Goal: Task Accomplishment & Management: Manage account settings

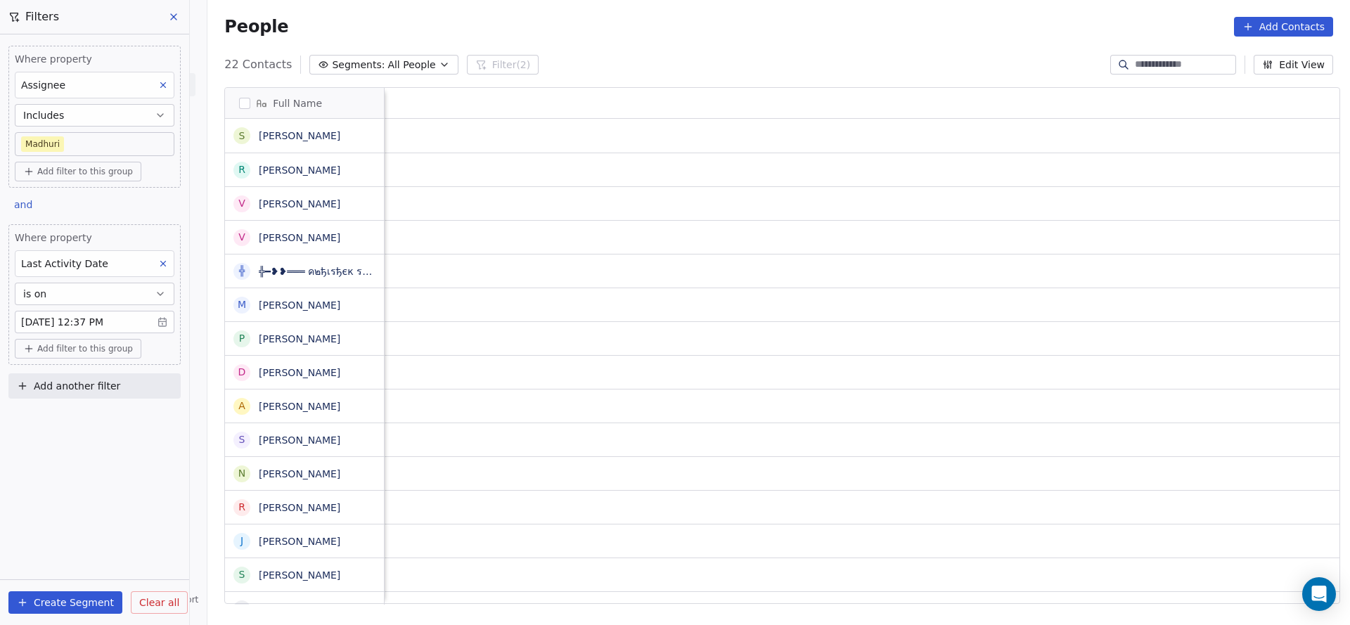
scroll to position [0, 1897]
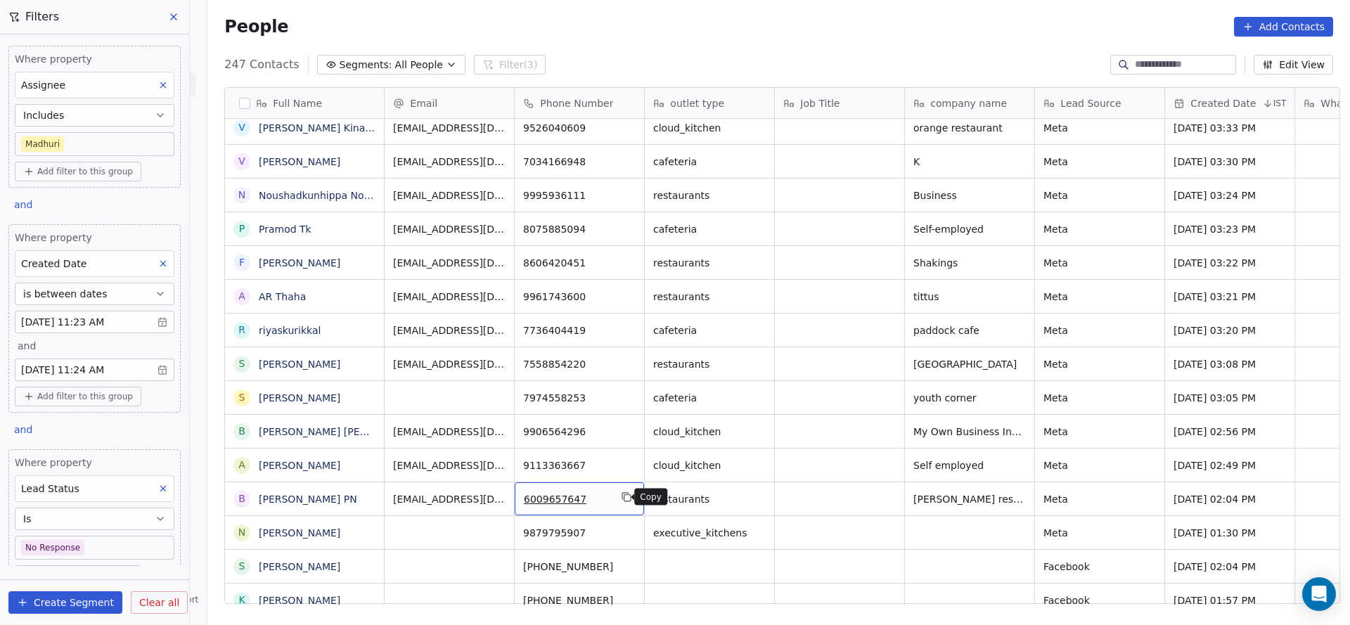
click at [626, 500] on button "grid" at bounding box center [626, 497] width 17 height 17
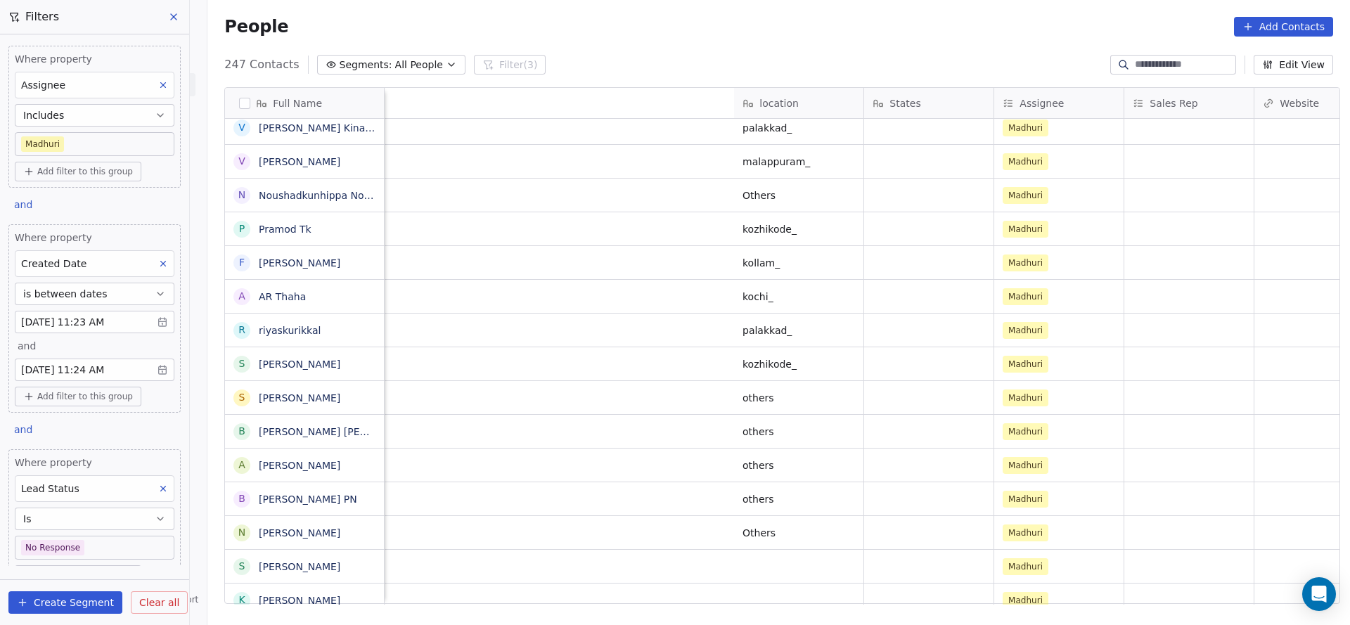
scroll to position [0, 1643]
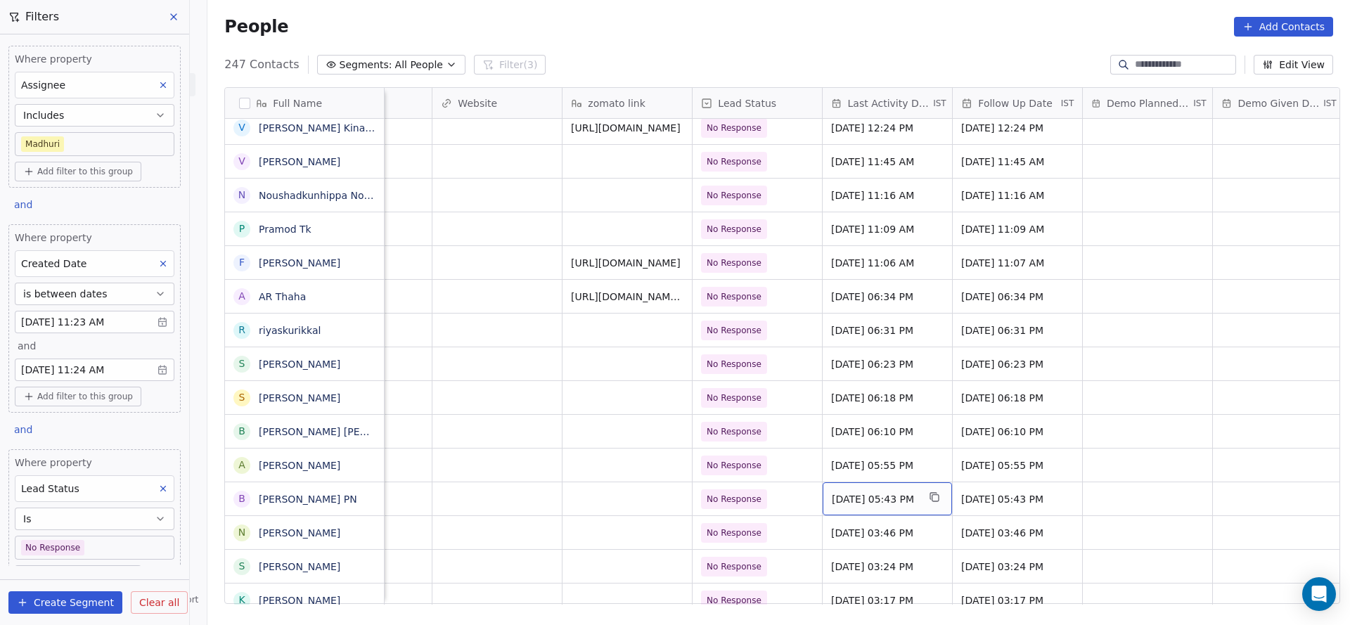
click at [853, 503] on span "[DATE] 05:43 PM" at bounding box center [875, 499] width 86 height 14
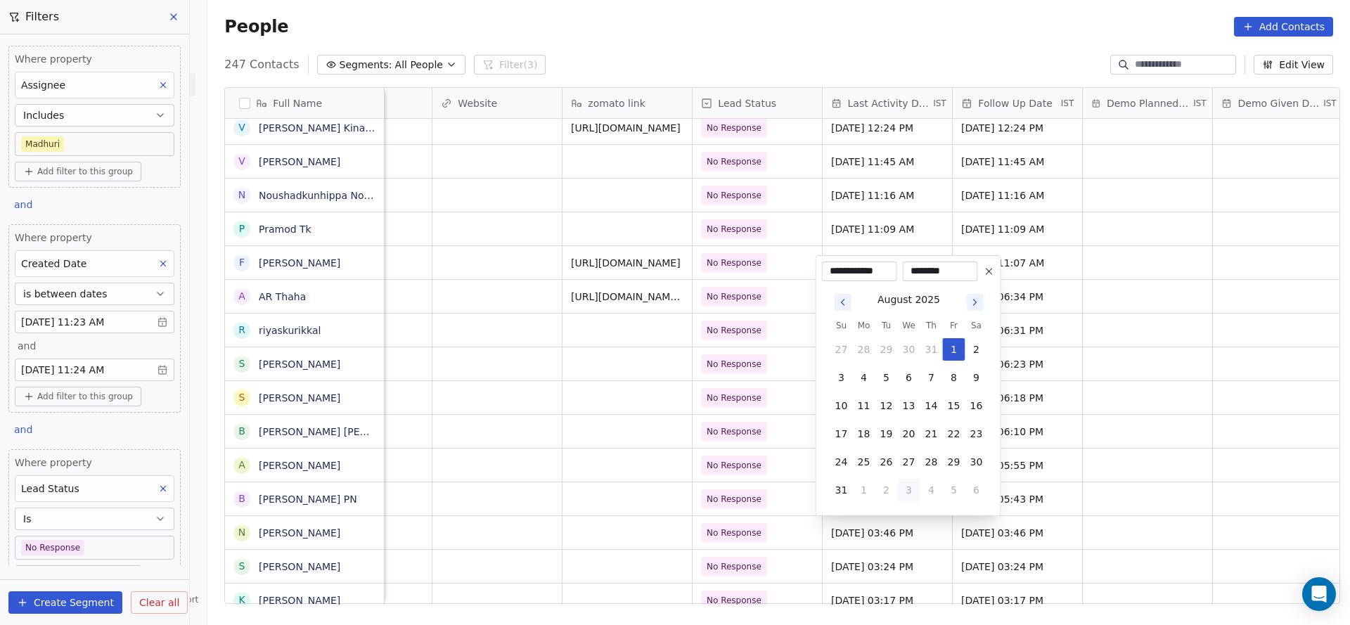
click at [911, 487] on button "3" at bounding box center [909, 490] width 22 height 22
type input "**********"
drag, startPoint x: 668, startPoint y: 515, endPoint x: 1043, endPoint y: 492, distance: 375.4
click at [667, 515] on html "On2Cook India Pvt. Ltd. Contacts People Marketing Workflows Campaigns Sales Pip…" at bounding box center [675, 312] width 1350 height 625
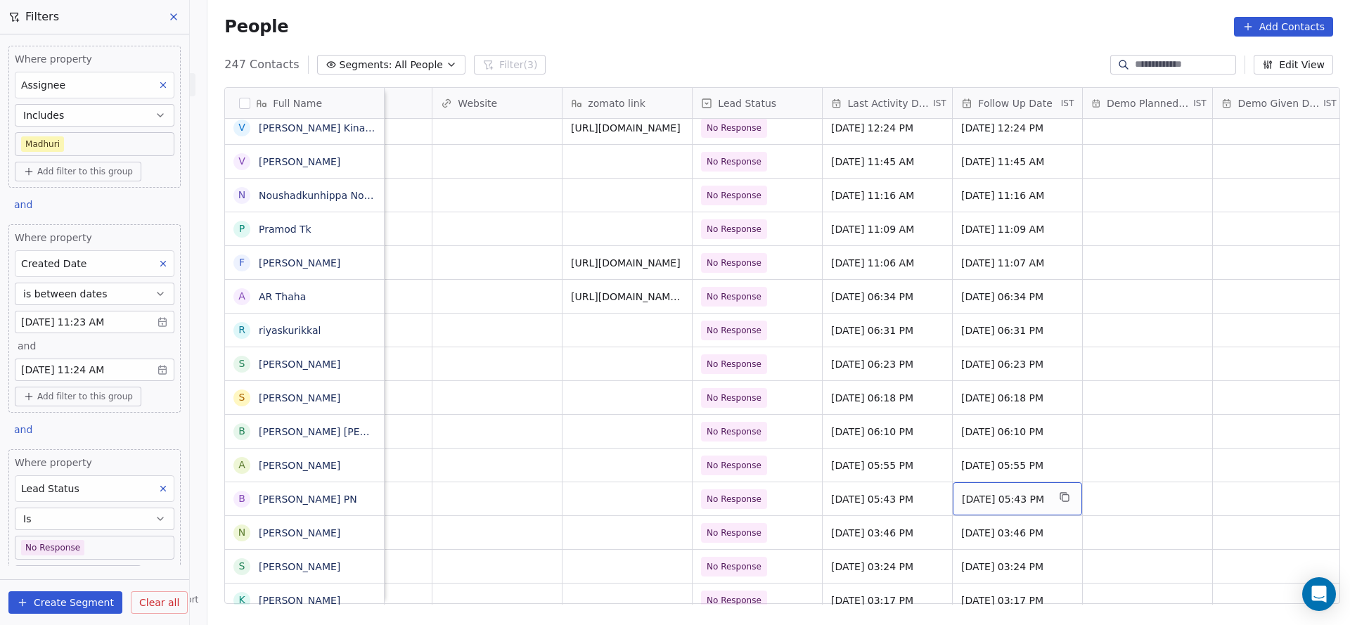
click at [1048, 492] on span "[DATE] 05:43 PM" at bounding box center [1005, 499] width 86 height 14
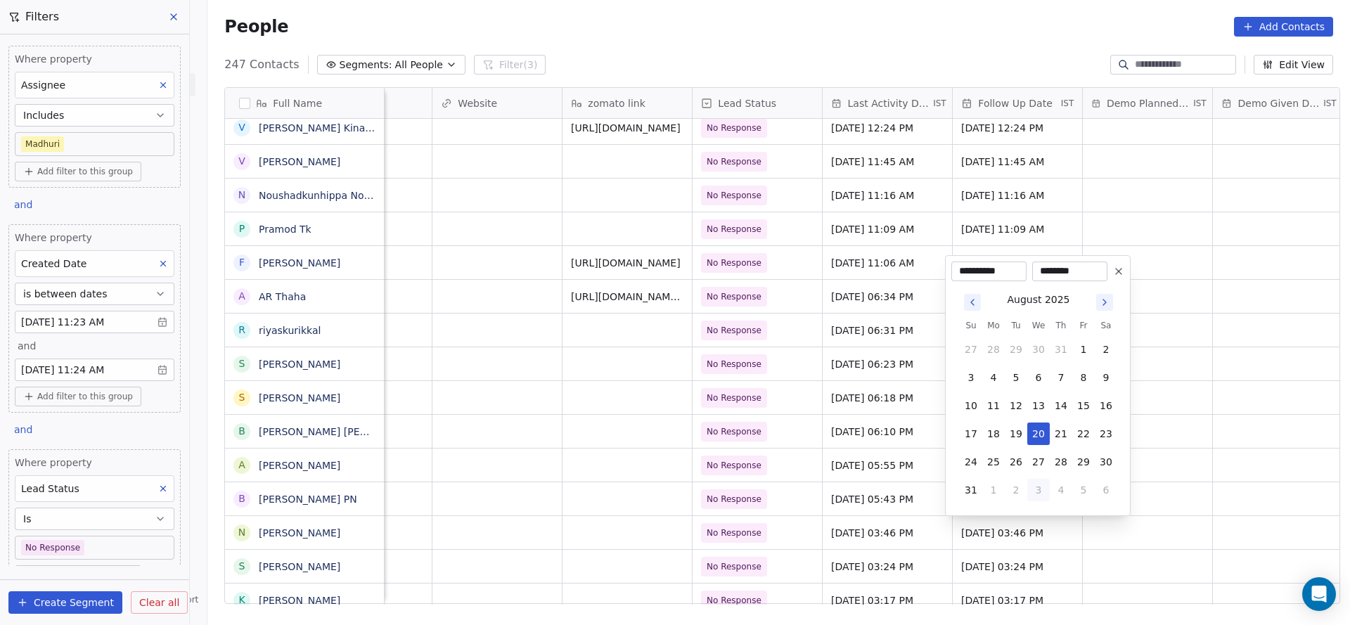
click at [666, 528] on html "On2Cook India Pvt. Ltd. Contacts People Marketing Workflows Campaigns Sales Pip…" at bounding box center [675, 312] width 1350 height 625
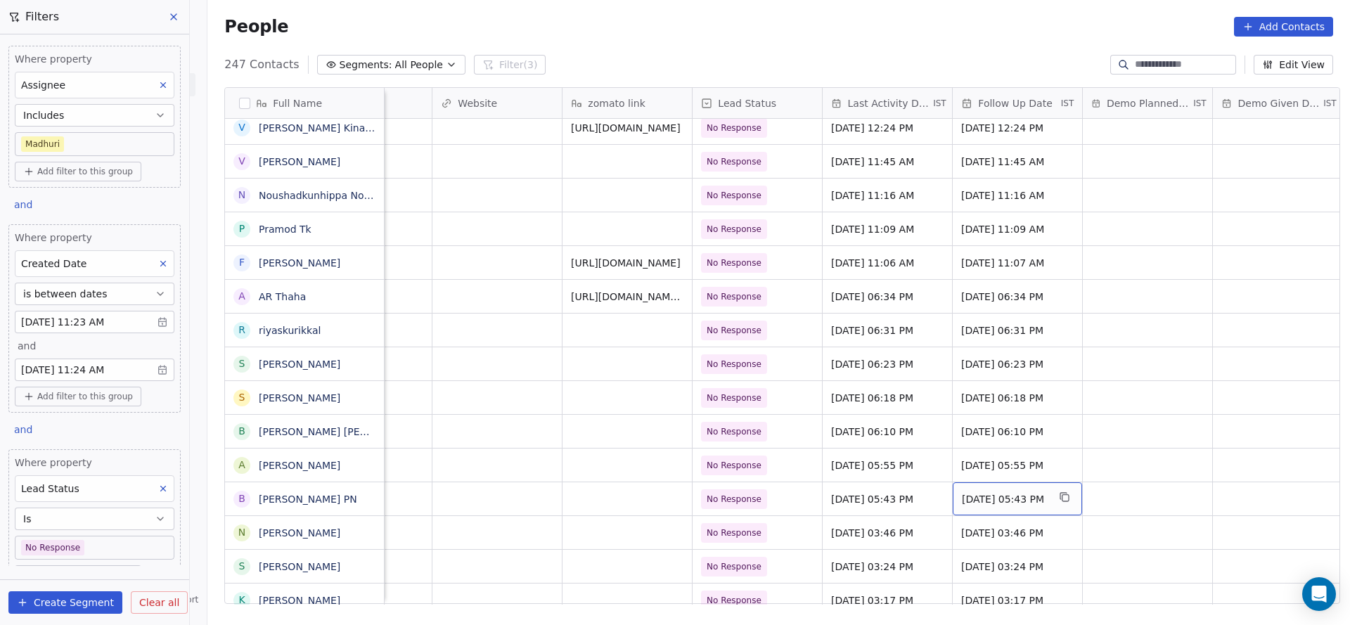
scroll to position [0, 1956]
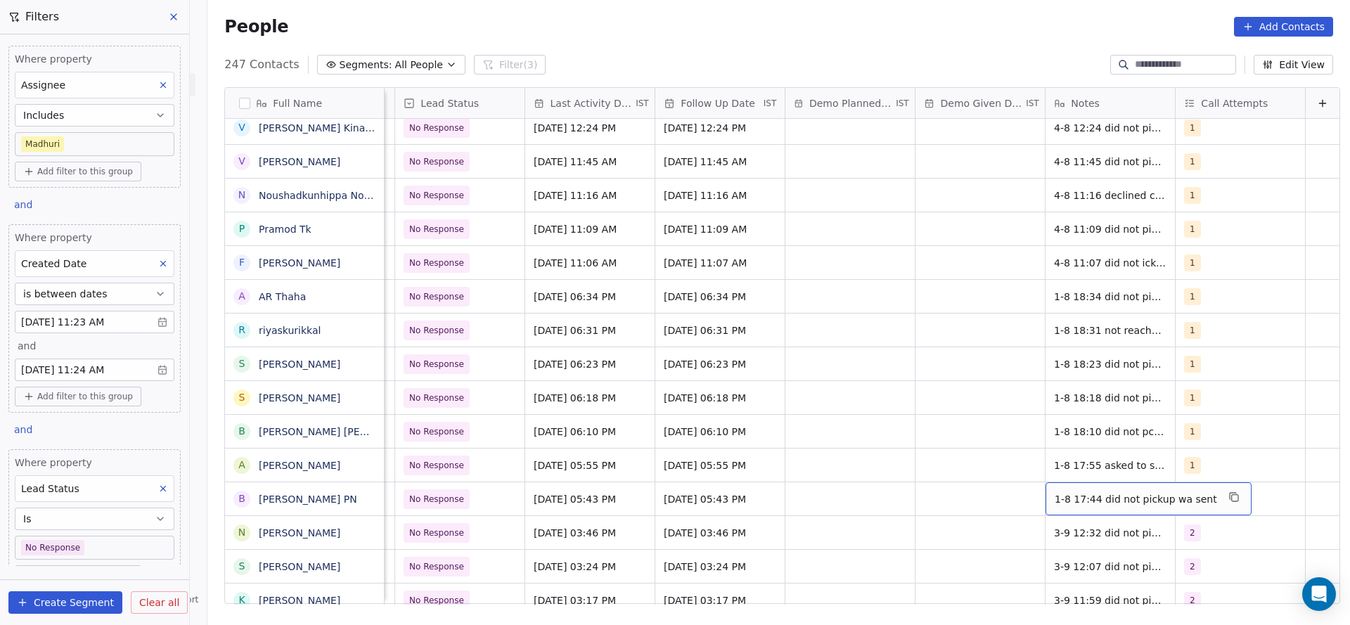
click at [1098, 498] on span "1-8 17:44 did not pickup wa sent" at bounding box center [1136, 499] width 162 height 14
click at [1025, 491] on textarea "**********" at bounding box center [1117, 504] width 188 height 44
type textarea "**********"
click at [828, 461] on html "On2Cook India Pvt. Ltd. Contacts People Marketing Workflows Campaigns Sales Pip…" at bounding box center [675, 312] width 1350 height 625
click at [1196, 503] on div "1" at bounding box center [1228, 499] width 86 height 17
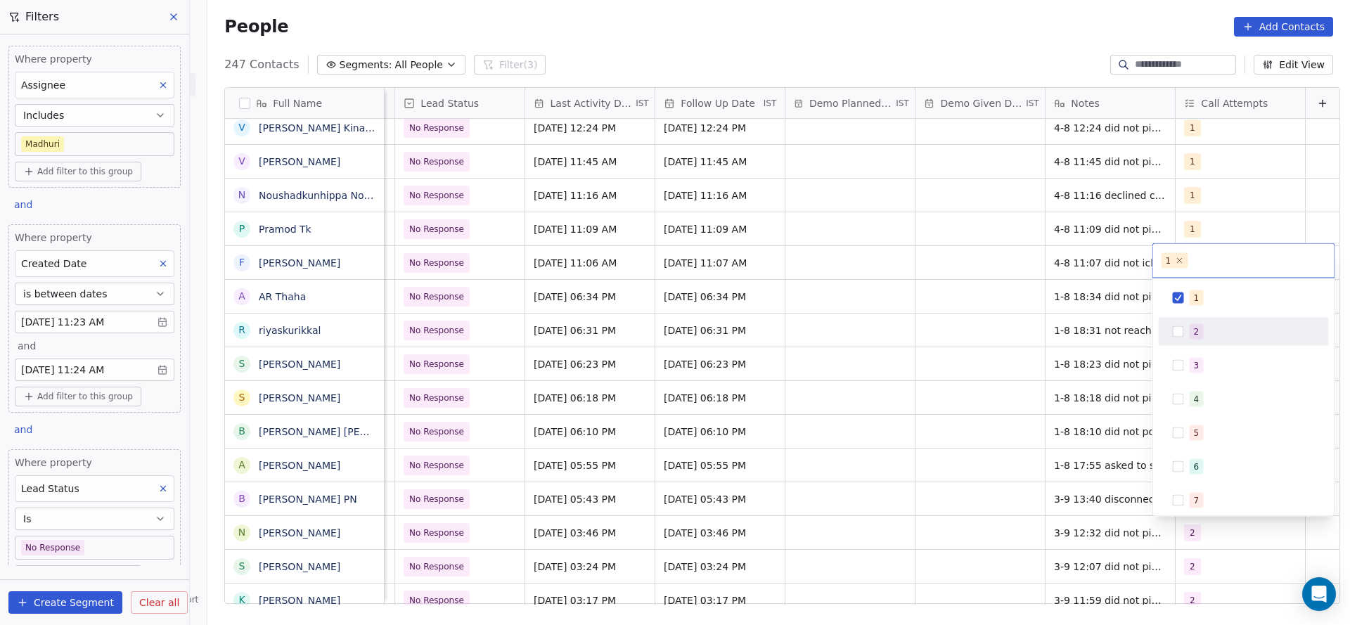
click at [1204, 340] on div "2" at bounding box center [1243, 332] width 159 height 22
click at [1208, 279] on div "1 2 3 4 5 6 7 8 9 10" at bounding box center [1243, 397] width 181 height 238
click at [1195, 300] on div "1" at bounding box center [1197, 298] width 6 height 13
click at [1058, 344] on html "On2Cook India Pvt. Ltd. Contacts People Marketing Workflows Campaigns Sales Pip…" at bounding box center [675, 312] width 1350 height 625
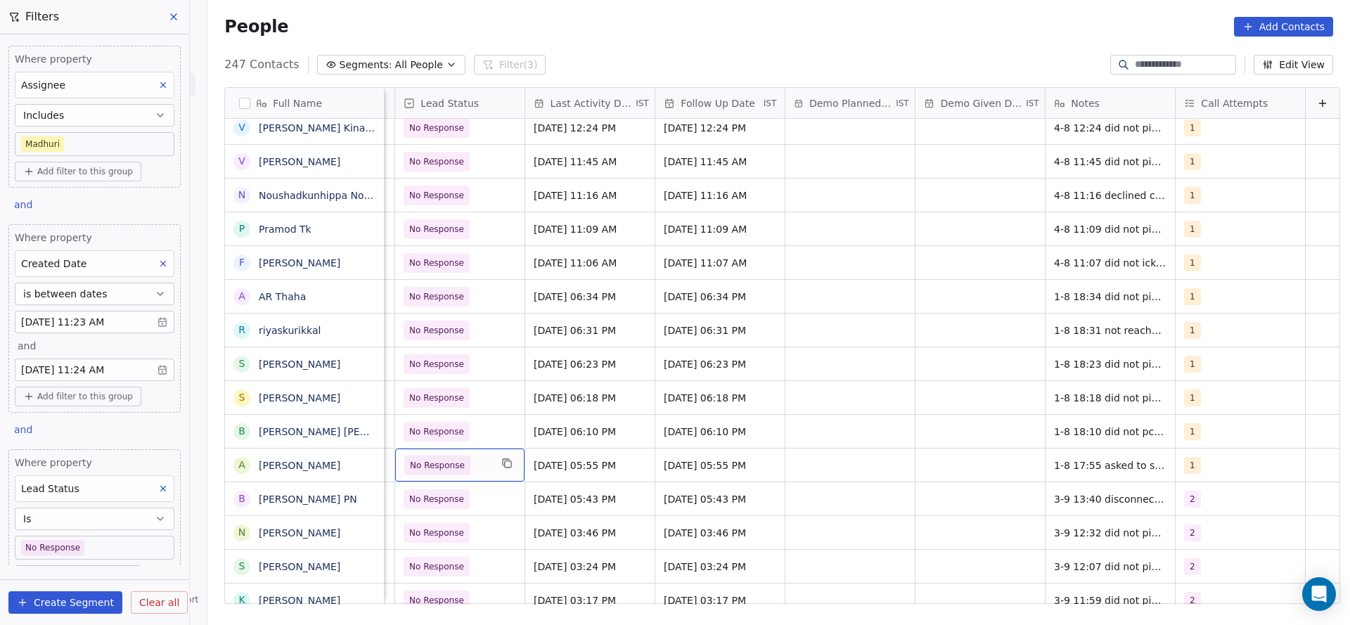
click at [454, 472] on span "No Response" at bounding box center [447, 466] width 86 height 20
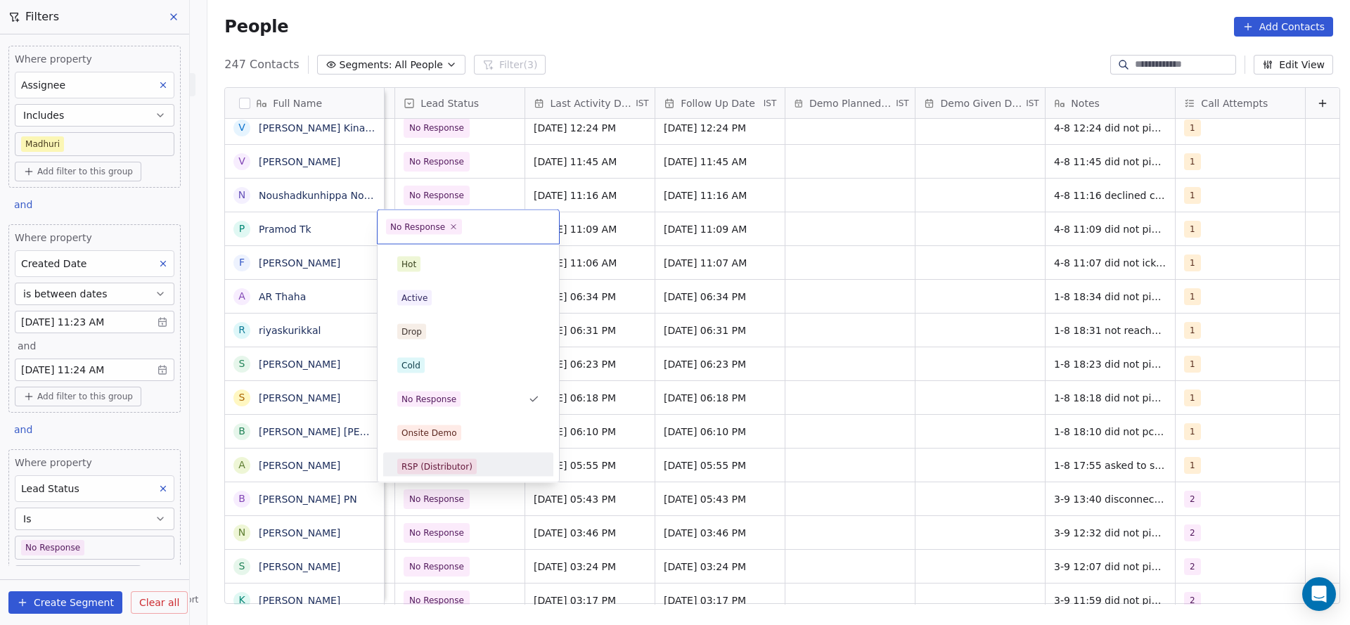
click at [448, 484] on html "On2Cook India Pvt. Ltd. Contacts People Marketing Workflows Campaigns Sales Pip…" at bounding box center [675, 312] width 1350 height 625
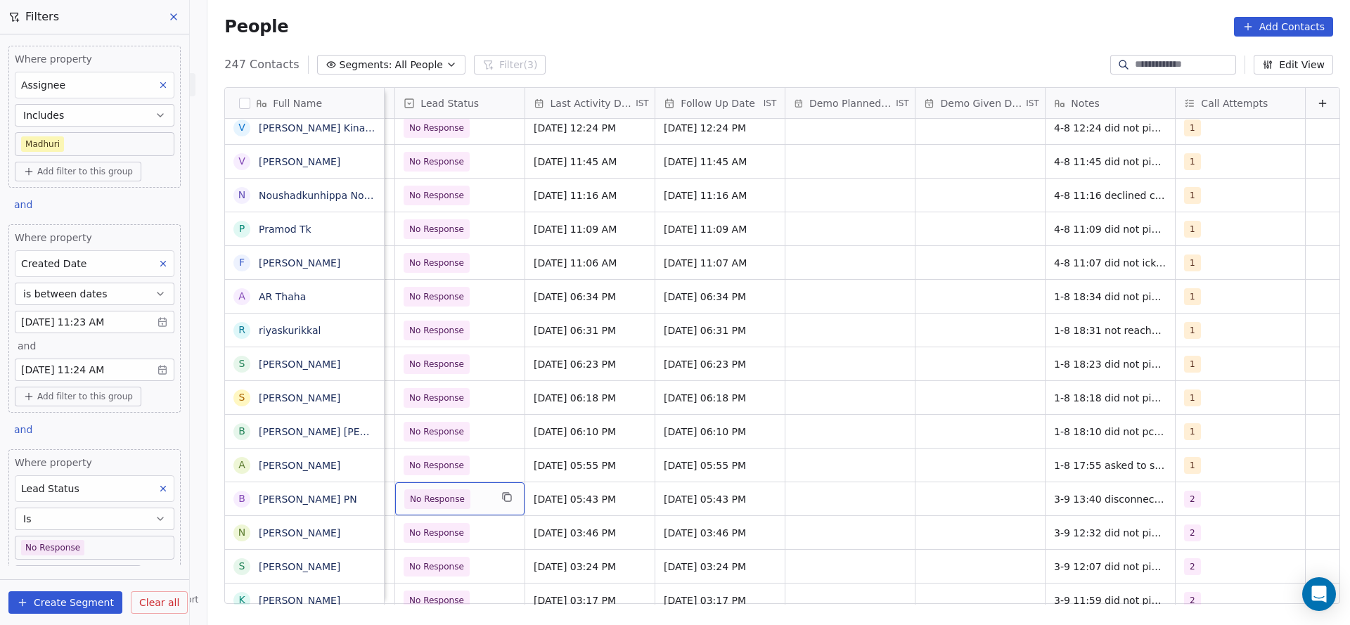
click at [439, 501] on span "No Response" at bounding box center [437, 499] width 55 height 14
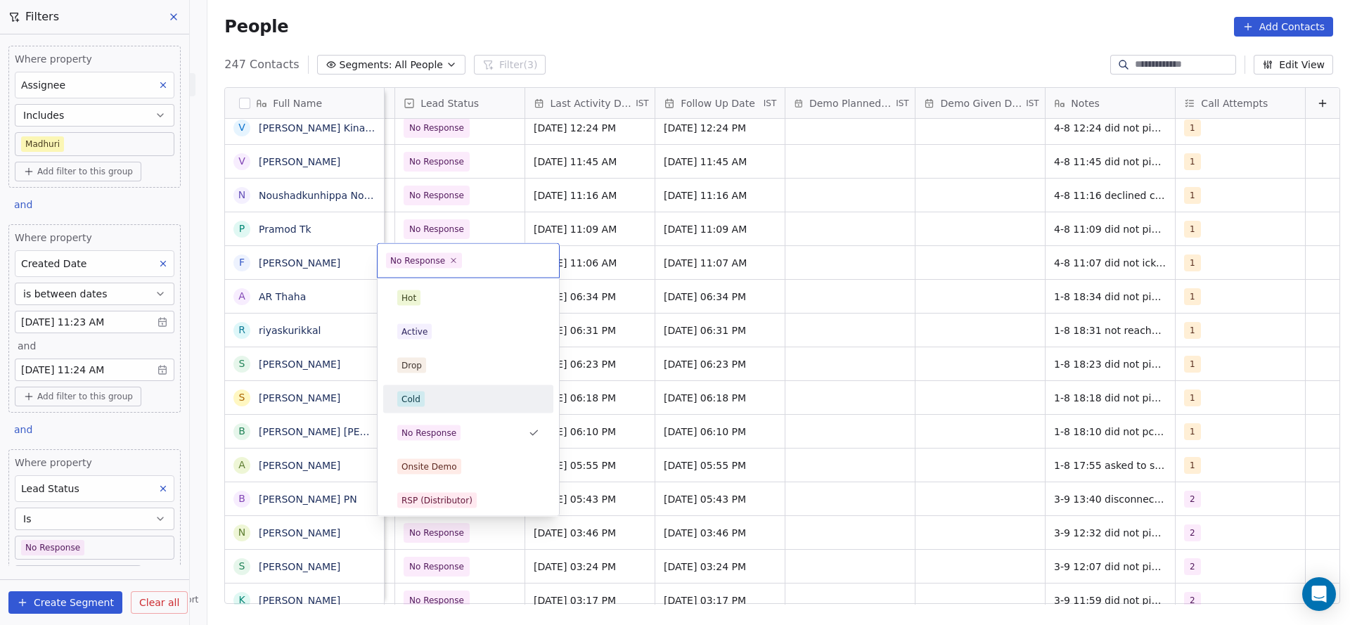
click at [458, 399] on div "Cold" at bounding box center [468, 399] width 142 height 15
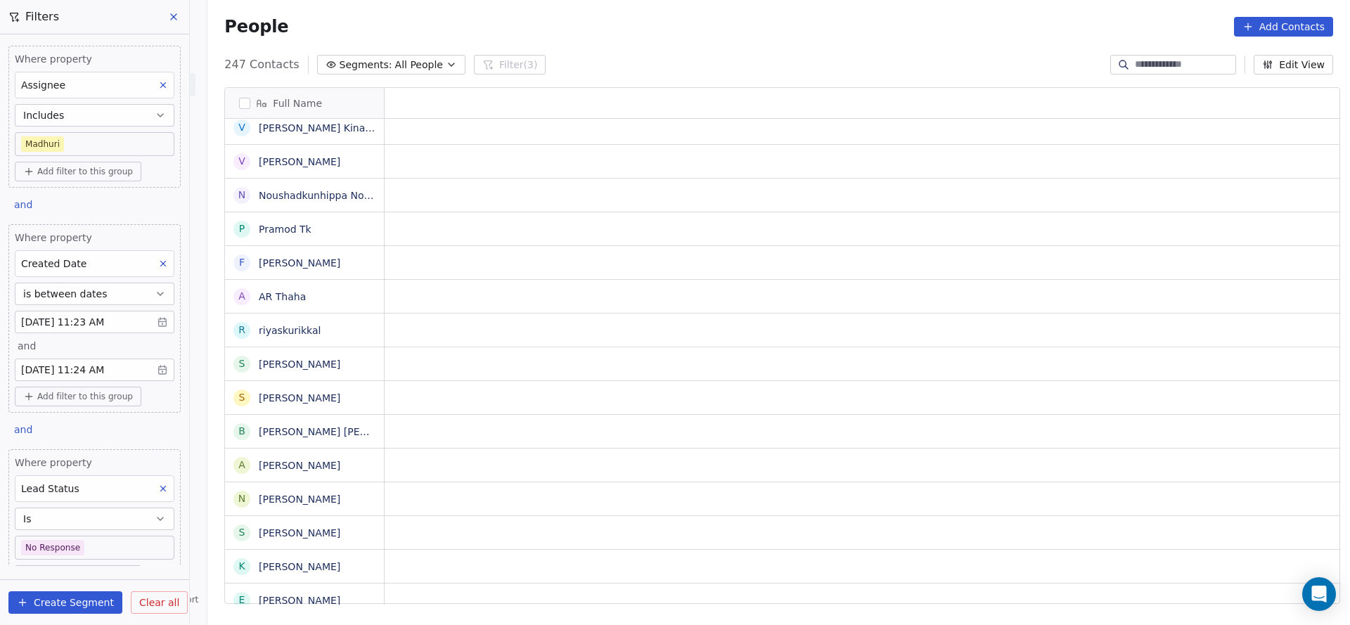
scroll to position [0, 0]
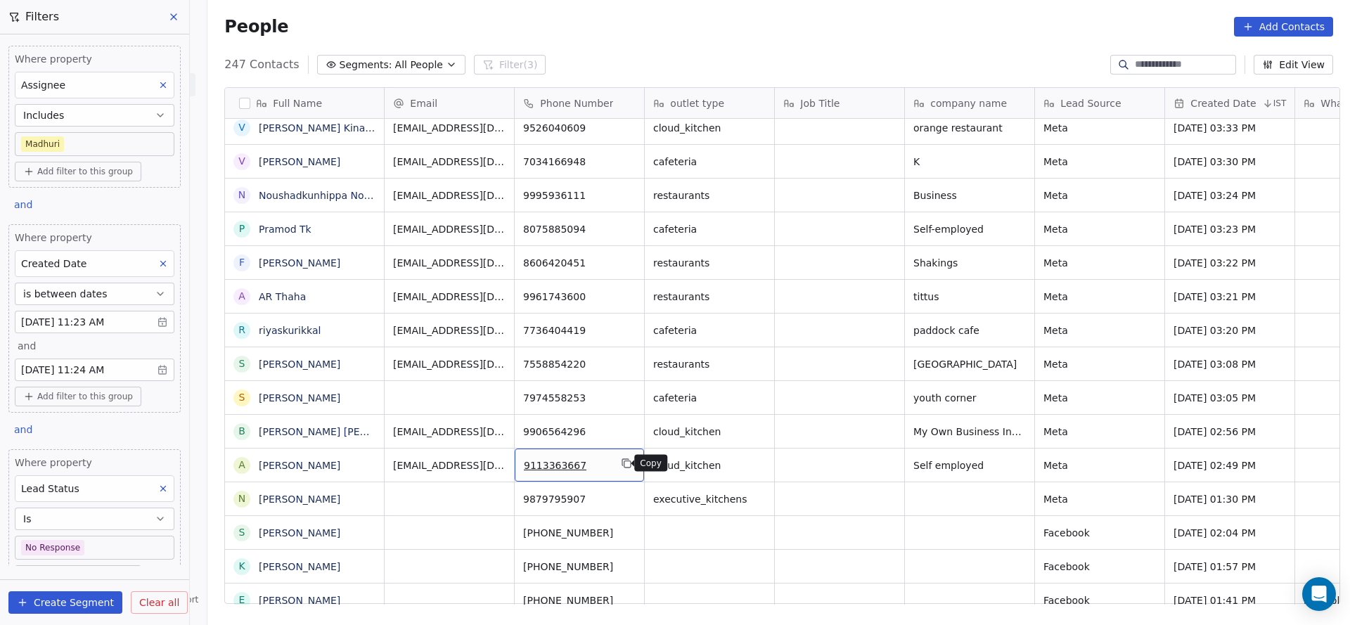
click at [627, 462] on button "grid" at bounding box center [626, 463] width 17 height 17
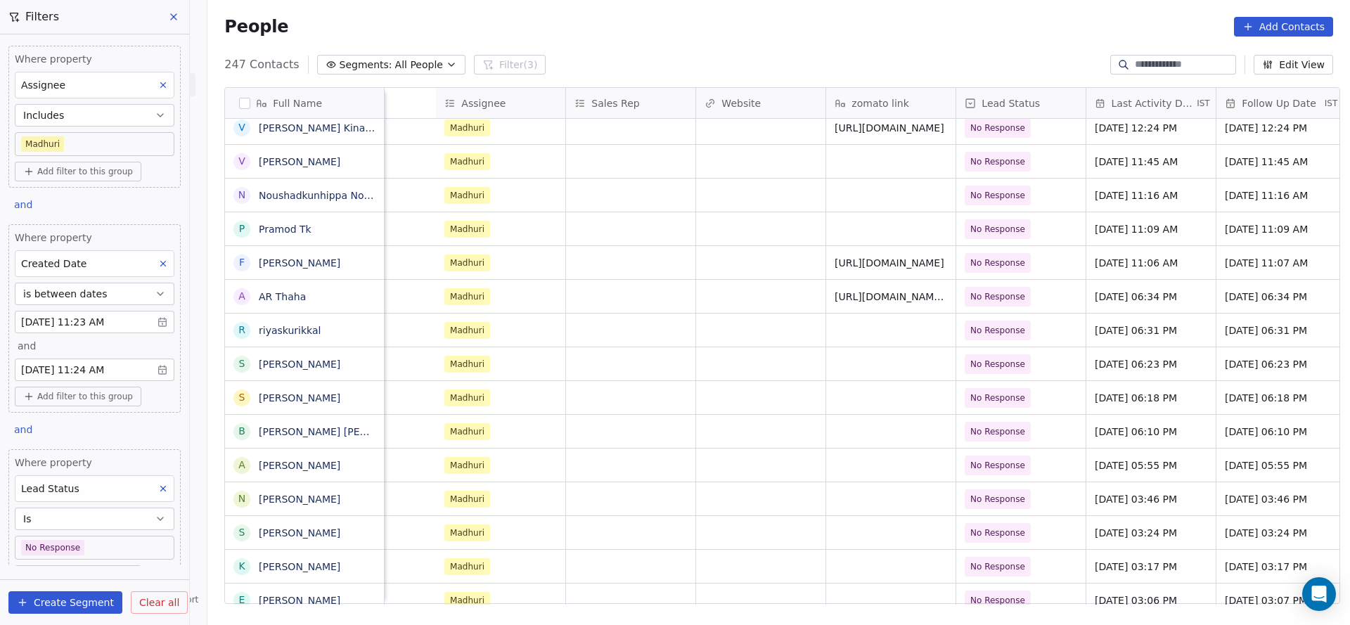
scroll to position [0, 1956]
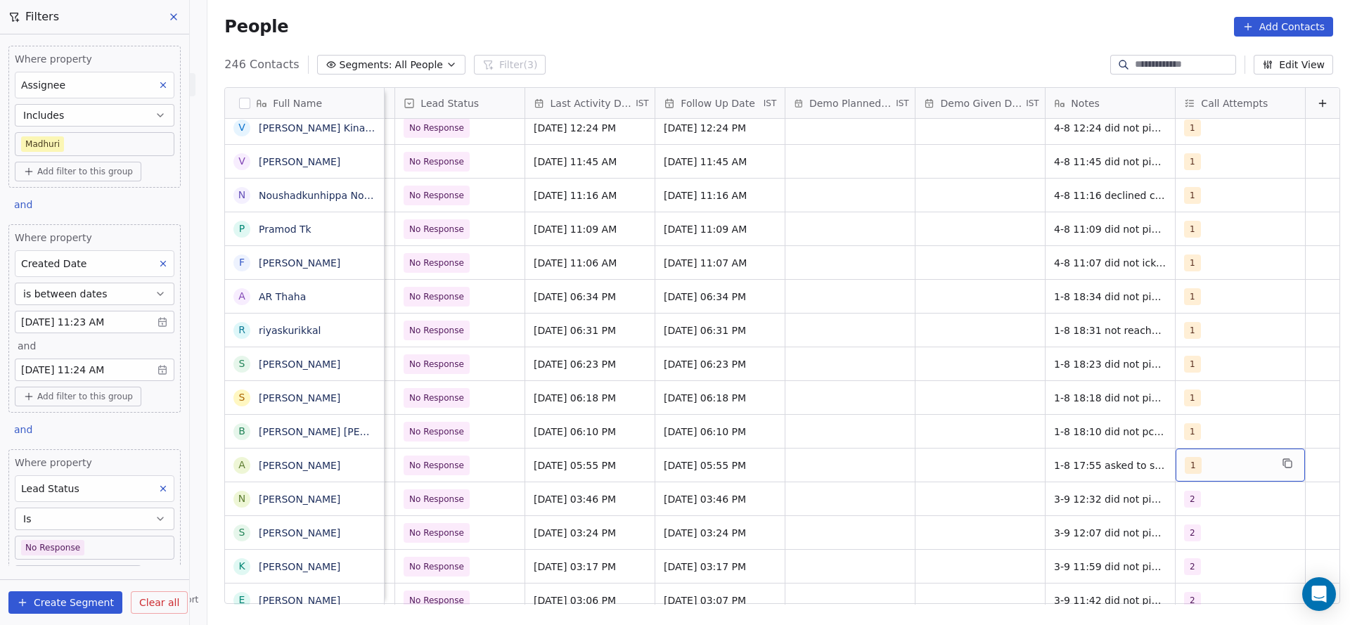
click at [1190, 461] on div "1" at bounding box center [1228, 465] width 86 height 17
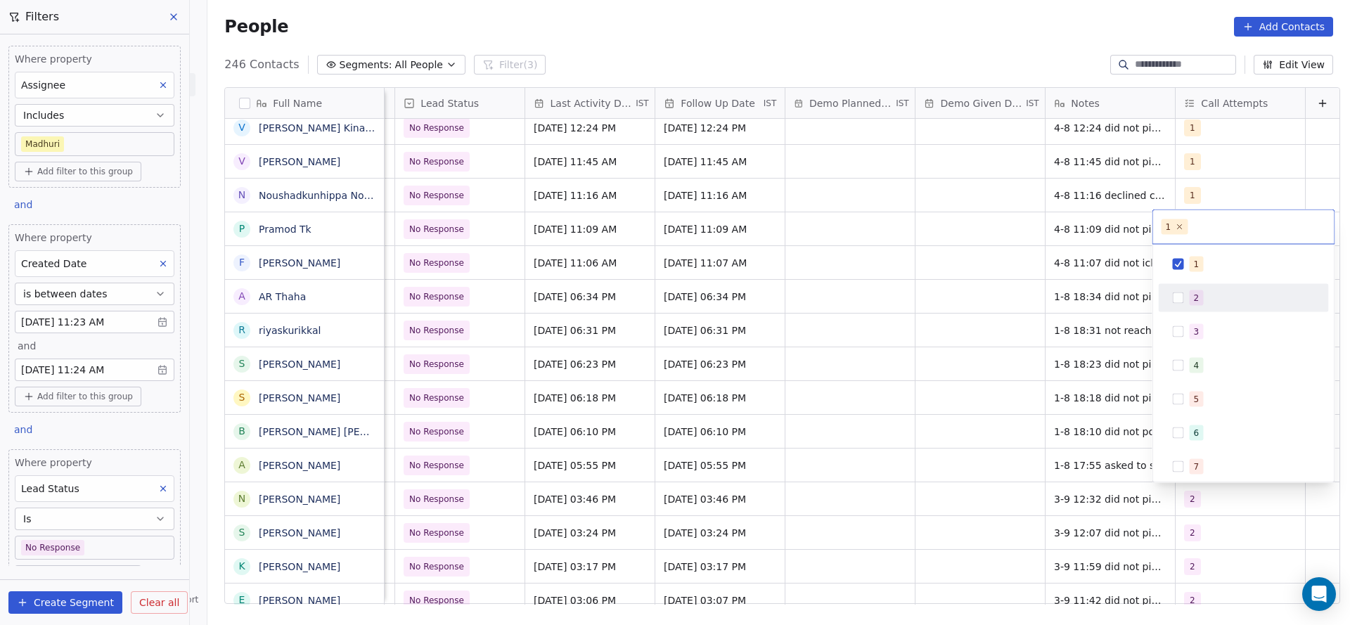
click at [1186, 300] on div "2" at bounding box center [1243, 298] width 159 height 22
click at [1186, 264] on div "1" at bounding box center [1243, 264] width 159 height 22
click at [979, 323] on html "On2Cook India Pvt. Ltd. Contacts People Marketing Workflows Campaigns Sales Pip…" at bounding box center [675, 312] width 1350 height 625
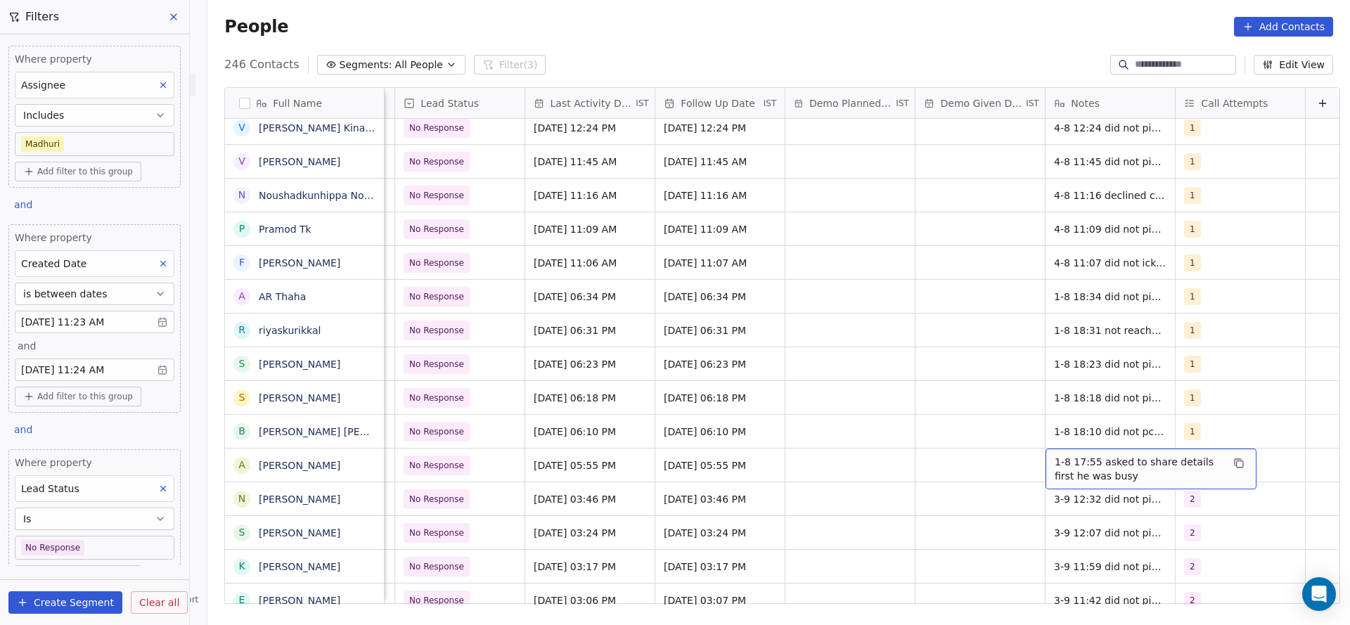
click at [1055, 458] on span "1-8 17:55 asked to share details first he was busy" at bounding box center [1138, 469] width 167 height 28
click at [1029, 458] on textarea "**********" at bounding box center [1128, 471] width 210 height 44
type textarea "**********"
click at [802, 478] on html "On2Cook India Pvt. Ltd. Contacts People Marketing Workflows Campaigns Sales Pip…" at bounding box center [675, 312] width 1350 height 625
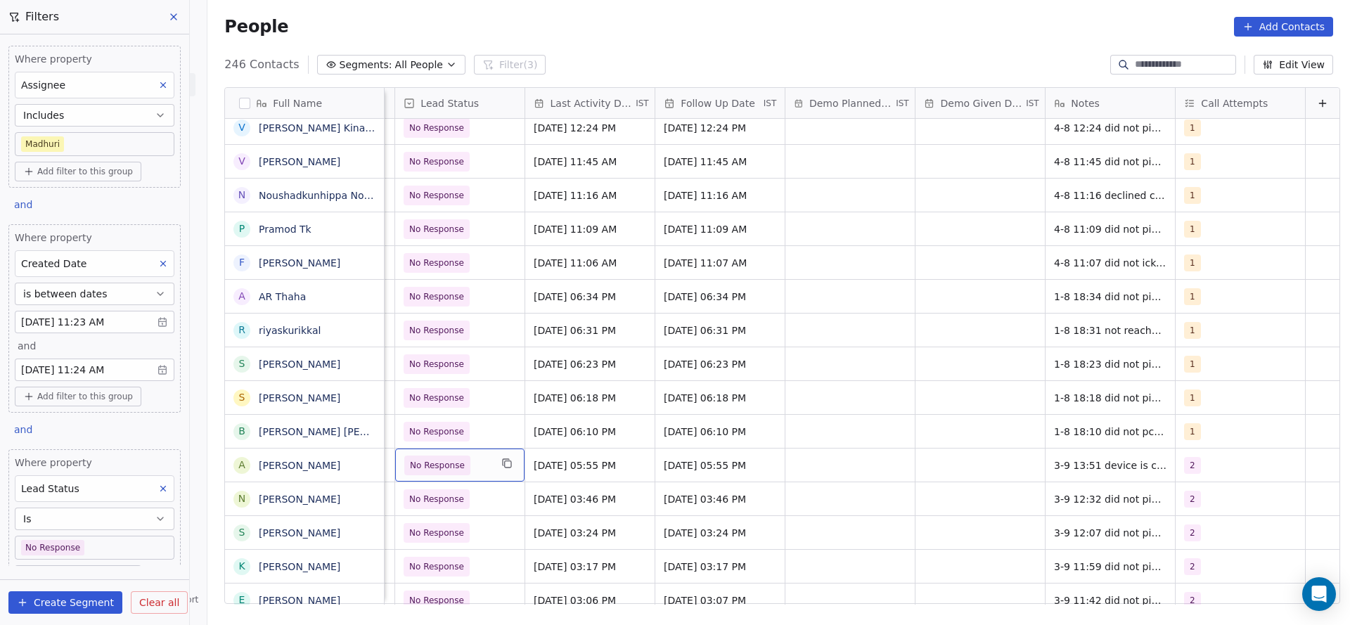
scroll to position [0, 1951]
click at [449, 479] on div "No Response" at bounding box center [459, 465] width 129 height 33
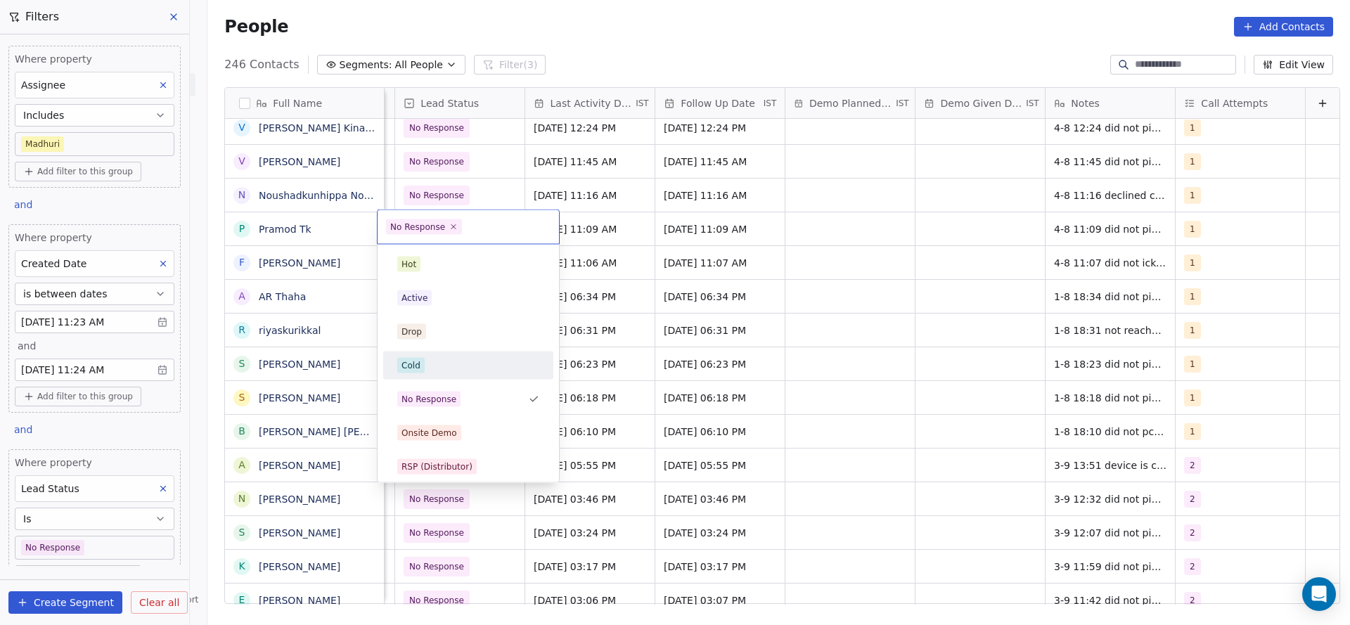
click at [461, 354] on div "Cold" at bounding box center [468, 365] width 159 height 22
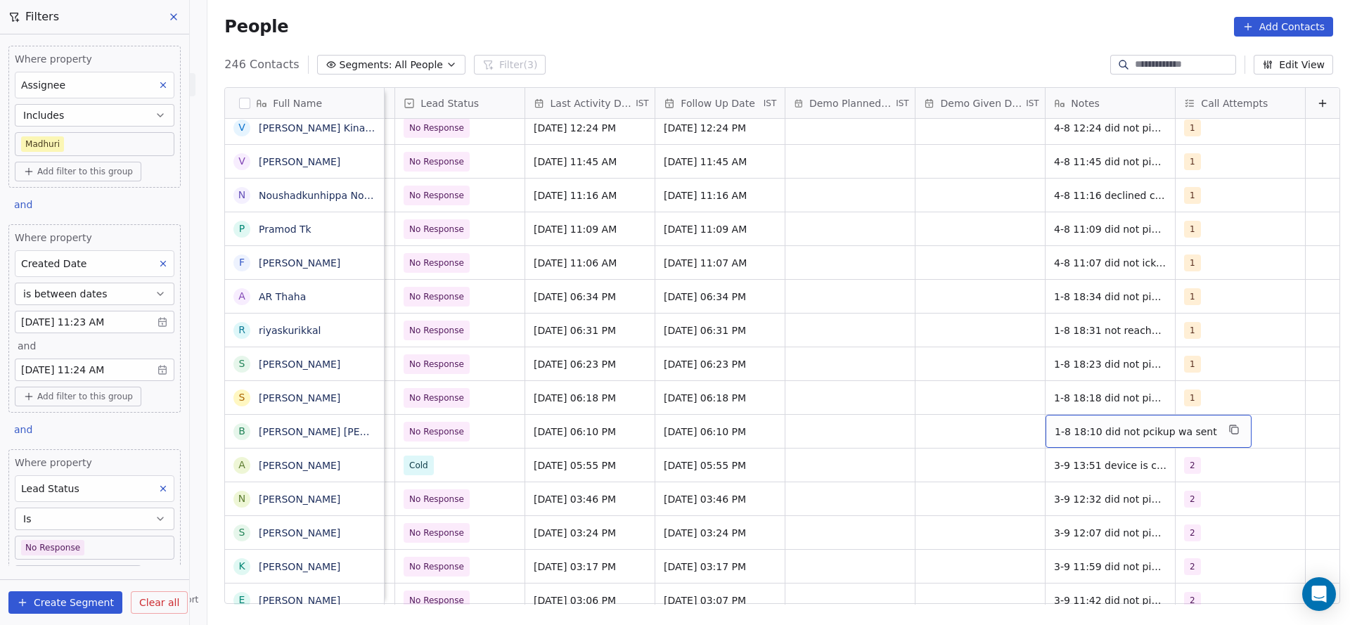
click at [1055, 431] on span "1-8 18:10 did not pcikup wa sent" at bounding box center [1136, 432] width 162 height 14
click at [1037, 428] on textarea "**********" at bounding box center [1123, 437] width 188 height 44
click at [795, 454] on html "On2Cook India Pvt. Ltd. Contacts People Marketing Workflows Campaigns Sales Pip…" at bounding box center [675, 312] width 1350 height 625
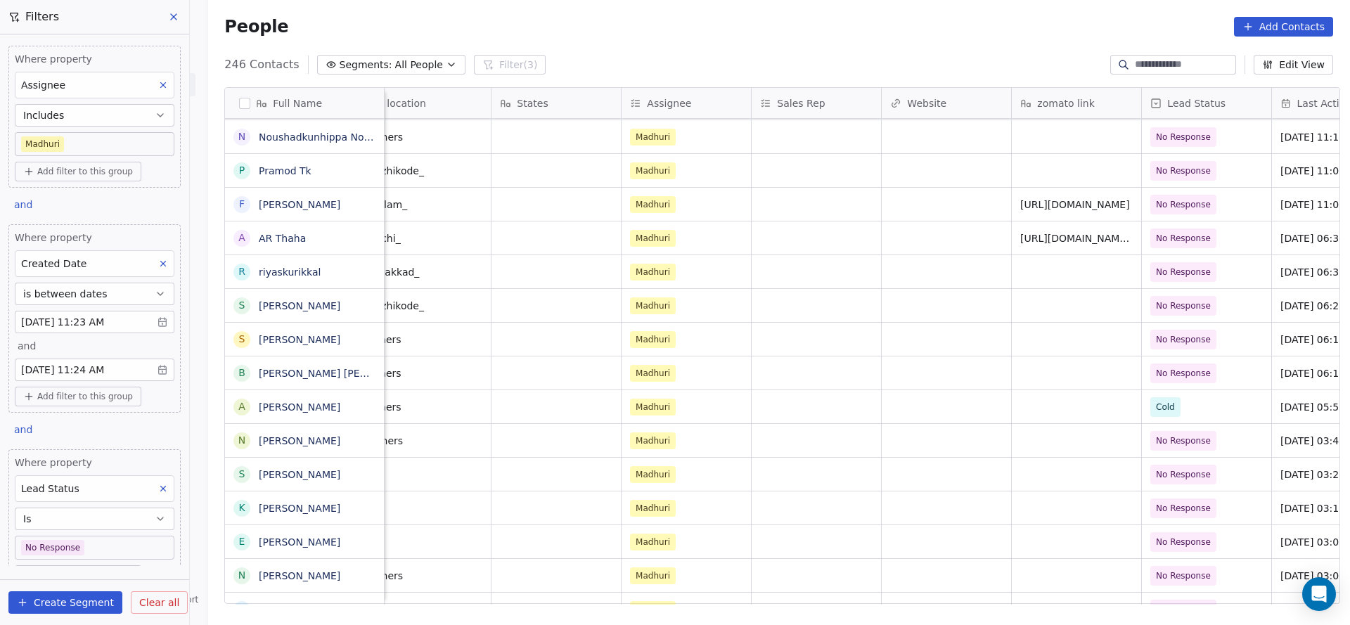
scroll to position [0, 1956]
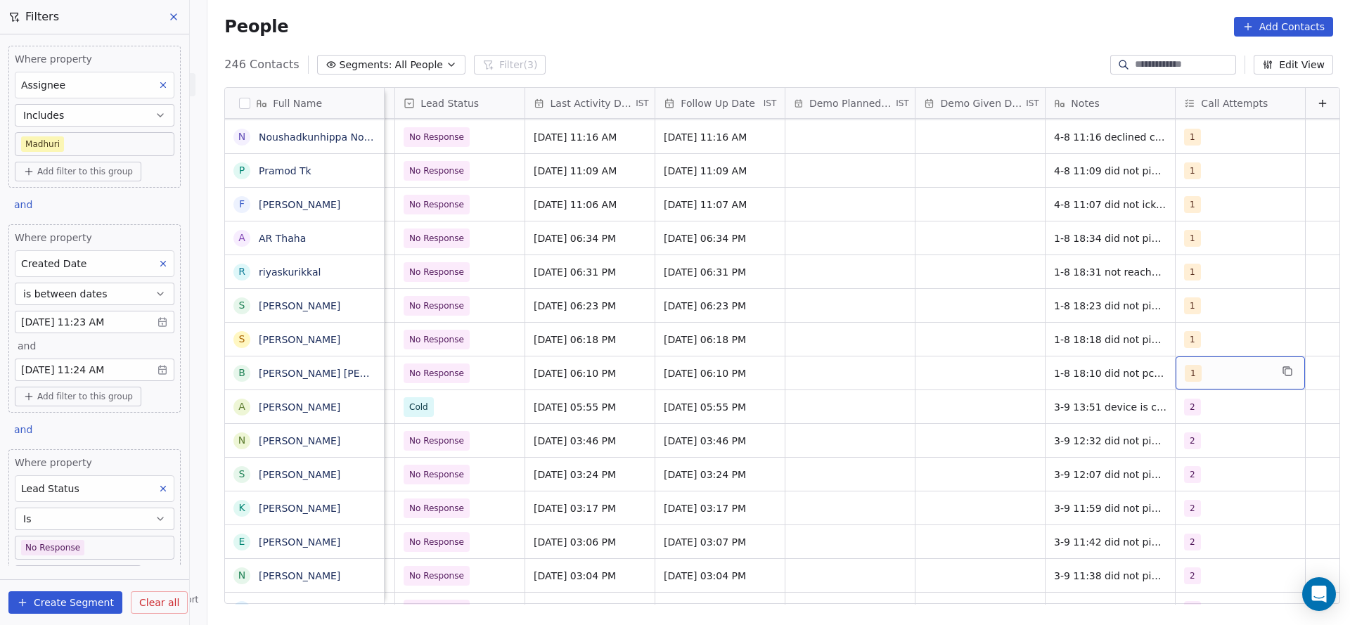
click at [1185, 375] on span "1" at bounding box center [1193, 373] width 17 height 17
click at [1209, 207] on div "2" at bounding box center [1252, 205] width 125 height 15
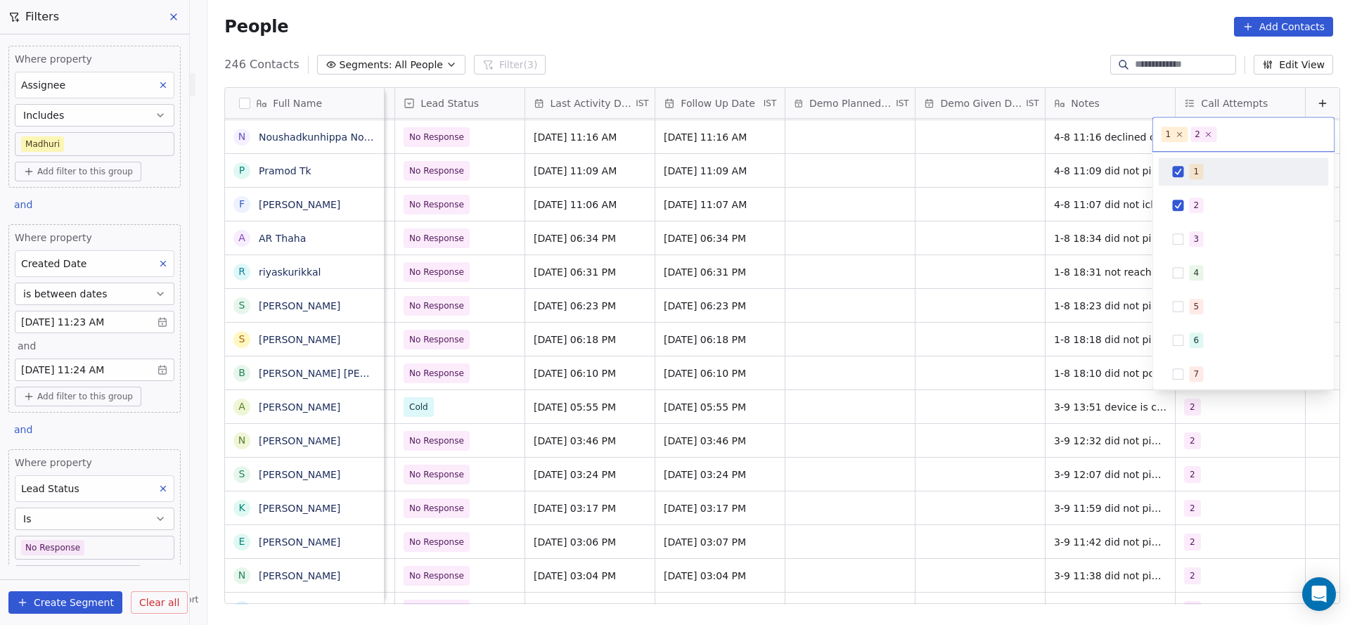
click at [1213, 181] on div "1" at bounding box center [1243, 171] width 159 height 22
click at [1082, 326] on html "On2Cook India Pvt. Ltd. Contacts People Marketing Workflows Campaigns Sales Pip…" at bounding box center [675, 312] width 1350 height 625
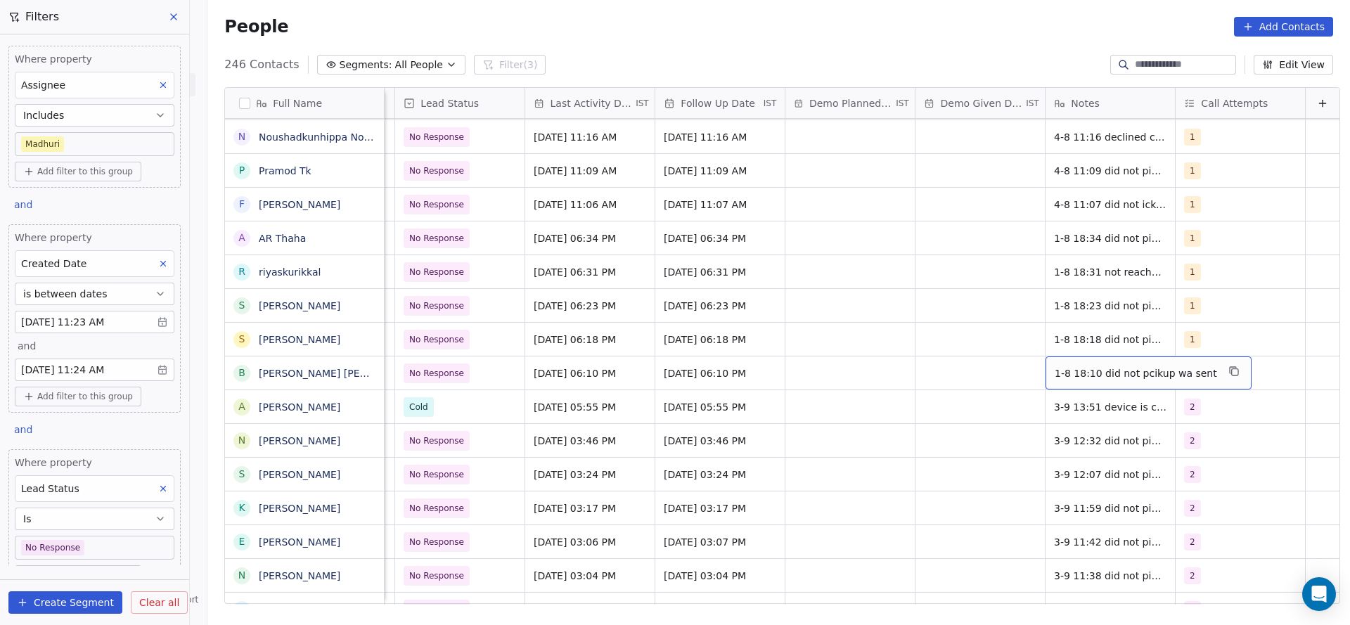
click at [1083, 366] on span "1-8 18:10 did not pcikup wa sent" at bounding box center [1136, 373] width 162 height 14
click at [1034, 364] on textarea "**********" at bounding box center [1117, 378] width 188 height 44
type textarea "**********"
click at [903, 352] on html "On2Cook India Pvt. Ltd. Contacts People Marketing Workflows Campaigns Sales Pip…" at bounding box center [675, 312] width 1350 height 625
click at [534, 367] on span "[DATE] 06:10 PM" at bounding box center [577, 373] width 86 height 14
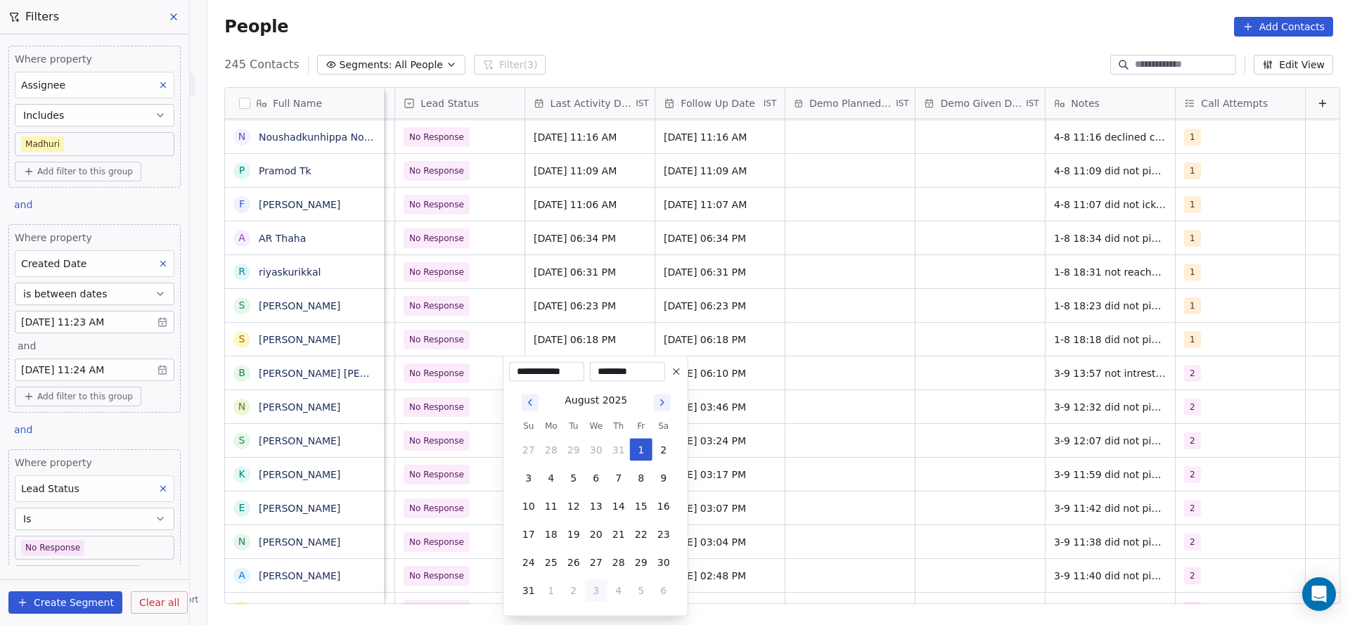
click at [601, 598] on button "3" at bounding box center [596, 590] width 22 height 22
type input "**********"
drag, startPoint x: 502, startPoint y: 520, endPoint x: 499, endPoint y: 510, distance: 10.2
click at [503, 519] on div "**********" at bounding box center [596, 472] width 186 height 233
click at [461, 374] on html "On2Cook India Pvt. Ltd. Contacts People Marketing Workflows Campaigns Sales Pip…" at bounding box center [675, 312] width 1350 height 625
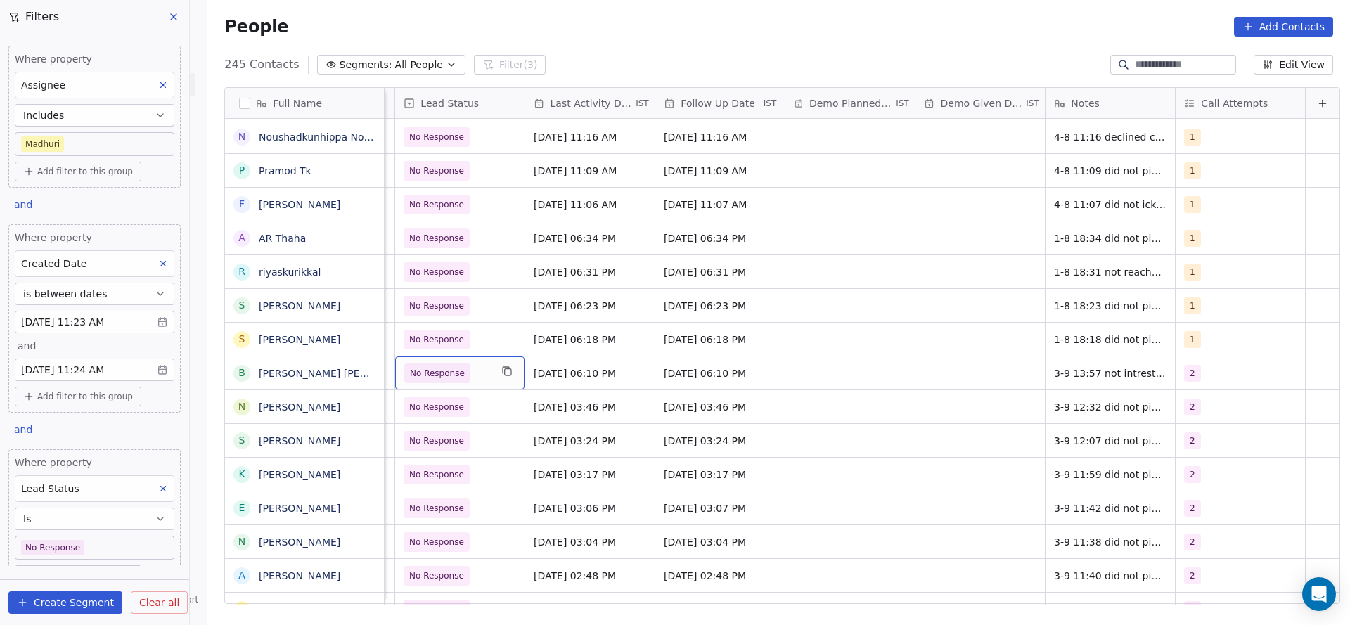
scroll to position [0, 1951]
click at [464, 373] on span "No Response" at bounding box center [447, 374] width 86 height 20
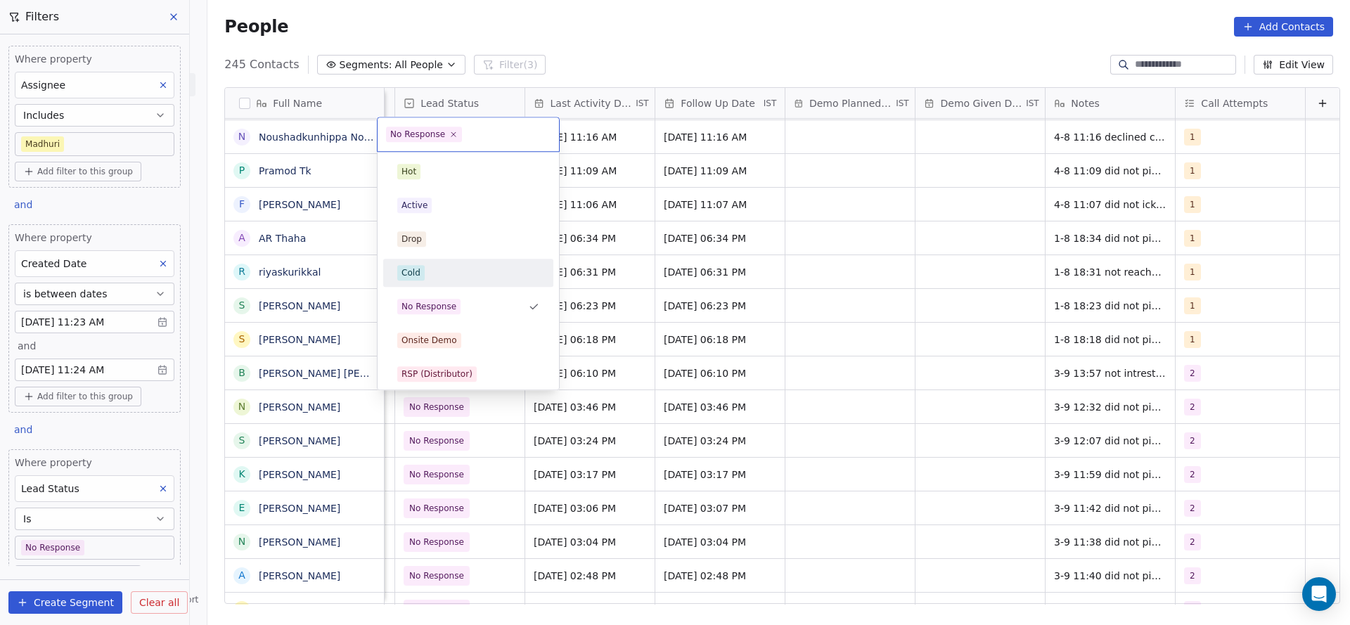
click at [471, 276] on div "Cold" at bounding box center [468, 272] width 142 height 15
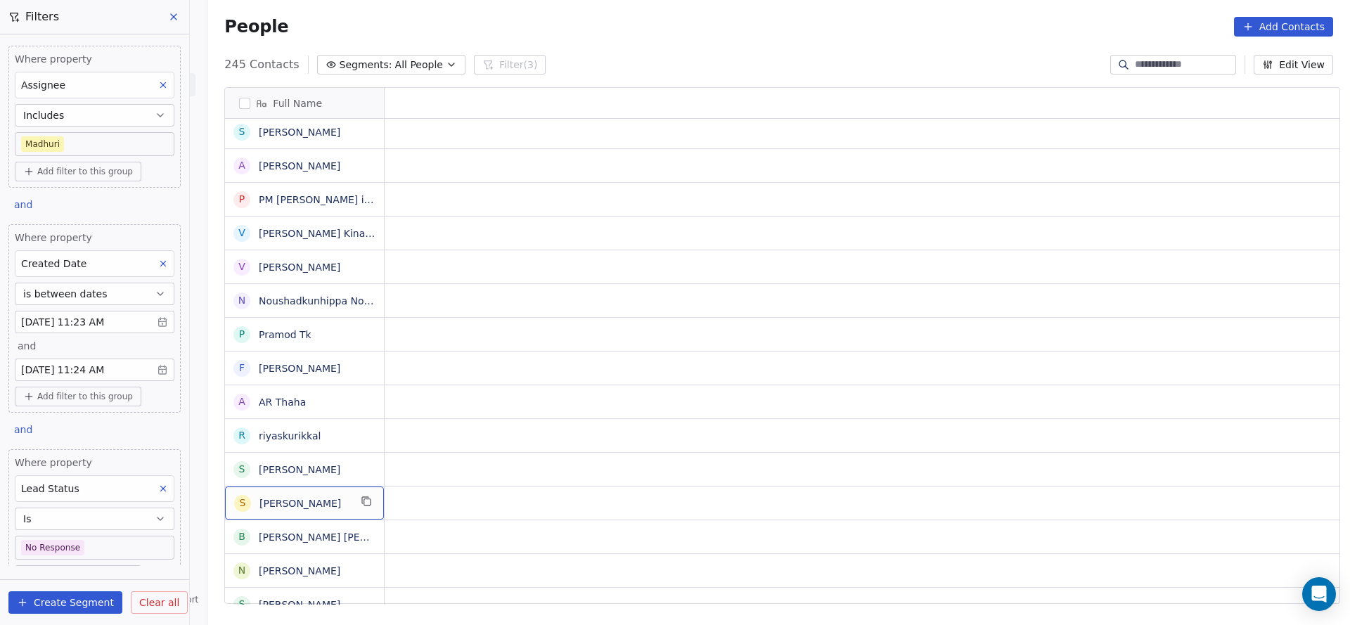
scroll to position [0, 0]
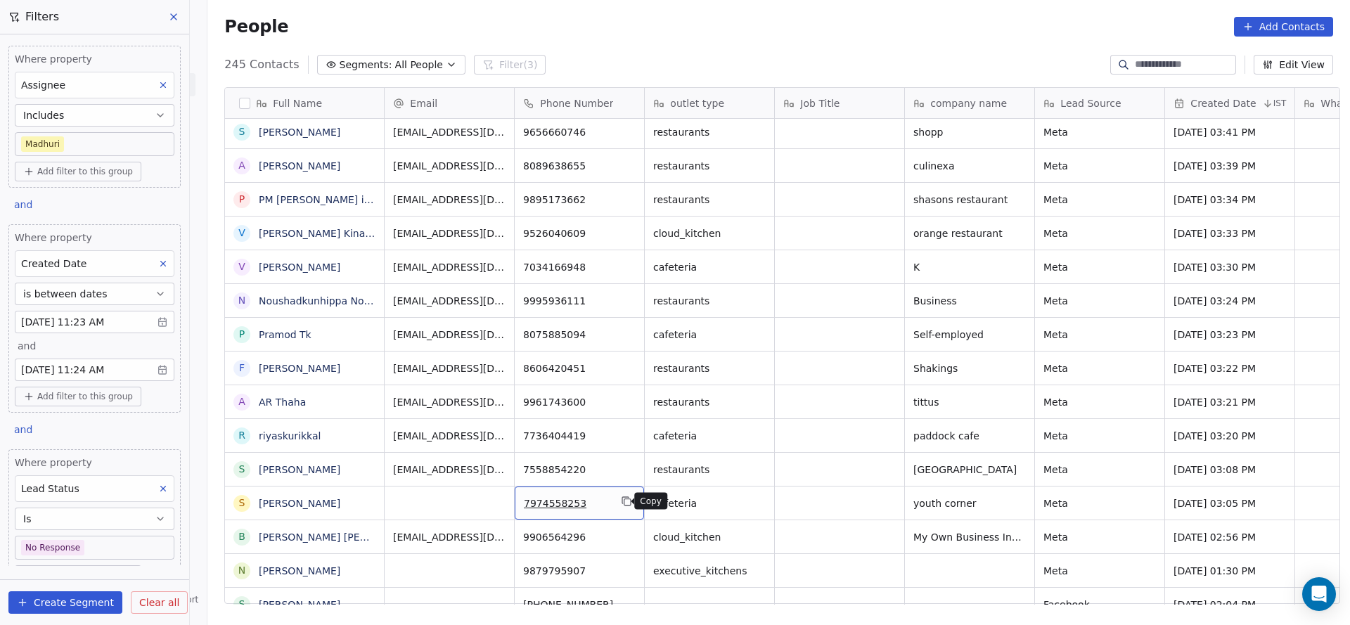
click at [621, 504] on icon "grid" at bounding box center [626, 501] width 11 height 11
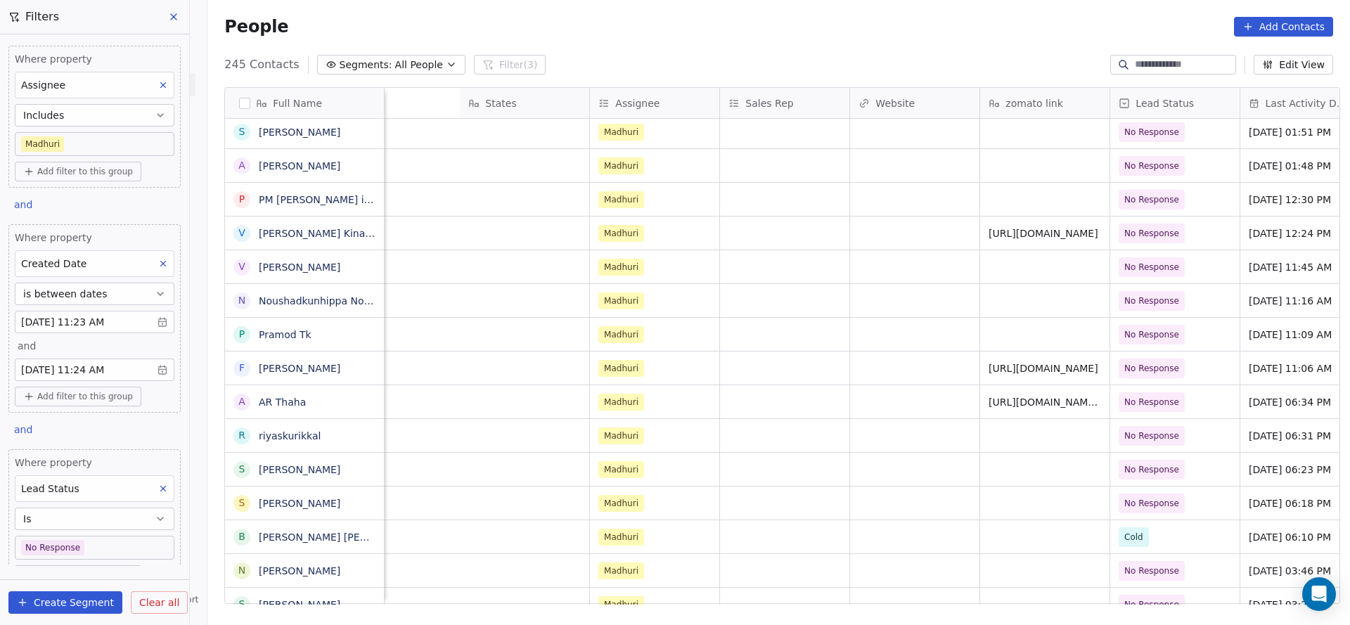
scroll to position [0, 1815]
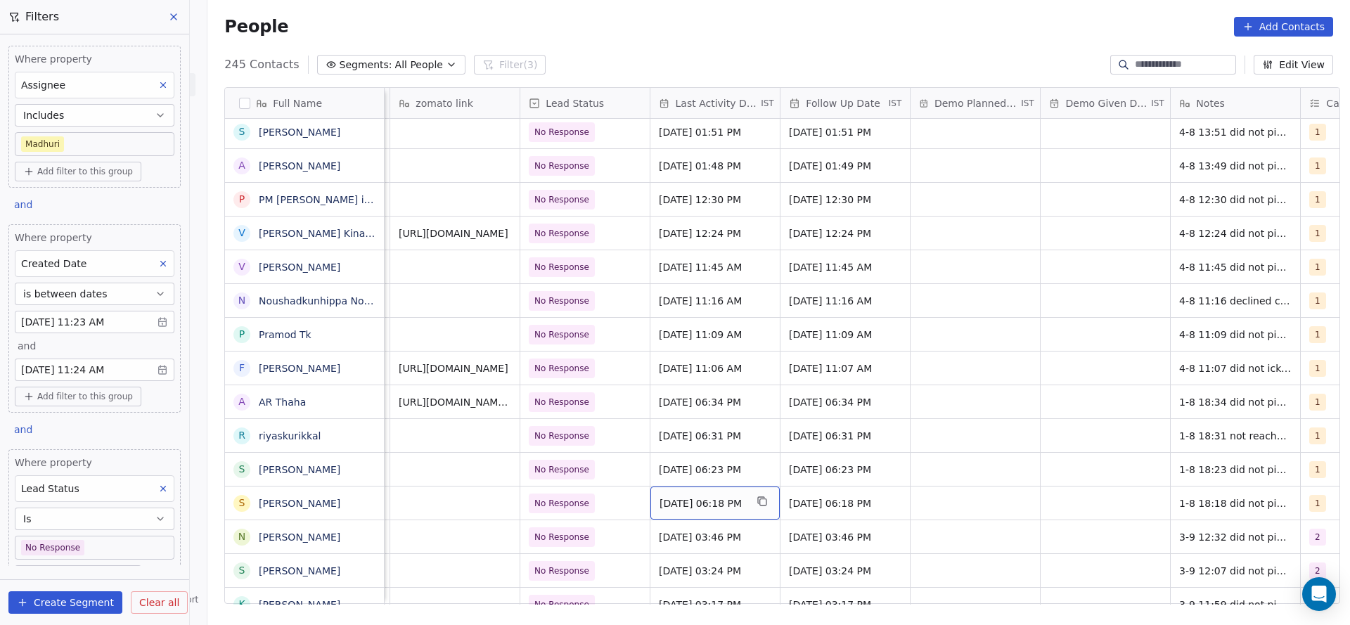
click at [693, 514] on div "[DATE] 06:18 PM" at bounding box center [714, 503] width 129 height 33
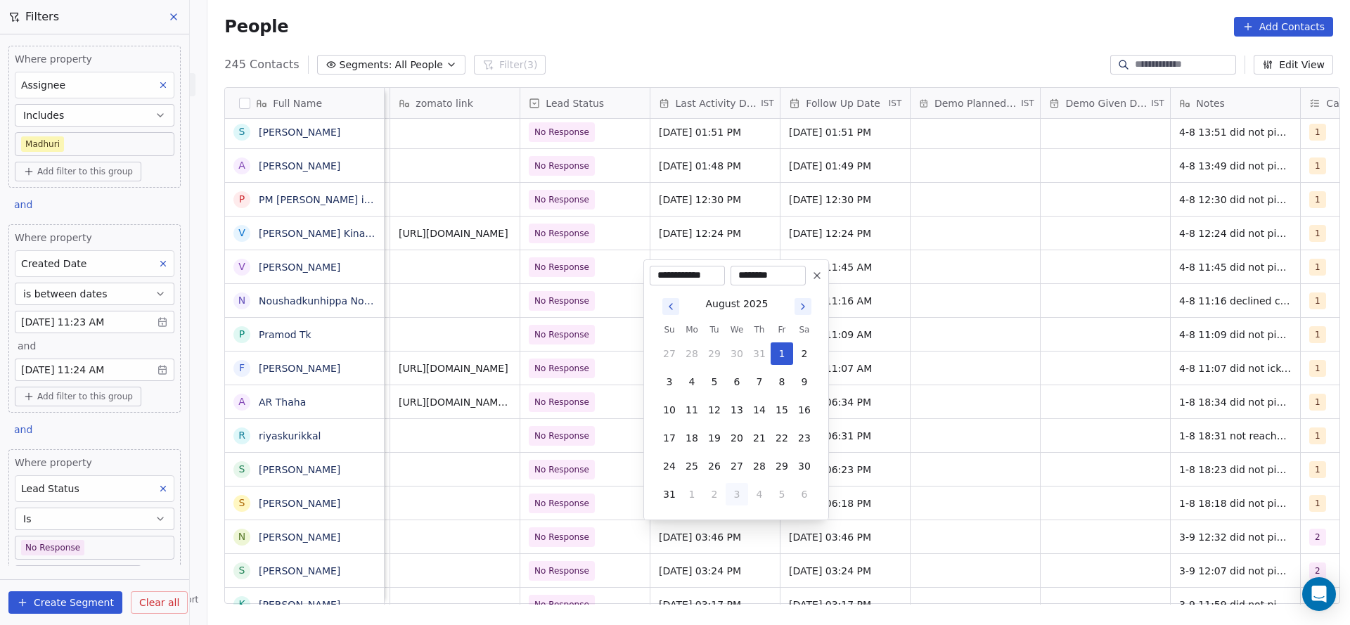
click at [741, 496] on button "3" at bounding box center [737, 494] width 22 height 22
type input "**********"
click at [542, 539] on html "On2Cook India Pvt. Ltd. Contacts People Marketing Workflows Campaigns Sales Pip…" at bounding box center [675, 312] width 1350 height 625
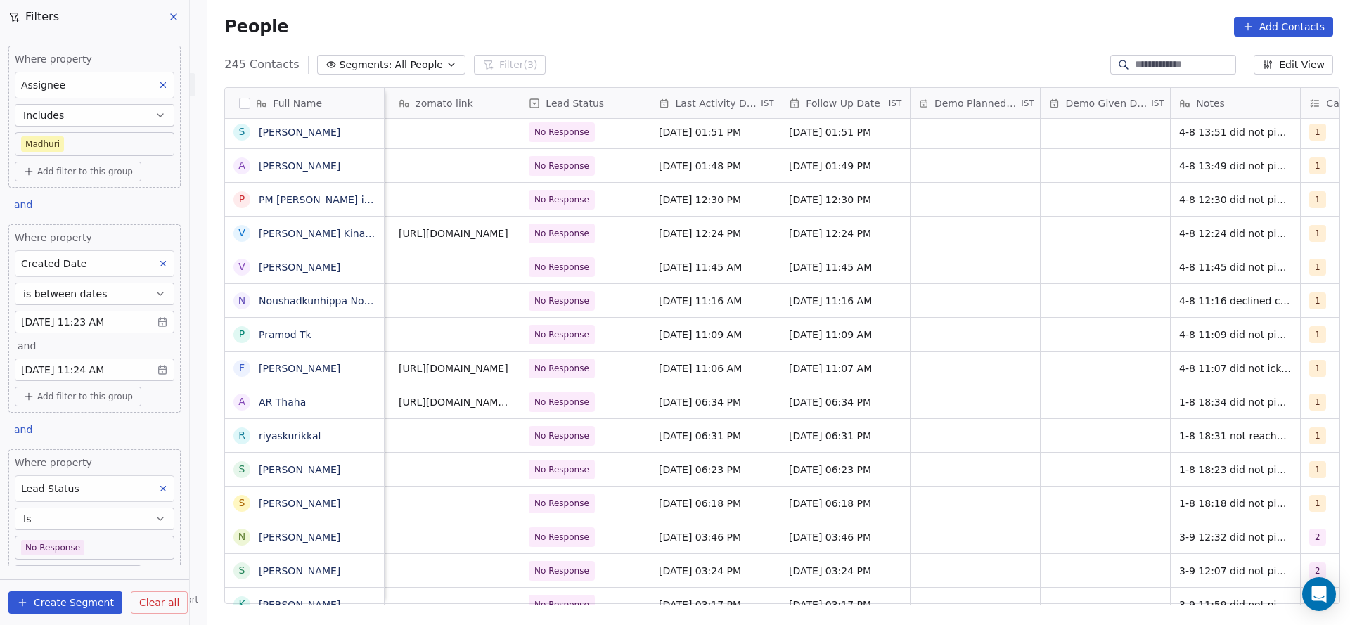
scroll to position [0, 1956]
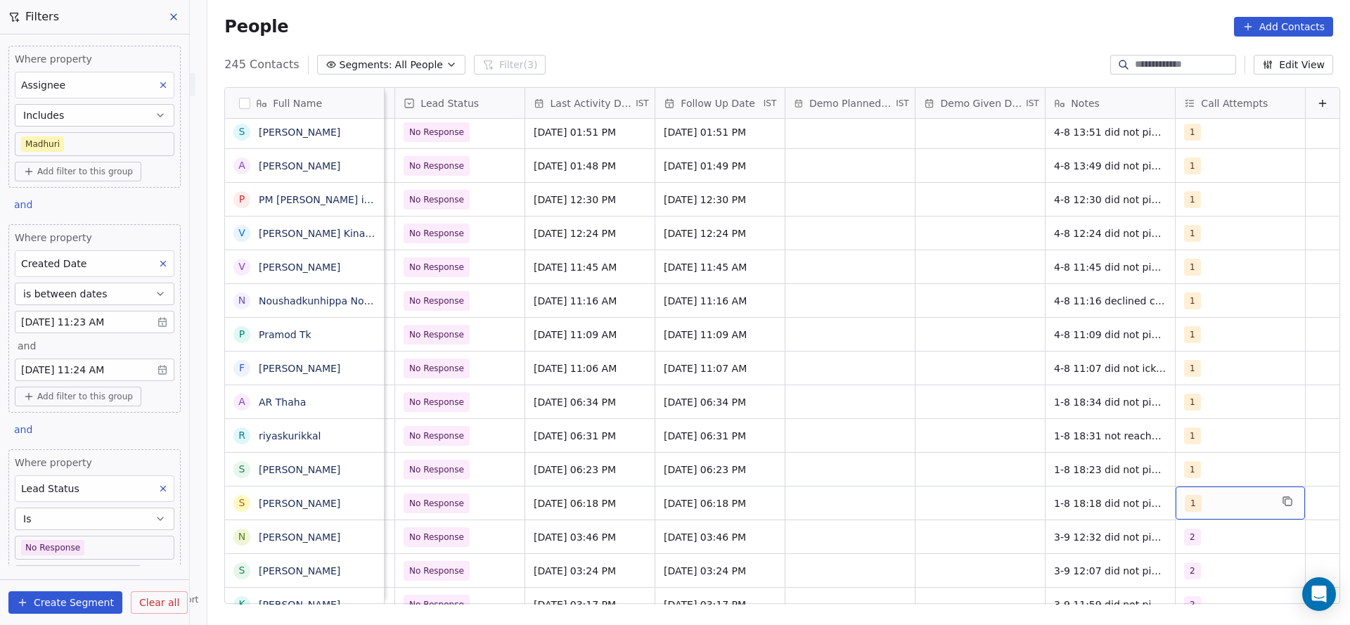
click at [1179, 493] on div "1" at bounding box center [1240, 503] width 129 height 33
click at [1195, 328] on span "2" at bounding box center [1197, 335] width 14 height 15
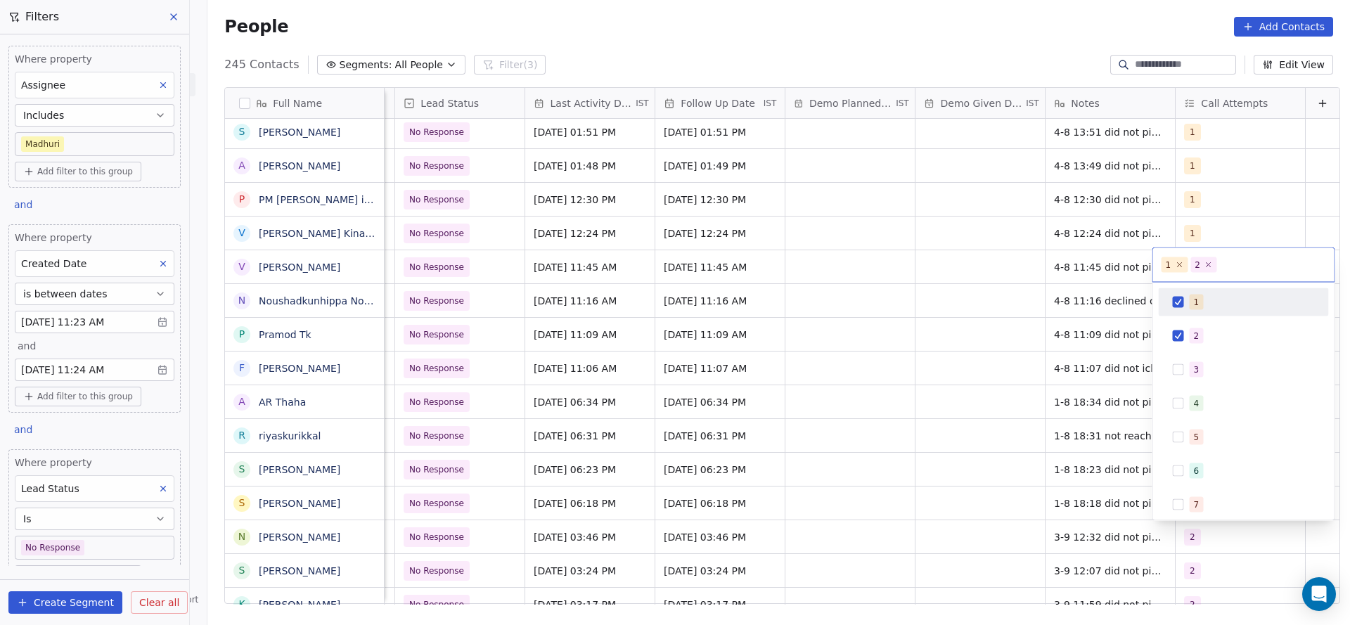
click at [1202, 303] on div "1" at bounding box center [1252, 302] width 125 height 15
click at [1046, 397] on html "On2Cook India Pvt. Ltd. Contacts People Marketing Workflows Campaigns Sales Pip…" at bounding box center [675, 312] width 1350 height 625
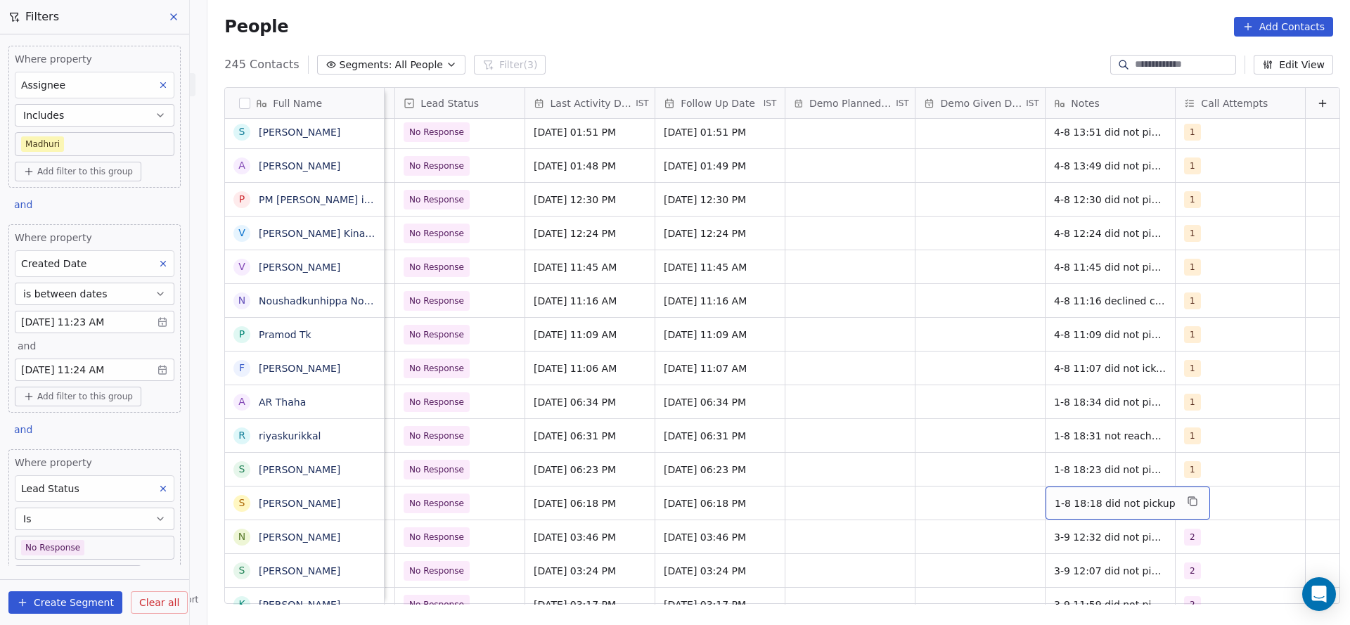
click at [1055, 506] on span "1-8 18:18 did not pickup" at bounding box center [1115, 503] width 121 height 14
click at [1027, 496] on textarea "**********" at bounding box center [1098, 509] width 151 height 44
type textarea "**********"
click at [843, 504] on html "On2Cook India Pvt. Ltd. Contacts People Marketing Workflows Campaigns Sales Pip…" at bounding box center [675, 312] width 1350 height 625
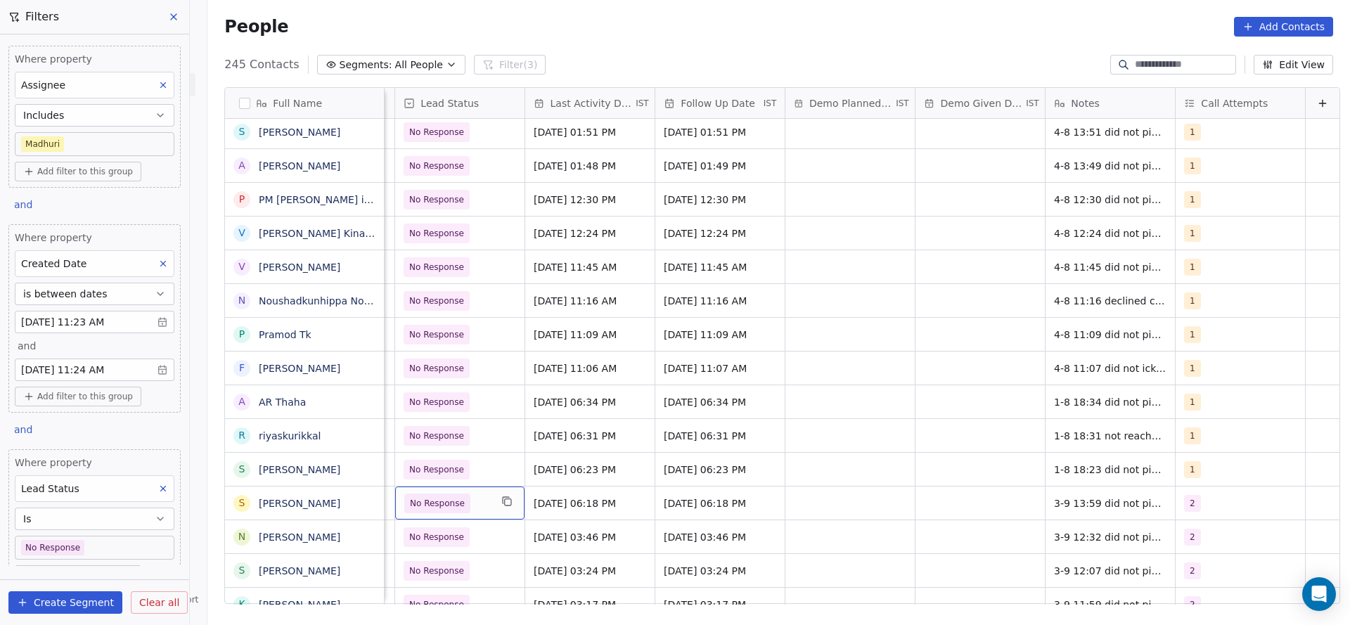
click at [457, 510] on span "No Response" at bounding box center [447, 504] width 86 height 20
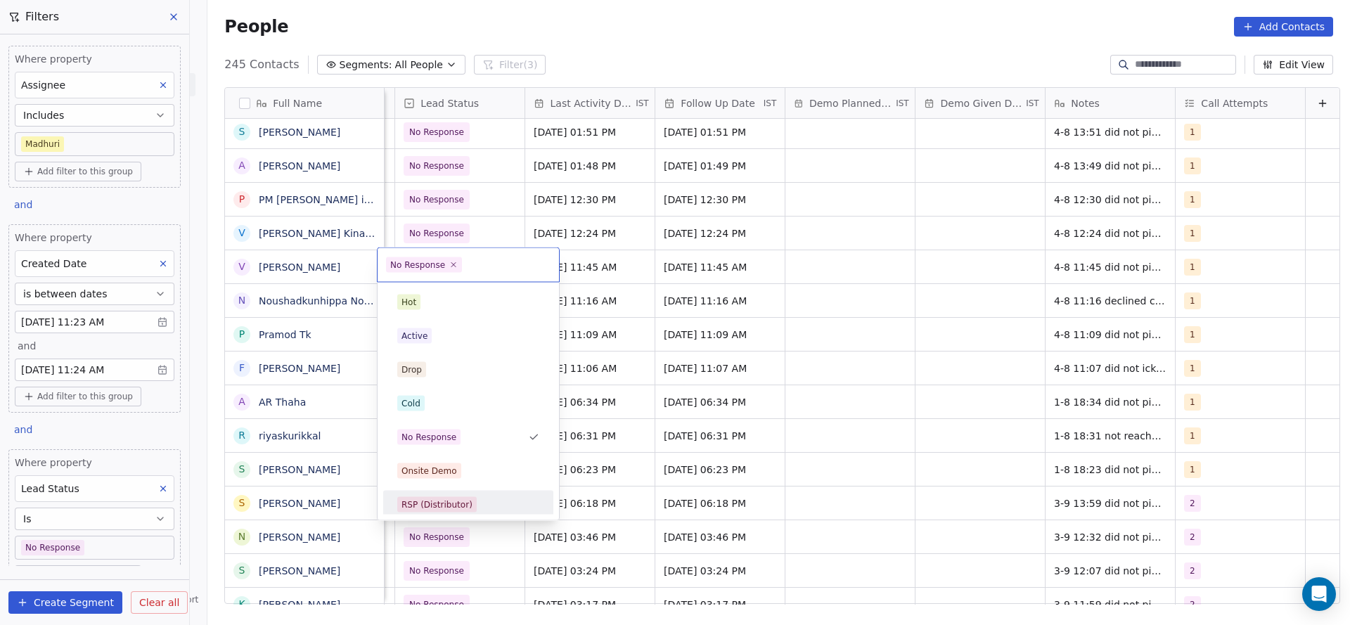
click at [962, 461] on html "On2Cook India Pvt. Ltd. Contacts People Marketing Workflows Campaigns Sales Pip…" at bounding box center [675, 312] width 1350 height 625
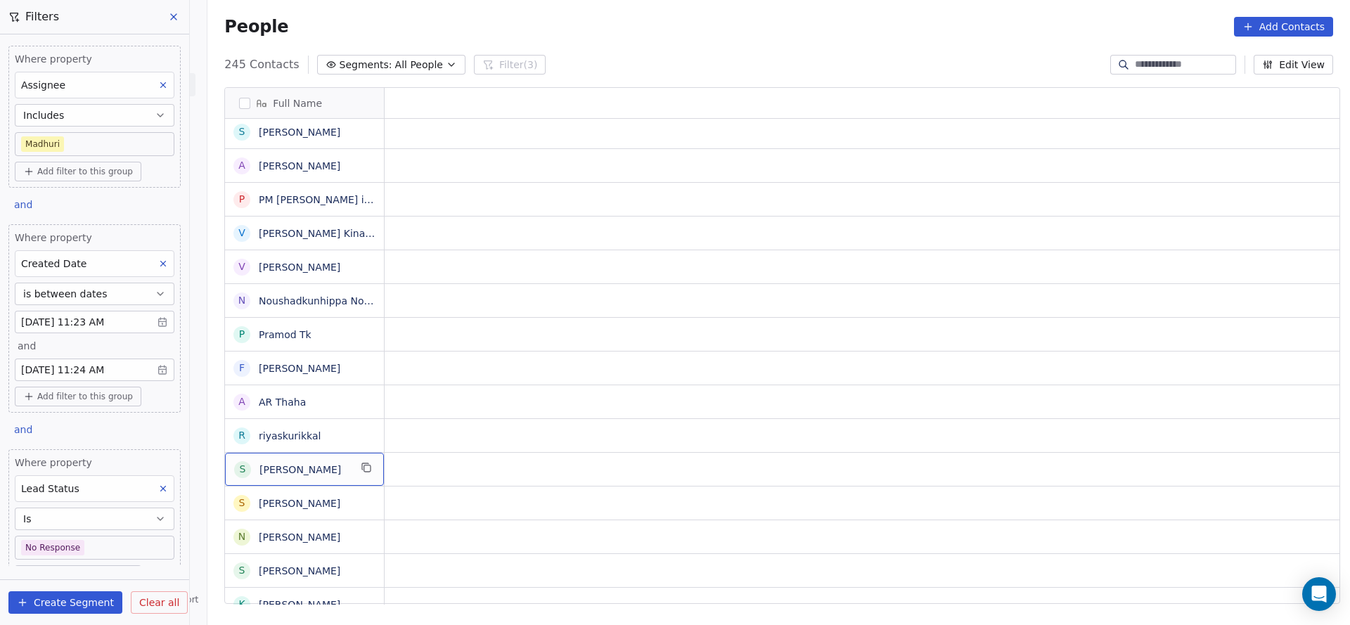
scroll to position [0, 0]
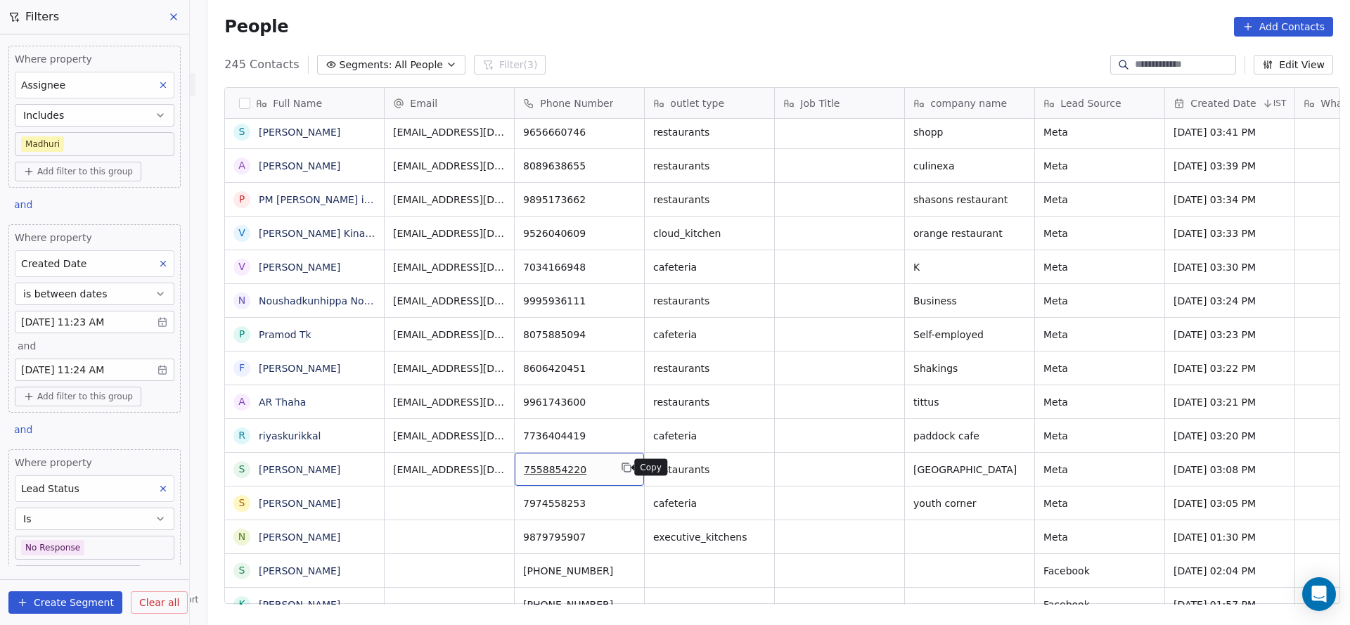
click at [621, 463] on icon "grid" at bounding box center [626, 467] width 11 height 11
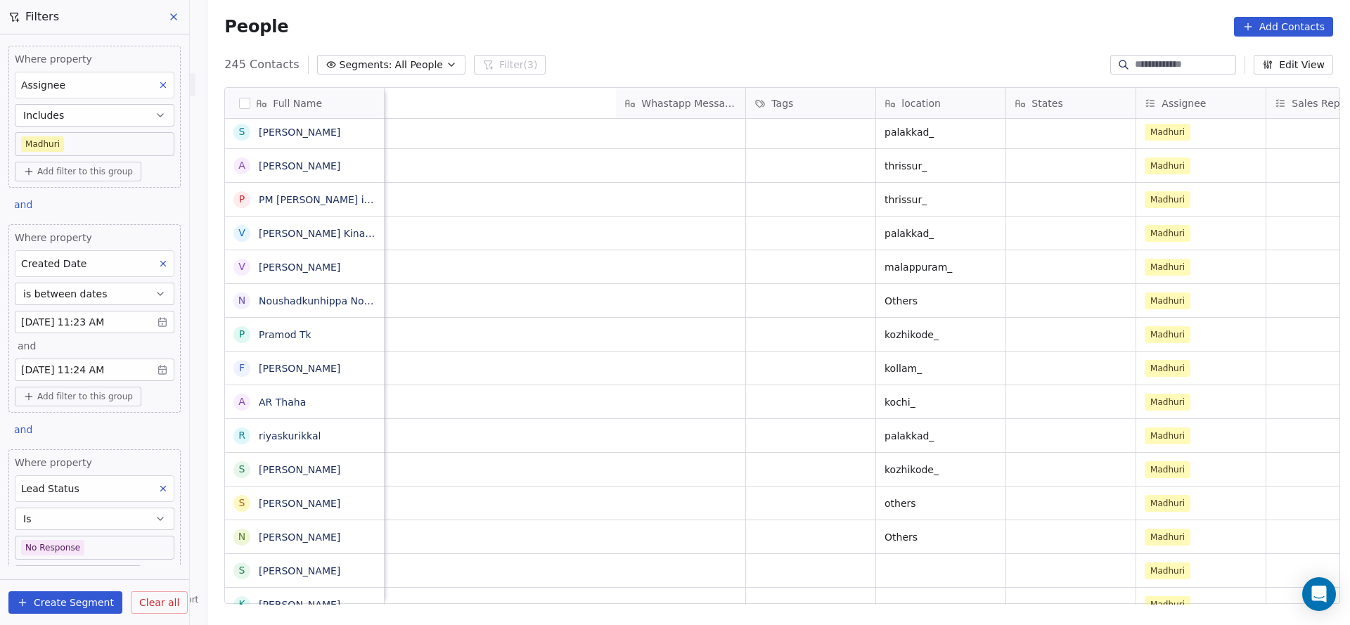
scroll to position [0, 1956]
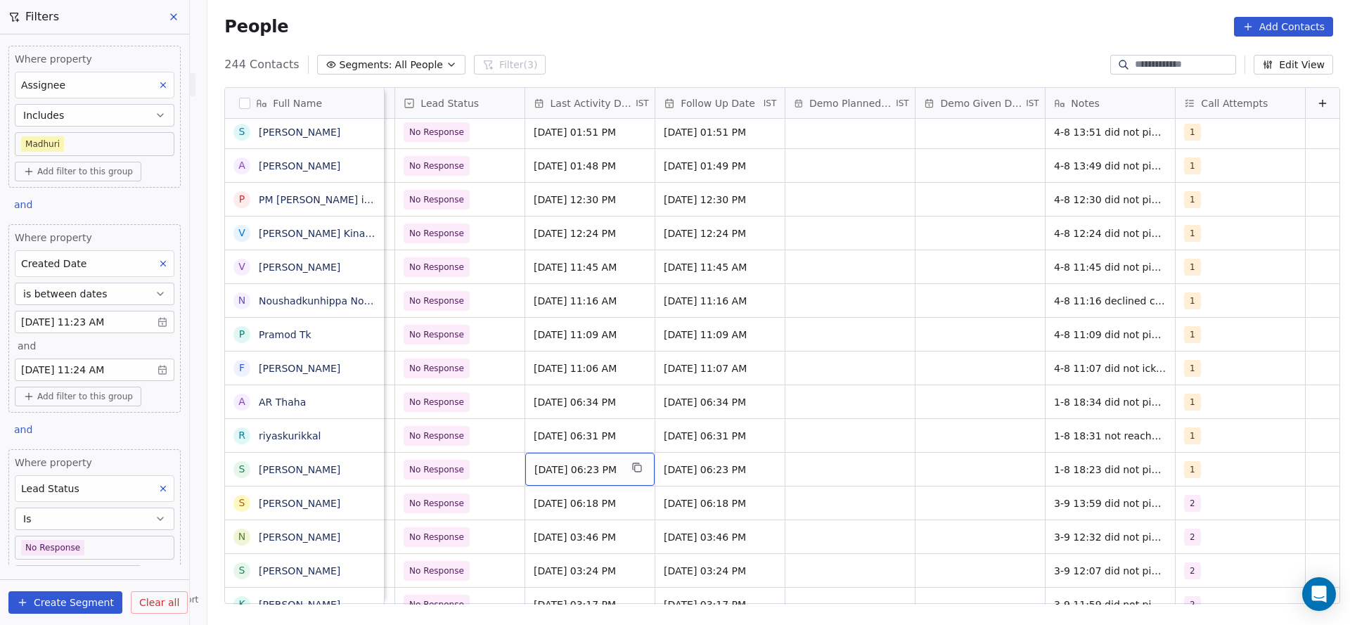
click at [590, 481] on div "[DATE] 06:23 PM" at bounding box center [589, 469] width 129 height 33
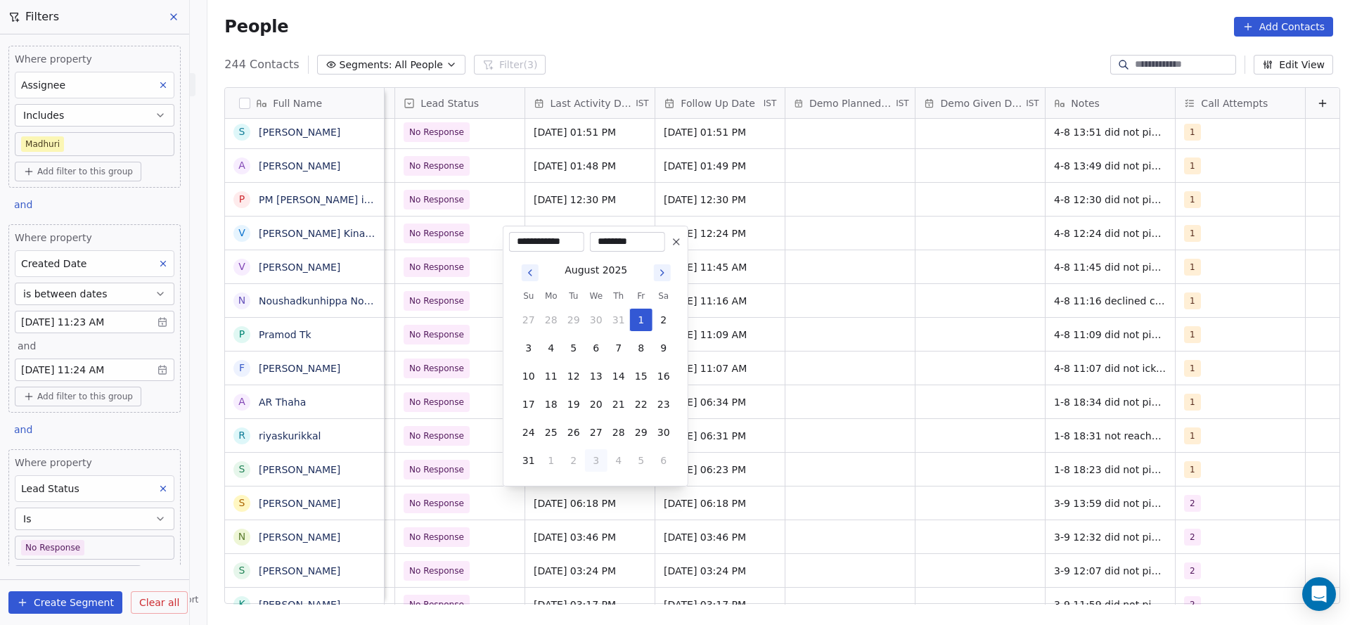
click at [600, 462] on button "3" at bounding box center [596, 460] width 22 height 22
type input "**********"
click at [749, 461] on html "On2Cook India Pvt. Ltd. Contacts People Marketing Workflows Campaigns Sales Pip…" at bounding box center [675, 312] width 1350 height 625
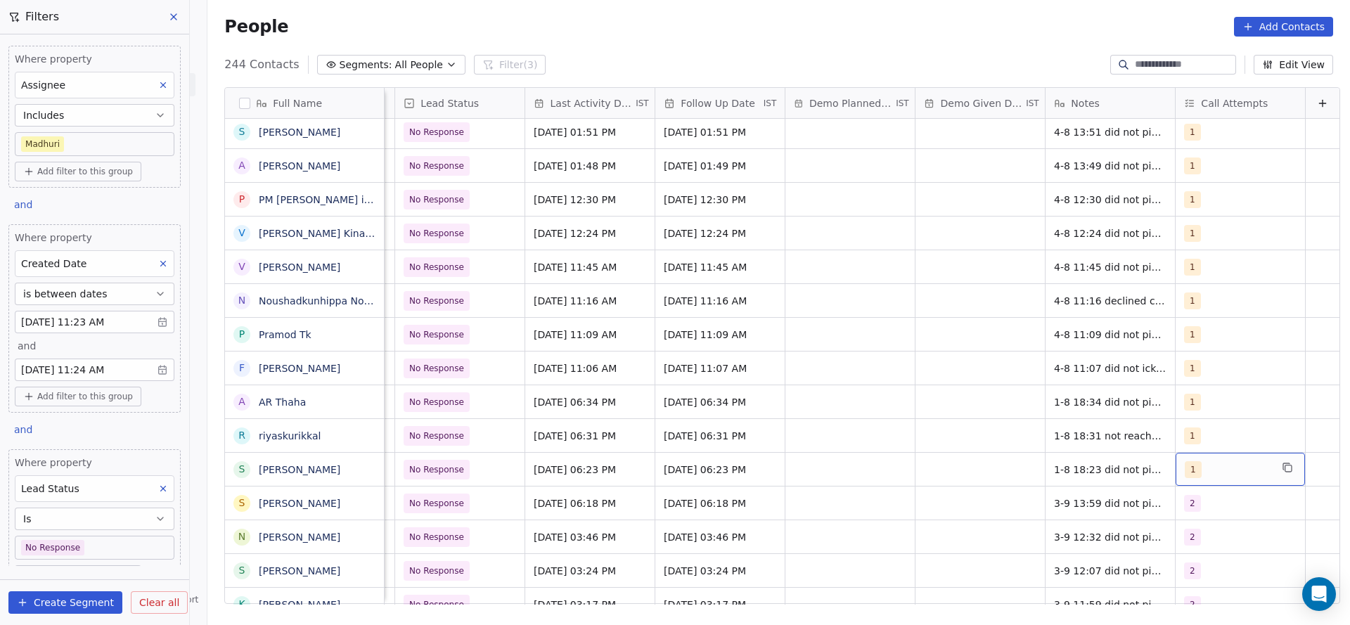
click at [1185, 465] on span "1" at bounding box center [1193, 469] width 17 height 17
click at [1219, 299] on div "2" at bounding box center [1252, 302] width 125 height 15
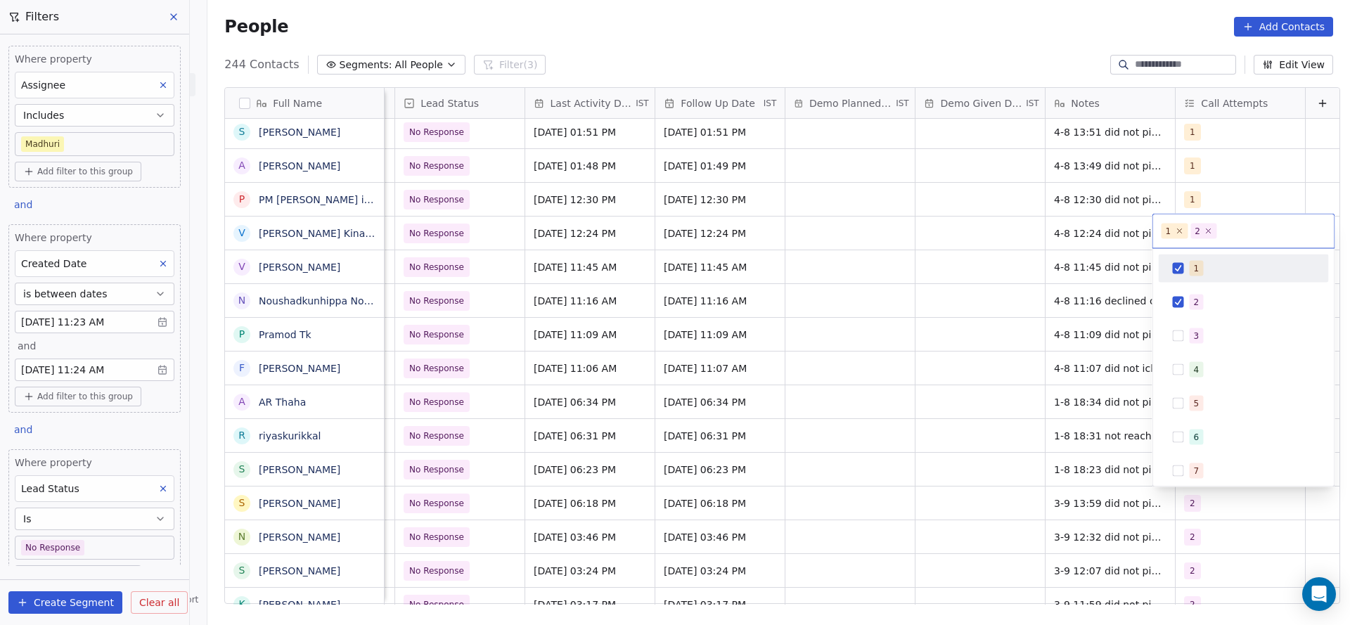
click at [1219, 261] on div "1" at bounding box center [1252, 268] width 125 height 15
click at [982, 337] on html "On2Cook India Pvt. Ltd. Contacts People Marketing Workflows Campaigns Sales Pip…" at bounding box center [675, 312] width 1350 height 625
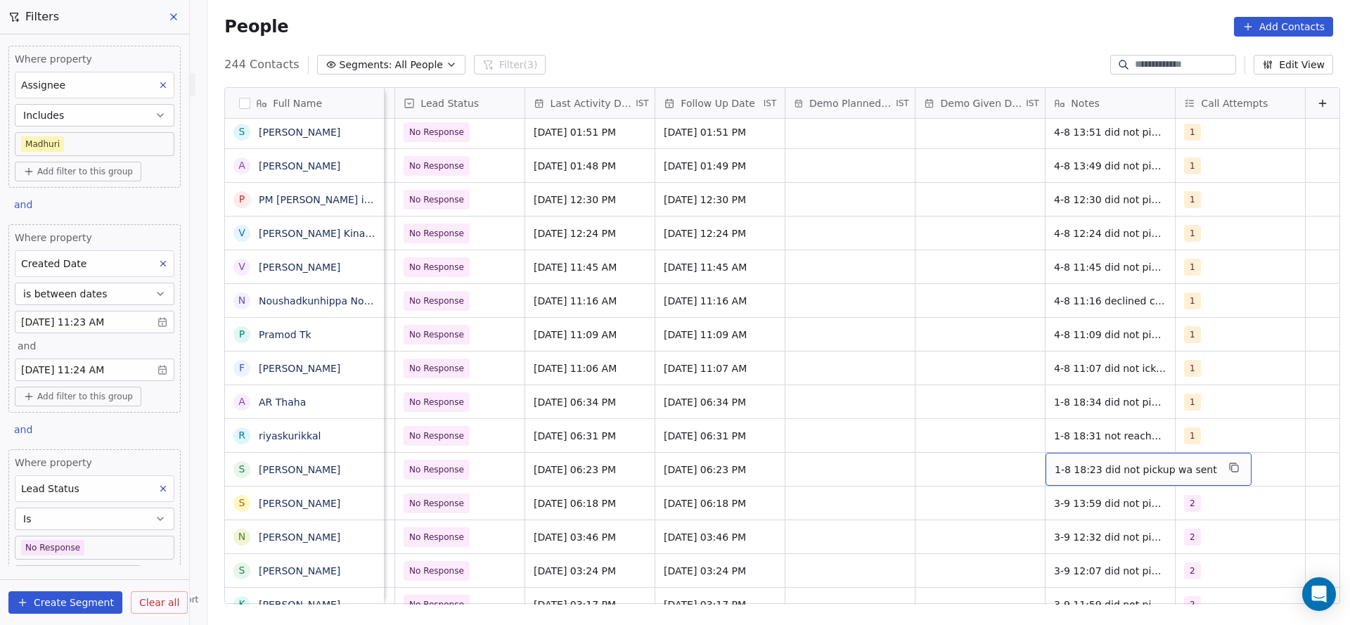
click at [1046, 458] on div "1-8 18:23 did not pickup wa sent" at bounding box center [1149, 469] width 206 height 33
click at [1029, 458] on textarea "**********" at bounding box center [1117, 475] width 188 height 44
type textarea "**********"
click at [850, 458] on html "On2Cook India Pvt. Ltd. Contacts People Marketing Workflows Campaigns Sales Pip…" at bounding box center [675, 312] width 1350 height 625
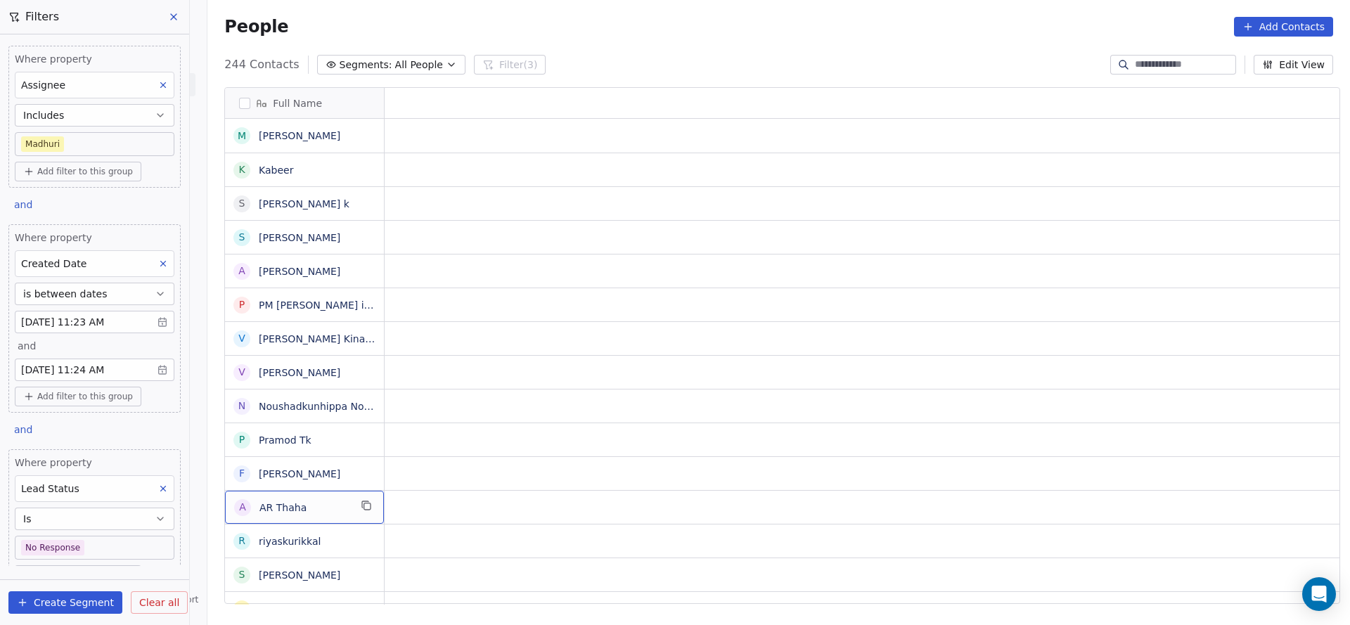
scroll to position [0, 0]
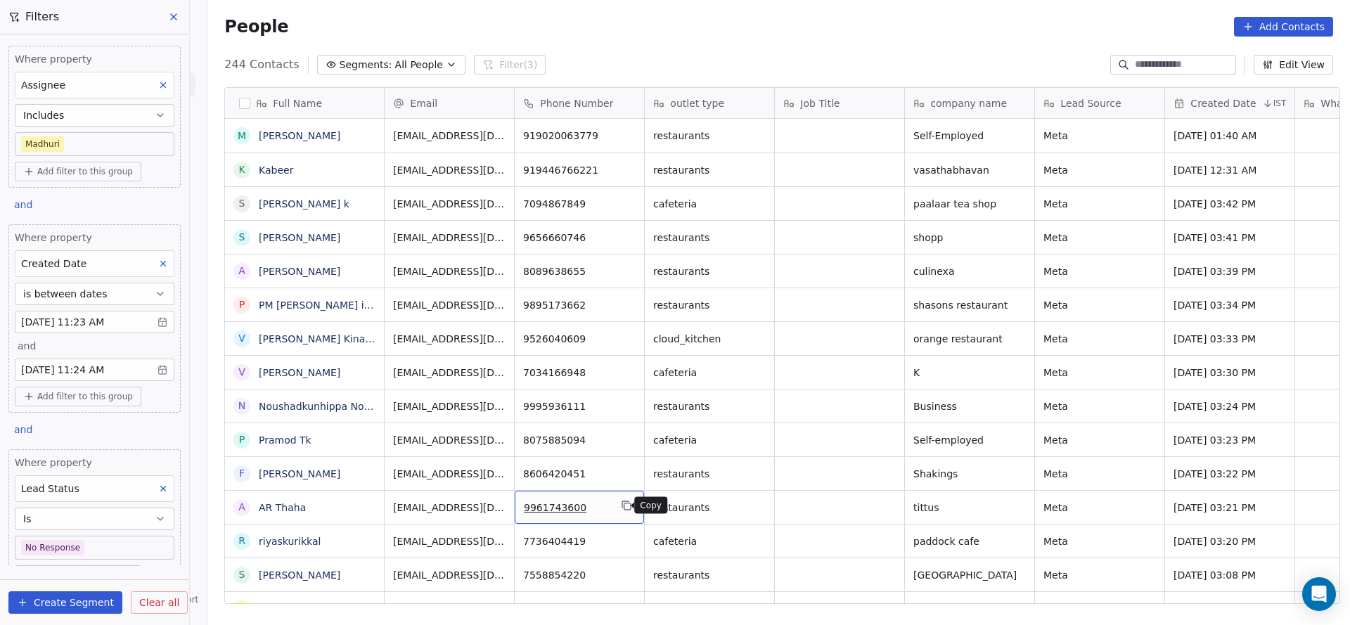
click at [624, 509] on icon "grid" at bounding box center [627, 506] width 6 height 6
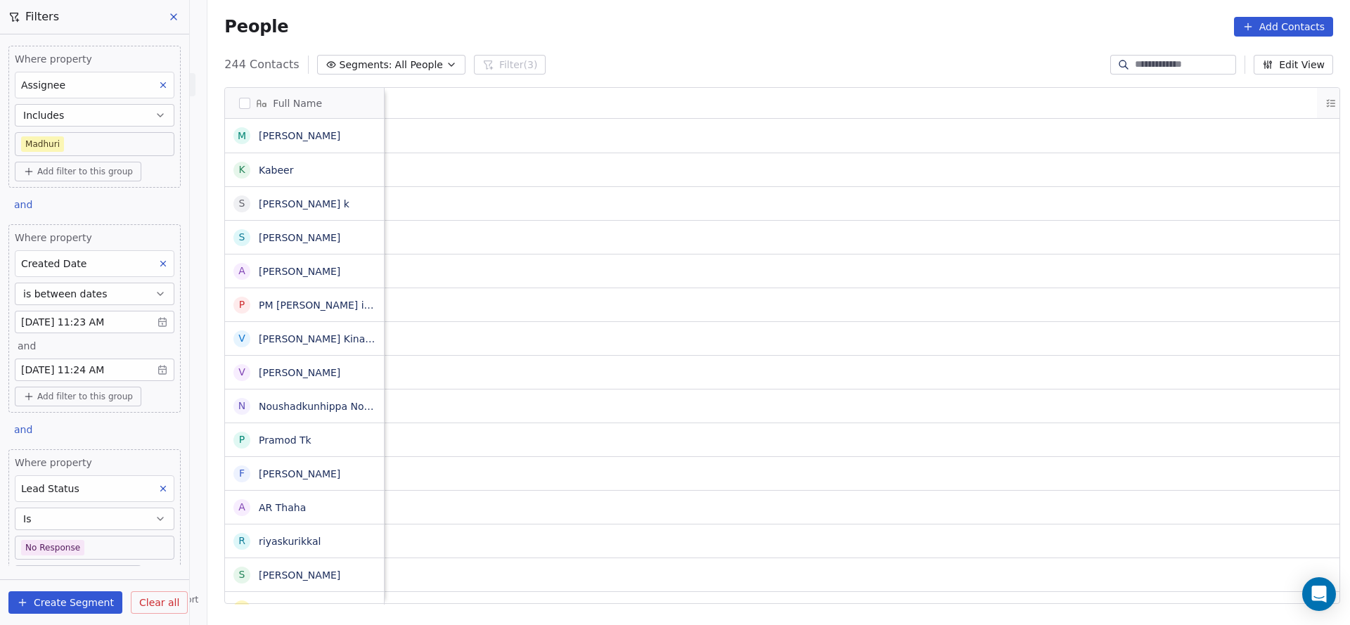
scroll to position [0, 1956]
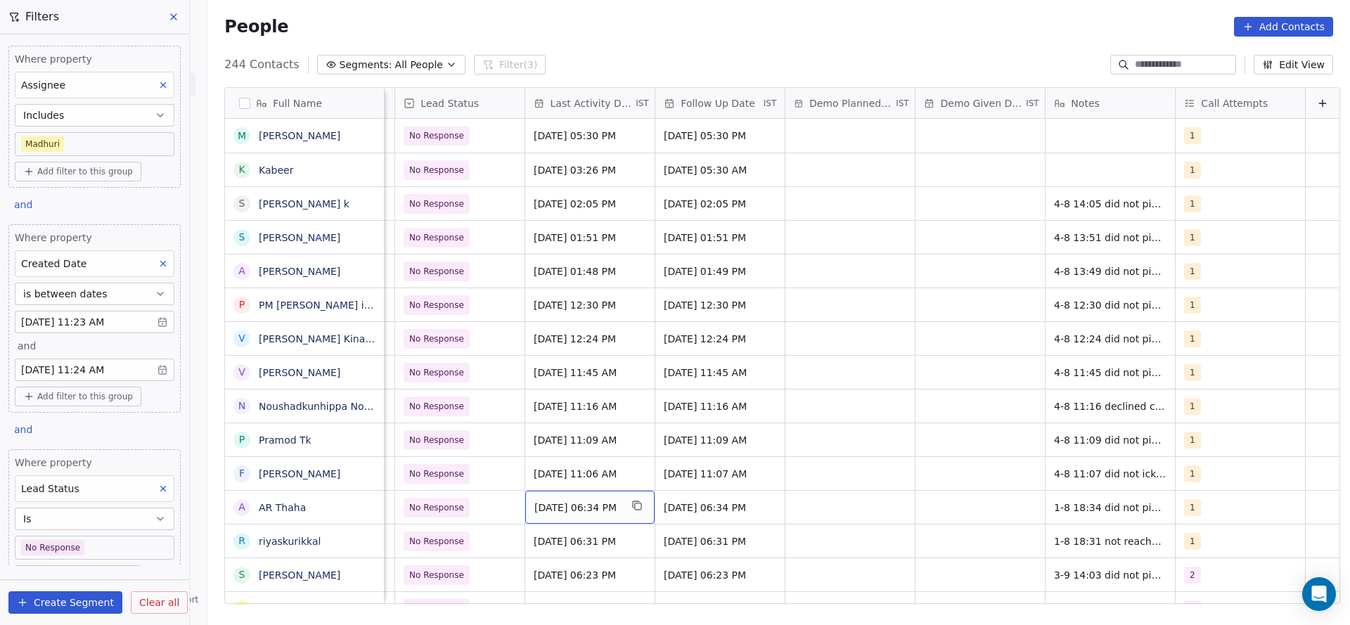
click at [554, 493] on div "[DATE] 06:34 PM" at bounding box center [589, 507] width 129 height 33
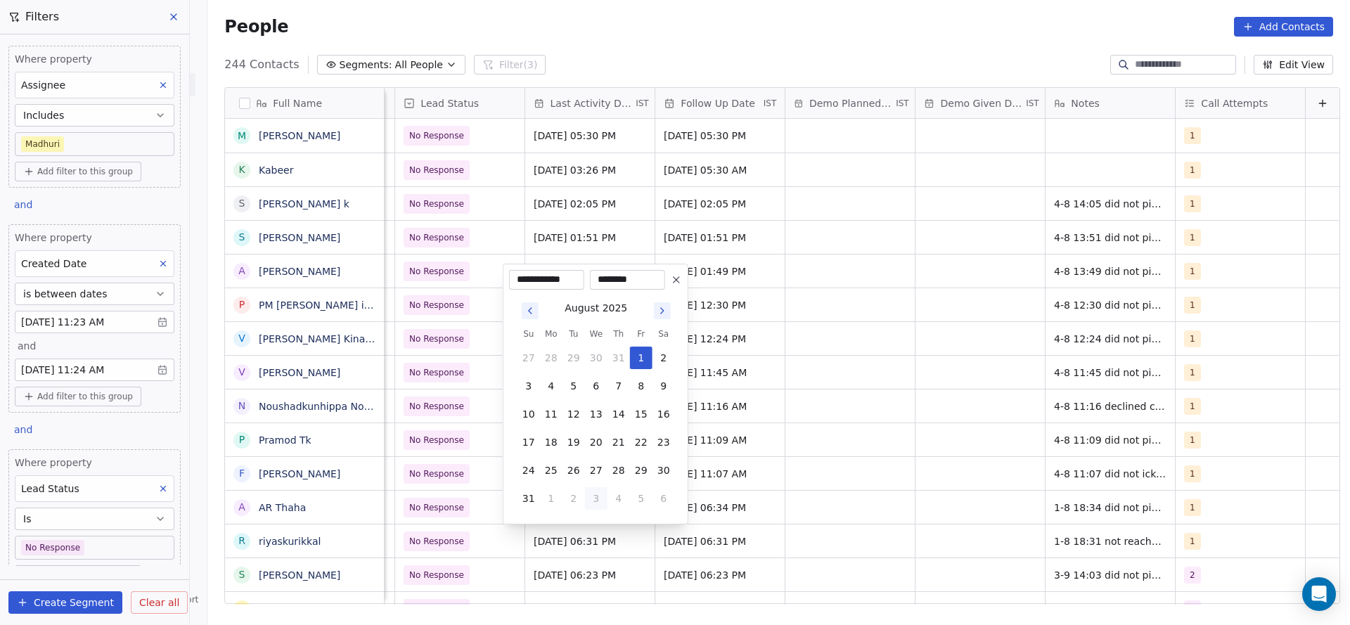
click at [600, 503] on button "3" at bounding box center [596, 498] width 22 height 22
type input "**********"
click at [1069, 519] on html "On2Cook India Pvt. Ltd. Contacts People Marketing Workflows Campaigns Sales Pip…" at bounding box center [675, 312] width 1350 height 625
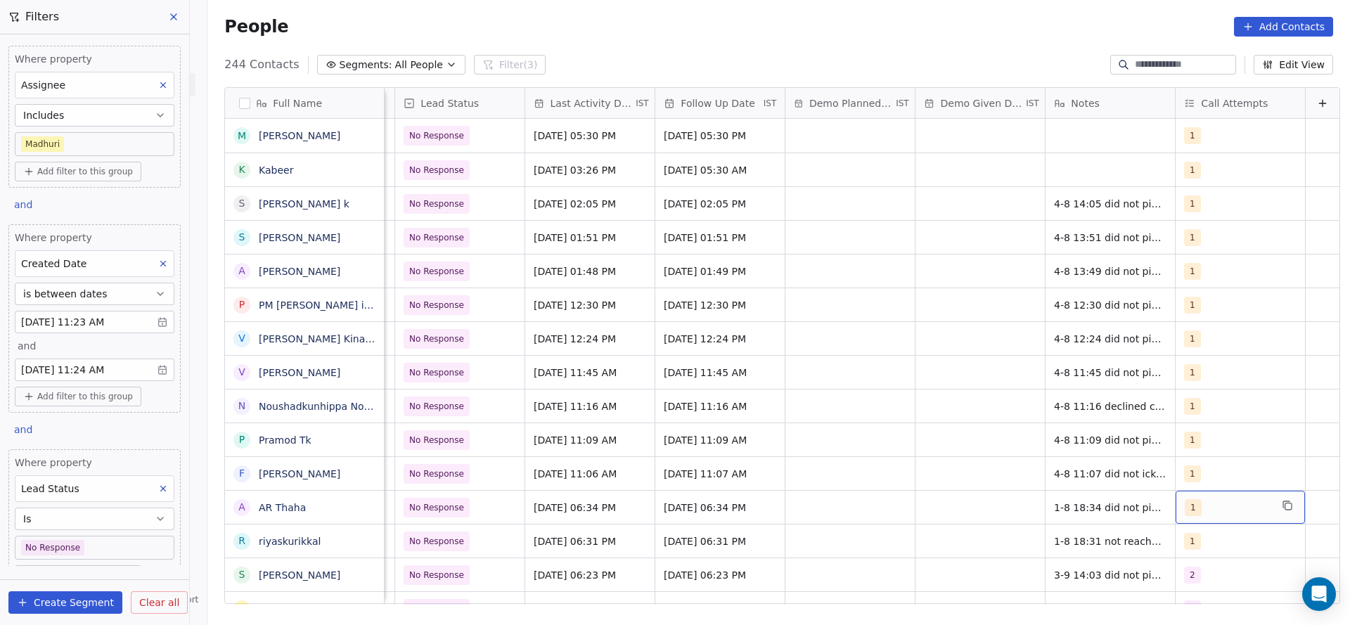
click at [1176, 496] on div "1" at bounding box center [1240, 507] width 129 height 33
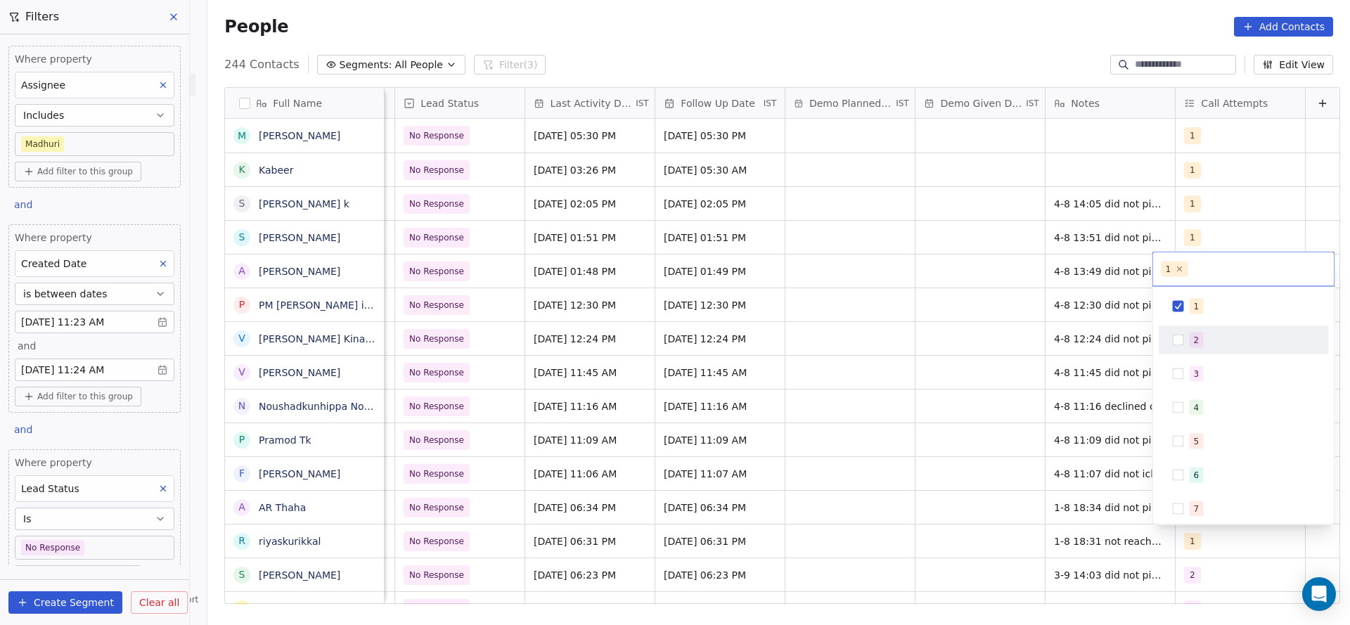
click at [1202, 337] on div "2" at bounding box center [1252, 340] width 125 height 15
click at [1192, 313] on span "1" at bounding box center [1197, 306] width 14 height 15
click at [1123, 375] on html "On2Cook India Pvt. Ltd. Contacts People Marketing Workflows Campaigns Sales Pip…" at bounding box center [675, 312] width 1350 height 625
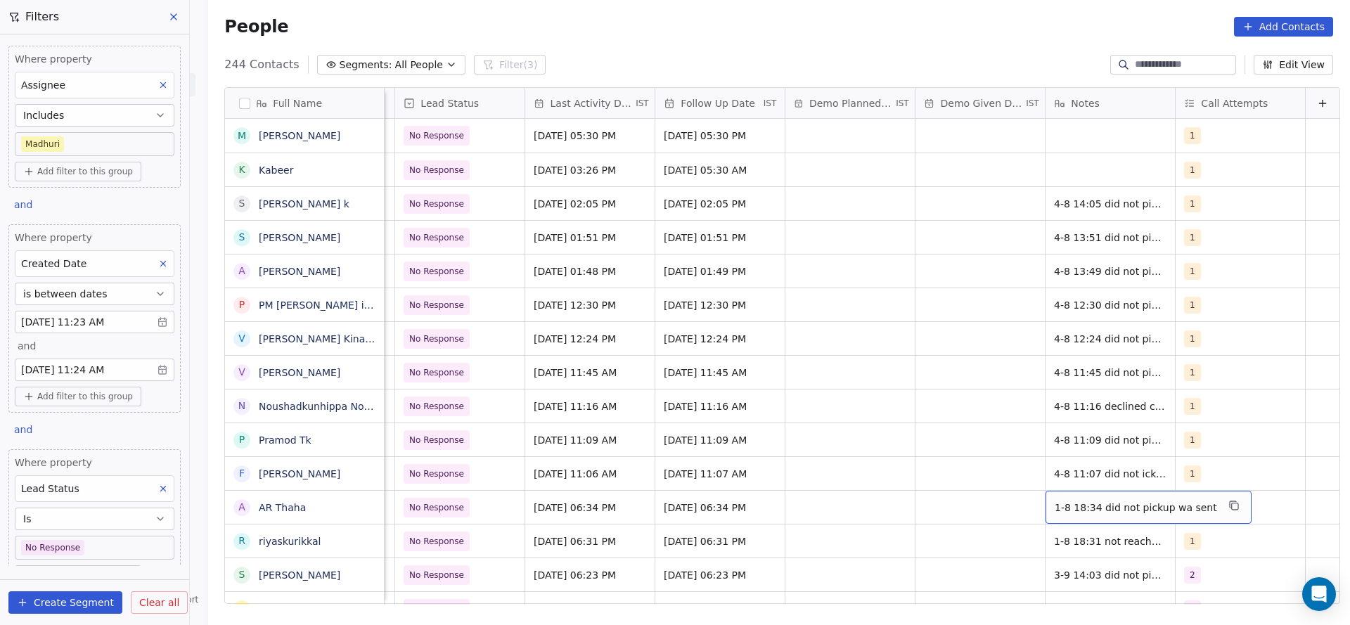
click at [1078, 501] on span "1-8 18:34 did not pickup wa sent" at bounding box center [1136, 508] width 162 height 14
click at [1027, 504] on textarea "**********" at bounding box center [1117, 513] width 188 height 44
type textarea "**********"
click at [970, 504] on html "On2Cook India Pvt. Ltd. Contacts People Marketing Workflows Campaigns Sales Pip…" at bounding box center [675, 312] width 1350 height 625
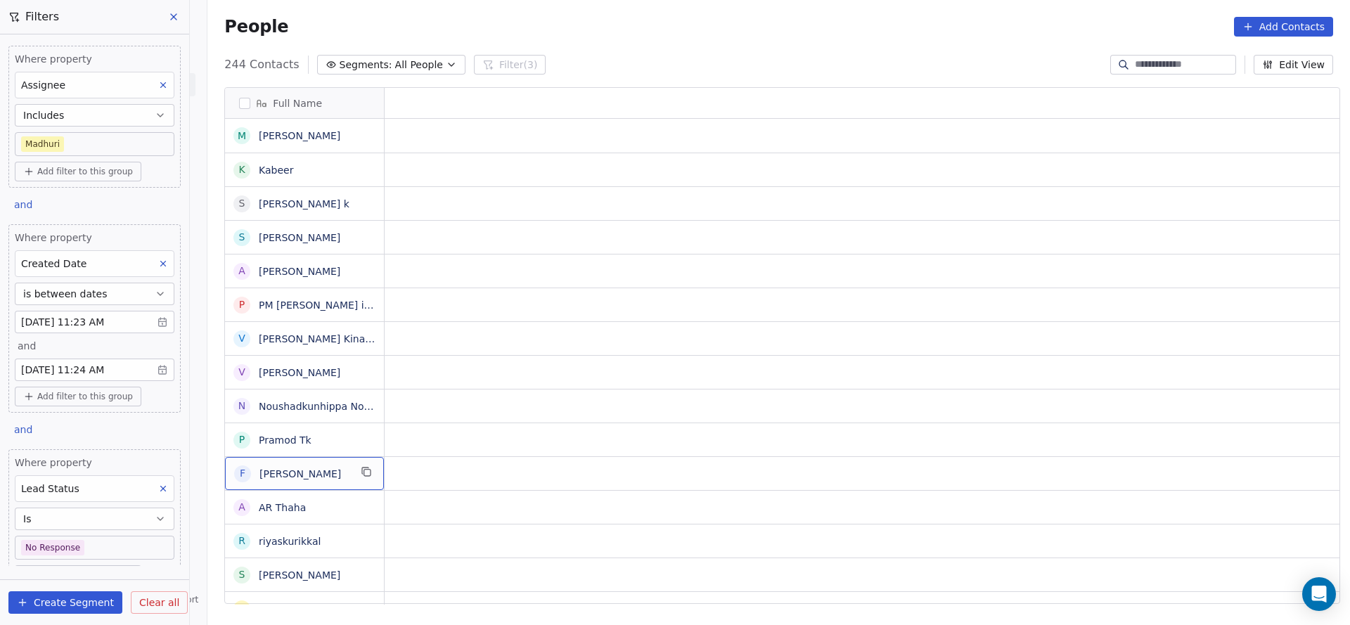
scroll to position [0, 0]
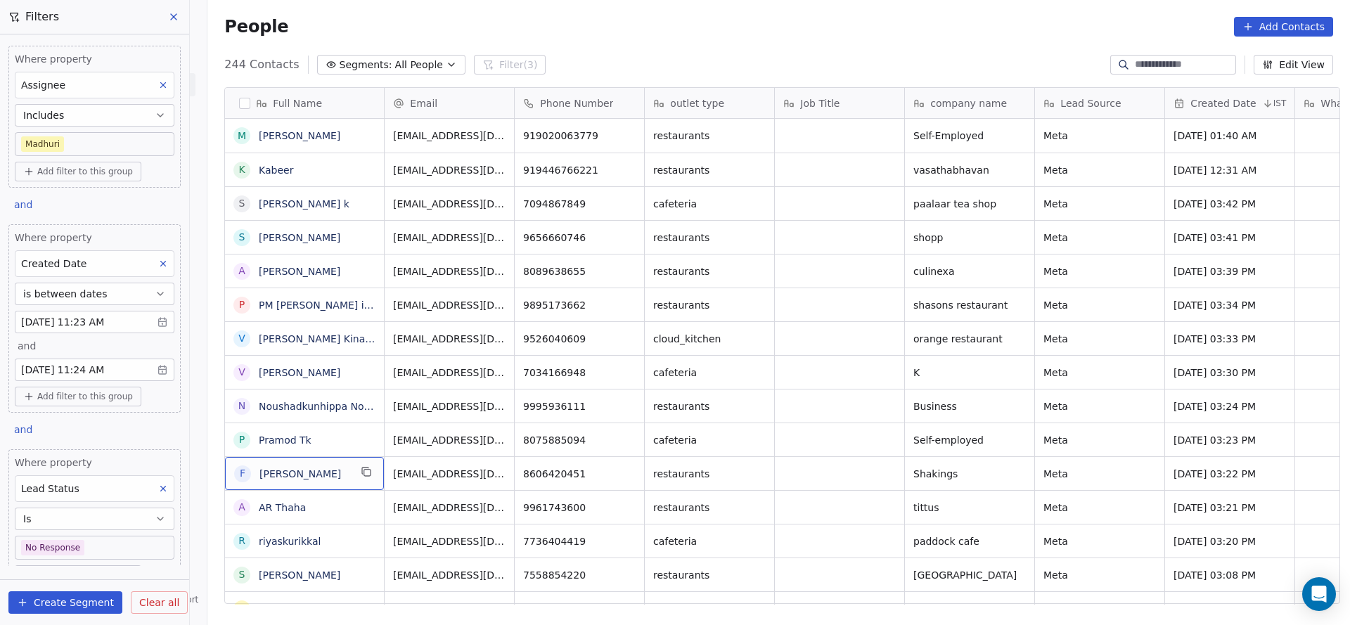
click at [622, 468] on icon "grid" at bounding box center [625, 471] width 6 height 6
drag, startPoint x: 861, startPoint y: 494, endPoint x: 739, endPoint y: 503, distance: 122.0
click at [863, 494] on html "On2Cook India Pvt. Ltd. Contacts People Marketing Workflows Campaigns Sales Pip…" at bounding box center [675, 312] width 1350 height 625
click at [622, 472] on icon "grid" at bounding box center [626, 471] width 11 height 11
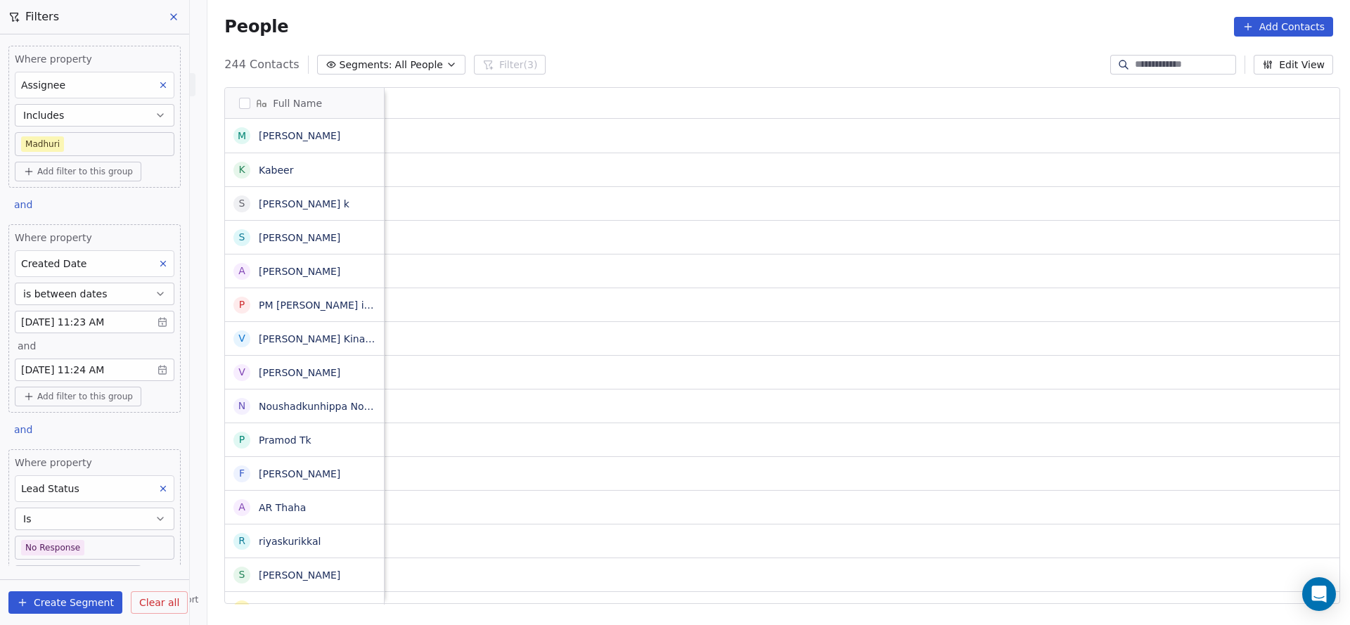
scroll to position [0, 1956]
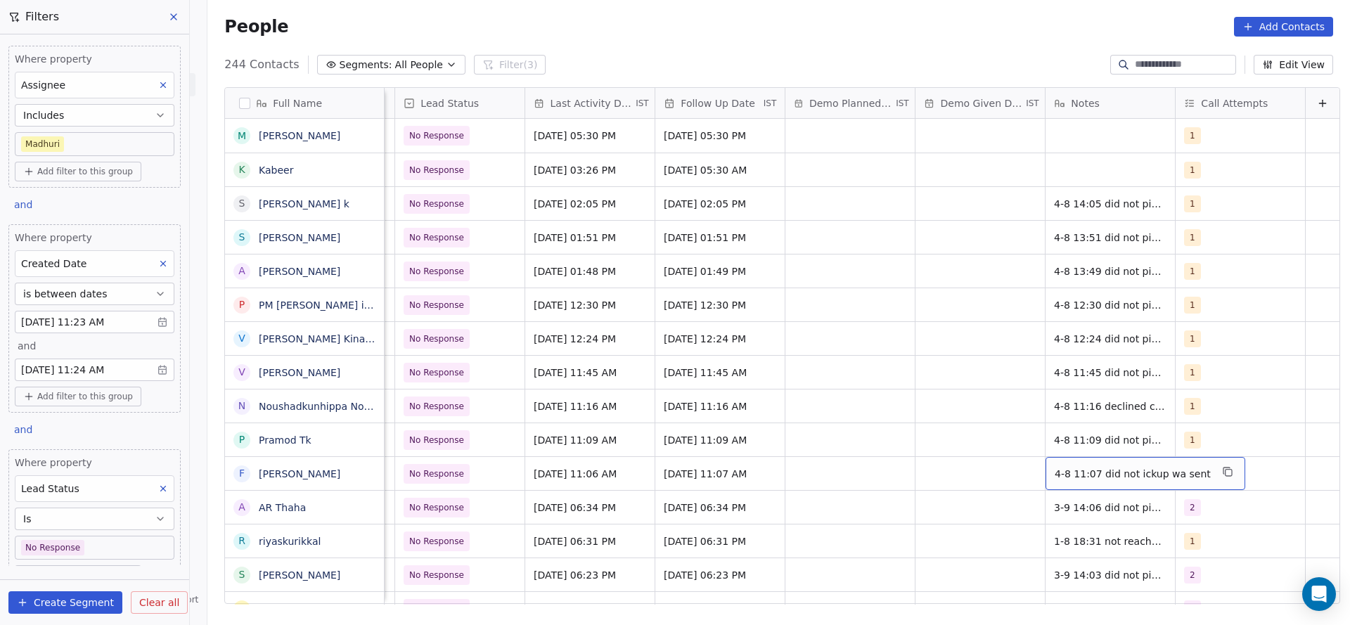
click at [1055, 467] on span "4-8 11:07 did not ickup wa sent" at bounding box center [1133, 474] width 156 height 14
click at [1031, 466] on textarea "**********" at bounding box center [1114, 479] width 182 height 44
type textarea "**********"
click at [941, 490] on html "On2Cook India Pvt. Ltd. Contacts People Marketing Workflows Campaigns Sales Pip…" at bounding box center [675, 312] width 1350 height 625
click at [1185, 478] on span "1" at bounding box center [1193, 473] width 17 height 17
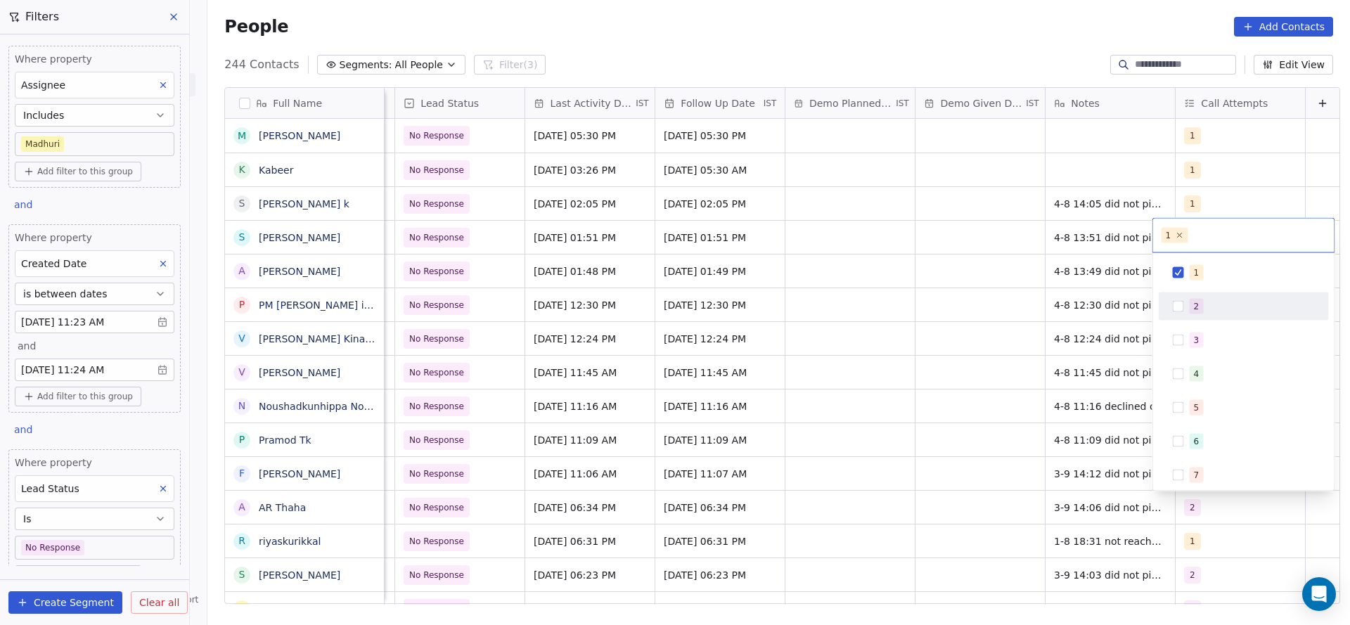
click at [1199, 312] on span "2" at bounding box center [1197, 306] width 14 height 15
click at [1202, 251] on div "1 2" at bounding box center [1243, 236] width 181 height 34
click at [1183, 275] on div "1" at bounding box center [1243, 273] width 159 height 22
drag, startPoint x: 958, startPoint y: 373, endPoint x: 661, endPoint y: 558, distance: 349.6
click at [958, 375] on html "On2Cook India Pvt. Ltd. Contacts People Marketing Workflows Campaigns Sales Pip…" at bounding box center [675, 312] width 1350 height 625
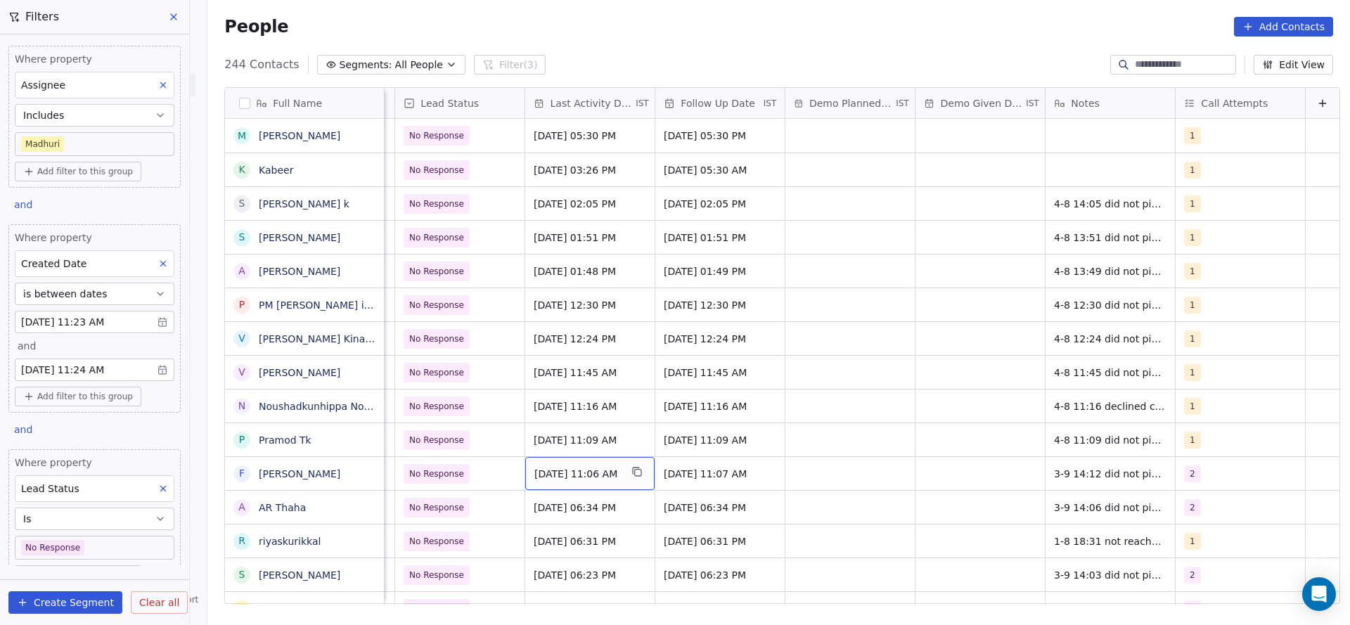
click at [548, 475] on span "[DATE] 11:06 AM" at bounding box center [577, 474] width 86 height 14
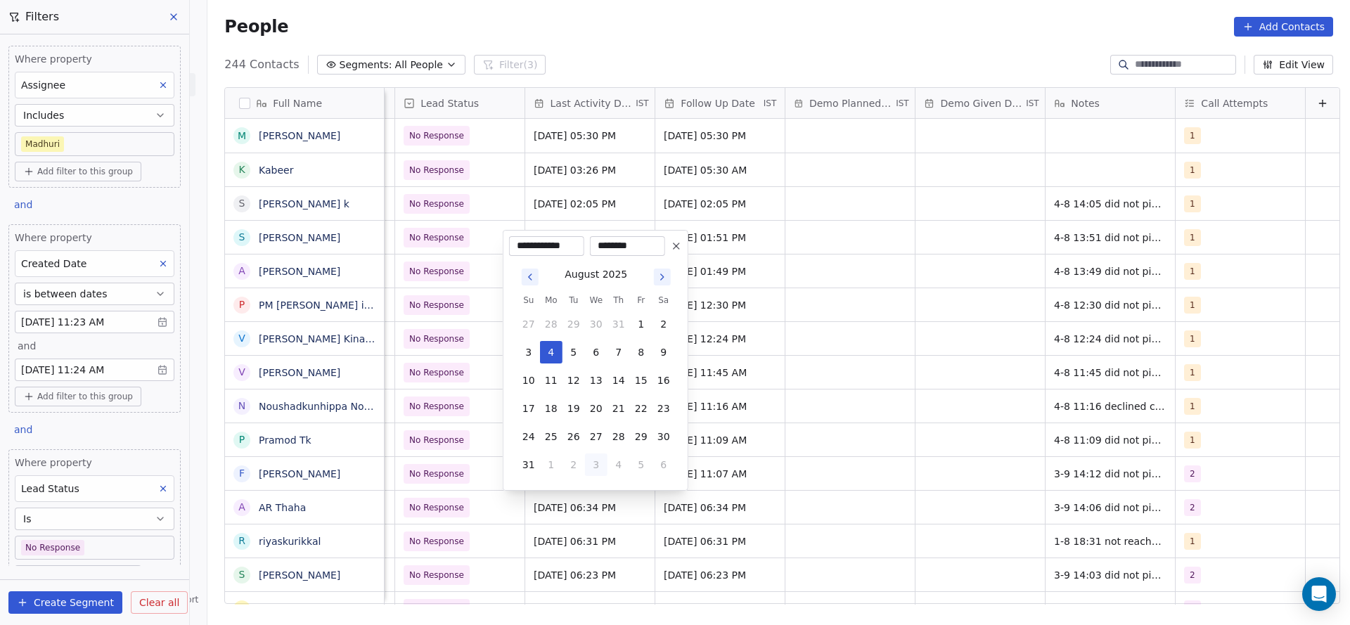
click at [593, 458] on button "3" at bounding box center [596, 465] width 22 height 22
type input "**********"
click at [987, 447] on html "On2Cook India Pvt. Ltd. Contacts People Marketing Workflows Campaigns Sales Pip…" at bounding box center [675, 312] width 1350 height 625
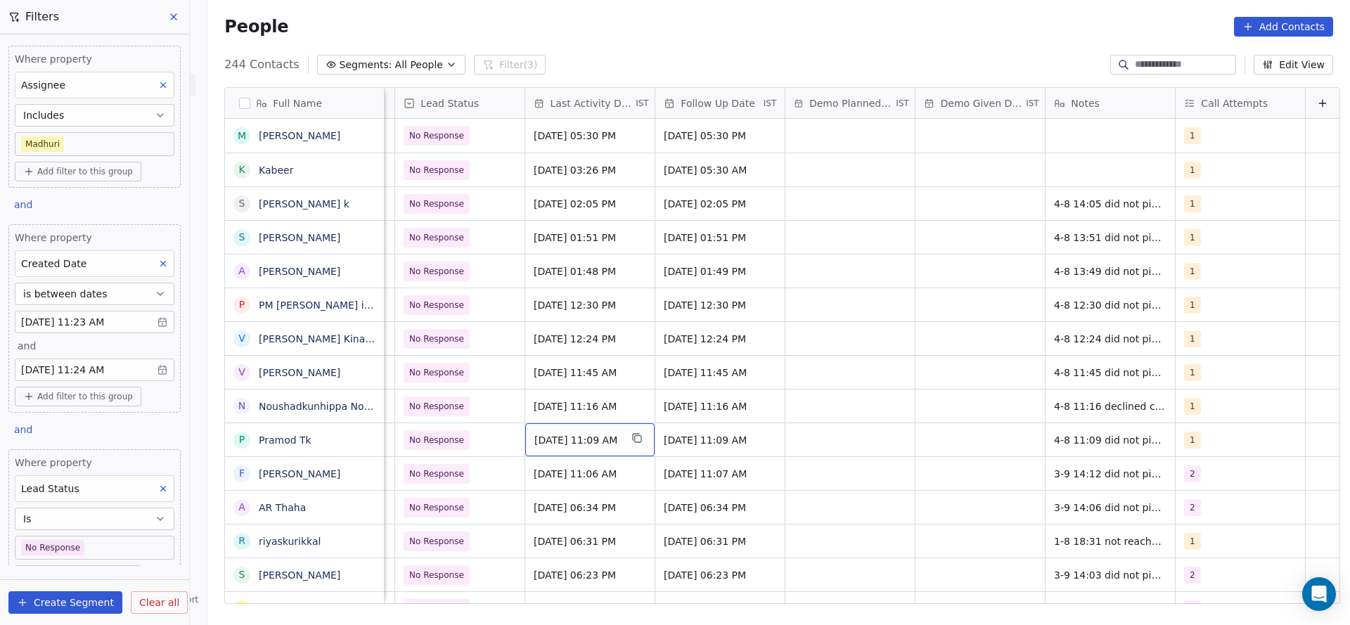
click at [565, 443] on span "[DATE] 11:09 AM" at bounding box center [577, 440] width 86 height 14
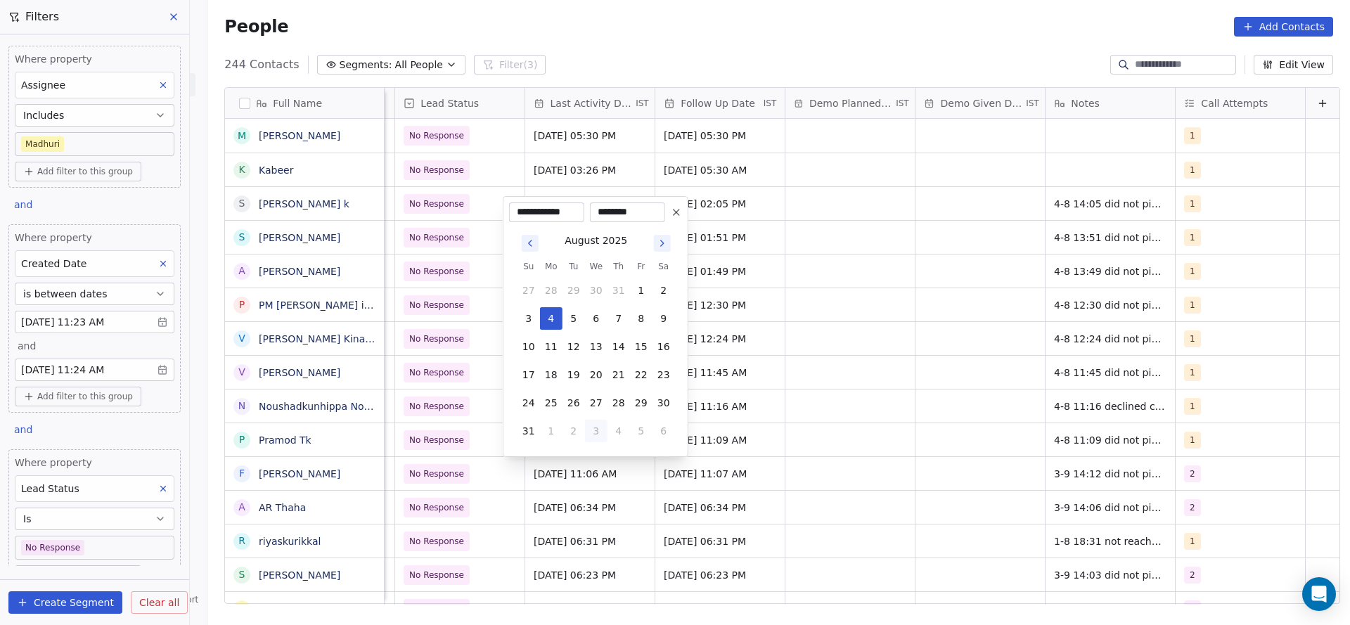
click at [588, 426] on button "3" at bounding box center [596, 431] width 22 height 22
type input "**********"
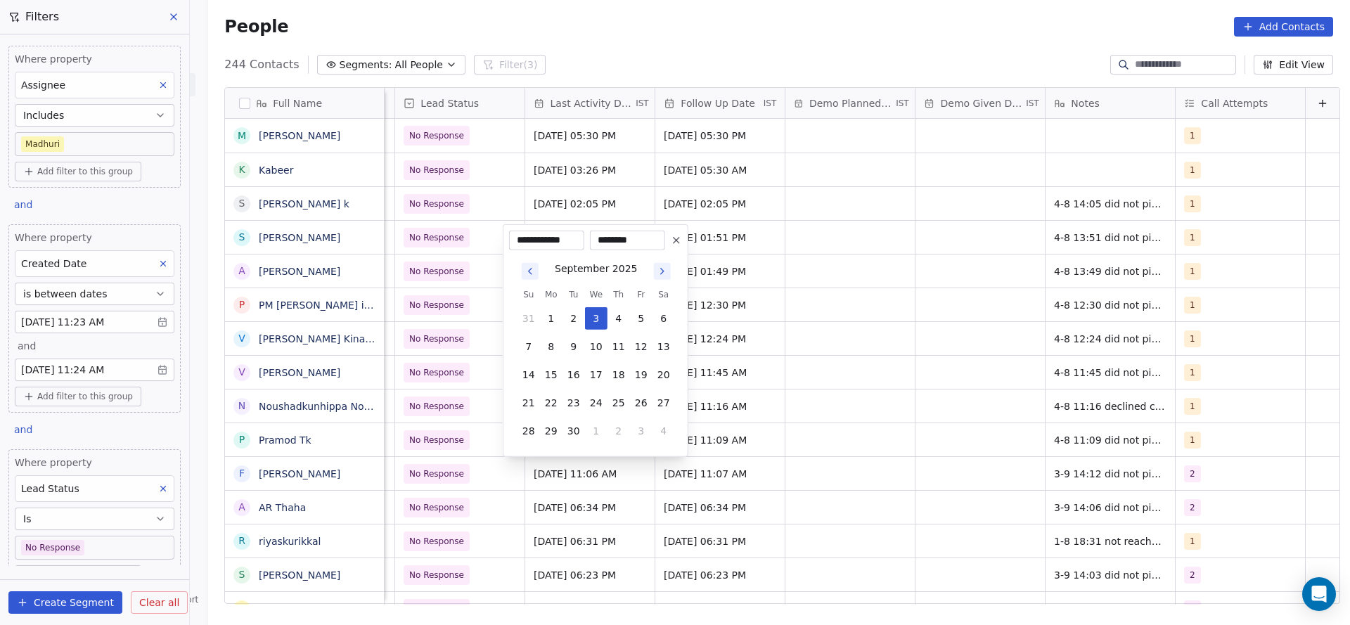
click at [754, 437] on html "On2Cook India Pvt. Ltd. Contacts People Marketing Workflows Campaigns Sales Pip…" at bounding box center [675, 312] width 1350 height 625
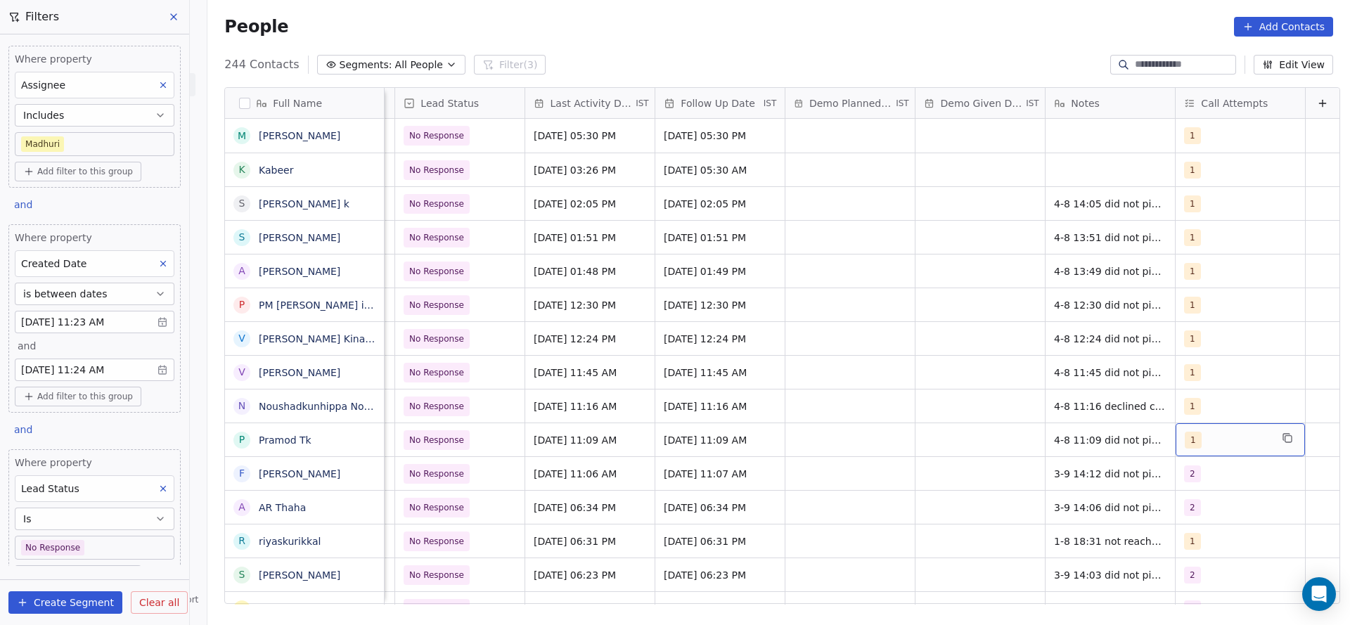
click at [1185, 432] on div "1" at bounding box center [1228, 440] width 86 height 17
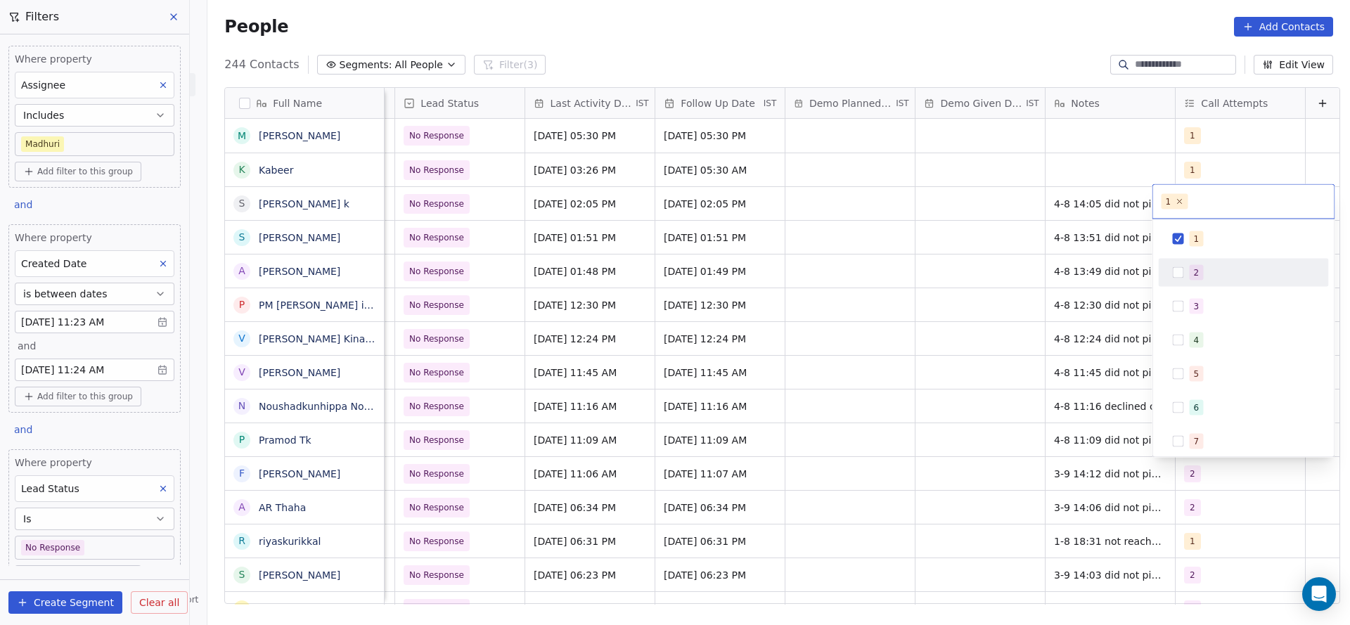
click at [1192, 281] on div "2" at bounding box center [1243, 273] width 159 height 22
click at [1192, 236] on span "1" at bounding box center [1197, 238] width 14 height 15
drag, startPoint x: 971, startPoint y: 377, endPoint x: 994, endPoint y: 428, distance: 56.0
click at [971, 380] on html "On2Cook India Pvt. Ltd. Contacts People Marketing Workflows Campaigns Sales Pip…" at bounding box center [675, 312] width 1350 height 625
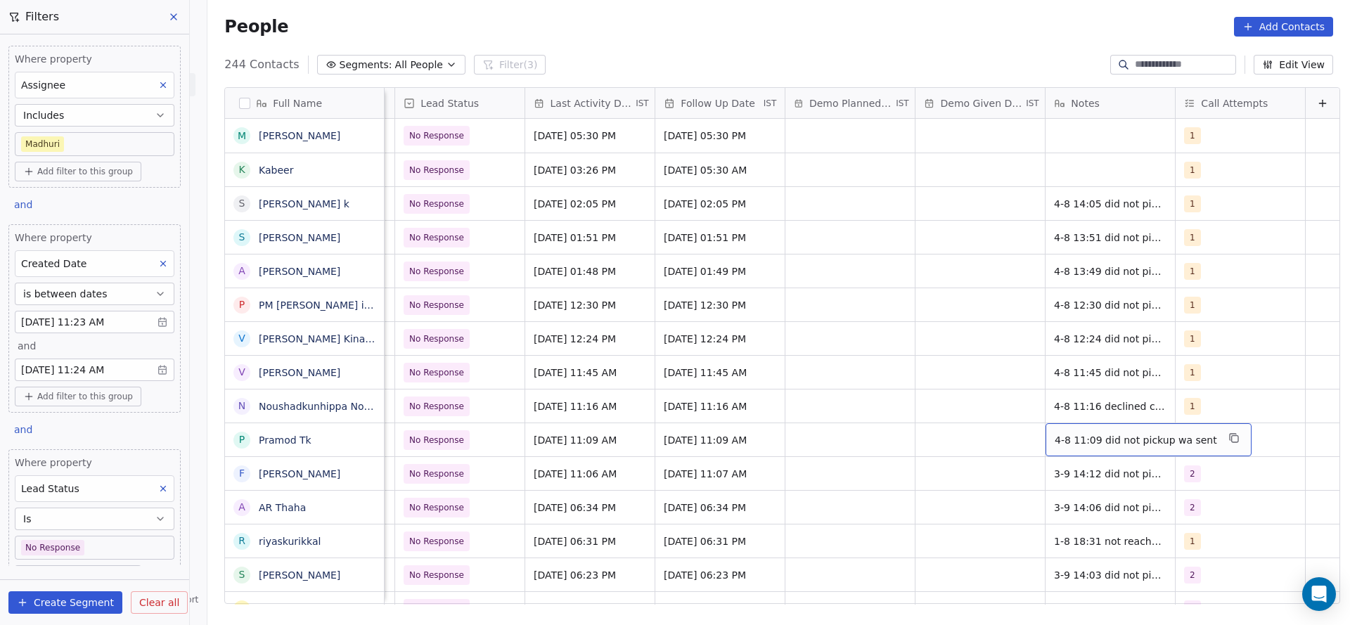
click at [1055, 441] on span "4-8 11:09 did not pickup wa sent" at bounding box center [1136, 440] width 162 height 14
click at [1029, 431] on textarea "**********" at bounding box center [1117, 445] width 188 height 44
type textarea "**********"
click at [831, 476] on html "On2Cook India Pvt. Ltd. Contacts People Marketing Workflows Campaigns Sales Pip…" at bounding box center [675, 312] width 1350 height 625
click at [1188, 406] on div "1" at bounding box center [1228, 406] width 86 height 17
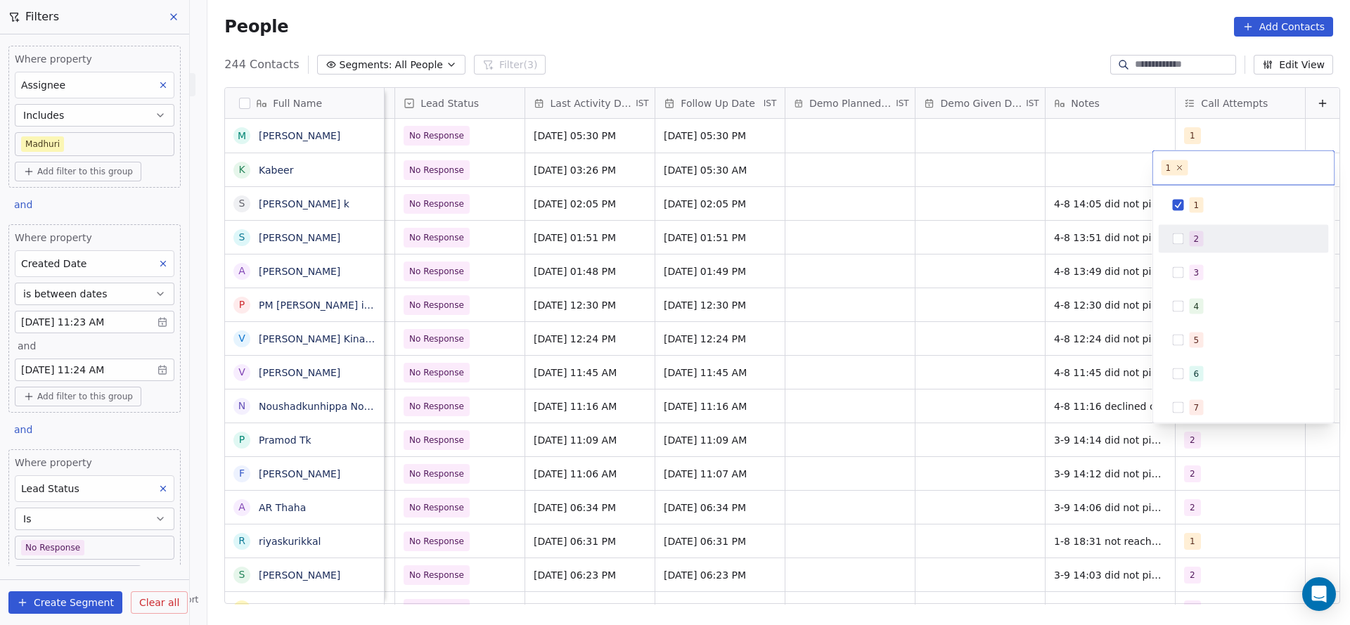
click at [1195, 247] on div "2" at bounding box center [1243, 239] width 159 height 22
click at [1204, 207] on div "1" at bounding box center [1252, 205] width 125 height 15
click at [1008, 304] on html "On2Cook India Pvt. Ltd. Contacts People Marketing Workflows Campaigns Sales Pip…" at bounding box center [675, 312] width 1350 height 625
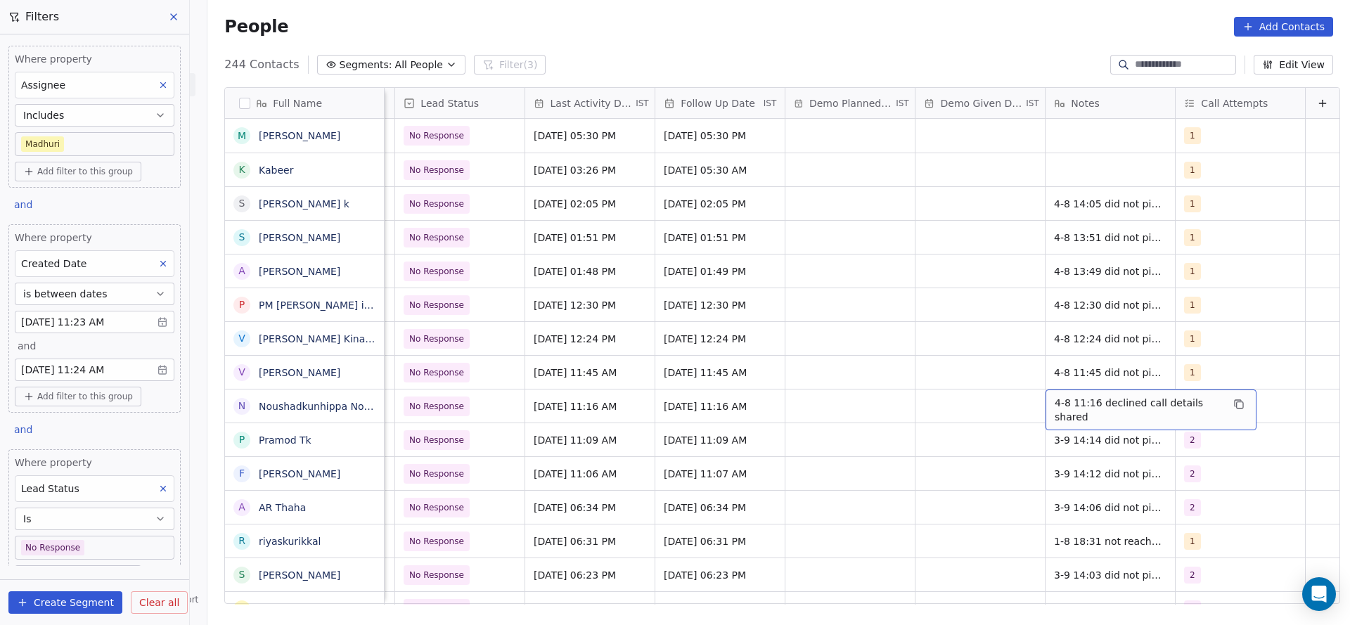
click at [1065, 413] on div "4-8 11:16 declined call details shared" at bounding box center [1151, 410] width 211 height 41
click at [1029, 401] on textarea "**********" at bounding box center [1126, 412] width 207 height 44
type textarea "**********"
click at [882, 409] on html "On2Cook India Pvt. Ltd. Contacts People Marketing Workflows Campaigns Sales Pip…" at bounding box center [675, 312] width 1350 height 625
click at [567, 407] on span "[DATE] 11:16 AM" at bounding box center [577, 406] width 86 height 14
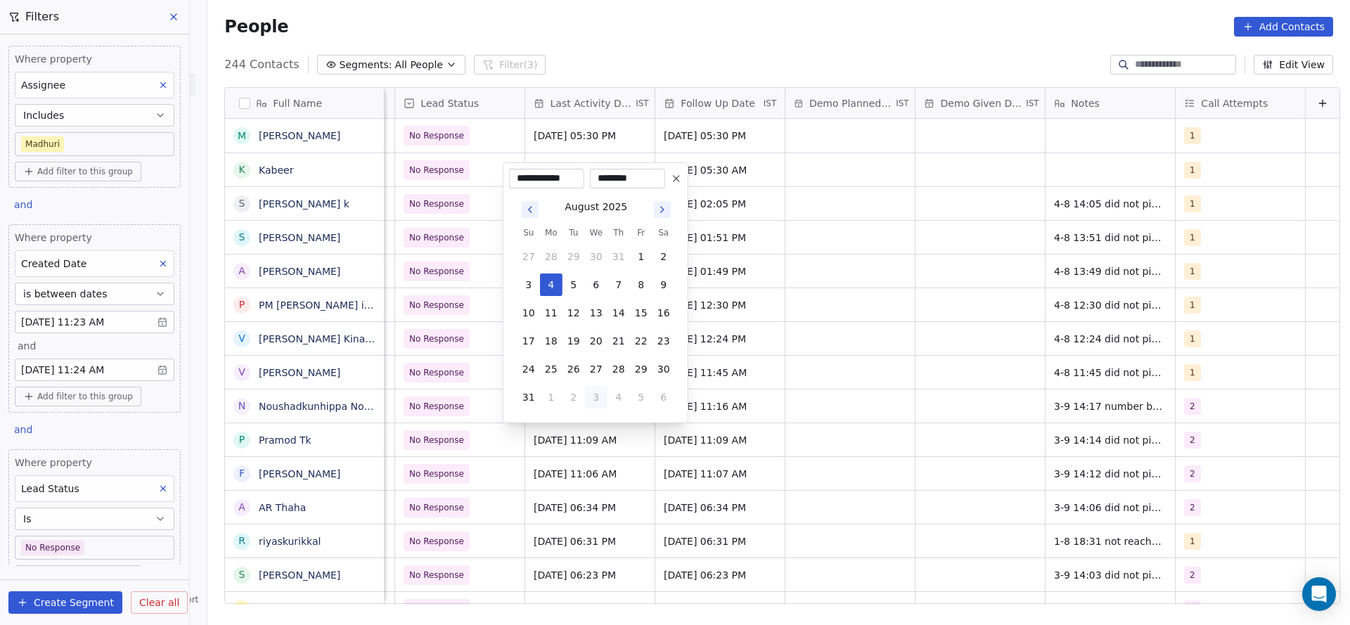
click at [593, 392] on button "3" at bounding box center [596, 397] width 22 height 22
type input "**********"
click at [830, 448] on html "On2Cook India Pvt. Ltd. Contacts People Marketing Workflows Campaigns Sales Pip…" at bounding box center [675, 312] width 1350 height 625
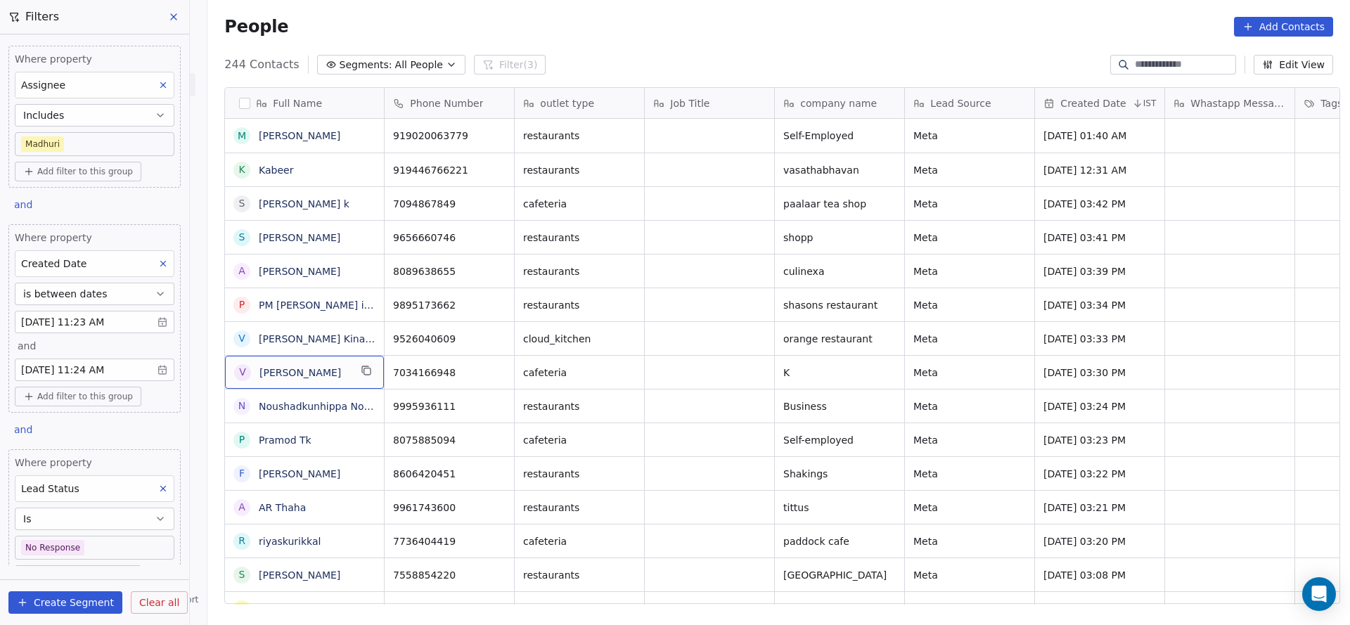
scroll to position [0, 0]
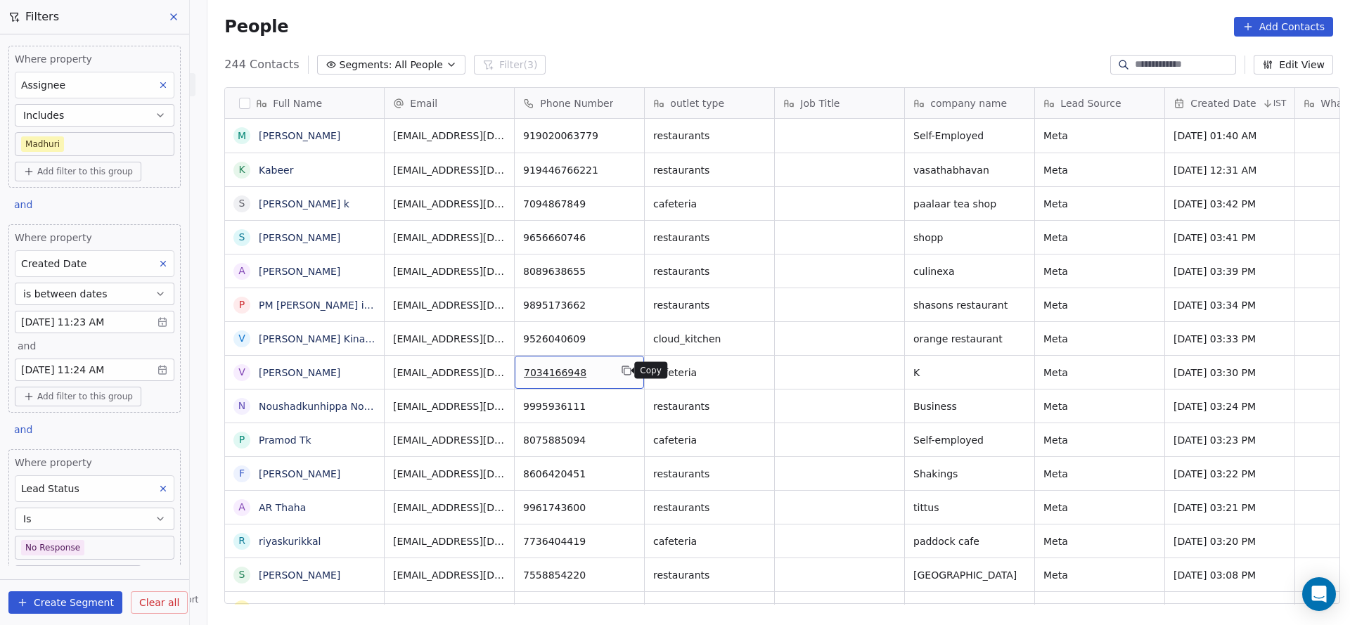
click at [624, 368] on icon "grid" at bounding box center [627, 371] width 6 height 6
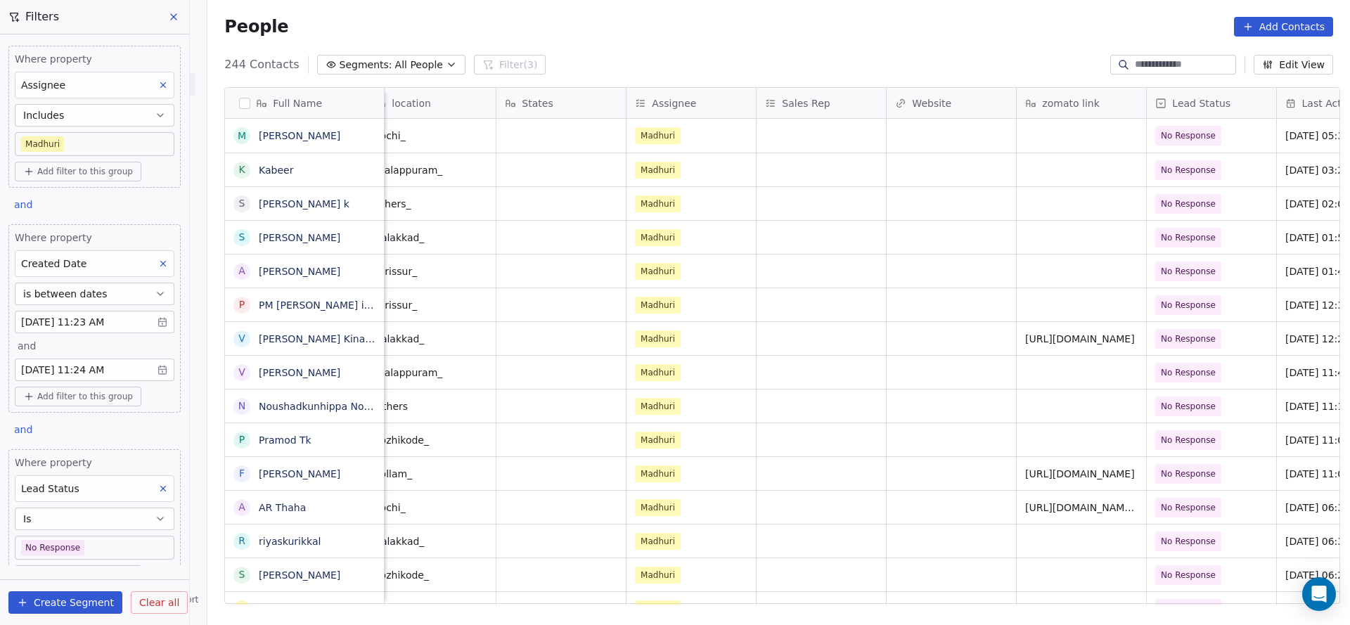
scroll to position [0, 1956]
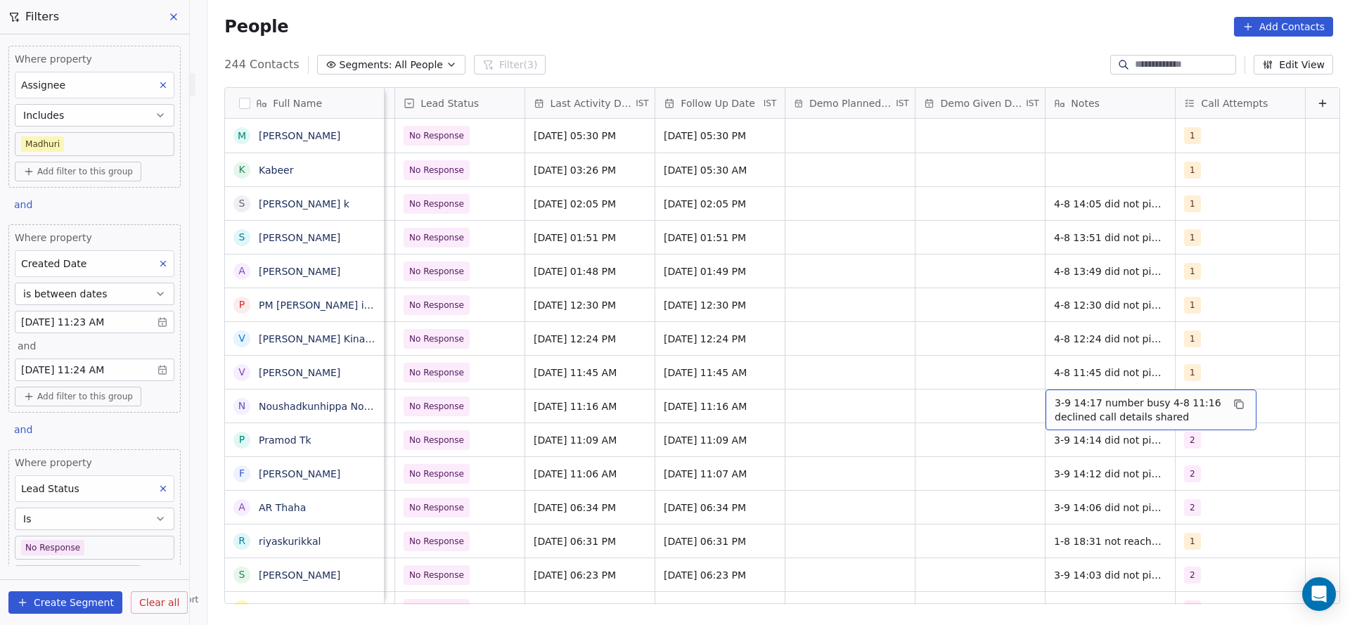
click at [1065, 410] on span "3-9 14:17 number busy 4-8 11:16 declined call details shared" at bounding box center [1138, 410] width 167 height 28
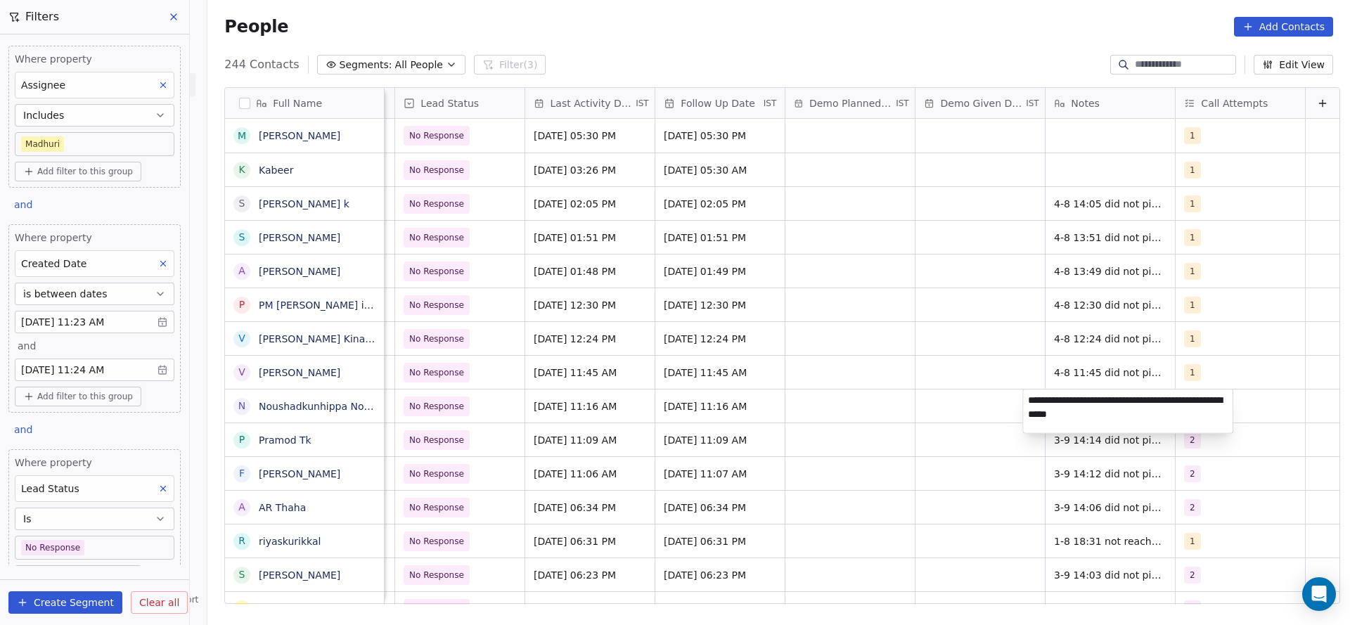
click at [1036, 405] on textarea "**********" at bounding box center [1128, 412] width 210 height 44
click at [1027, 399] on textarea "**********" at bounding box center [1128, 412] width 210 height 44
type textarea "**********"
click at [713, 428] on html "On2Cook India Pvt. Ltd. Contacts People Marketing Workflows Campaigns Sales Pip…" at bounding box center [675, 312] width 1350 height 625
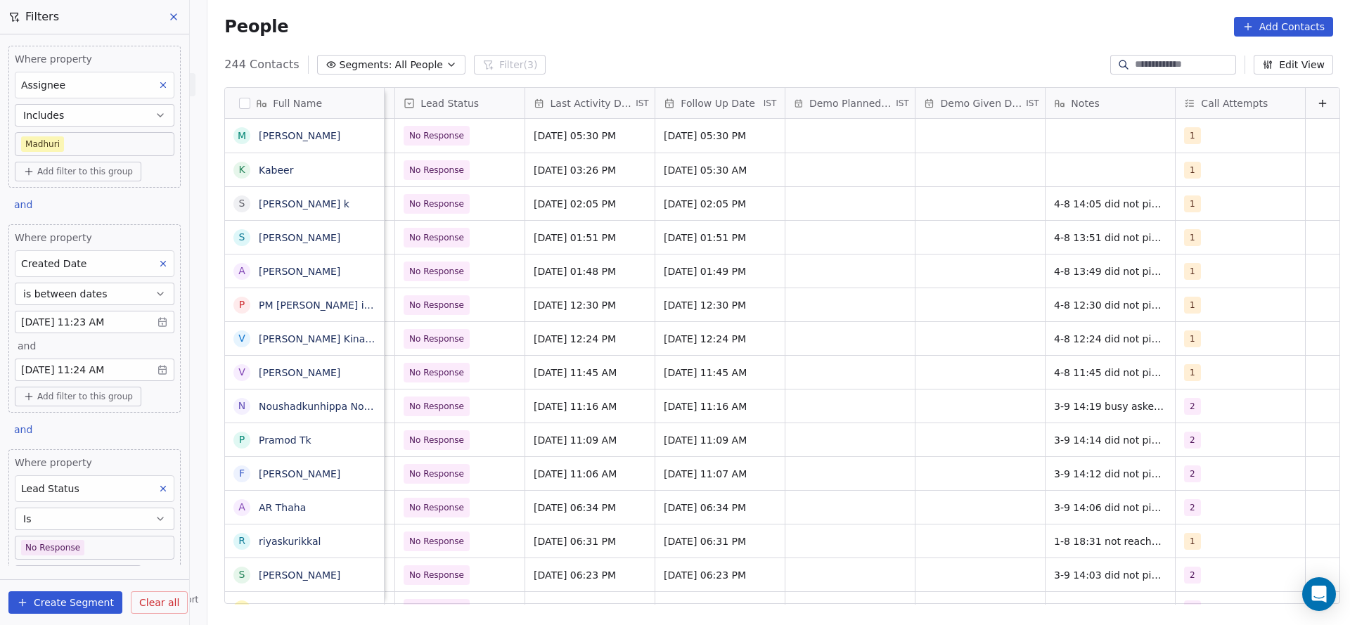
scroll to position [0, 1951]
click at [468, 409] on span "No Response" at bounding box center [447, 407] width 86 height 20
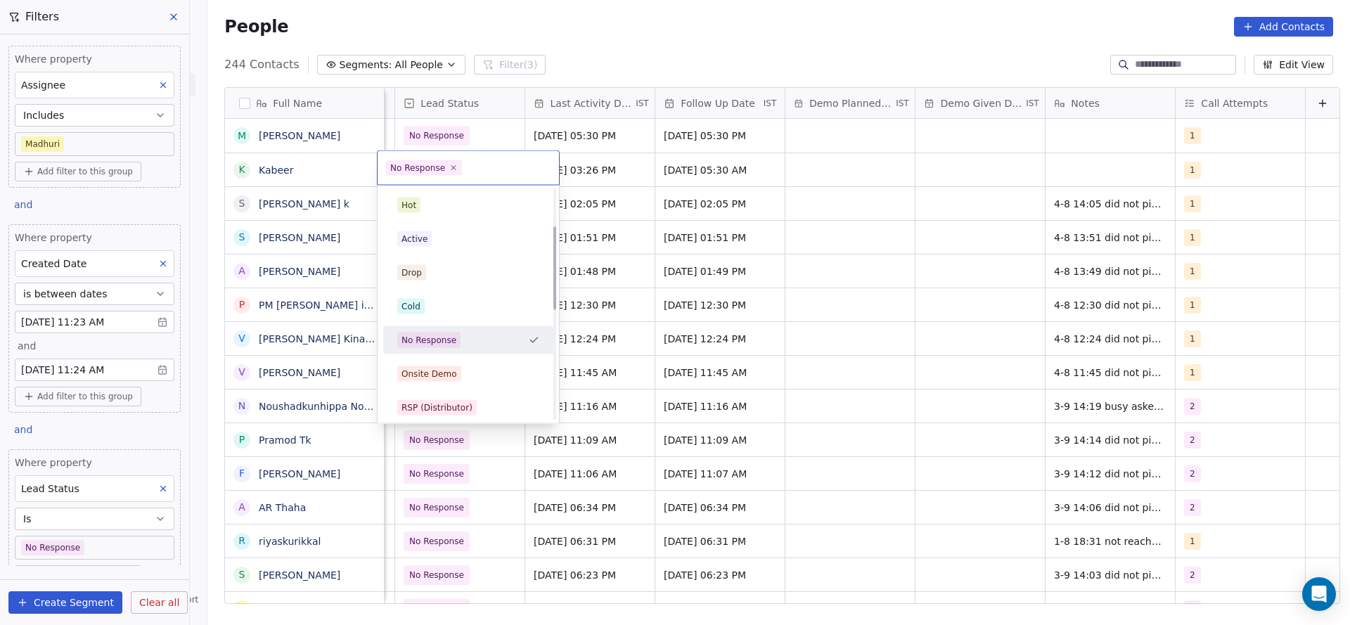
scroll to position [105, 0]
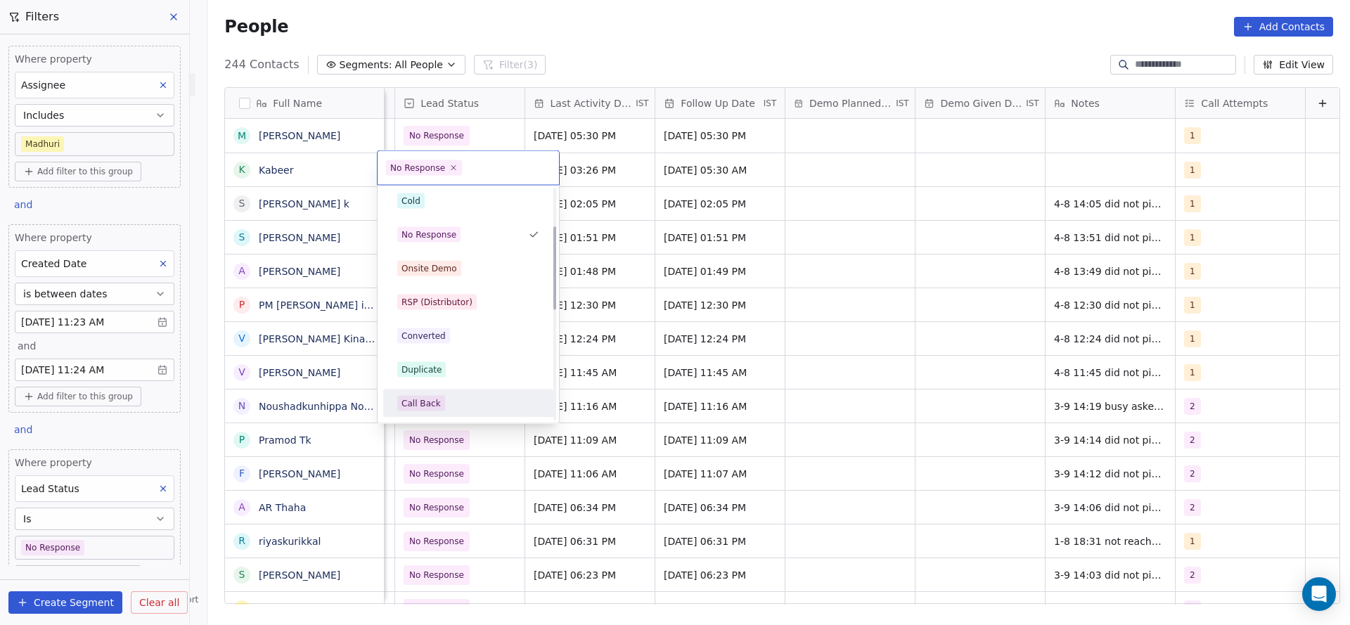
click at [430, 407] on div "Call Back" at bounding box center [420, 403] width 39 height 13
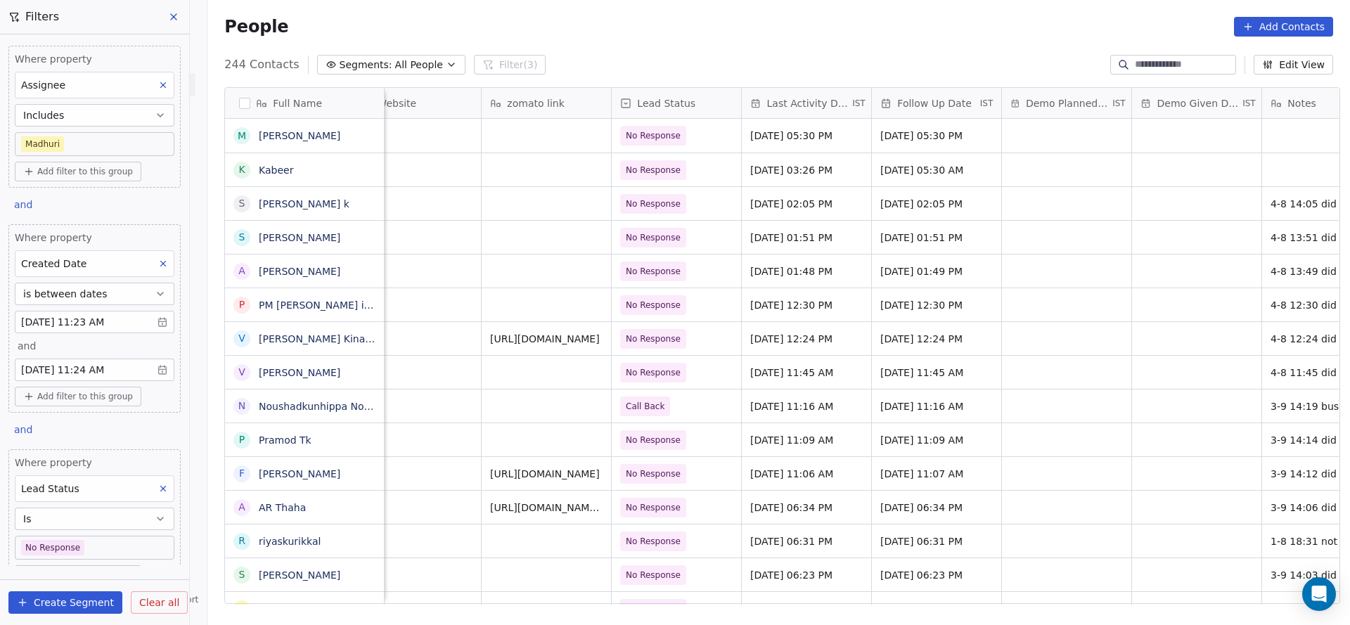
scroll to position [0, 1748]
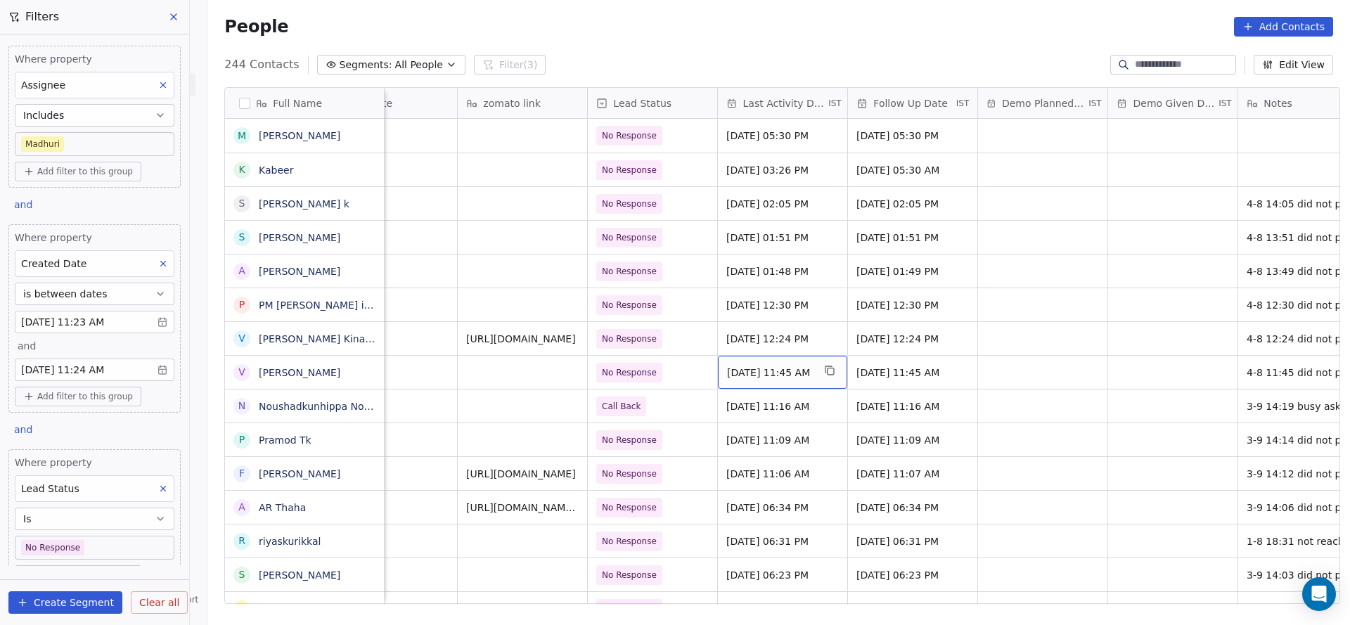
click at [732, 369] on span "[DATE] 11:45 AM" at bounding box center [770, 373] width 86 height 14
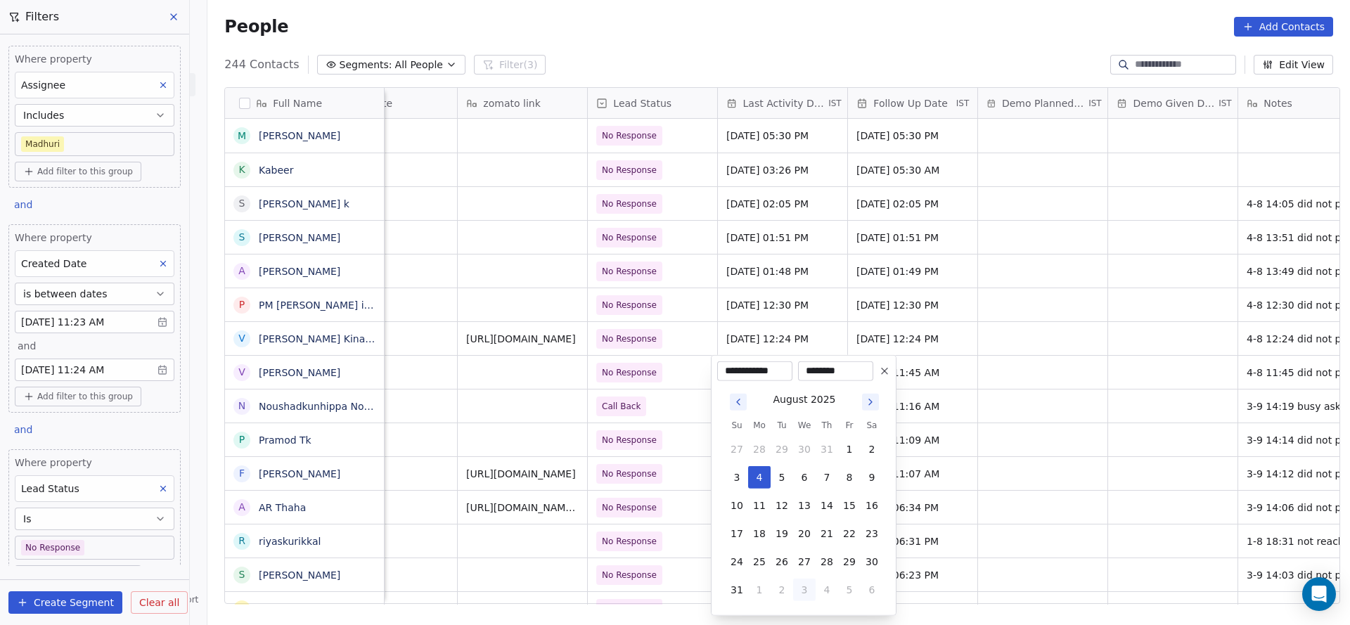
click at [802, 588] on button "3" at bounding box center [804, 590] width 22 height 22
type input "**********"
click at [494, 435] on html "On2Cook India Pvt. Ltd. Contacts People Marketing Workflows Campaigns Sales Pip…" at bounding box center [675, 312] width 1350 height 625
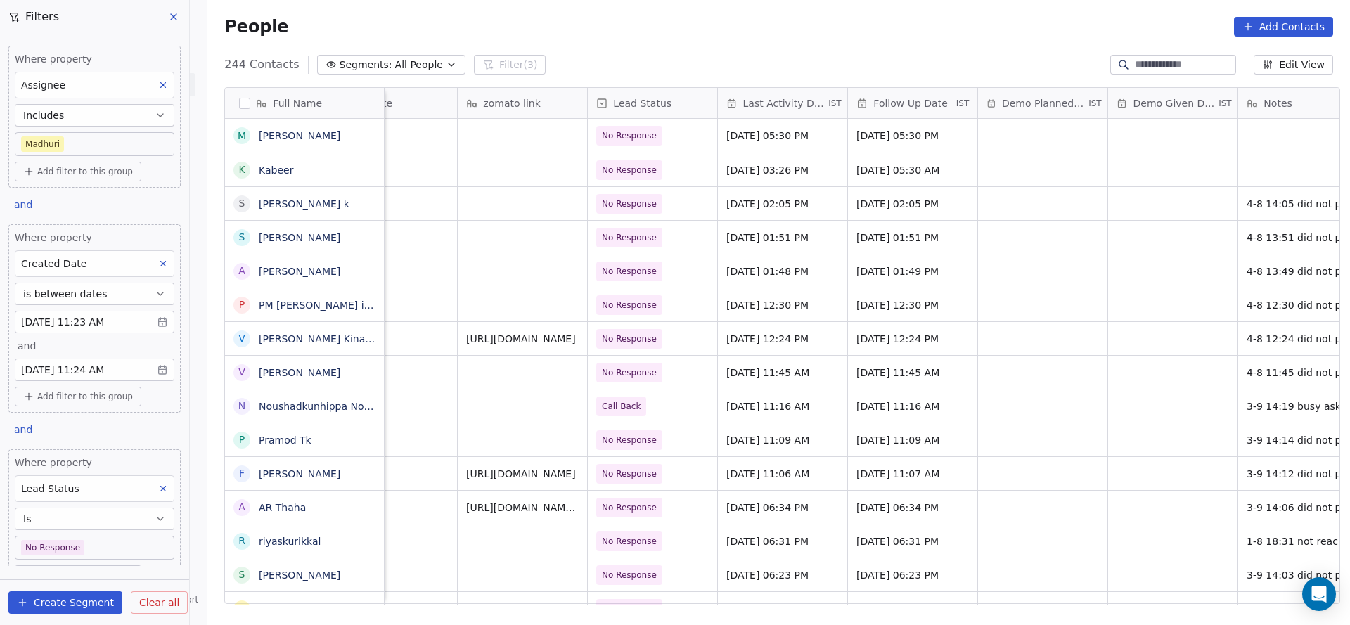
scroll to position [0, 1956]
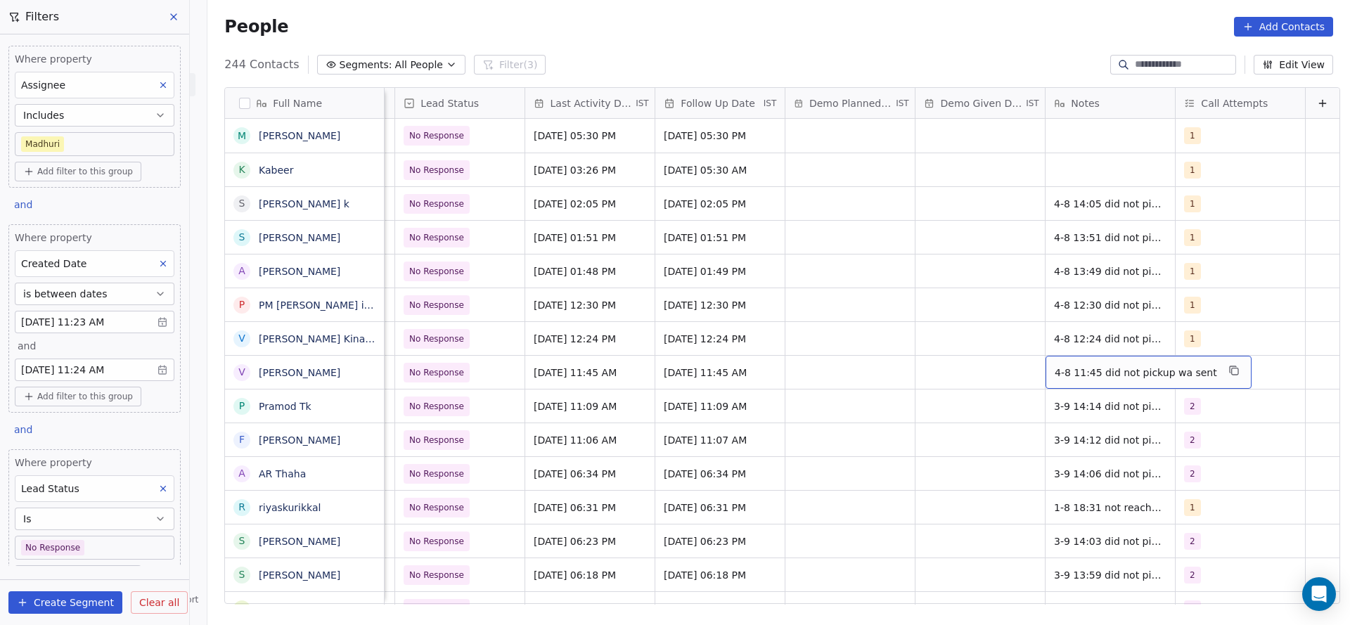
click at [1046, 365] on div "4-8 11:45 did not pickup wa sent" at bounding box center [1149, 372] width 206 height 33
click at [1027, 363] on textarea "**********" at bounding box center [1117, 378] width 188 height 44
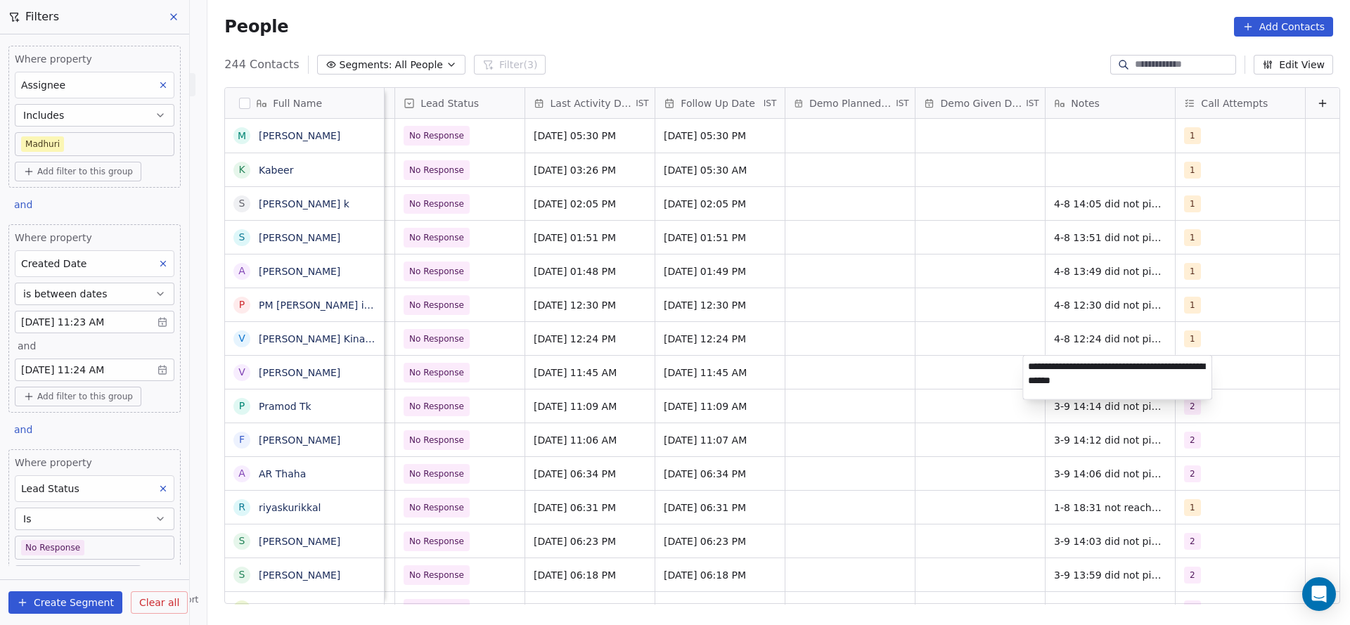
type textarea "**********"
click at [797, 390] on html "On2Cook India Pvt. Ltd. Contacts People Marketing Workflows Campaigns Sales Pip…" at bounding box center [675, 312] width 1350 height 625
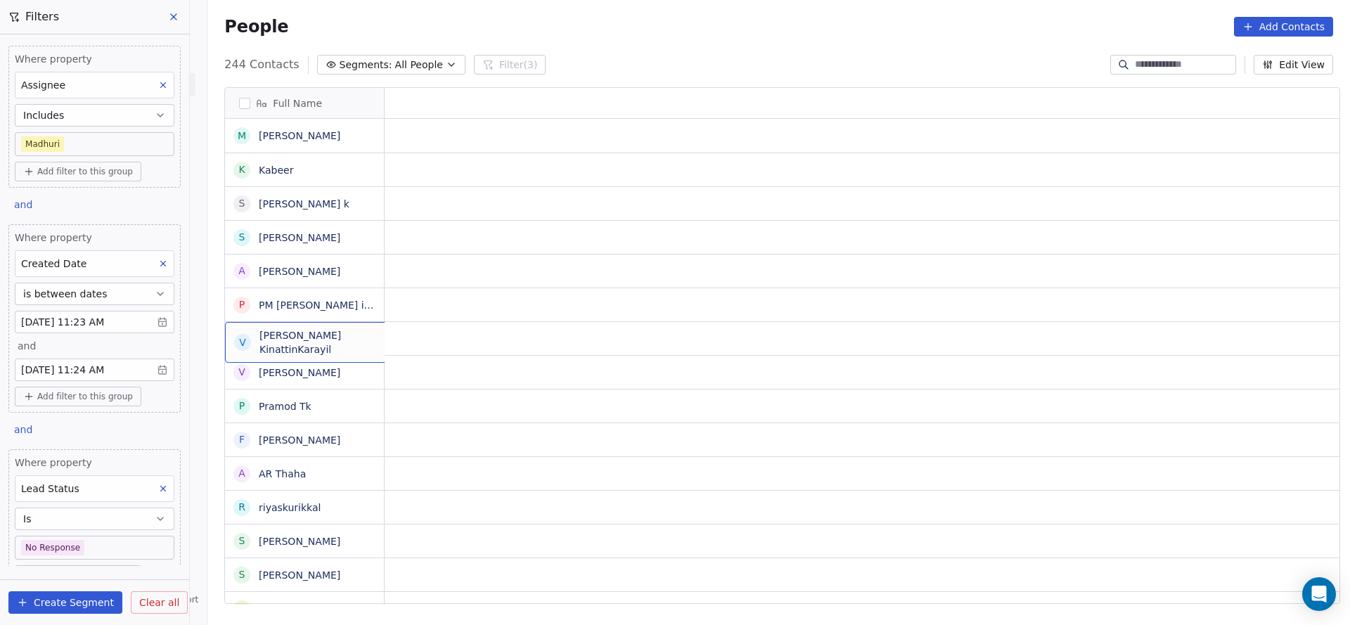
scroll to position [0, 0]
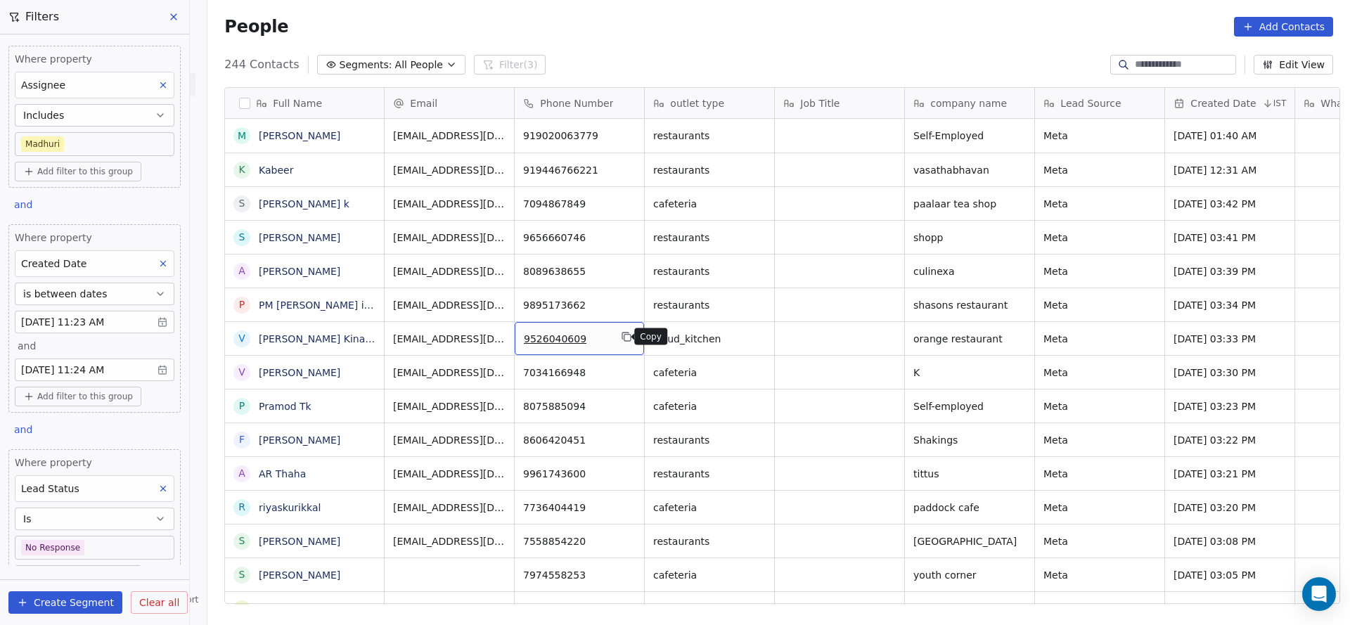
click at [621, 335] on icon "grid" at bounding box center [626, 336] width 11 height 11
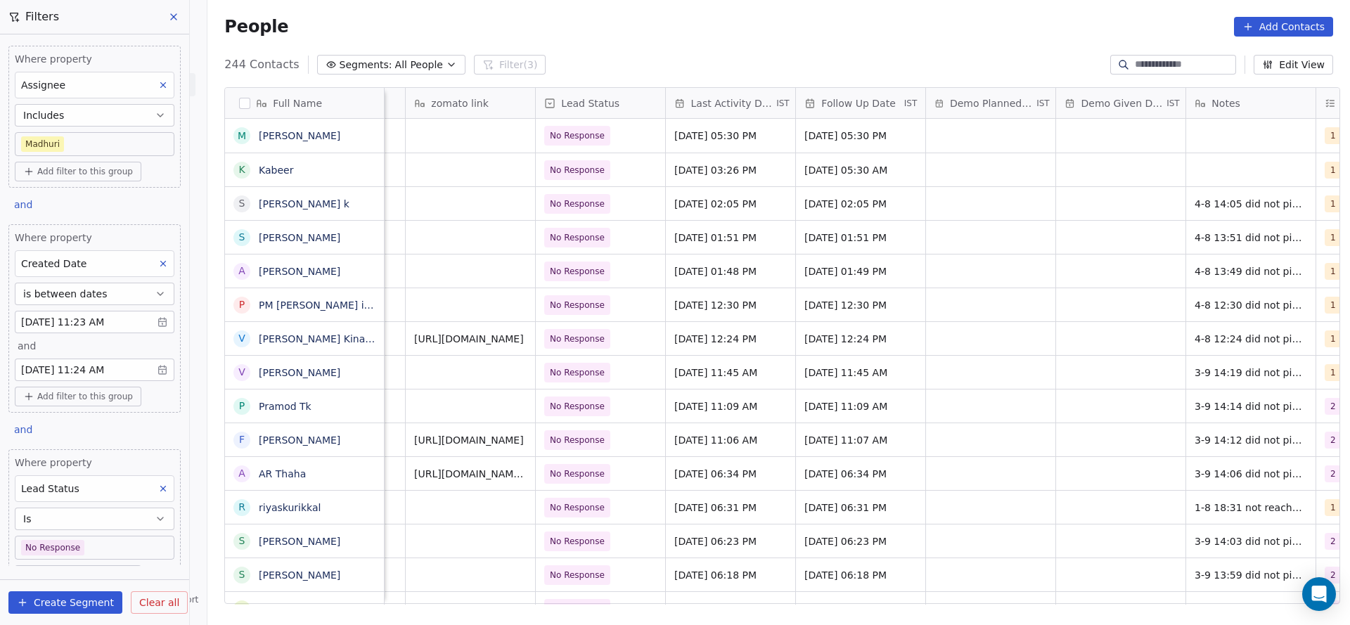
scroll to position [0, 1956]
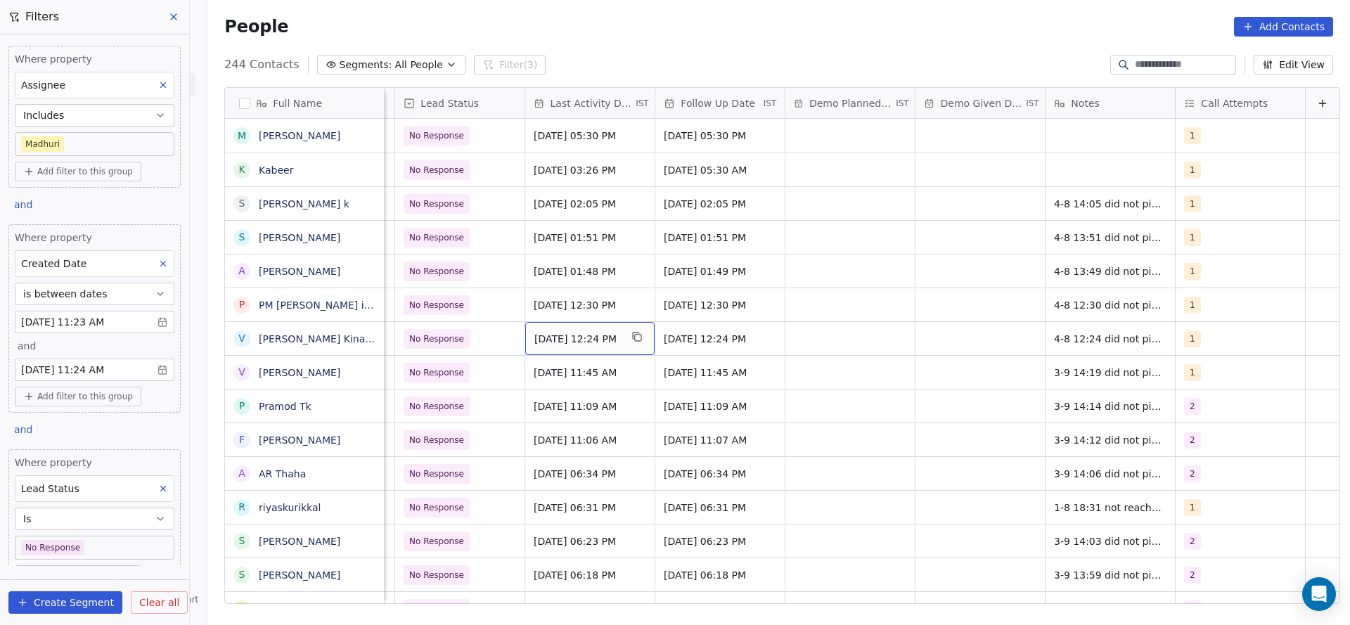
click at [567, 345] on div "[DATE] 12:24 PM" at bounding box center [589, 338] width 129 height 33
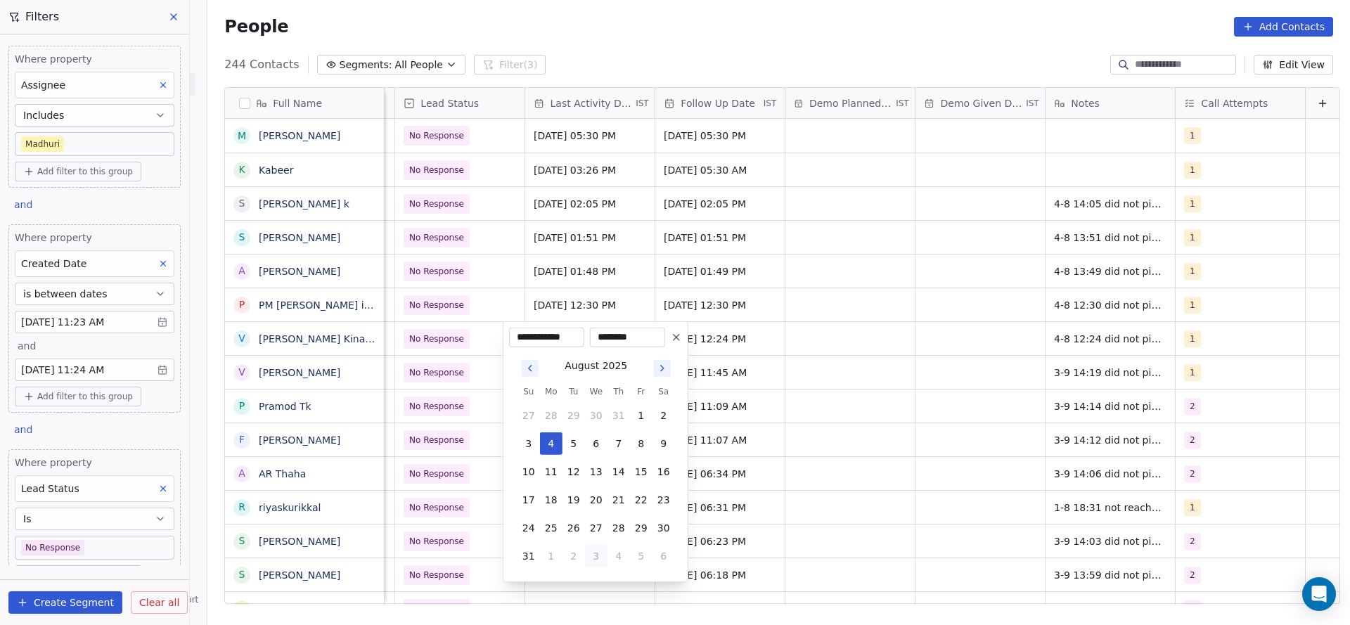
click at [593, 558] on button "3" at bounding box center [596, 556] width 22 height 22
type input "**********"
click at [924, 453] on html "On2Cook India Pvt. Ltd. Contacts People Marketing Workflows Campaigns Sales Pip…" at bounding box center [675, 312] width 1350 height 625
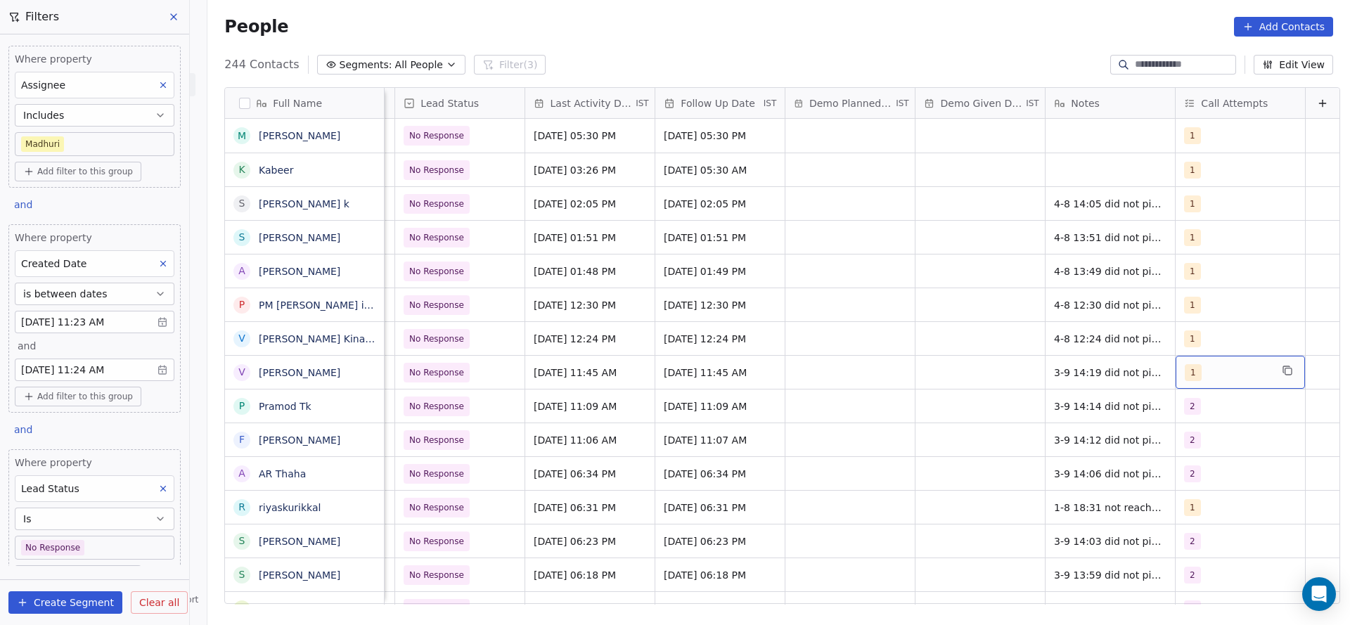
click at [1222, 381] on div "1" at bounding box center [1240, 372] width 129 height 33
click at [1196, 208] on div "2" at bounding box center [1197, 205] width 6 height 13
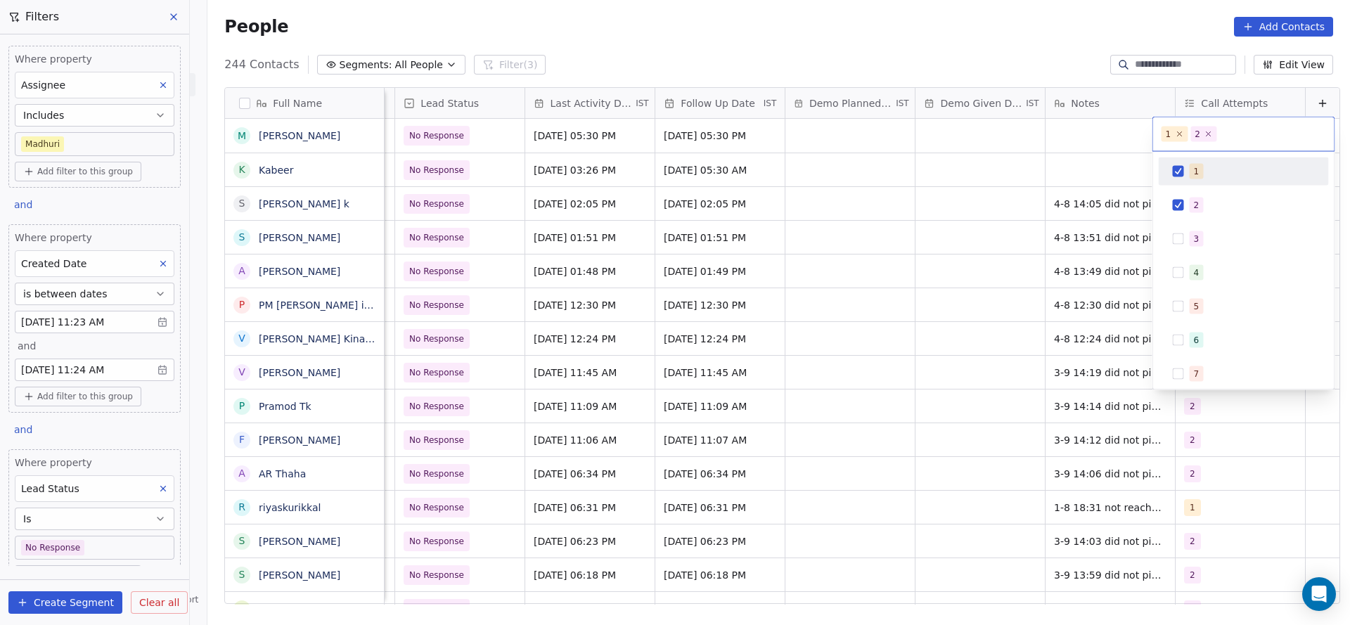
click at [1204, 169] on div "1" at bounding box center [1252, 171] width 125 height 15
click at [949, 295] on html "On2Cook India Pvt. Ltd. Contacts People Marketing Workflows Campaigns Sales Pip…" at bounding box center [675, 312] width 1350 height 625
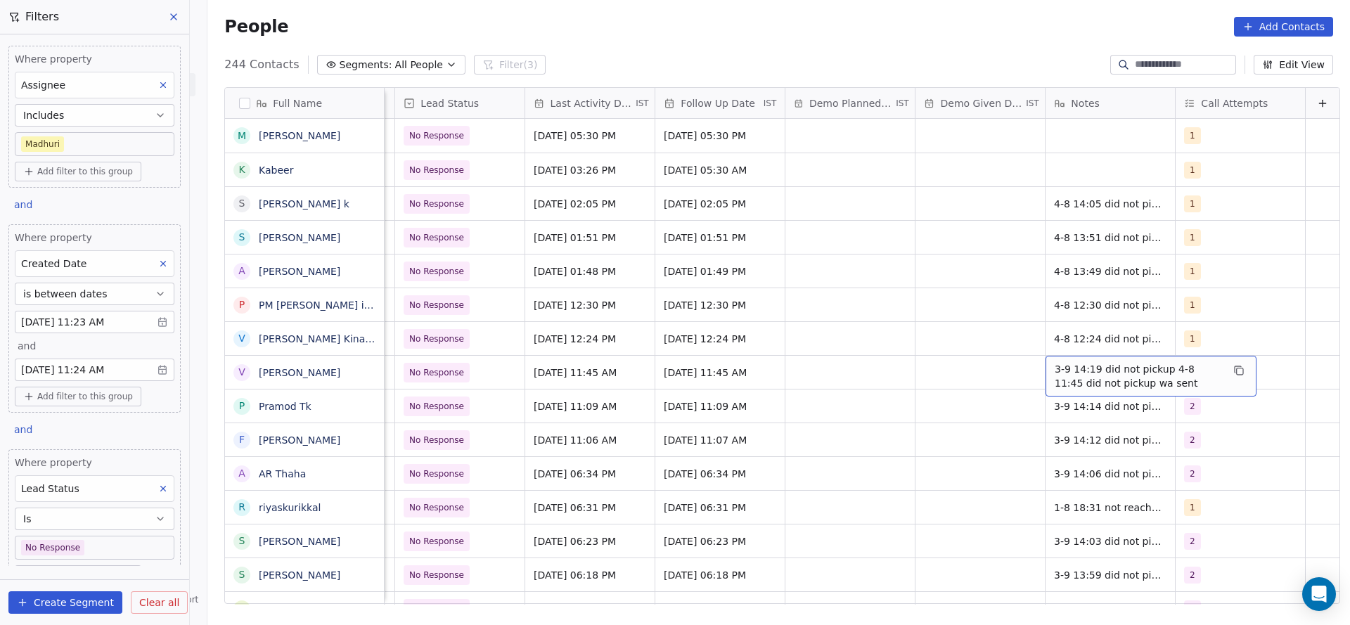
click at [1046, 369] on div "3-9 14:19 did not pickup 4-8 11:45 did not pickup wa sent" at bounding box center [1151, 376] width 211 height 41
click at [1023, 370] on textarea "**********" at bounding box center [1128, 378] width 210 height 44
type textarea "**********"
click at [880, 403] on html "On2Cook India Pvt. Ltd. Contacts People Marketing Workflows Campaigns Sales Pip…" at bounding box center [675, 312] width 1350 height 625
click at [1057, 332] on span "4-8 12:24 did not pikcup wa sent" at bounding box center [1136, 339] width 162 height 14
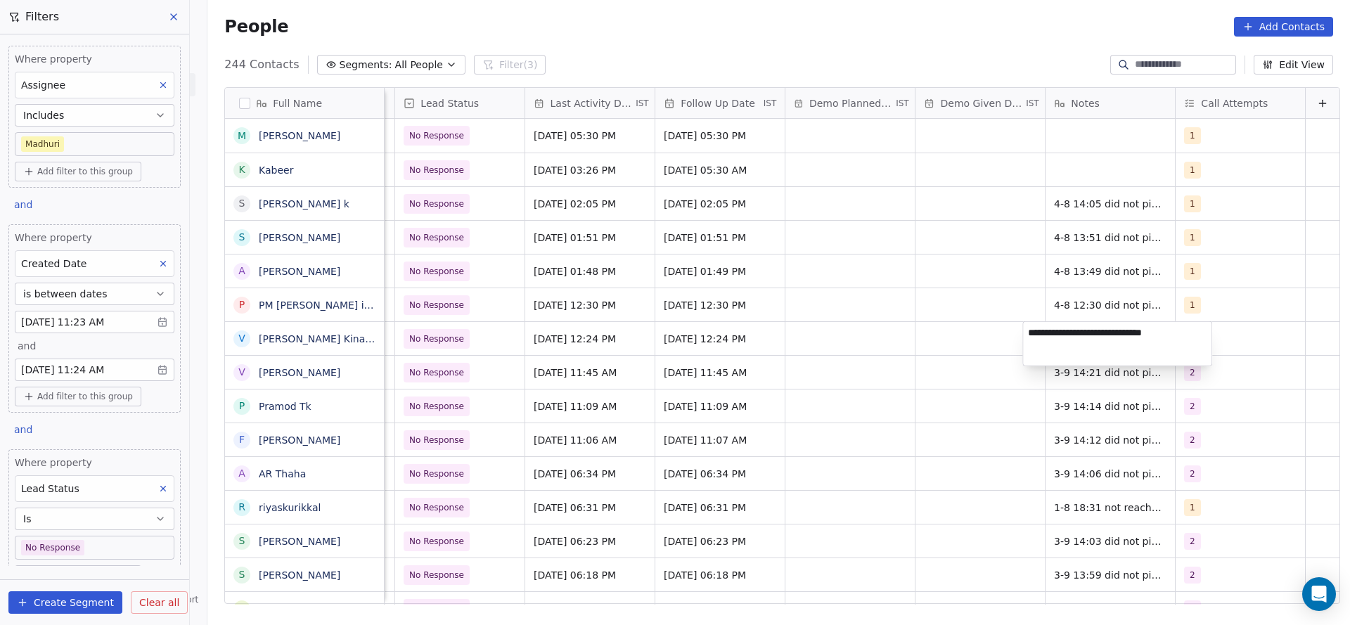
click at [1029, 334] on textarea "**********" at bounding box center [1117, 344] width 188 height 44
type textarea "**********"
click at [856, 392] on html "On2Cook India Pvt. Ltd. Contacts People Marketing Workflows Campaigns Sales Pip…" at bounding box center [675, 312] width 1350 height 625
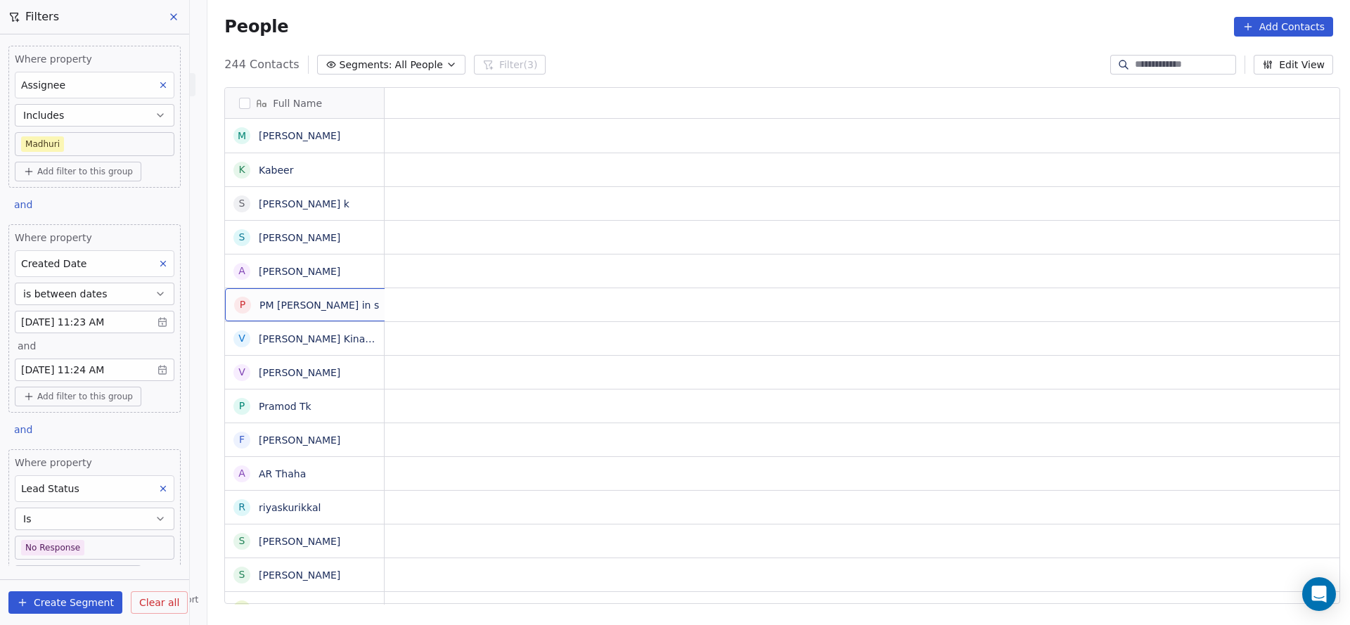
scroll to position [0, 0]
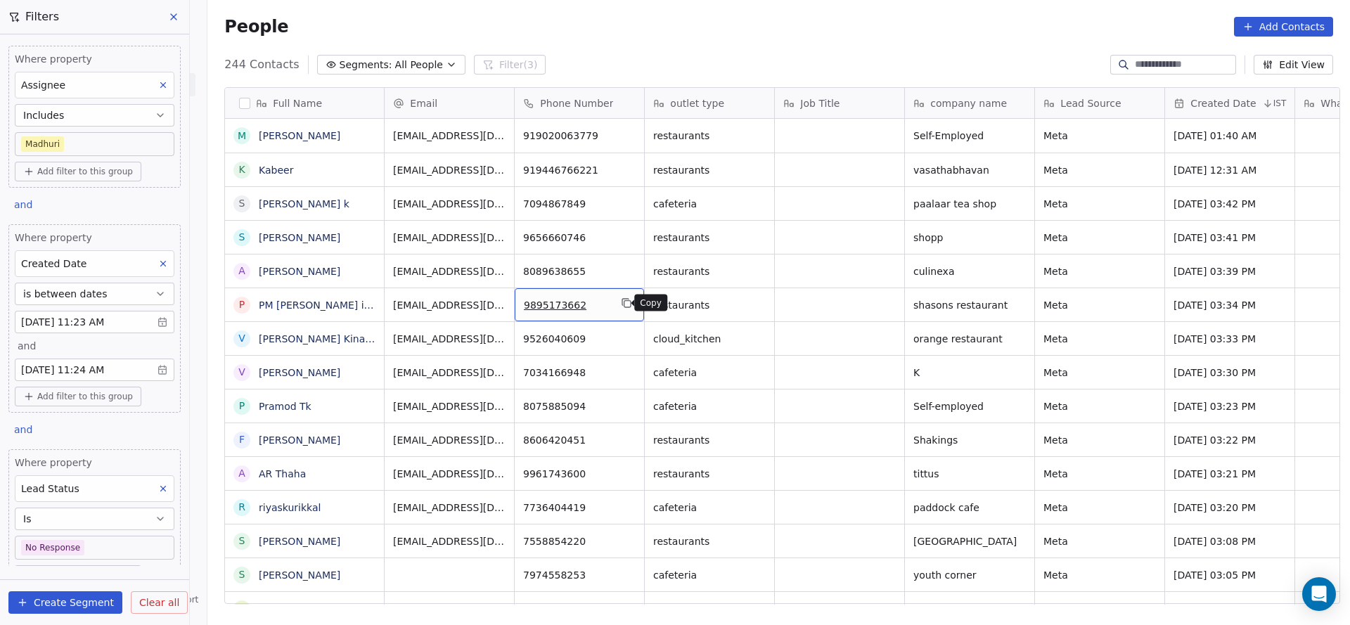
click at [621, 300] on icon "grid" at bounding box center [626, 302] width 11 height 11
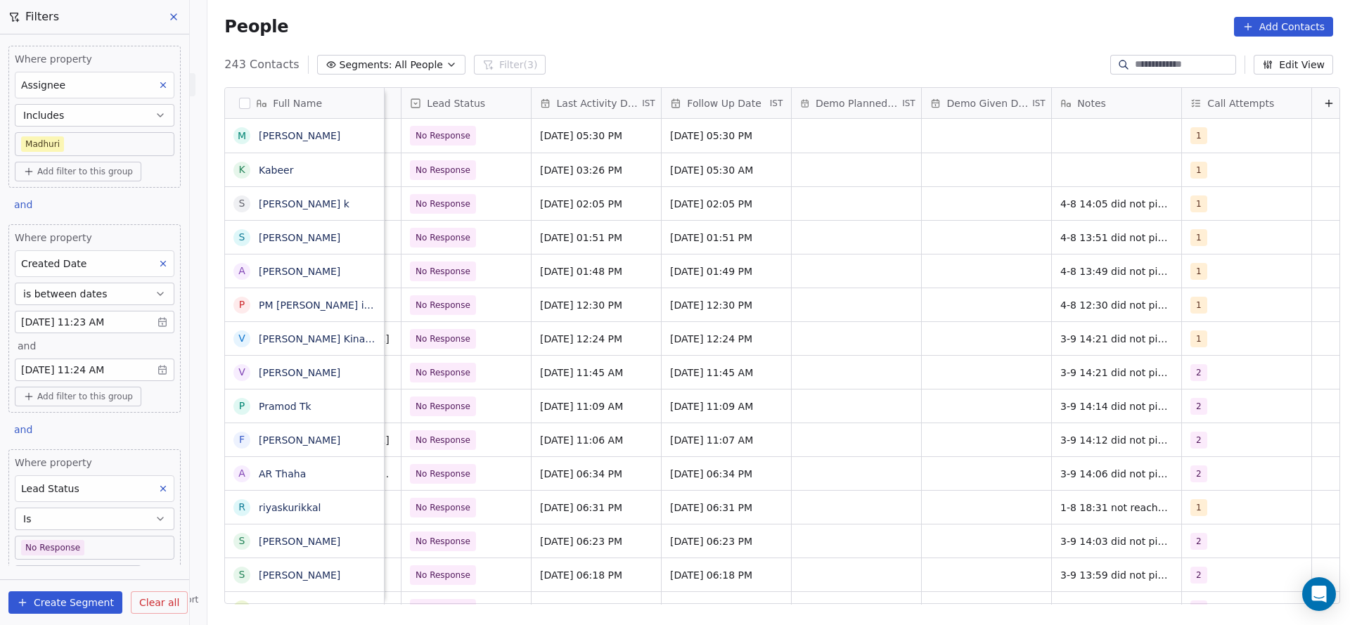
scroll to position [0, 1956]
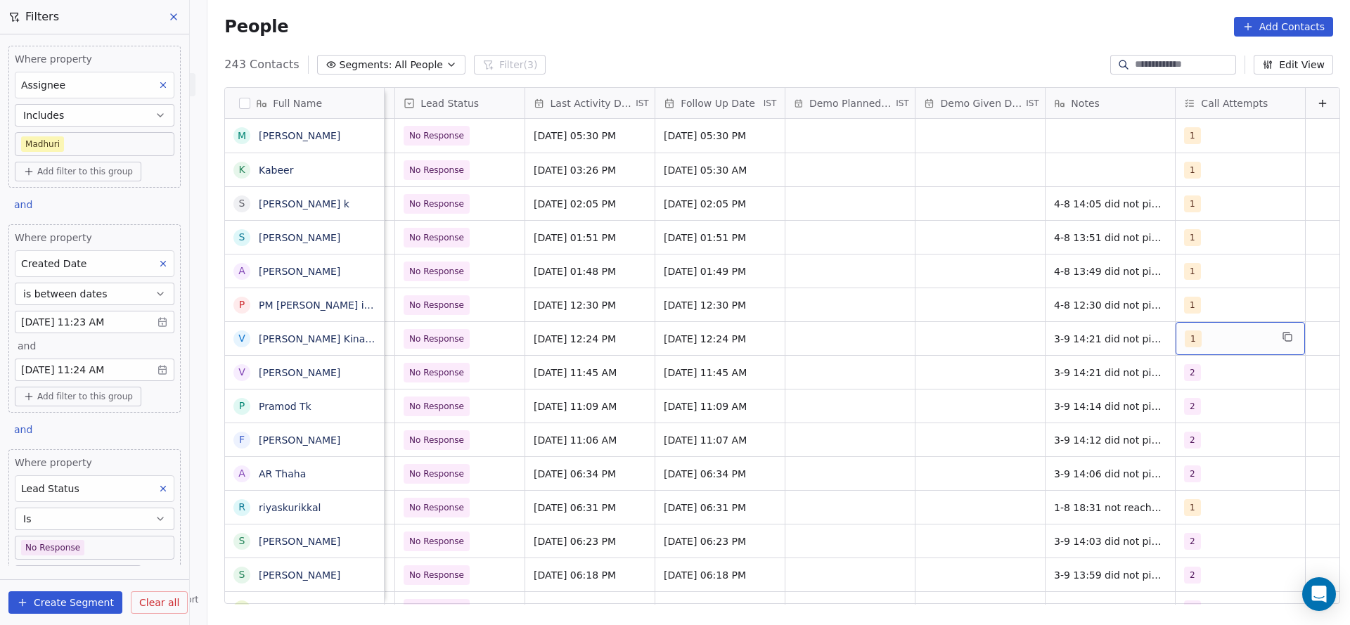
click at [1185, 337] on div "1" at bounding box center [1228, 338] width 86 height 17
click at [894, 418] on html "On2Cook India Pvt. Ltd. Contacts People Marketing Workflows Campaigns Sales Pip…" at bounding box center [675, 312] width 1350 height 625
click at [1197, 342] on div "1" at bounding box center [1228, 338] width 86 height 17
click at [1192, 420] on div "2" at bounding box center [1243, 409] width 159 height 22
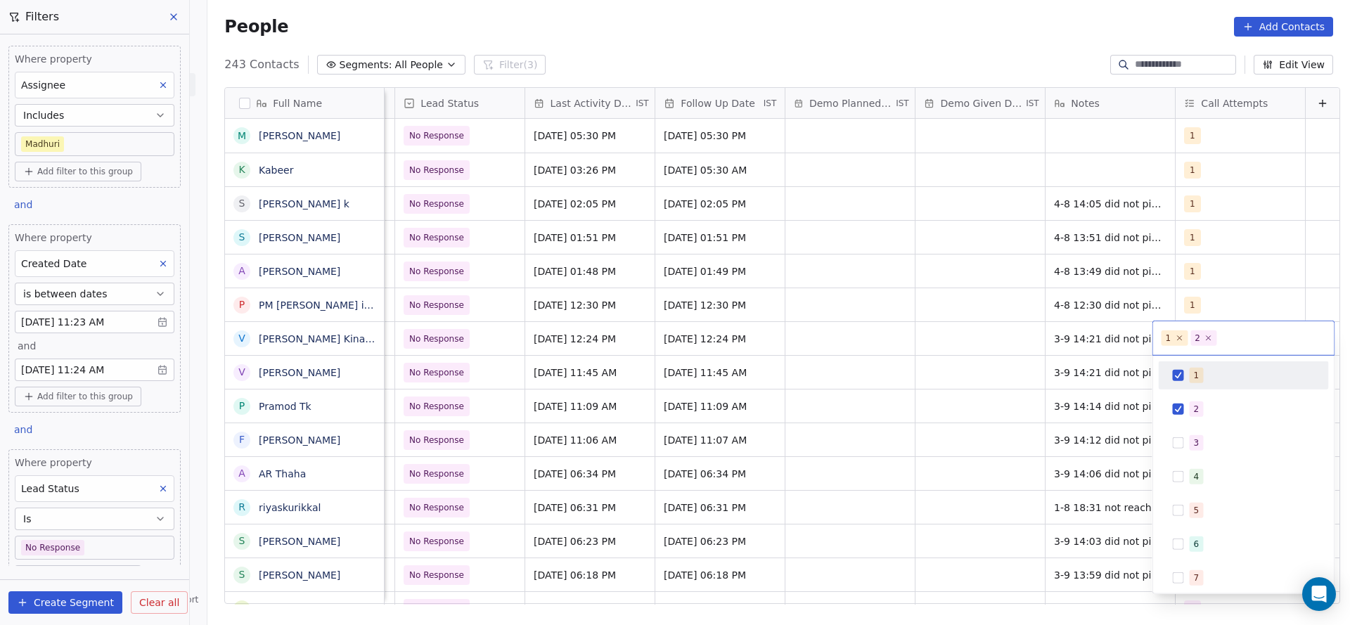
click at [1200, 380] on span "1" at bounding box center [1197, 375] width 14 height 15
click at [1015, 390] on html "On2Cook India Pvt. Ltd. Contacts People Marketing Workflows Campaigns Sales Pip…" at bounding box center [675, 312] width 1350 height 625
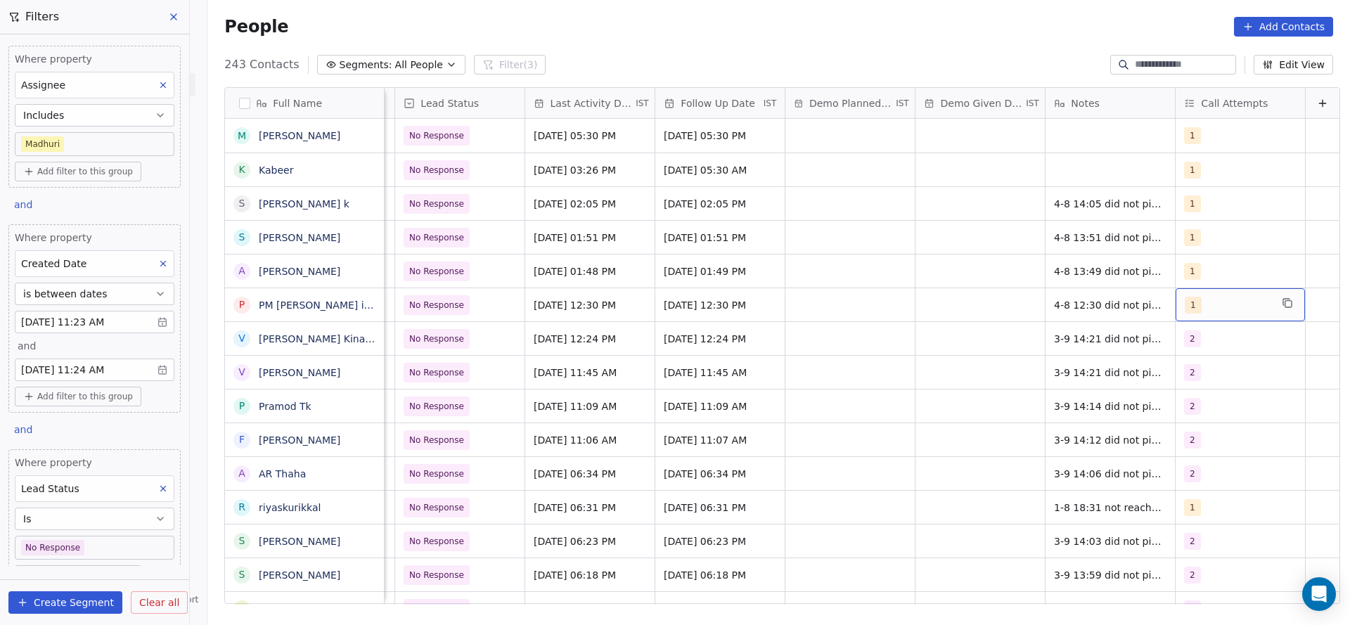
click at [1205, 304] on div "1" at bounding box center [1228, 305] width 86 height 17
click at [1196, 375] on div "2" at bounding box center [1197, 375] width 6 height 13
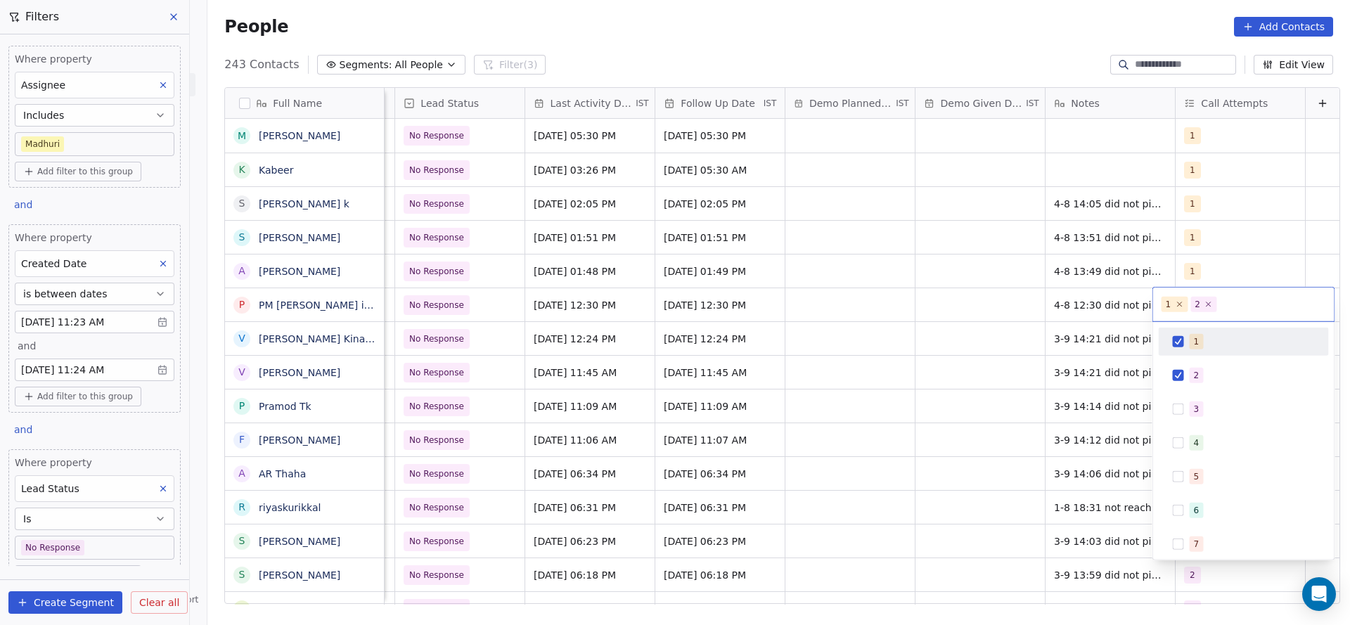
click at [1200, 346] on span "1" at bounding box center [1197, 341] width 14 height 15
click at [979, 389] on html "On2Cook India Pvt. Ltd. Contacts People Marketing Workflows Campaigns Sales Pip…" at bounding box center [675, 312] width 1350 height 625
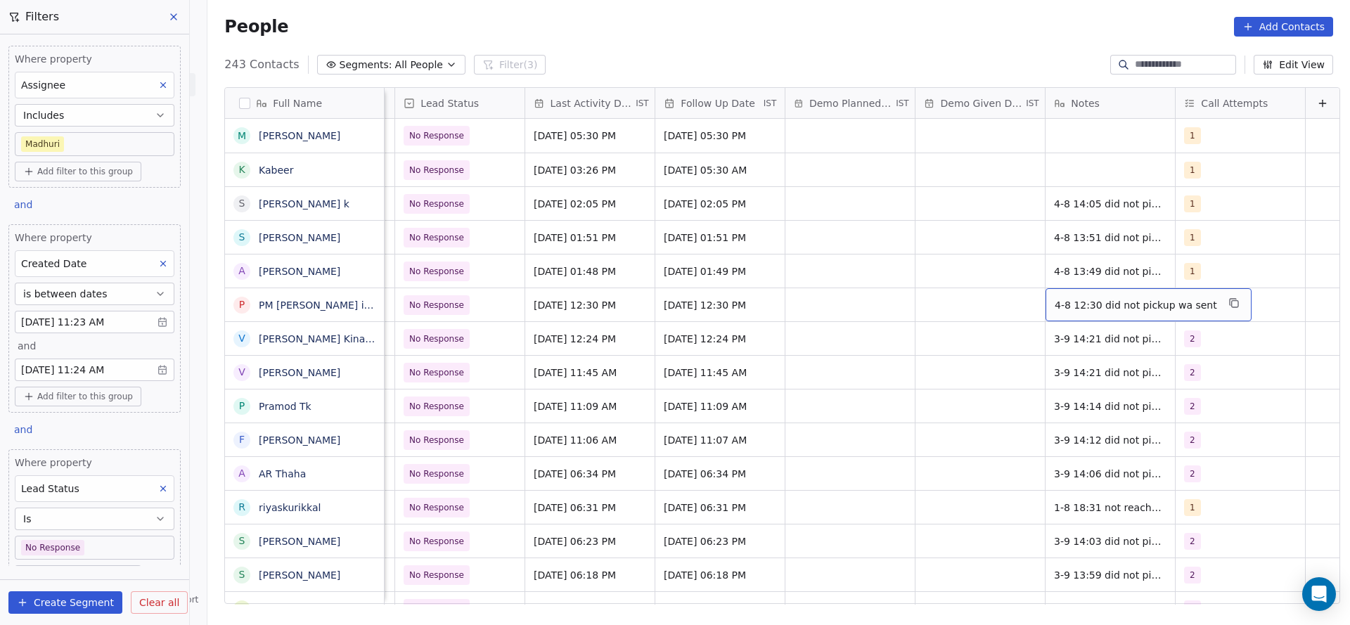
click at [1055, 302] on span "4-8 12:30 did not pickup wa sent" at bounding box center [1136, 305] width 162 height 14
click at [1029, 302] on textarea "**********" at bounding box center [1117, 310] width 188 height 44
type textarea "**********"
click at [812, 348] on html "On2Cook India Pvt. Ltd. Contacts People Marketing Workflows Campaigns Sales Pip…" at bounding box center [675, 312] width 1350 height 625
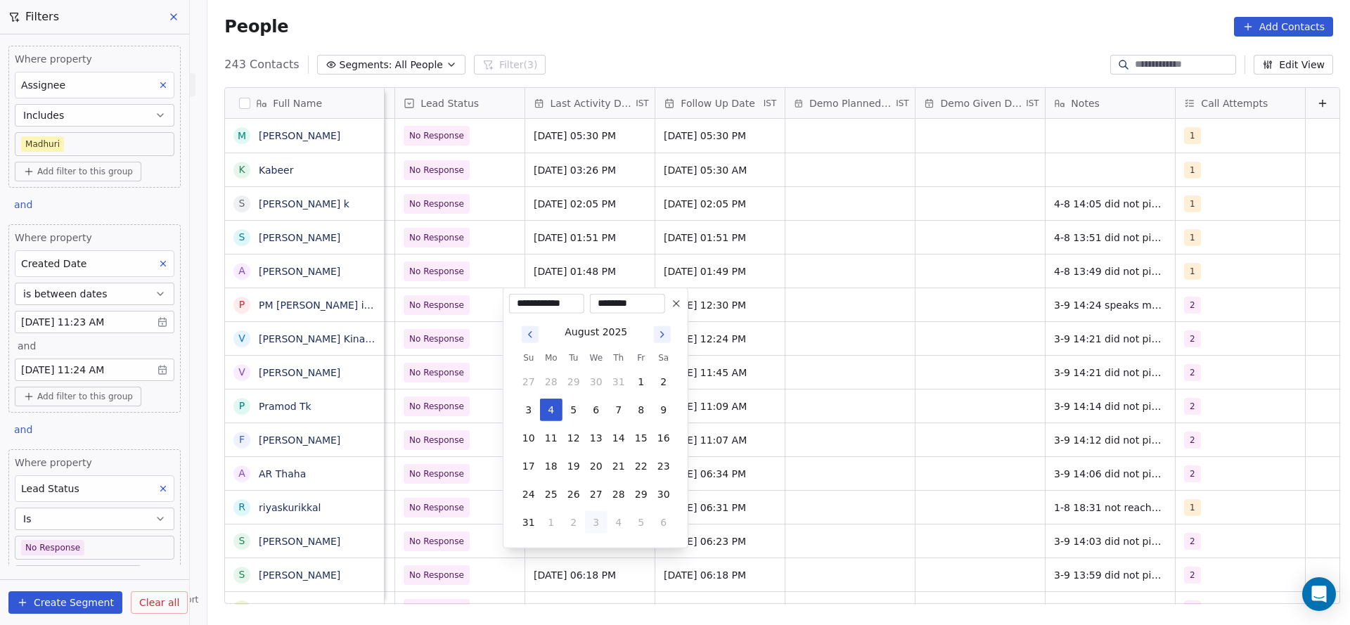
click at [598, 522] on button "3" at bounding box center [596, 522] width 22 height 22
type input "**********"
click at [448, 457] on html "On2Cook India Pvt. Ltd. Contacts People Marketing Workflows Campaigns Sales Pip…" at bounding box center [675, 312] width 1350 height 625
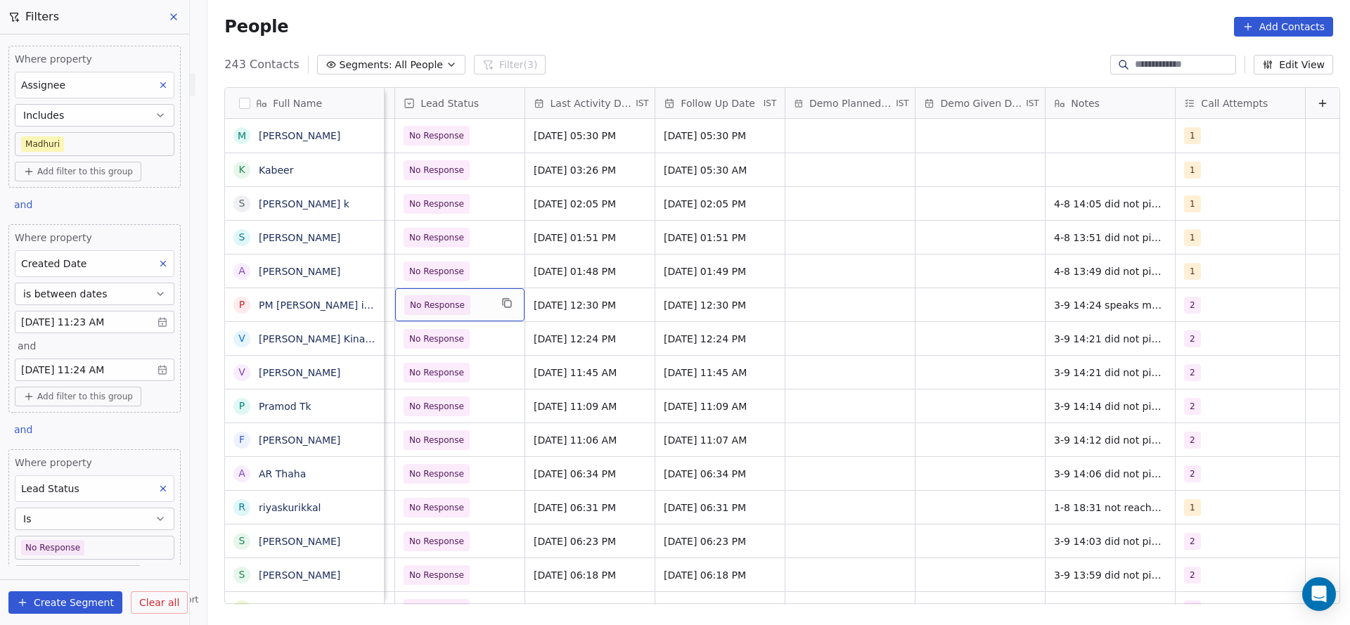
scroll to position [0, 1951]
click at [475, 319] on div "No Response" at bounding box center [459, 304] width 129 height 33
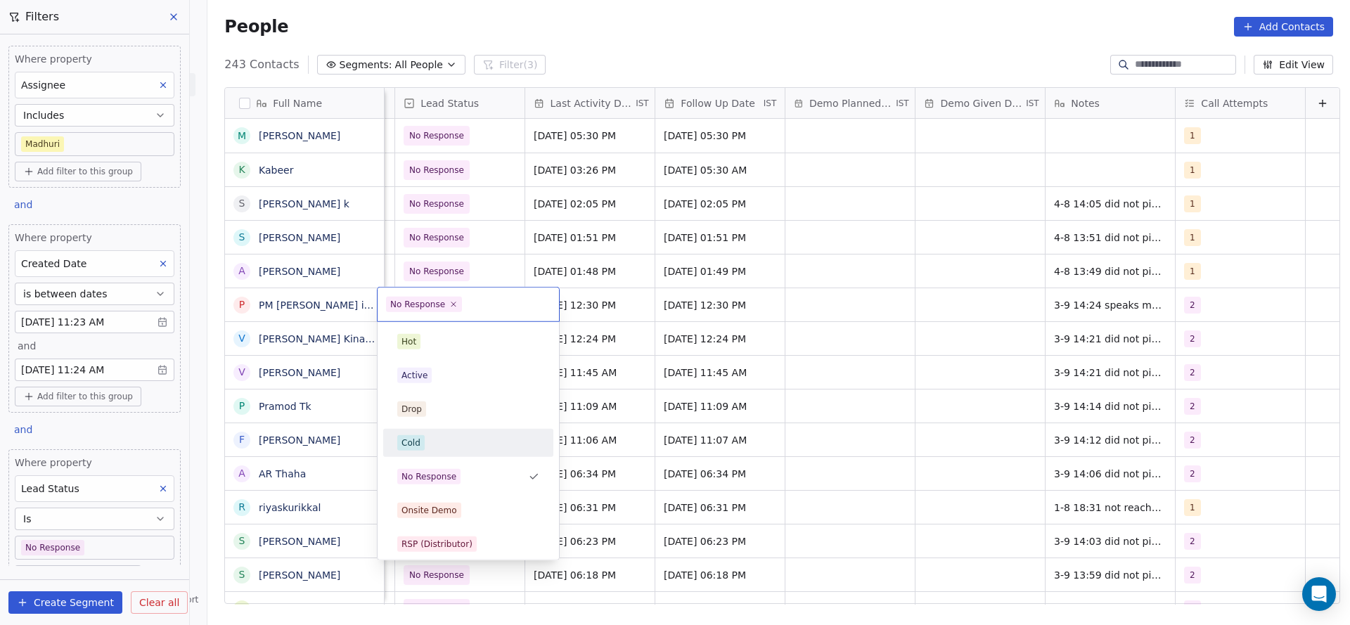
click at [439, 437] on div "Cold" at bounding box center [468, 442] width 142 height 15
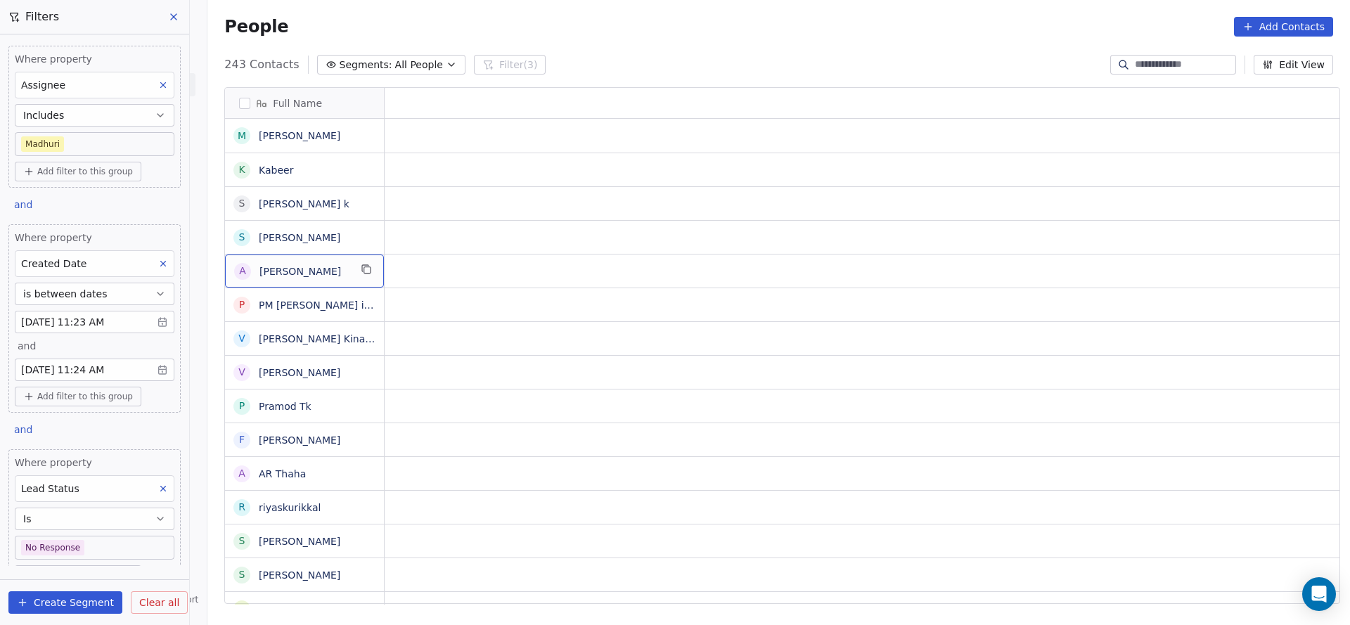
scroll to position [0, 0]
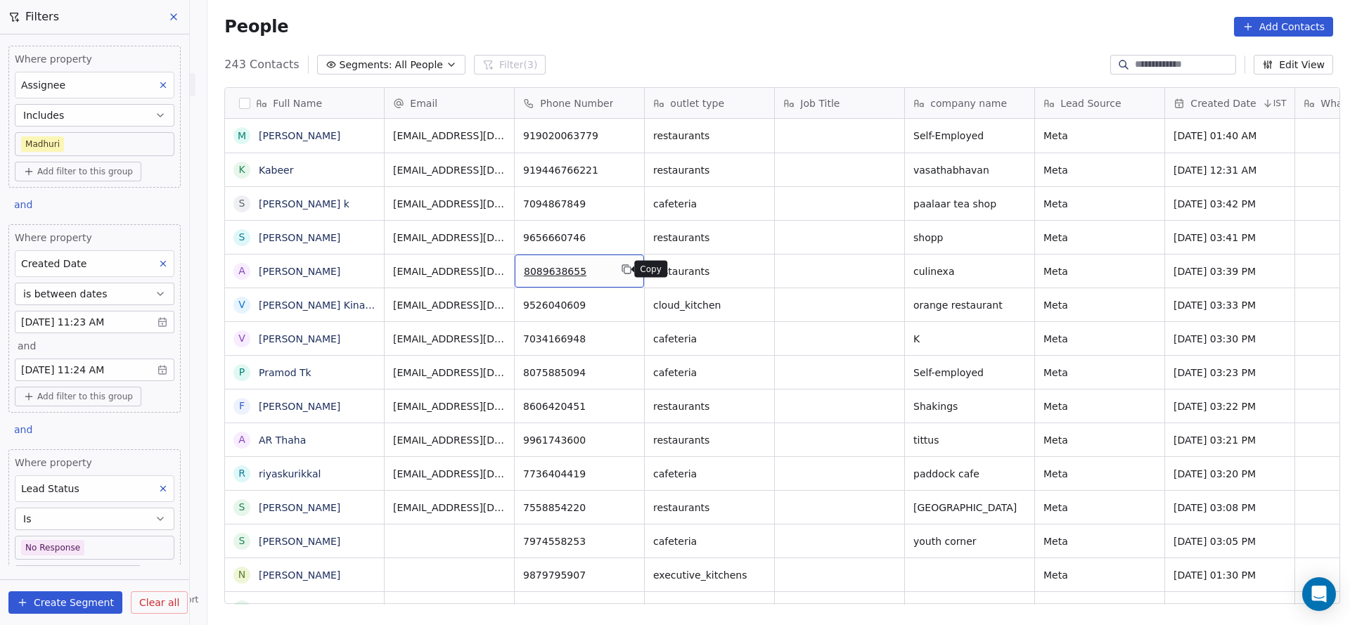
click at [618, 276] on button "grid" at bounding box center [626, 269] width 17 height 17
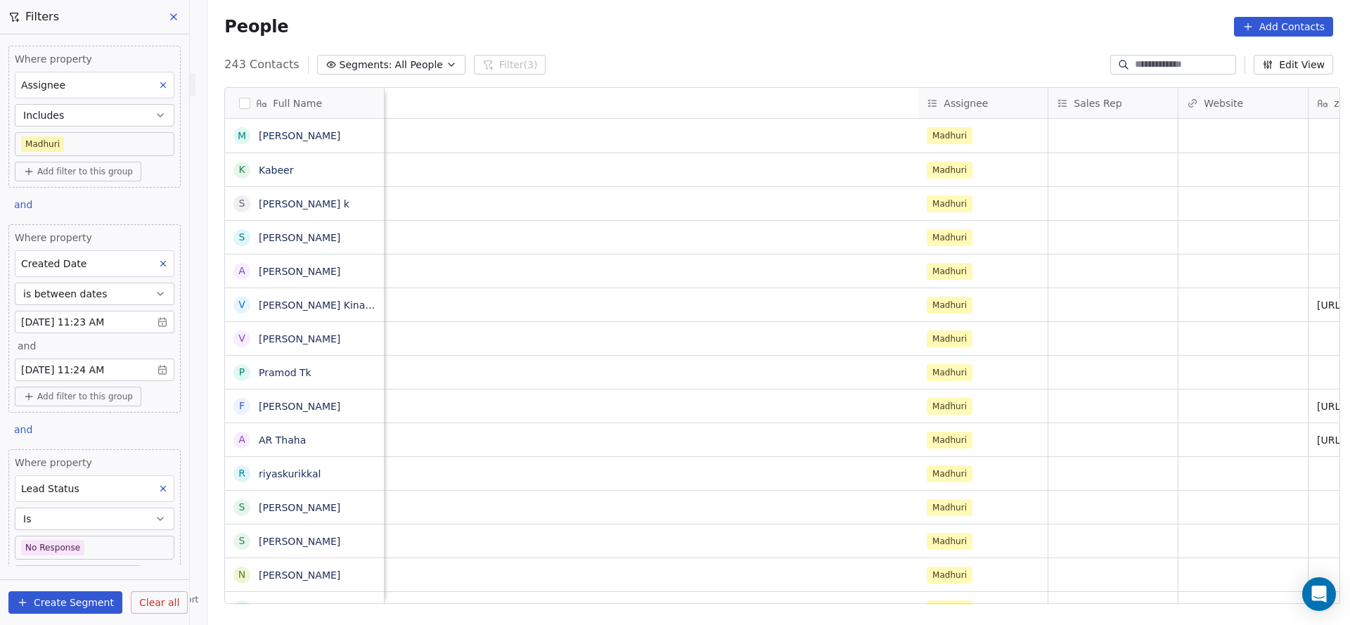
scroll to position [0, 1956]
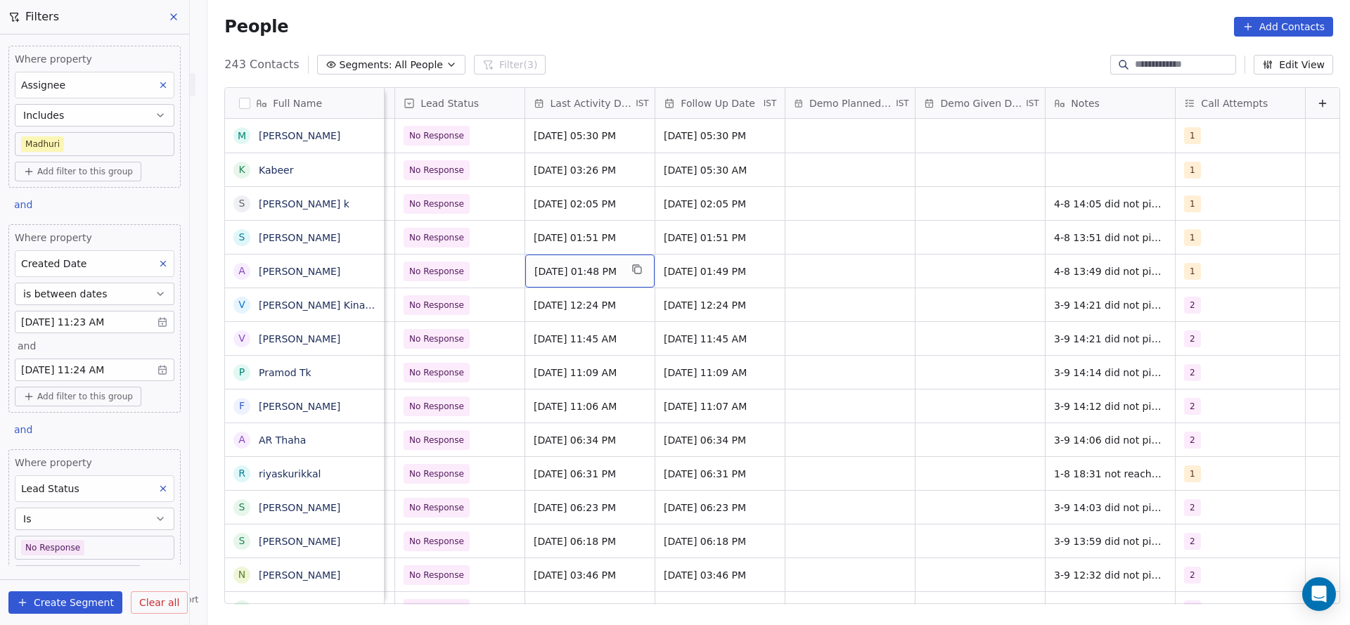
click at [563, 271] on span "[DATE] 01:48 PM" at bounding box center [577, 271] width 86 height 14
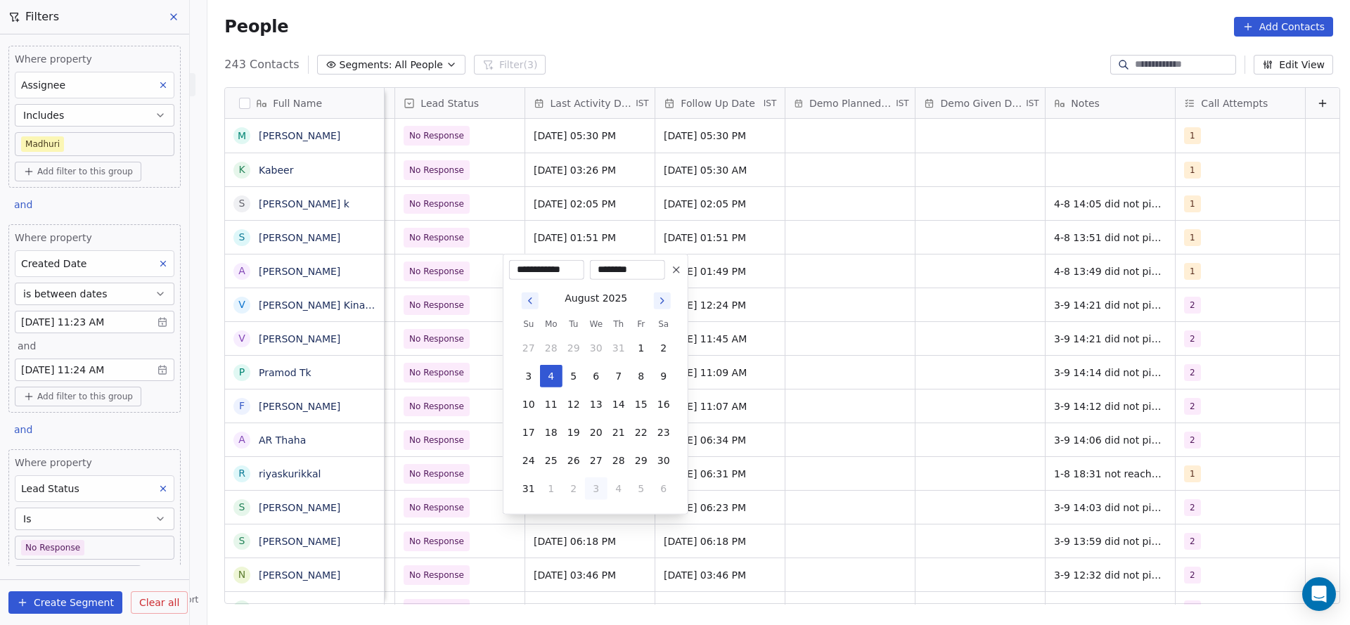
drag, startPoint x: 591, startPoint y: 483, endPoint x: 643, endPoint y: 479, distance: 52.2
click at [591, 484] on button "3" at bounding box center [596, 488] width 22 height 22
type input "**********"
click at [901, 446] on html "On2Cook India Pvt. Ltd. Contacts People Marketing Workflows Campaigns Sales Pip…" at bounding box center [675, 312] width 1350 height 625
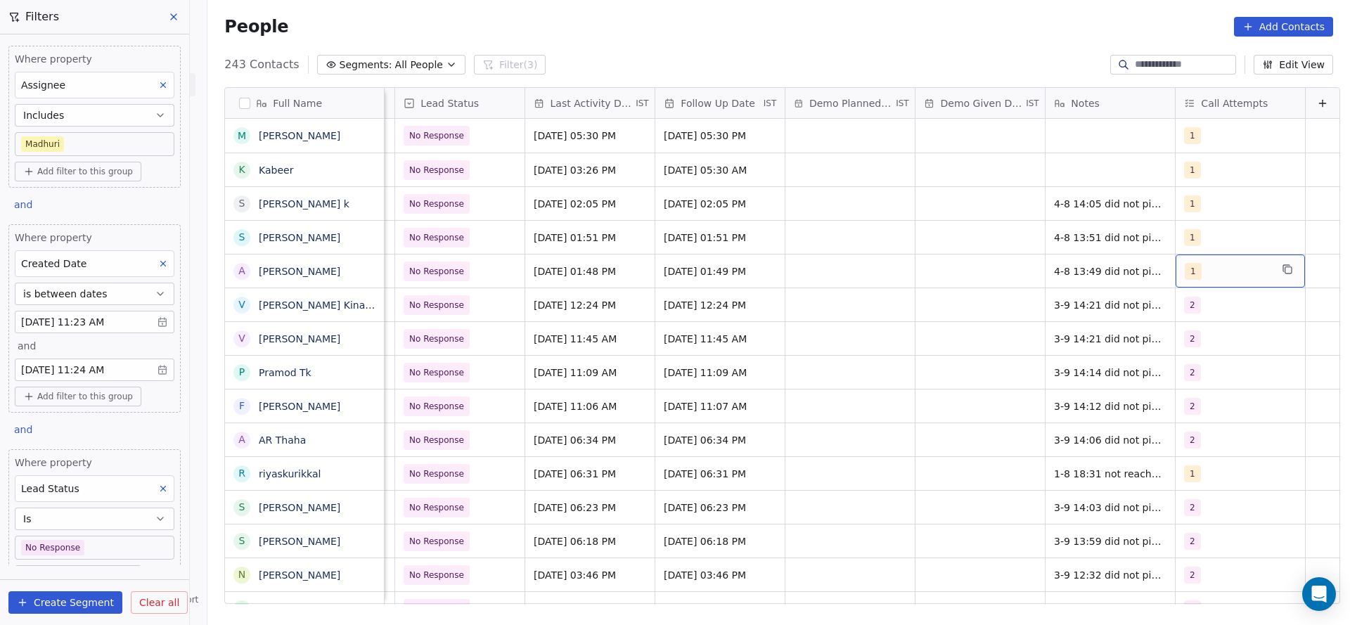
click at [1185, 263] on div "1" at bounding box center [1228, 271] width 86 height 17
click at [1183, 340] on button "Suggestions" at bounding box center [1178, 341] width 11 height 11
click at [1182, 301] on div "1" at bounding box center [1243, 308] width 159 height 22
click at [875, 340] on html "On2Cook India Pvt. Ltd. Contacts People Marketing Workflows Campaigns Sales Pip…" at bounding box center [675, 312] width 1350 height 625
click at [1055, 266] on span "4-8 13:49 did not pickup wa sent" at bounding box center [1136, 271] width 162 height 14
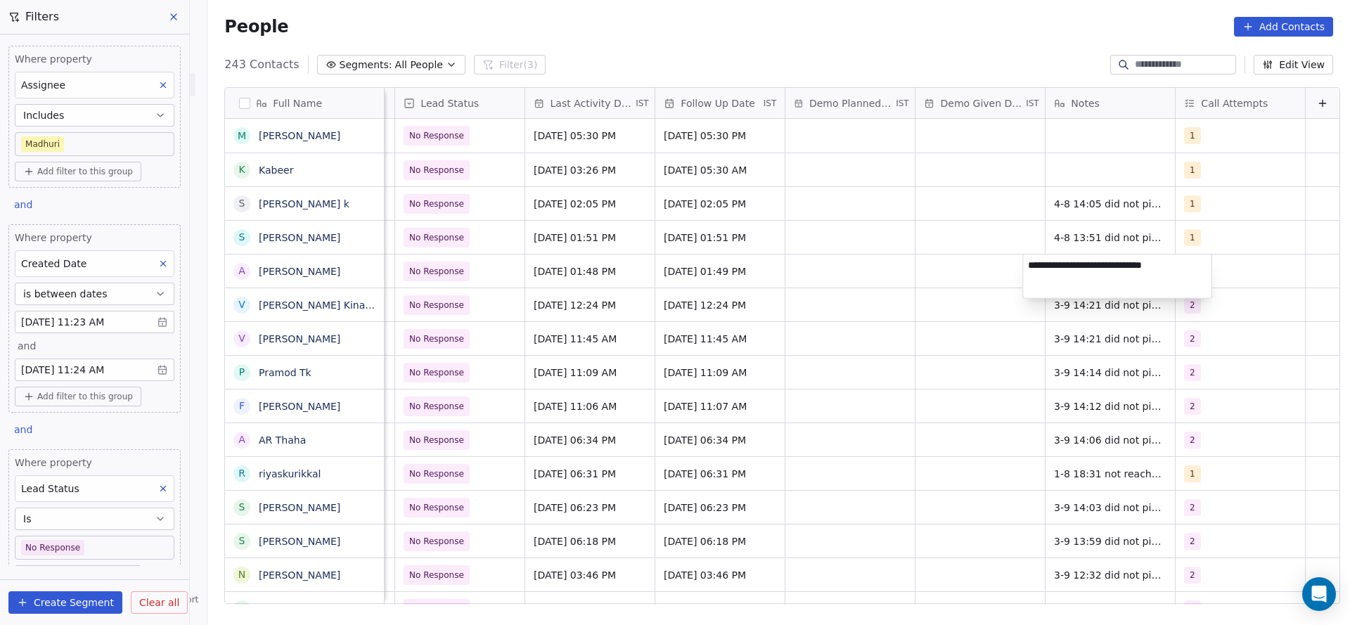
click at [1026, 271] on textarea "**********" at bounding box center [1117, 277] width 188 height 44
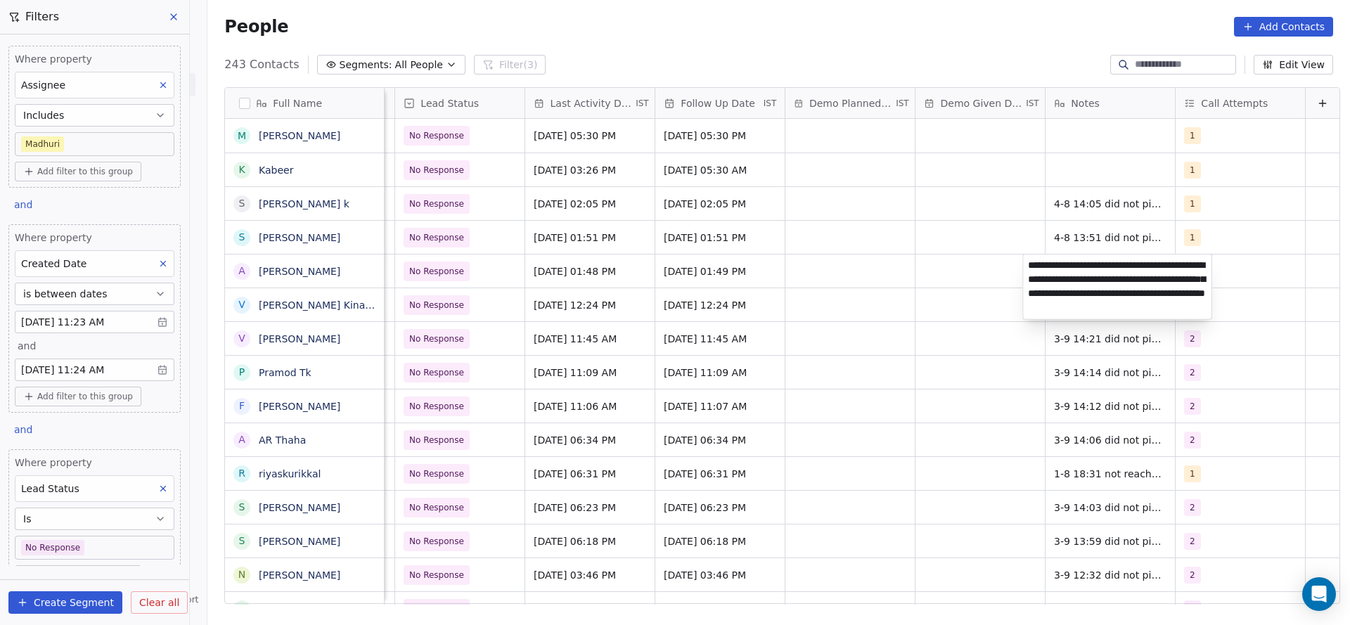
type textarea "**********"
click at [783, 312] on html "On2Cook India Pvt. Ltd. Contacts People Marketing Workflows Campaigns Sales Pip…" at bounding box center [675, 312] width 1350 height 625
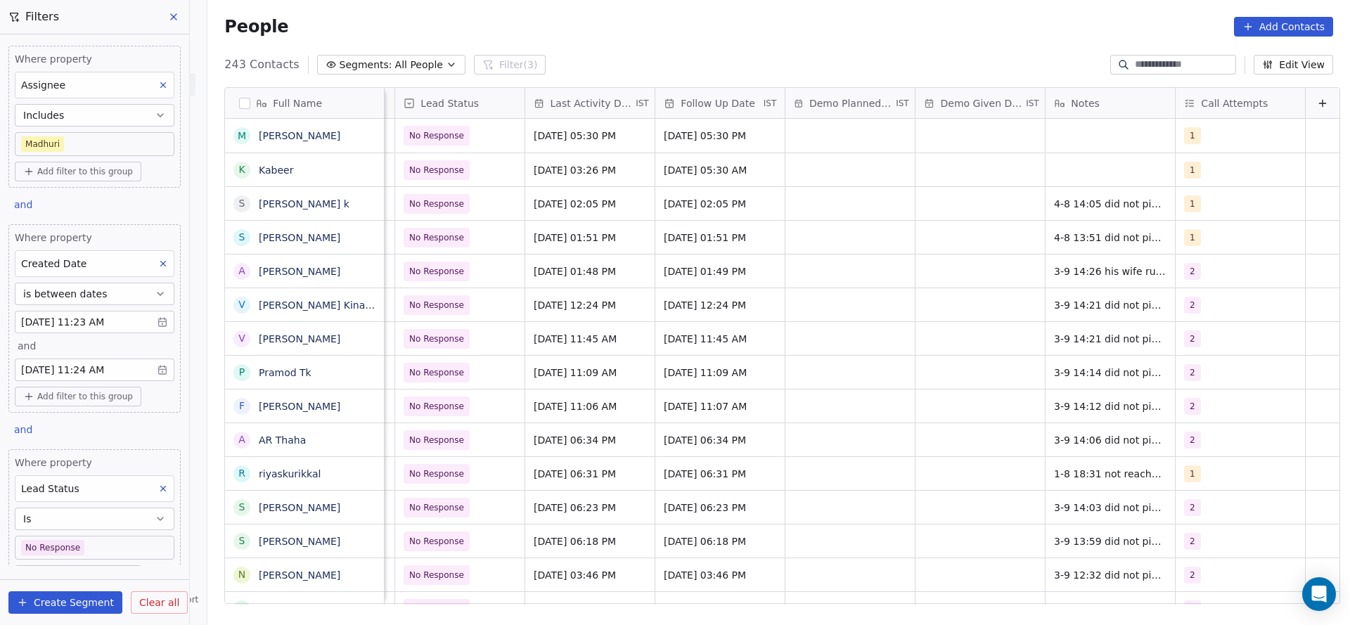
scroll to position [0, 1951]
click at [439, 264] on span "No Response" at bounding box center [437, 271] width 55 height 14
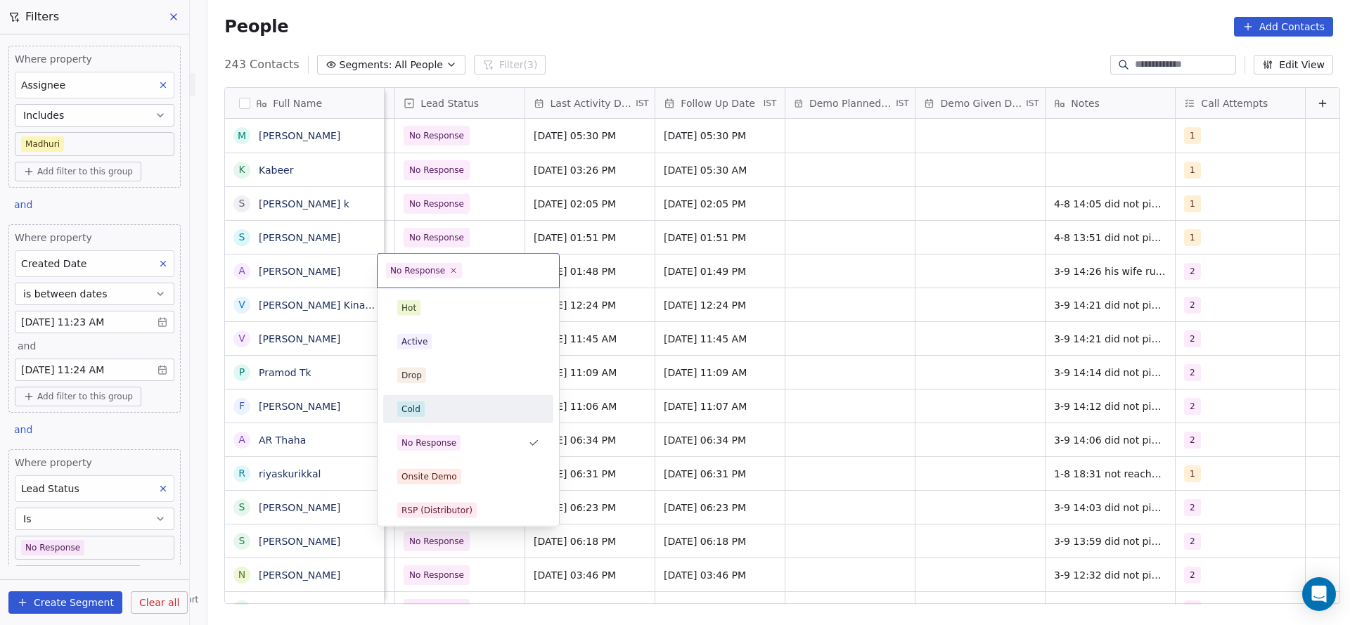
scroll to position [105, 0]
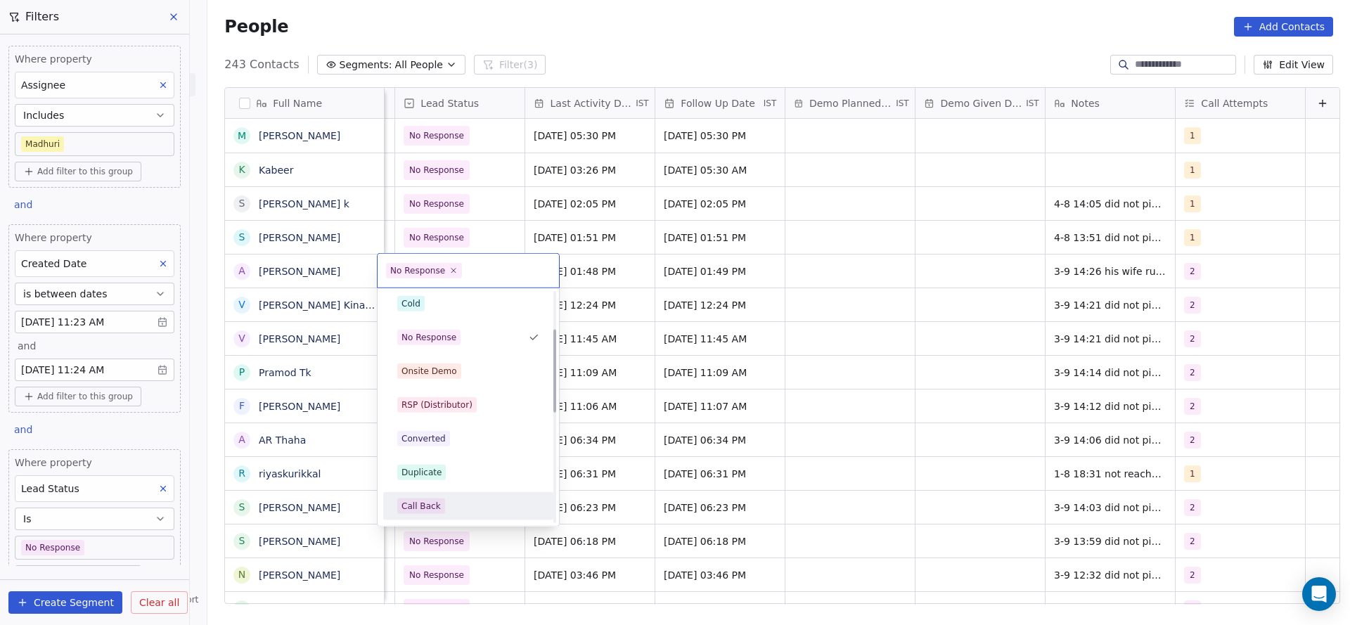
click at [437, 507] on span "Call Back" at bounding box center [421, 506] width 48 height 15
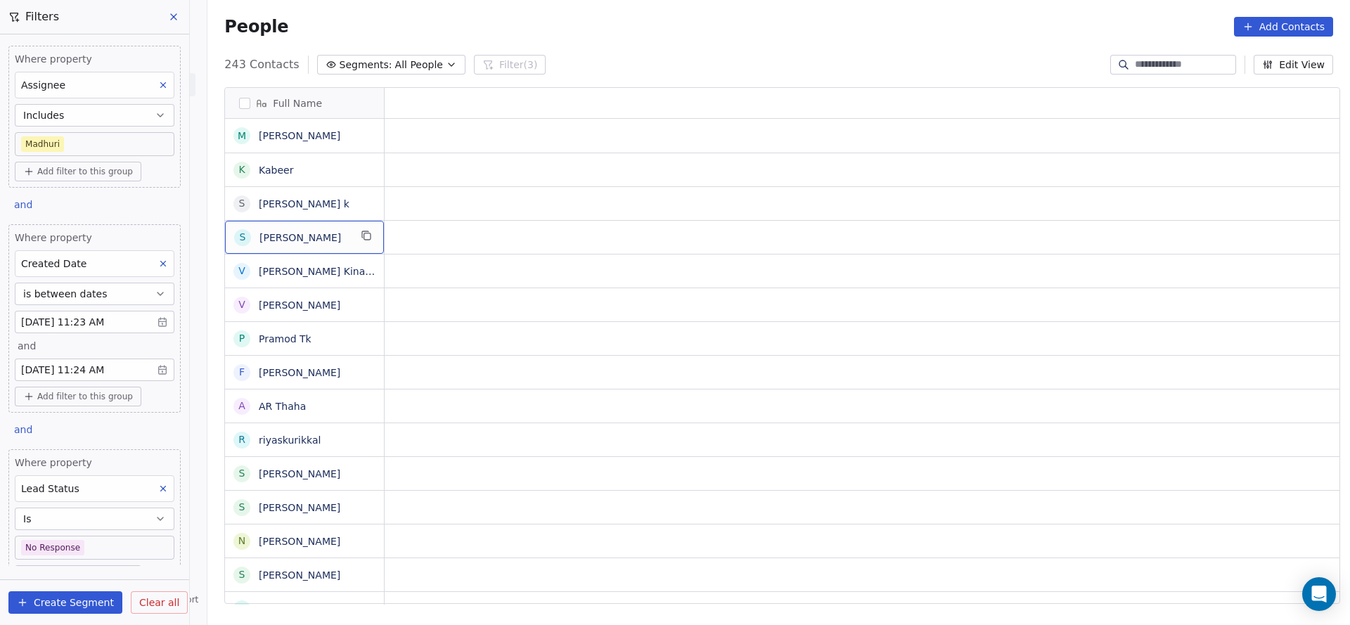
scroll to position [0, 0]
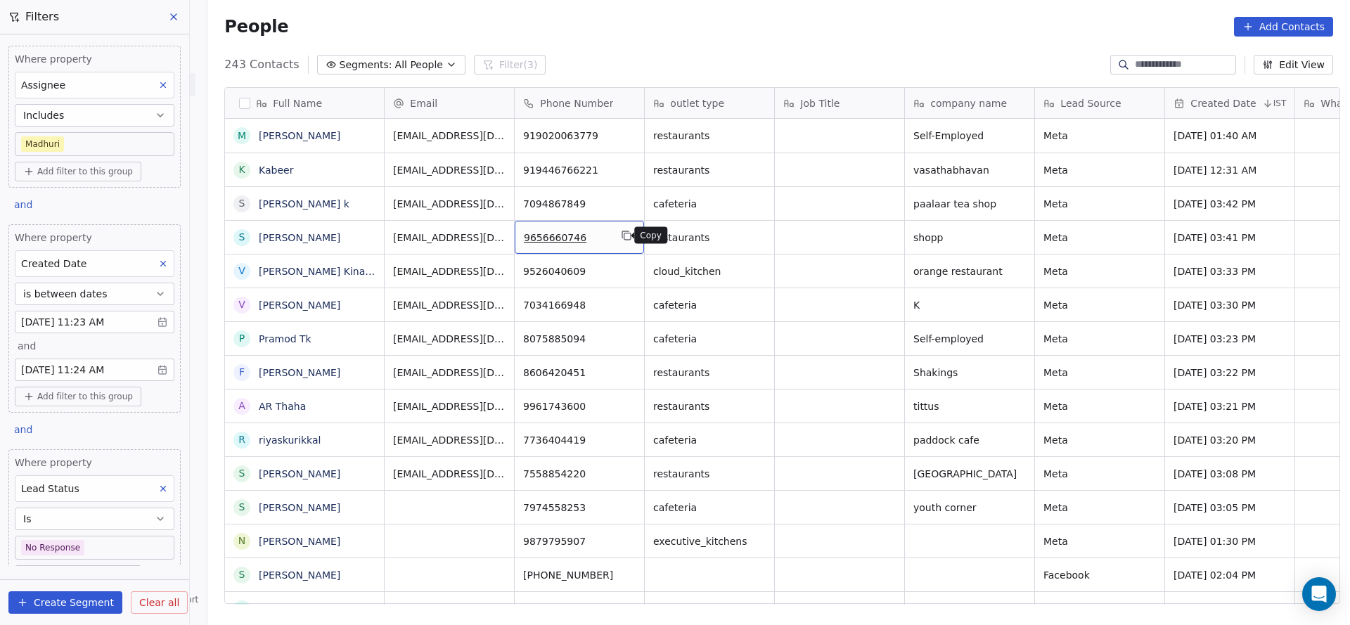
click at [622, 233] on icon "grid" at bounding box center [625, 234] width 6 height 6
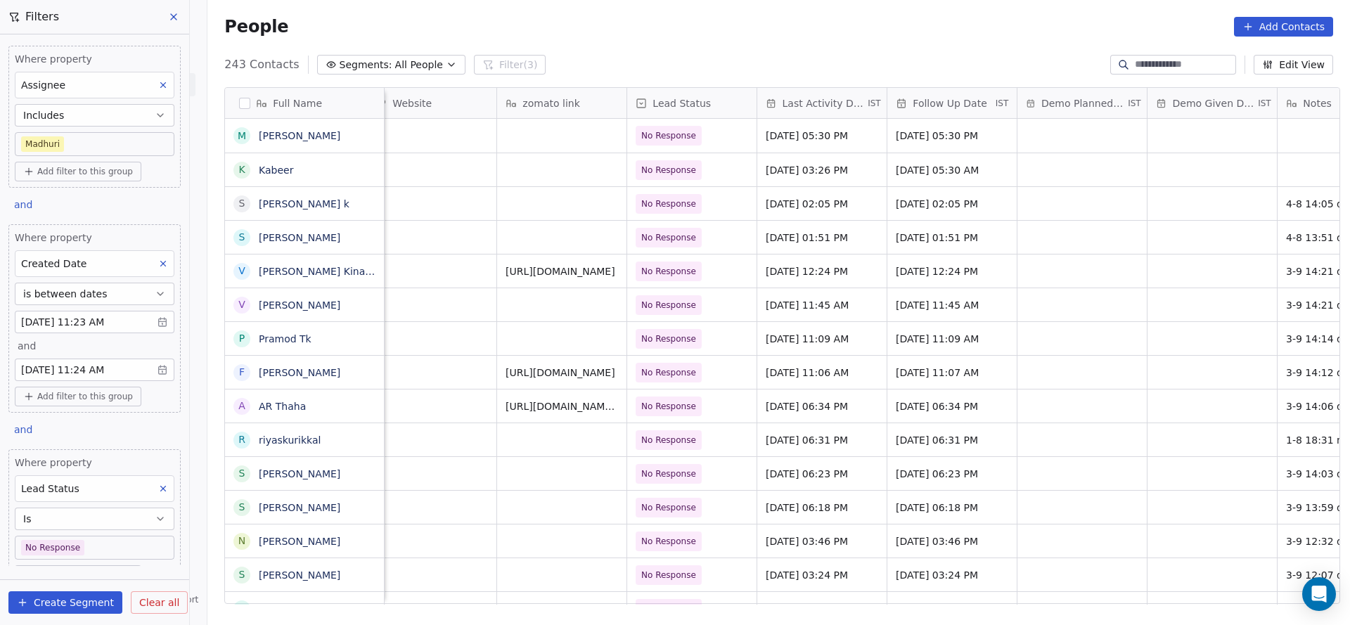
scroll to position [0, 1956]
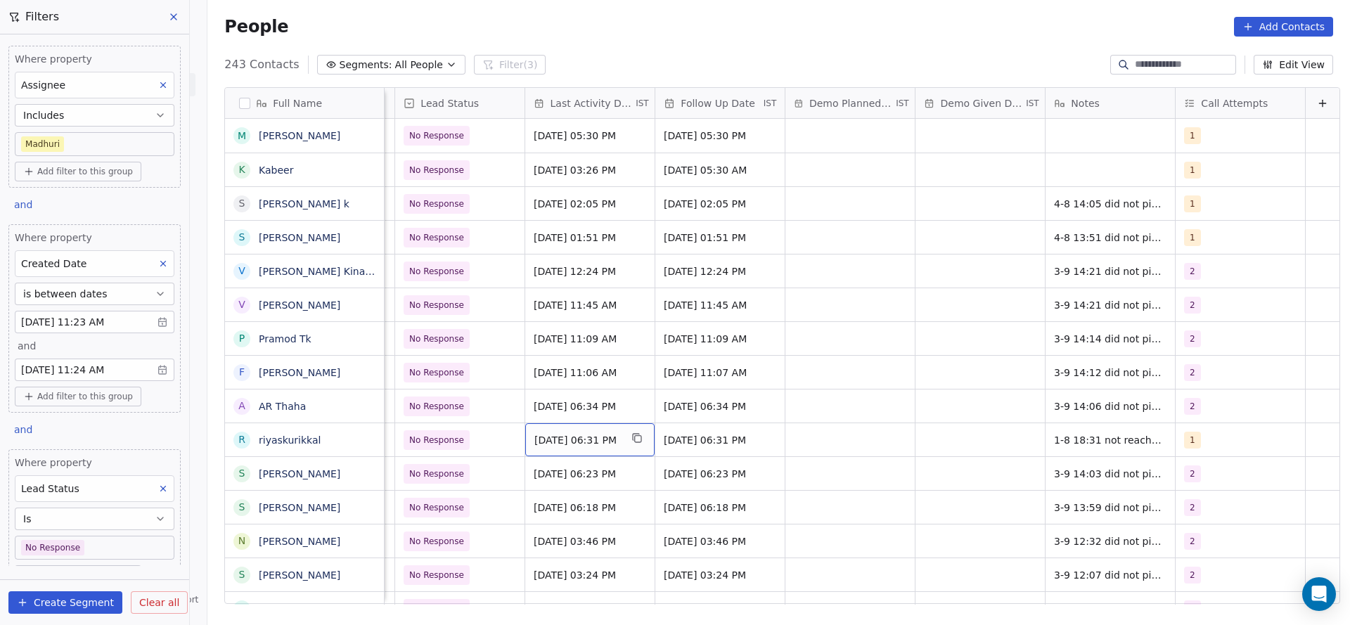
click at [586, 443] on span "[DATE] 06:31 PM" at bounding box center [577, 440] width 86 height 14
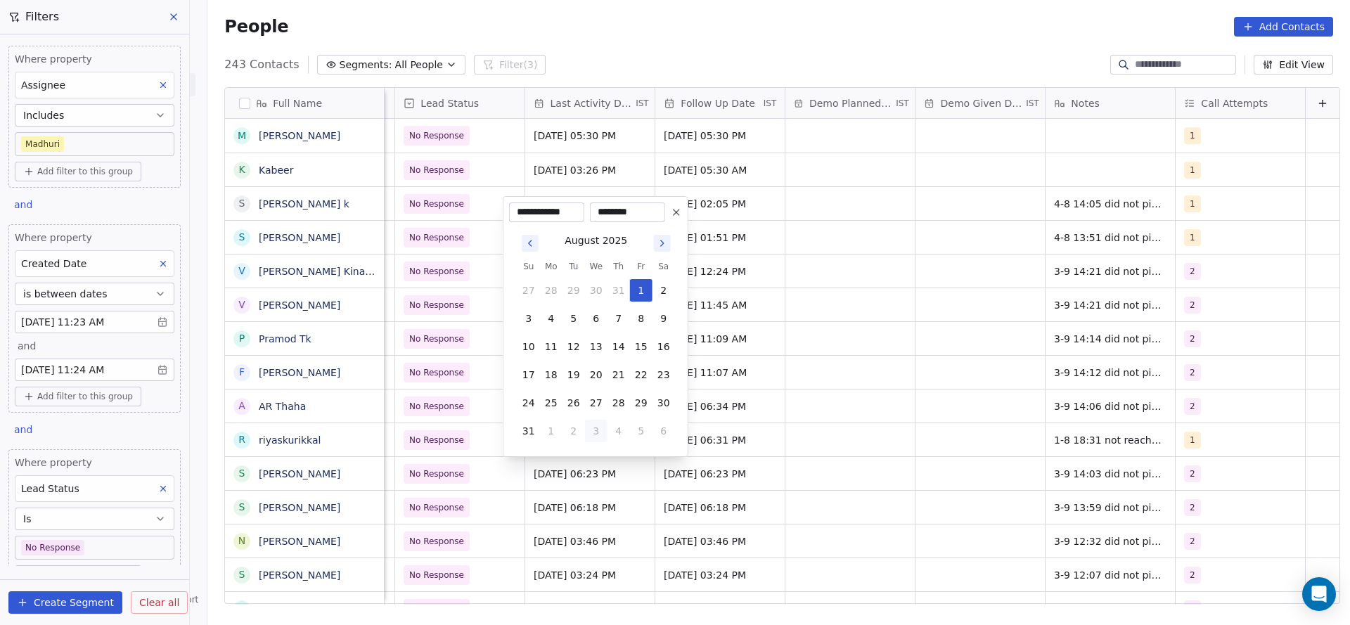
click at [454, 494] on html "On2Cook India Pvt. Ltd. Contacts People Marketing Workflows Campaigns Sales Pip…" at bounding box center [675, 312] width 1350 height 625
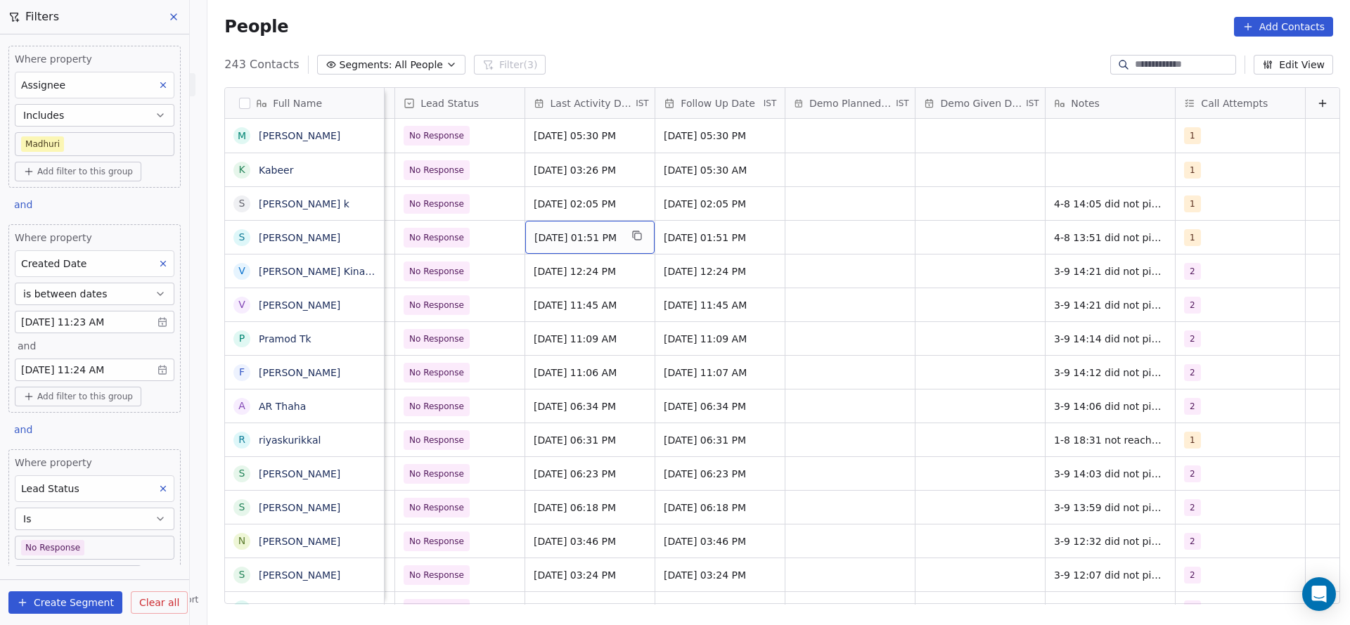
click at [571, 240] on span "[DATE] 01:51 PM" at bounding box center [577, 238] width 86 height 14
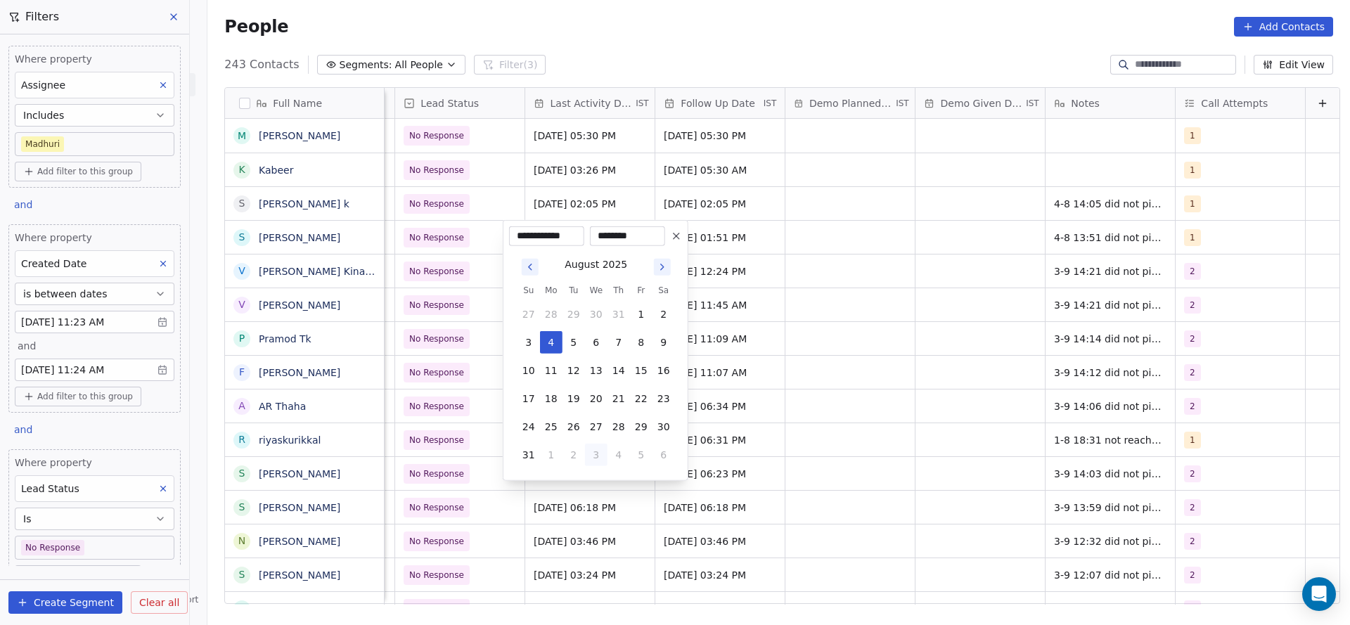
click at [589, 454] on button "3" at bounding box center [596, 455] width 22 height 22
type input "**********"
click at [920, 409] on html "On2Cook India Pvt. Ltd. Contacts People Marketing Workflows Campaigns Sales Pip…" at bounding box center [675, 312] width 1350 height 625
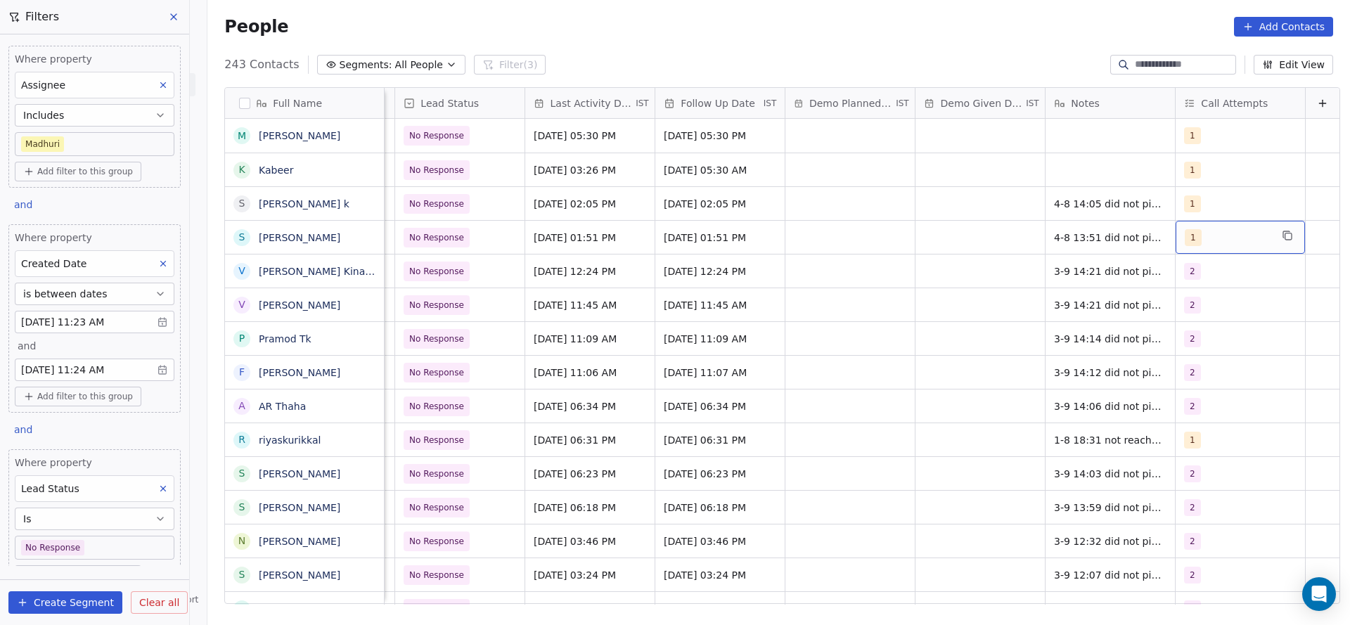
click at [1185, 234] on span "1" at bounding box center [1193, 237] width 17 height 17
click at [1200, 317] on div "2" at bounding box center [1243, 308] width 159 height 22
click at [1197, 283] on div "1" at bounding box center [1243, 274] width 159 height 22
click at [1046, 300] on html "On2Cook India Pvt. Ltd. Contacts People Marketing Workflows Campaigns Sales Pip…" at bounding box center [675, 312] width 1350 height 625
click at [1055, 235] on span "4-8 13:51 did not pickup wa sent" at bounding box center [1136, 238] width 162 height 14
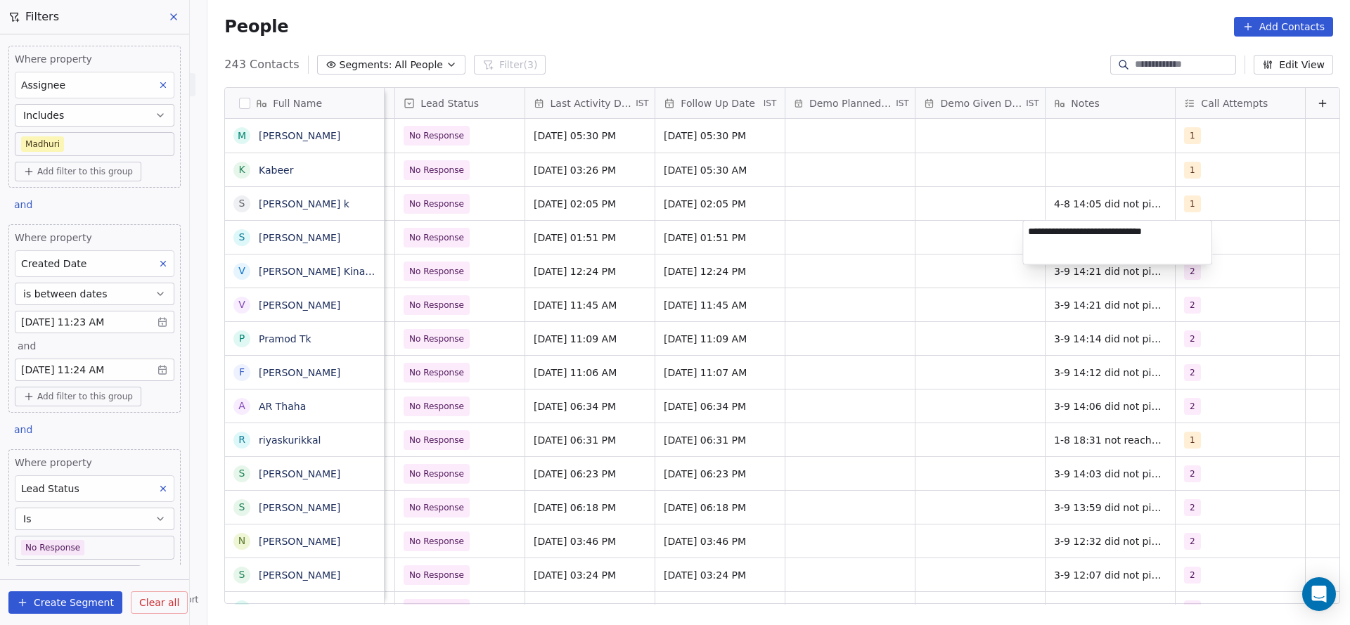
click at [1027, 233] on textarea "**********" at bounding box center [1117, 243] width 188 height 44
type textarea "**********"
click at [1004, 265] on html "On2Cook India Pvt. Ltd. Contacts People Marketing Workflows Campaigns Sales Pip…" at bounding box center [675, 312] width 1350 height 625
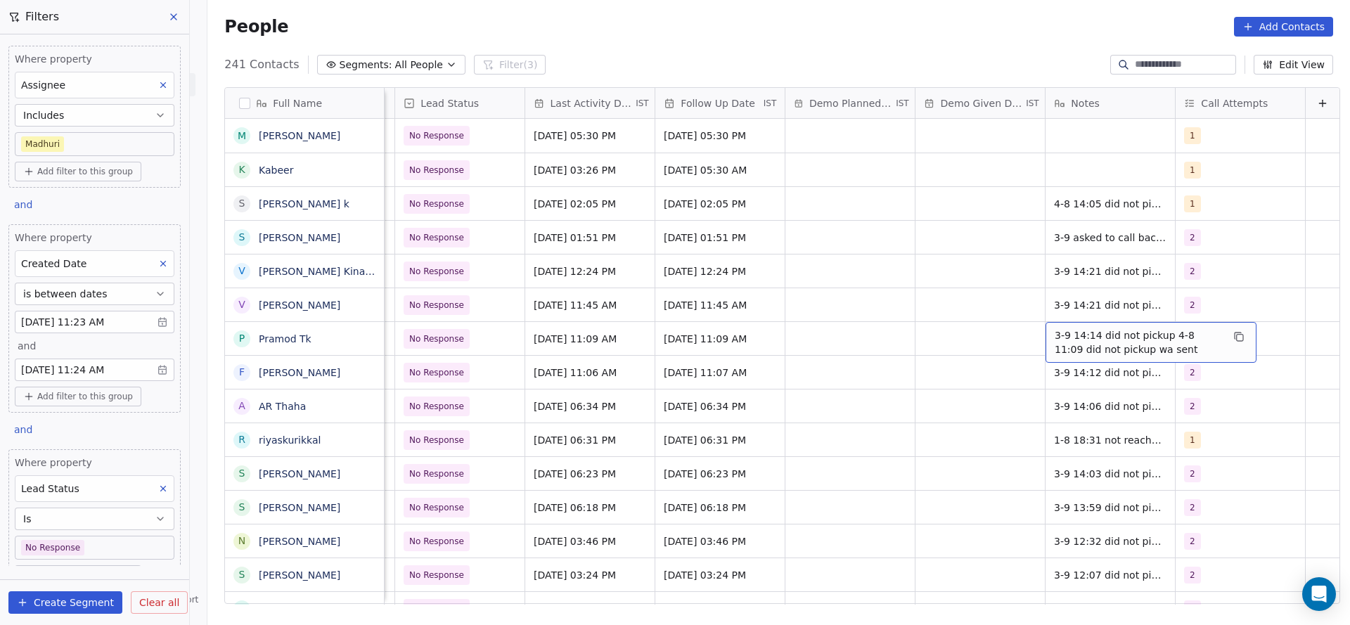
click at [1065, 335] on span "3-9 14:14 did not pickup 4-8 11:09 did not pickup wa sent" at bounding box center [1138, 342] width 167 height 28
click at [1029, 330] on textarea "**********" at bounding box center [1128, 344] width 210 height 44
type textarea "**********"
click at [963, 359] on html "On2Cook India Pvt. Ltd. Contacts People Marketing Workflows Campaigns Sales Pip…" at bounding box center [675, 312] width 1350 height 625
click at [1185, 333] on span "2" at bounding box center [1193, 338] width 17 height 17
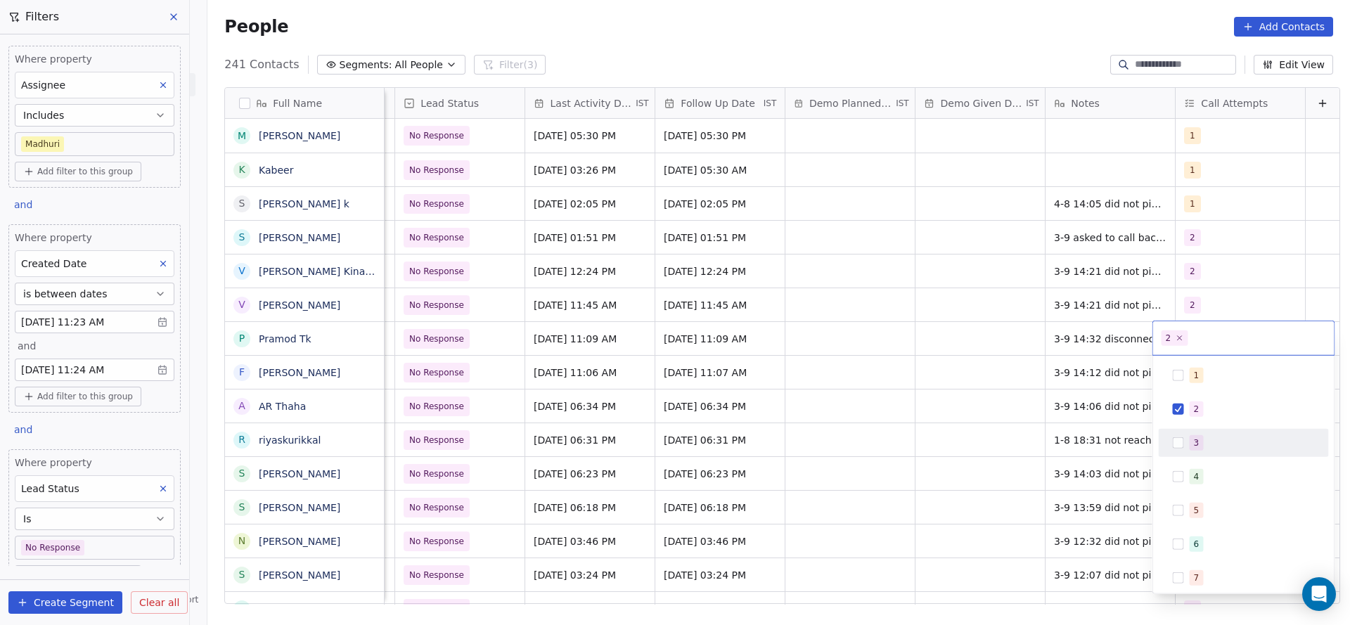
click at [1169, 436] on div "3" at bounding box center [1243, 443] width 159 height 22
click at [1188, 409] on div "2" at bounding box center [1243, 409] width 159 height 22
click at [930, 390] on html "On2Cook India Pvt. Ltd. Contacts People Marketing Workflows Campaigns Sales Pip…" at bounding box center [675, 312] width 1350 height 625
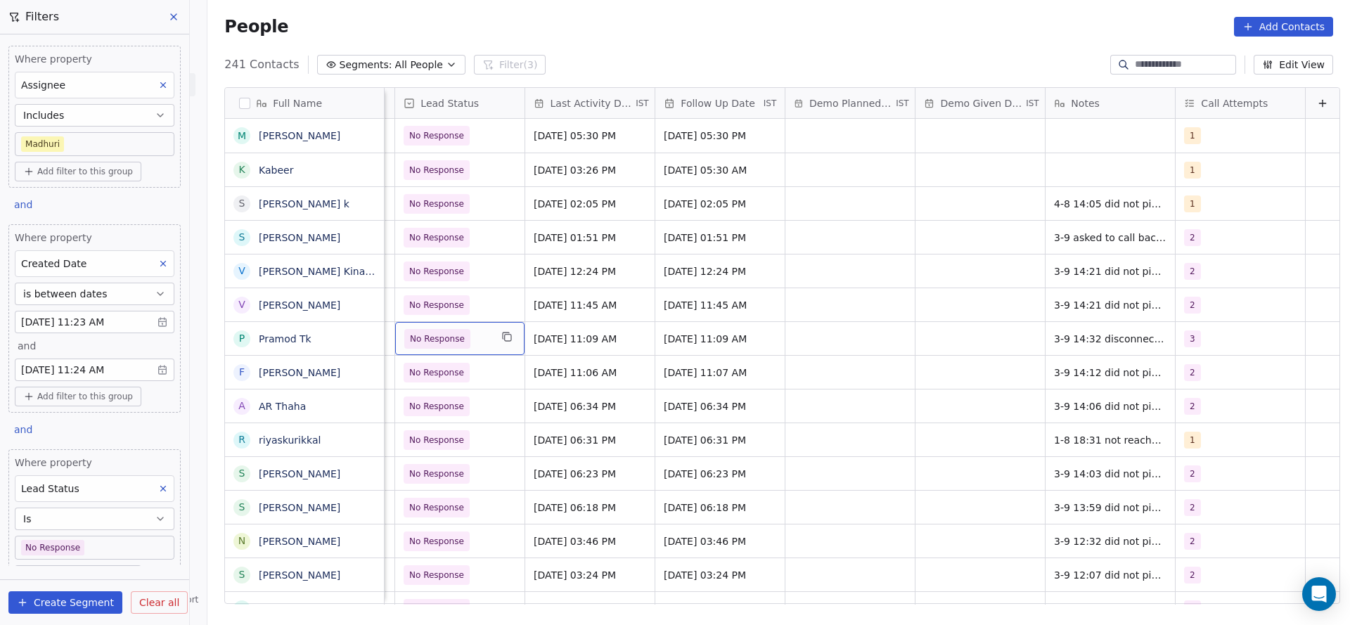
scroll to position [0, 1951]
click at [472, 337] on div "No Response" at bounding box center [459, 338] width 129 height 33
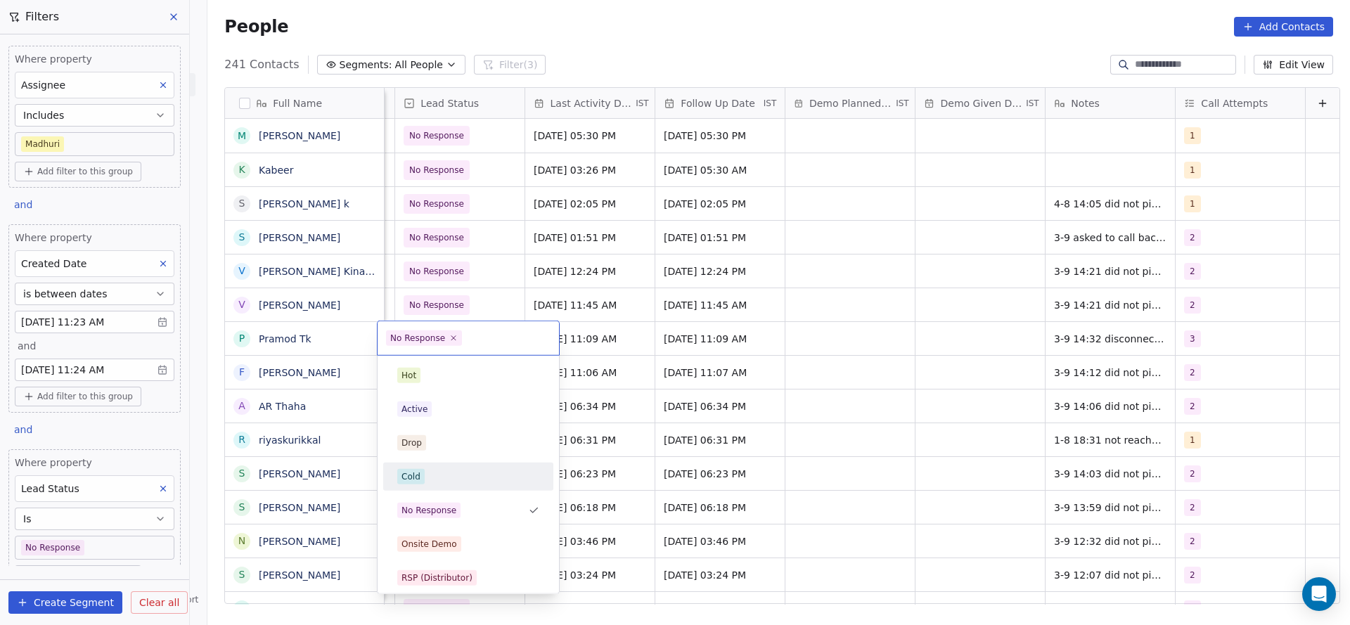
click at [407, 473] on div "Cold" at bounding box center [410, 476] width 19 height 13
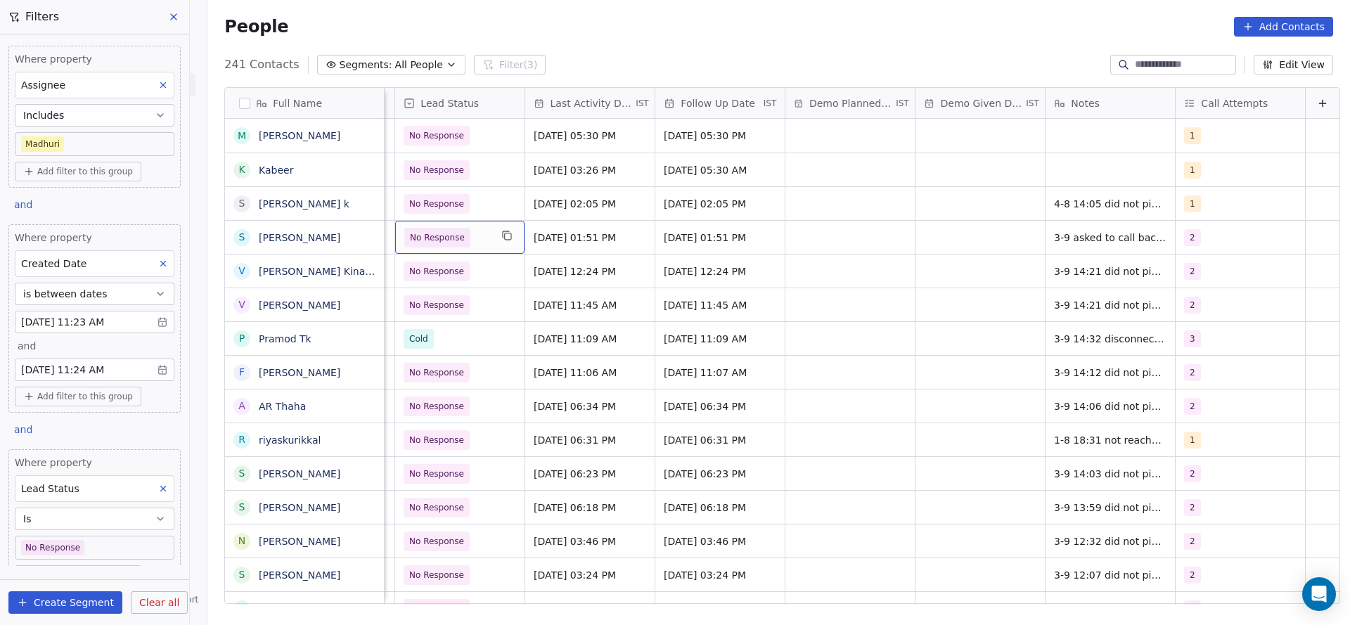
click at [439, 231] on span "No Response" at bounding box center [437, 238] width 55 height 14
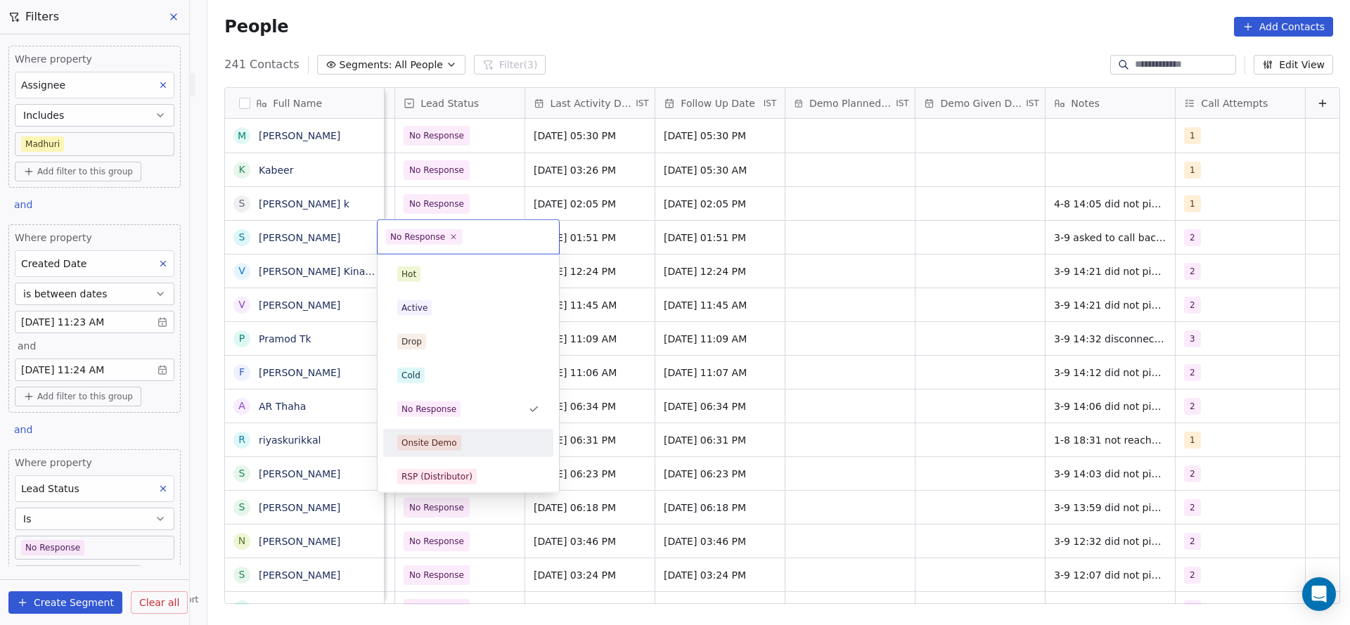
scroll to position [105, 0]
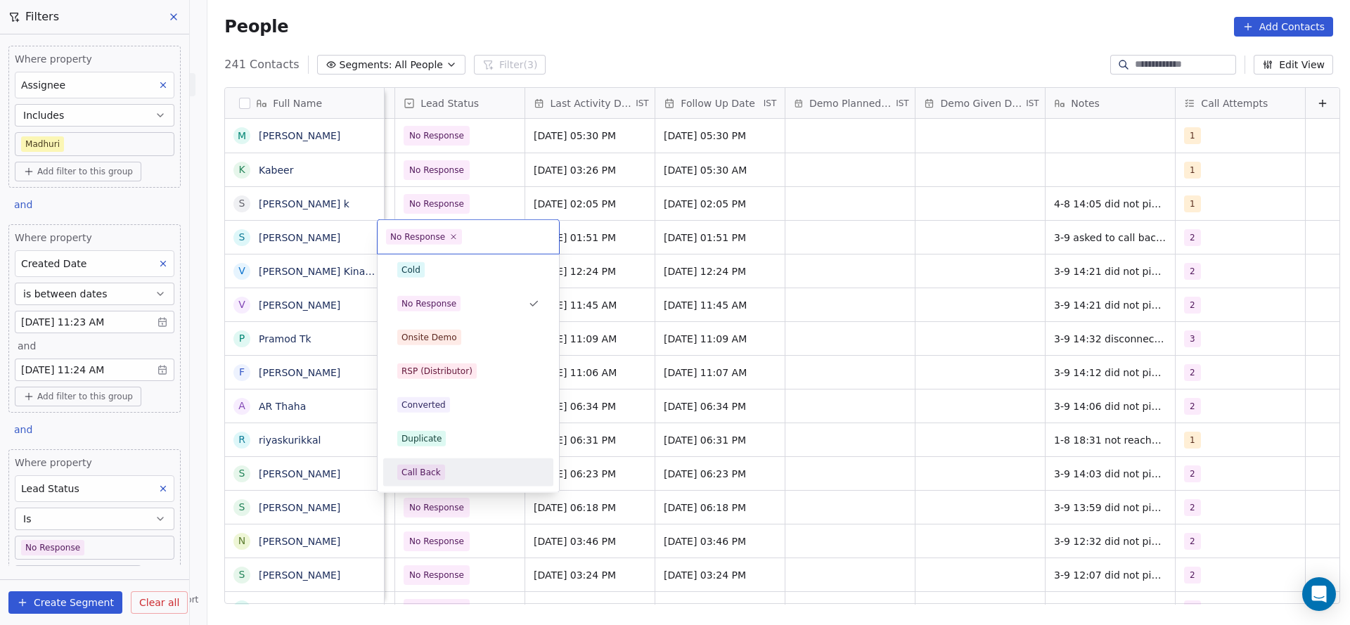
click at [426, 466] on div "Call Back" at bounding box center [420, 472] width 39 height 13
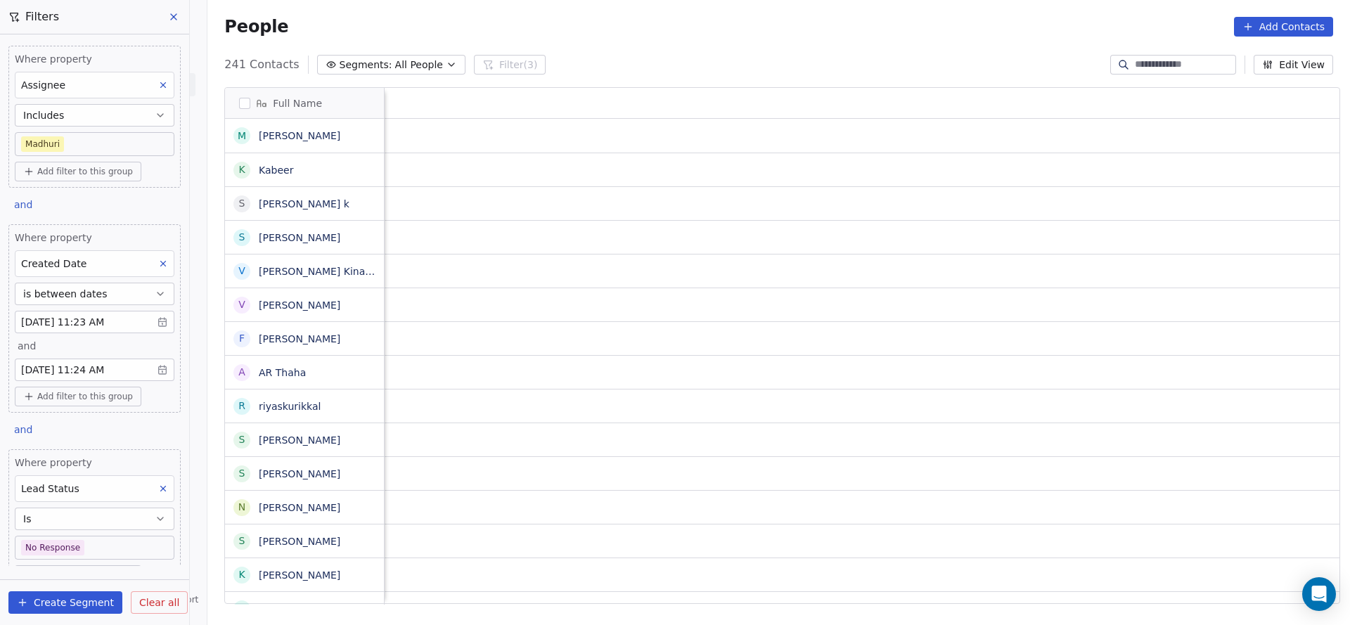
scroll to position [0, 1956]
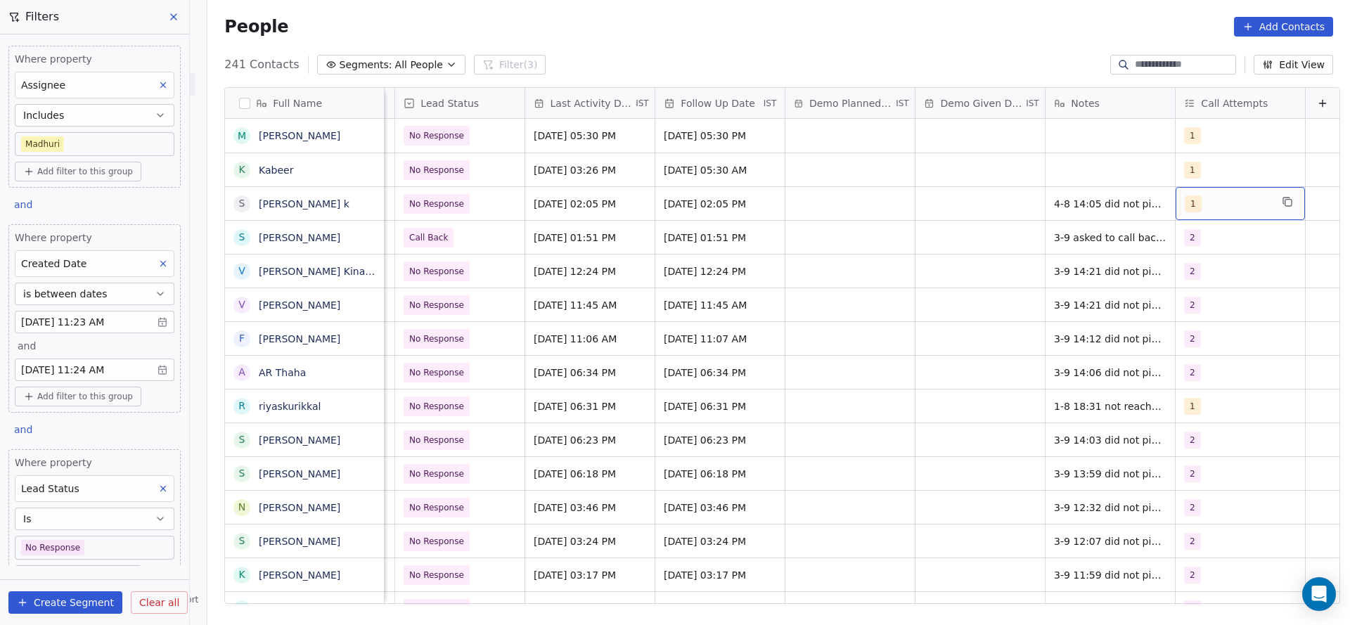
click at [1217, 207] on div "1" at bounding box center [1228, 203] width 86 height 17
click at [1175, 270] on button "Suggestions" at bounding box center [1178, 274] width 11 height 11
drag, startPoint x: 1181, startPoint y: 240, endPoint x: 915, endPoint y: 273, distance: 267.7
click at [1180, 240] on button "Suggestions" at bounding box center [1178, 240] width 11 height 11
click at [915, 273] on html "On2Cook India Pvt. Ltd. Contacts People Marketing Workflows Campaigns Sales Pip…" at bounding box center [675, 312] width 1350 height 625
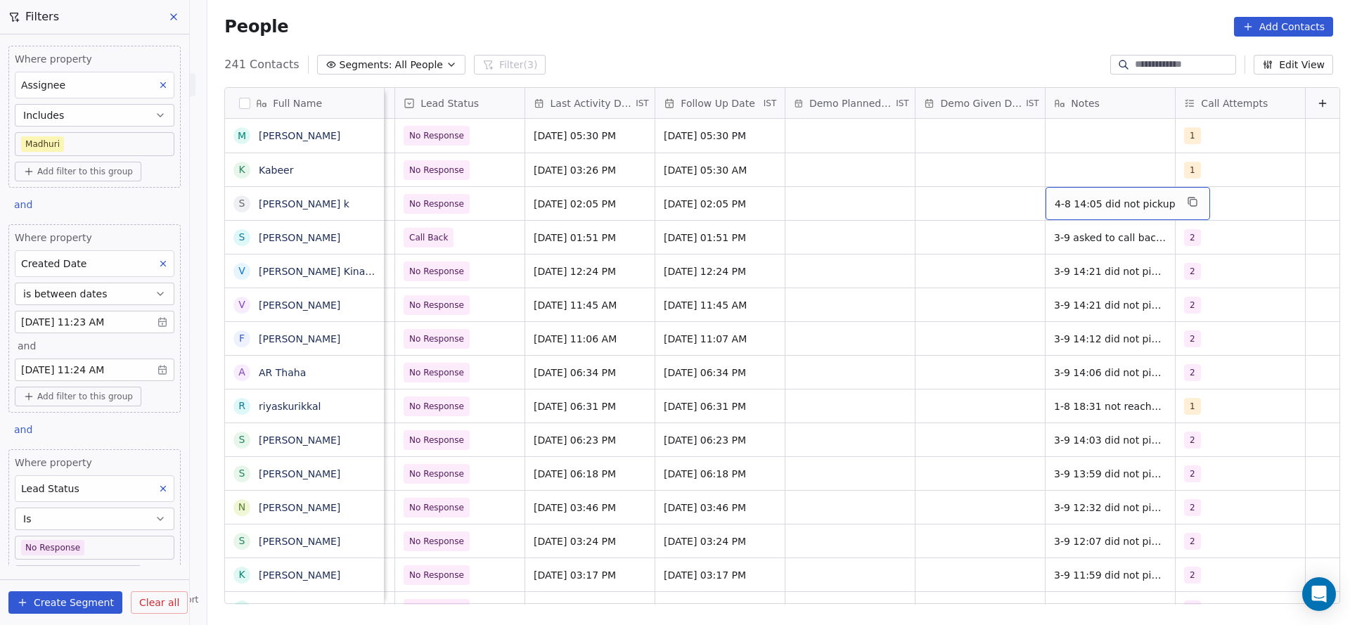
click at [1055, 203] on span "4-8 14:05 did not pickup" at bounding box center [1115, 204] width 121 height 14
click at [1027, 198] on textarea "**********" at bounding box center [1098, 209] width 151 height 44
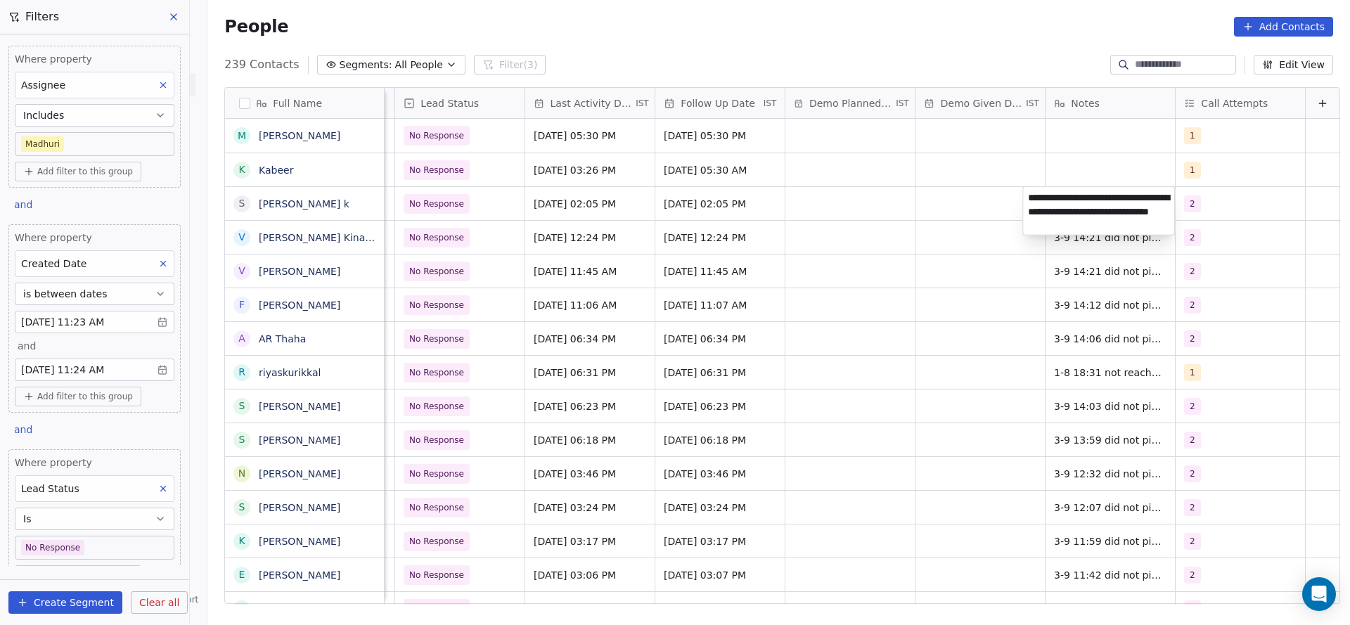
click at [1097, 210] on textarea "**********" at bounding box center [1098, 211] width 151 height 48
type textarea "**********"
drag, startPoint x: 791, startPoint y: 288, endPoint x: 624, endPoint y: 286, distance: 166.6
click at [791, 288] on html "On2Cook India Pvt. Ltd. Contacts People Marketing Workflows Campaigns Sales Pip…" at bounding box center [675, 312] width 1350 height 625
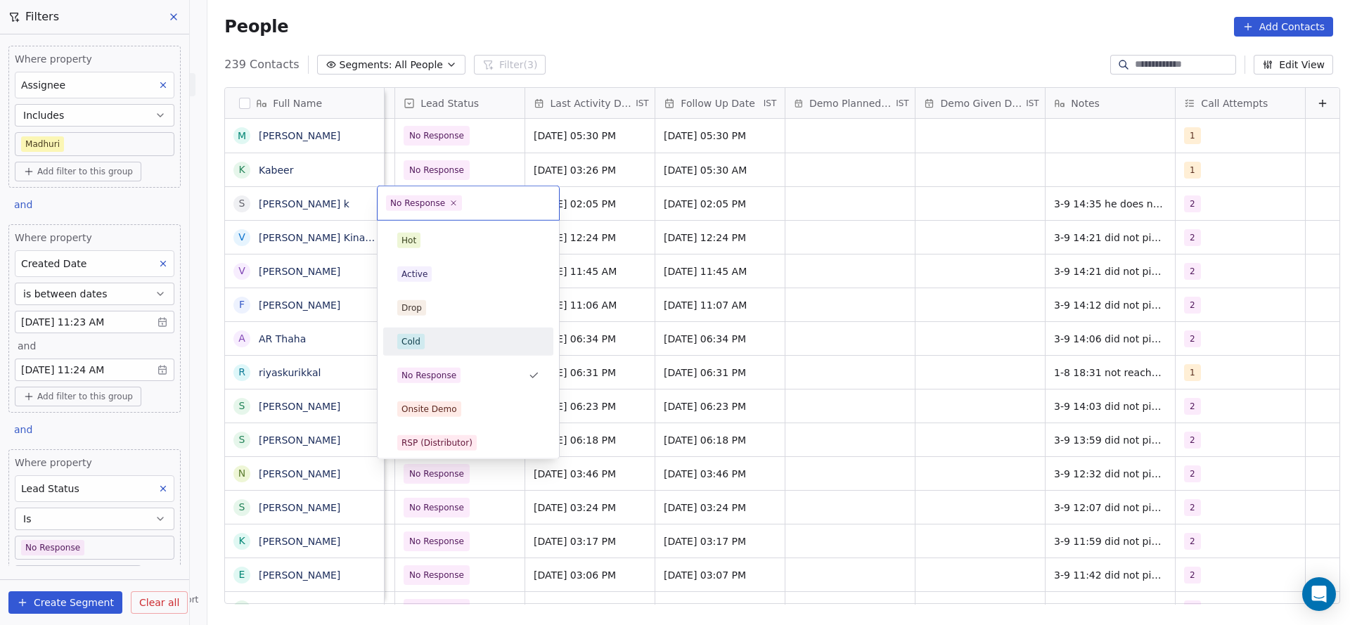
click at [408, 338] on div "Cold" at bounding box center [410, 341] width 19 height 13
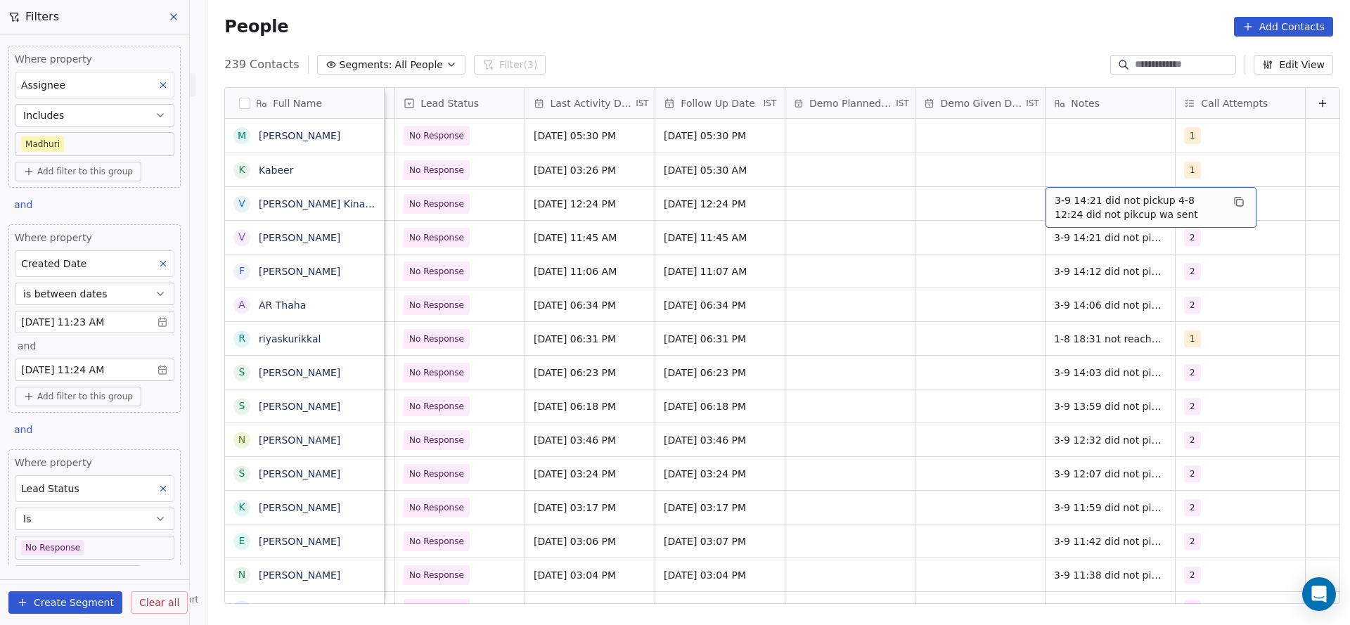
click at [1065, 202] on span "3-9 14:21 did not pickup 4-8 12:24 did not pikcup wa sent" at bounding box center [1138, 207] width 167 height 28
click at [1036, 202] on textarea "**********" at bounding box center [1134, 209] width 210 height 44
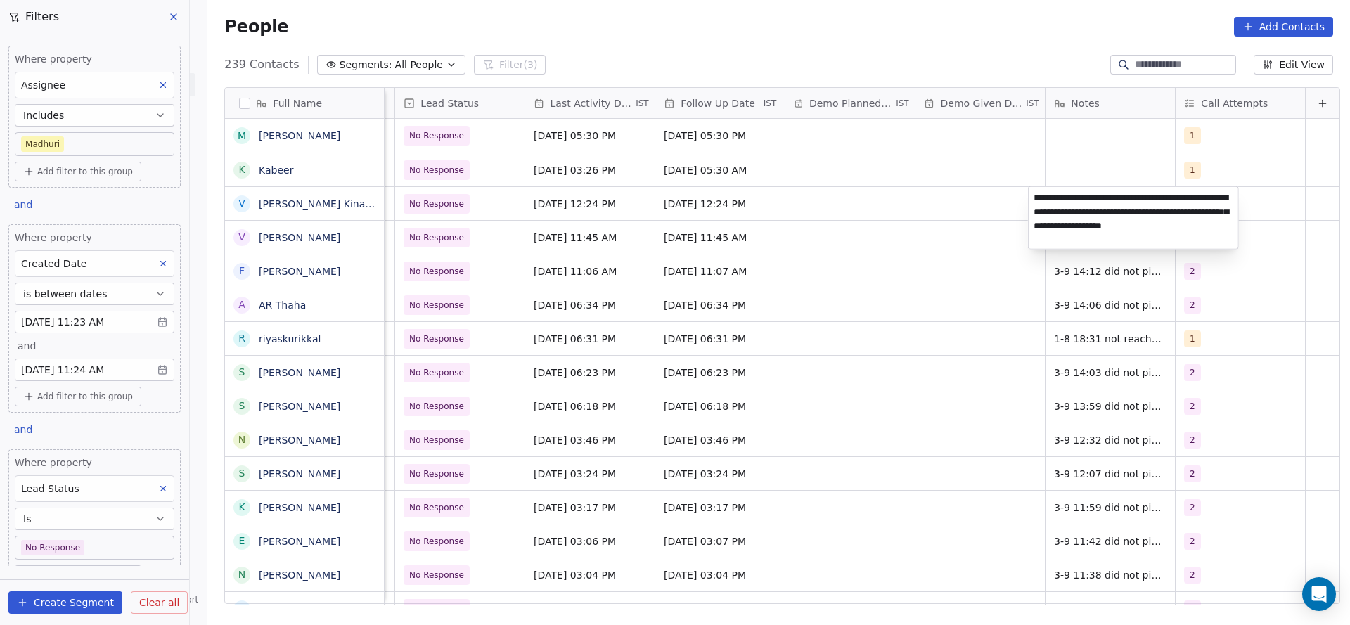
type textarea "**********"
click at [855, 295] on html "On2Cook India Pvt. Ltd. Contacts People Marketing Workflows Campaigns Sales Pip…" at bounding box center [675, 312] width 1350 height 625
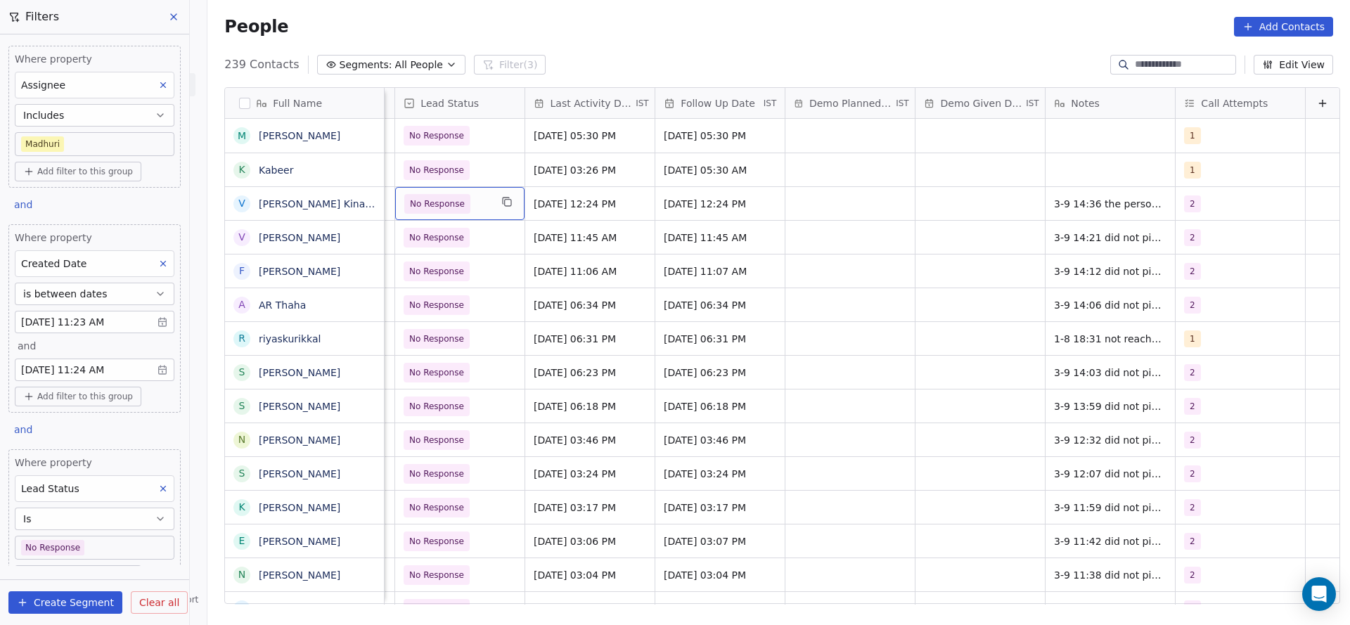
click at [454, 218] on div "No Response" at bounding box center [459, 203] width 129 height 33
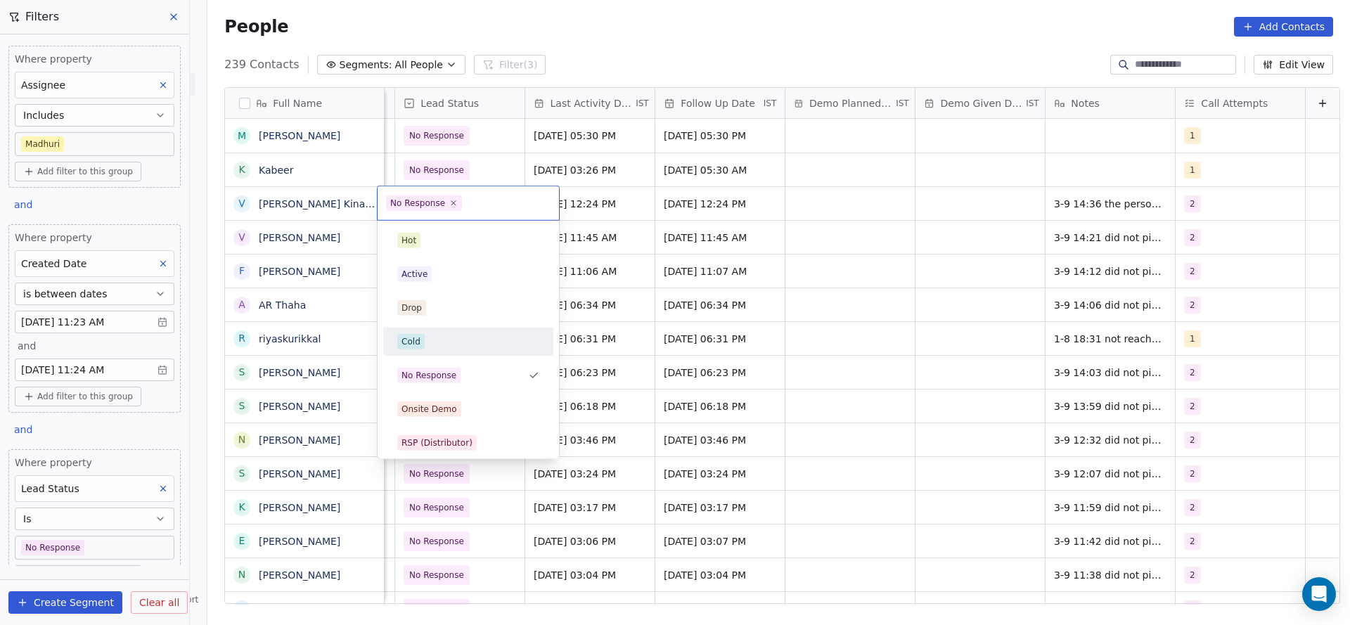
click at [405, 353] on div "Cold" at bounding box center [468, 342] width 170 height 28
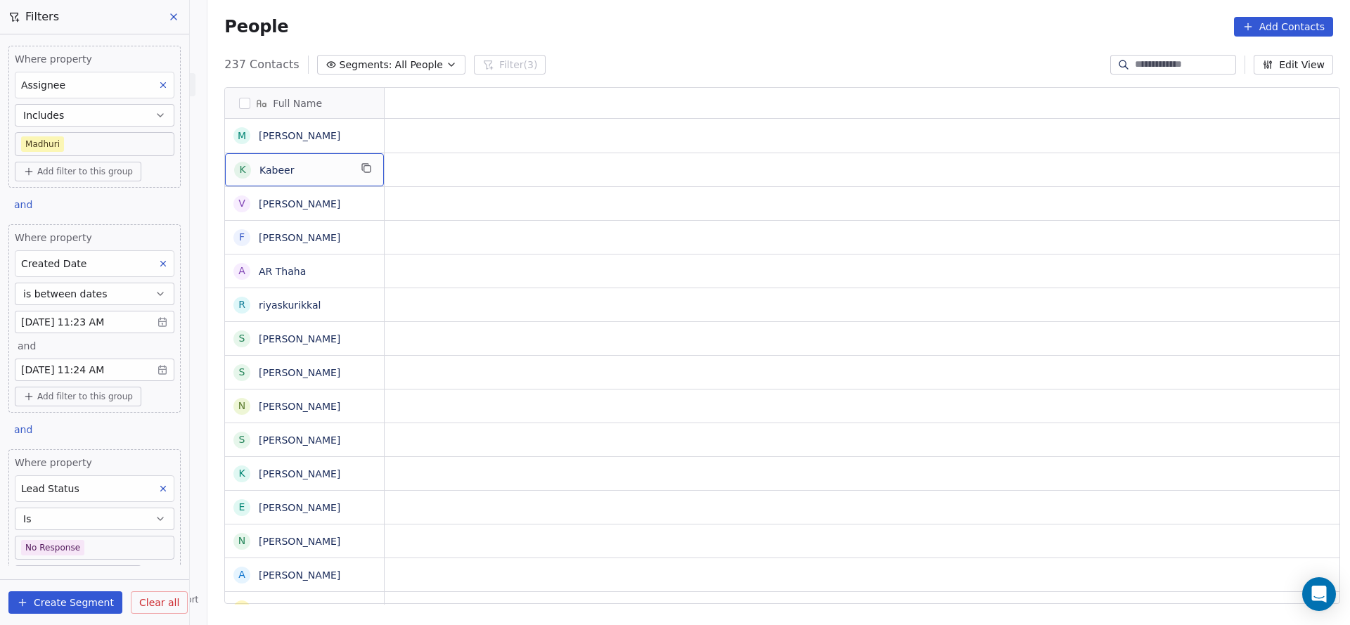
scroll to position [0, 0]
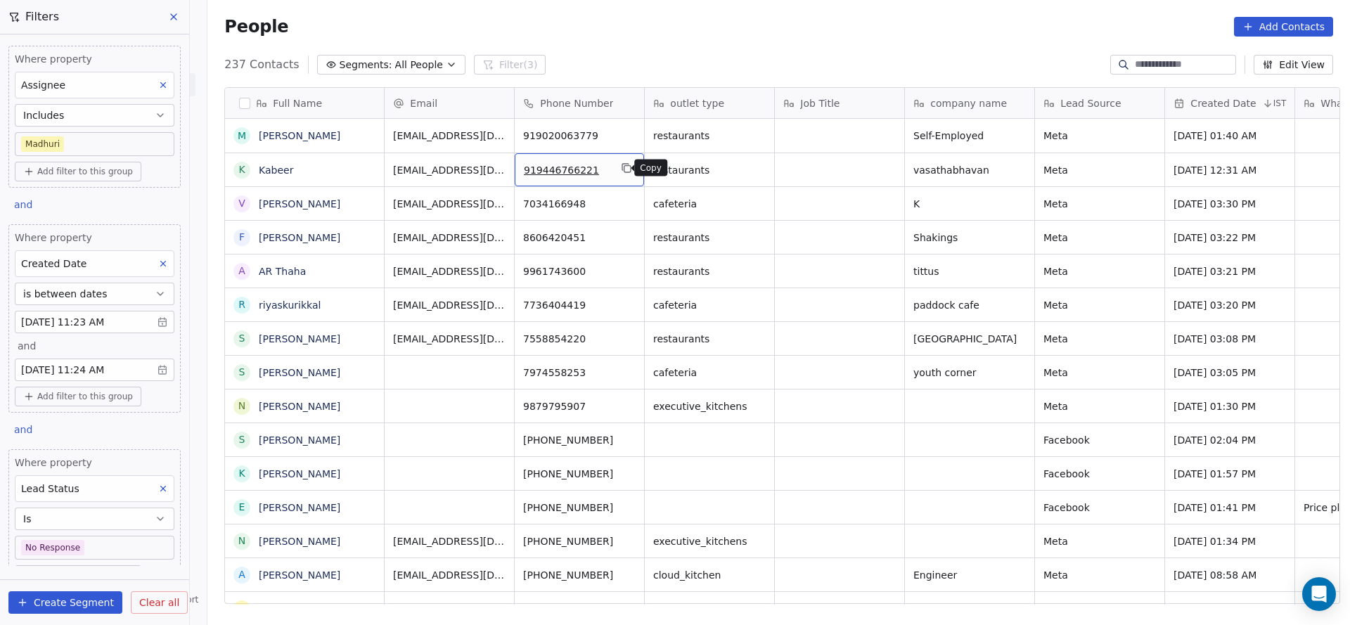
click at [621, 169] on icon "grid" at bounding box center [626, 167] width 11 height 11
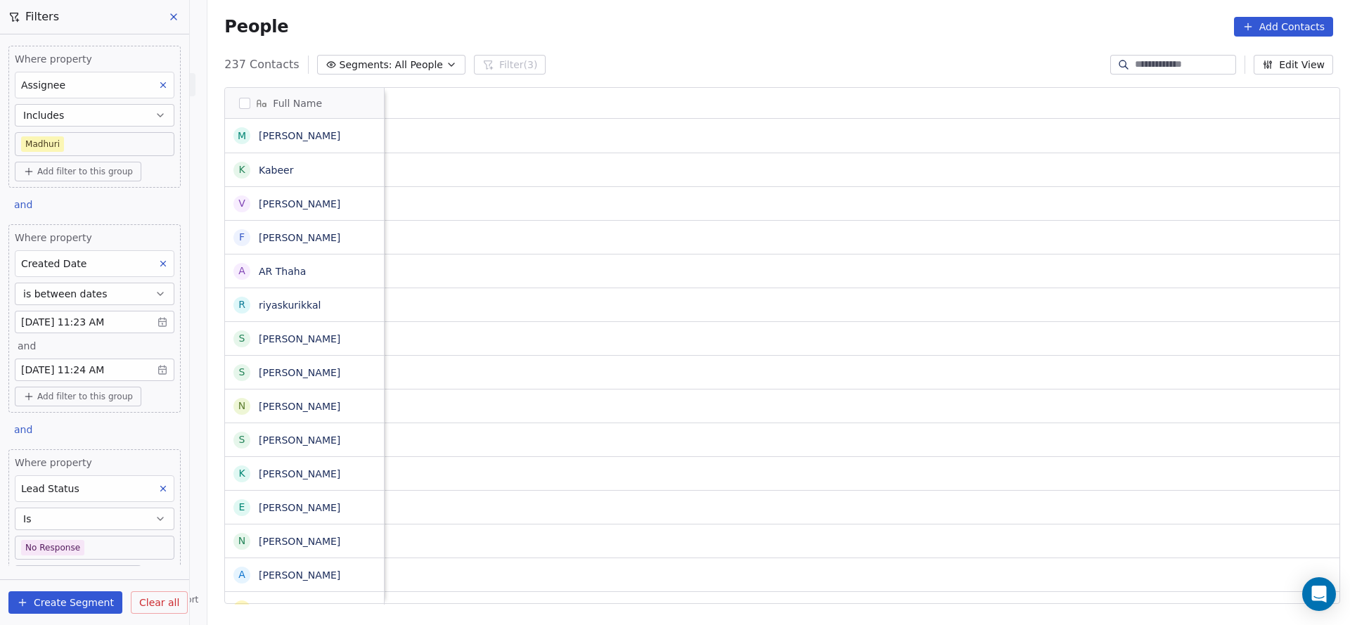
scroll to position [0, 1956]
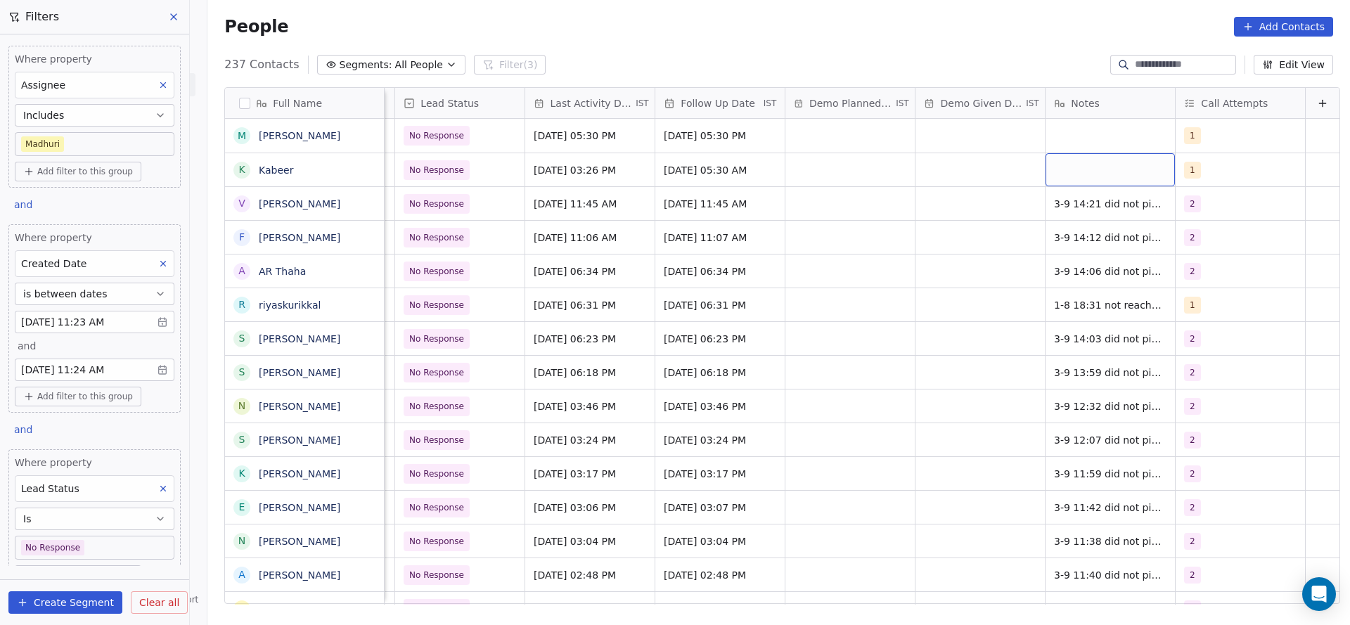
click at [1067, 178] on div "grid" at bounding box center [1110, 169] width 129 height 33
type textarea "**********"
click at [759, 231] on html "On2Cook India Pvt. Ltd. Contacts People Marketing Workflows Campaigns Sales Pip…" at bounding box center [675, 312] width 1350 height 625
click at [562, 169] on span "[DATE] 03:26 PM" at bounding box center [577, 170] width 86 height 14
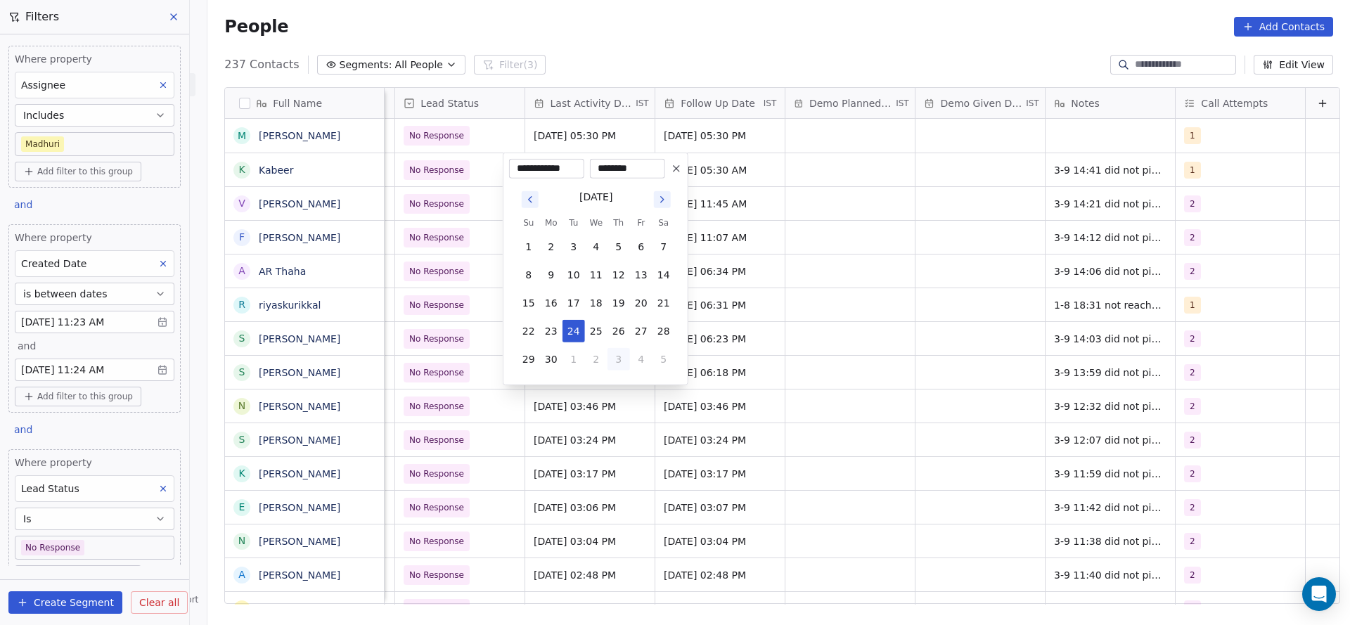
click at [621, 360] on button "3" at bounding box center [618, 359] width 22 height 22
click at [621, 360] on button "31" at bounding box center [618, 359] width 22 height 22
click at [641, 358] on button "1" at bounding box center [641, 359] width 22 height 22
click at [589, 388] on button "3" at bounding box center [596, 387] width 22 height 22
type input "**********"
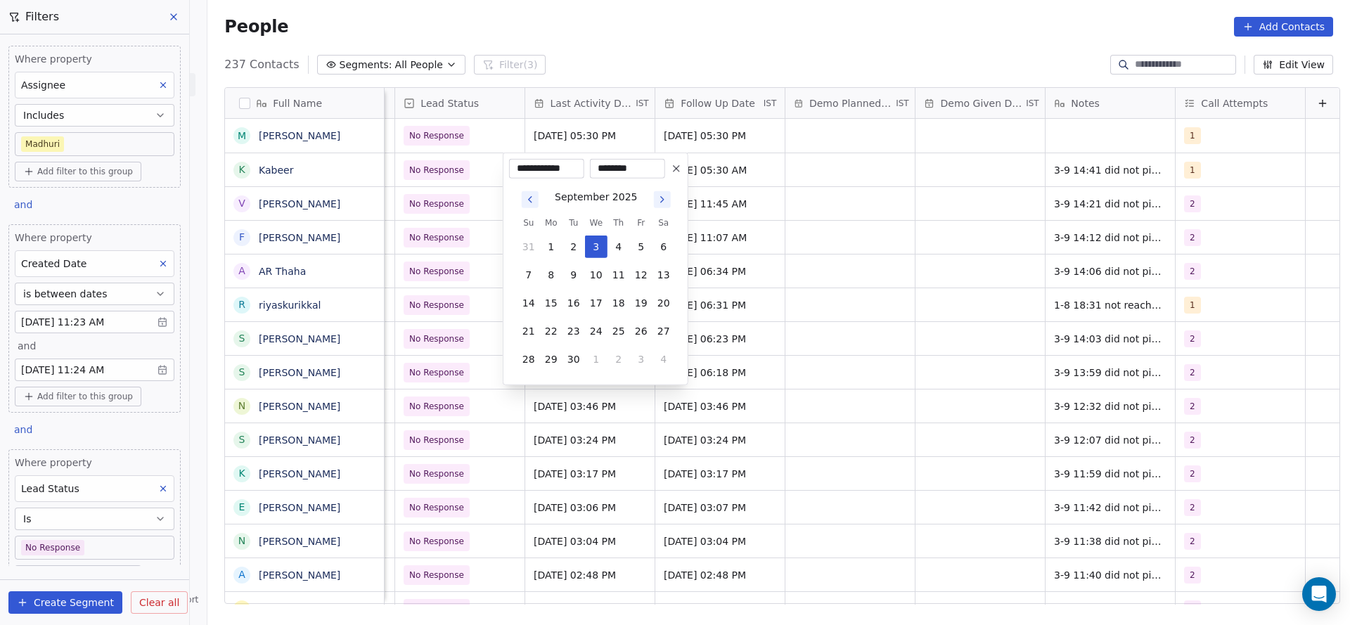
click at [842, 335] on html "On2Cook India Pvt. Ltd. Contacts People Marketing Workflows Campaigns Sales Pip…" at bounding box center [675, 312] width 1350 height 625
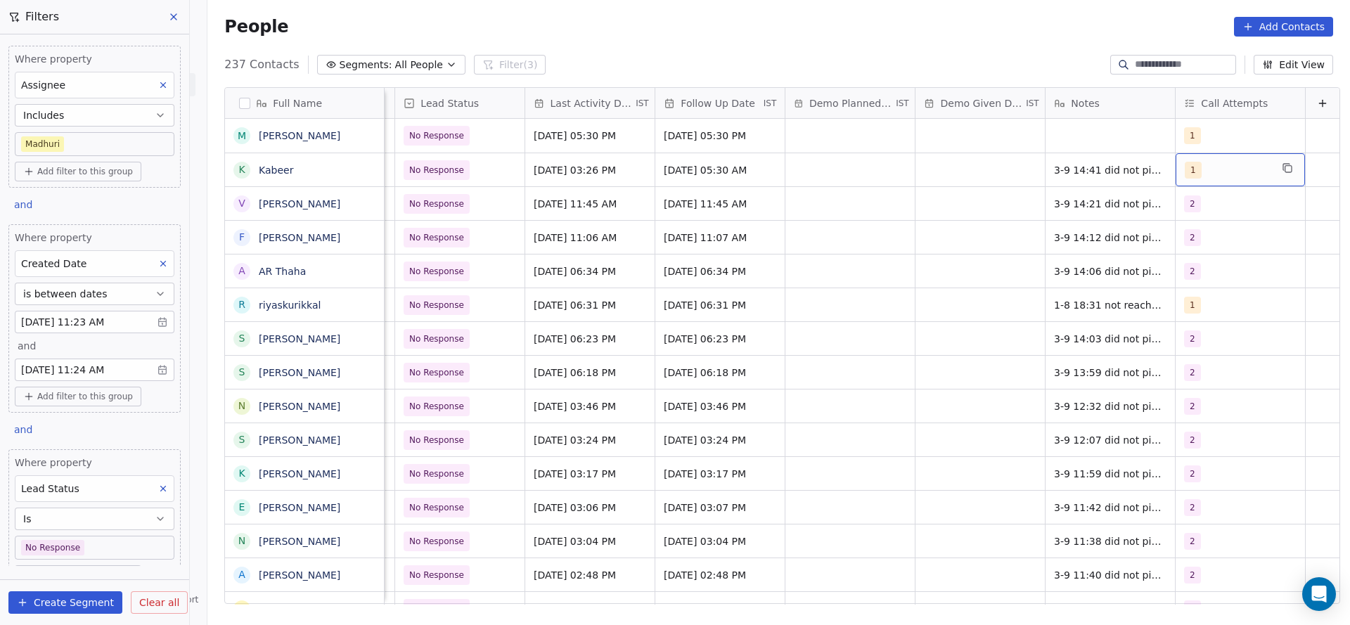
click at [1201, 162] on div "1" at bounding box center [1228, 170] width 86 height 17
click at [1187, 245] on div "2" at bounding box center [1243, 240] width 159 height 22
click at [1191, 205] on span "1" at bounding box center [1197, 206] width 14 height 15
click at [972, 240] on html "On2Cook India Pvt. Ltd. Contacts People Marketing Workflows Campaigns Sales Pip…" at bounding box center [675, 312] width 1350 height 625
click at [361, 134] on icon "grid" at bounding box center [366, 133] width 11 height 11
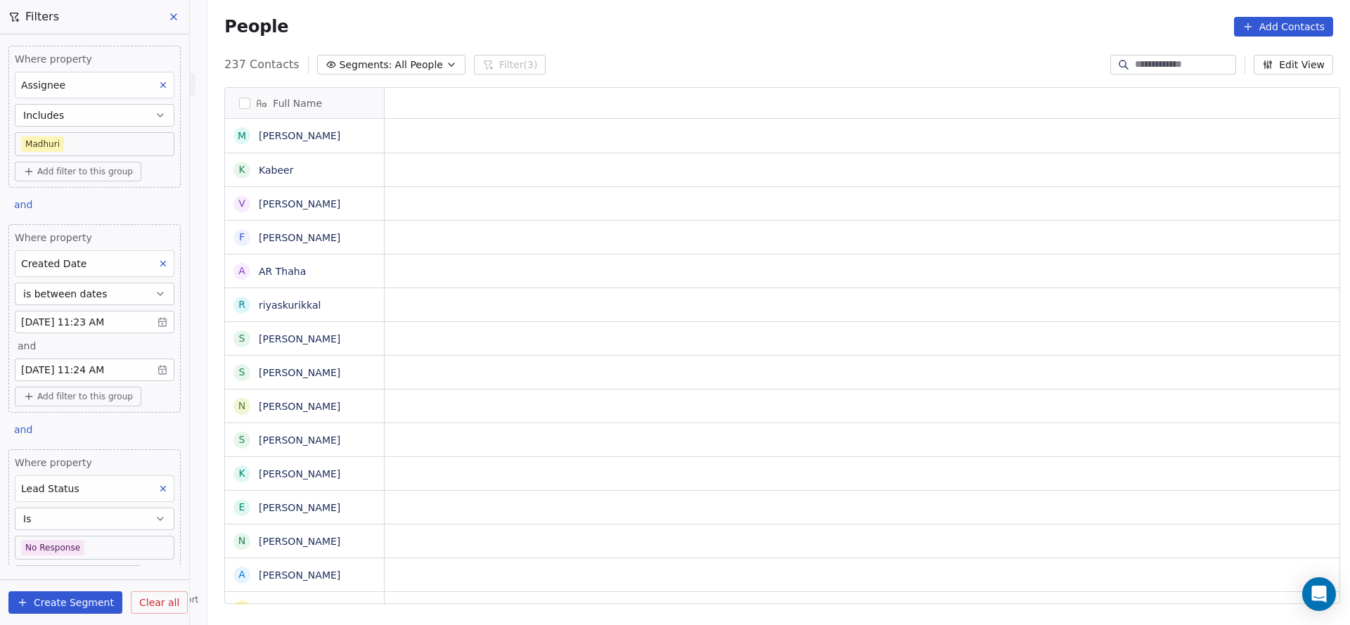
scroll to position [0, 0]
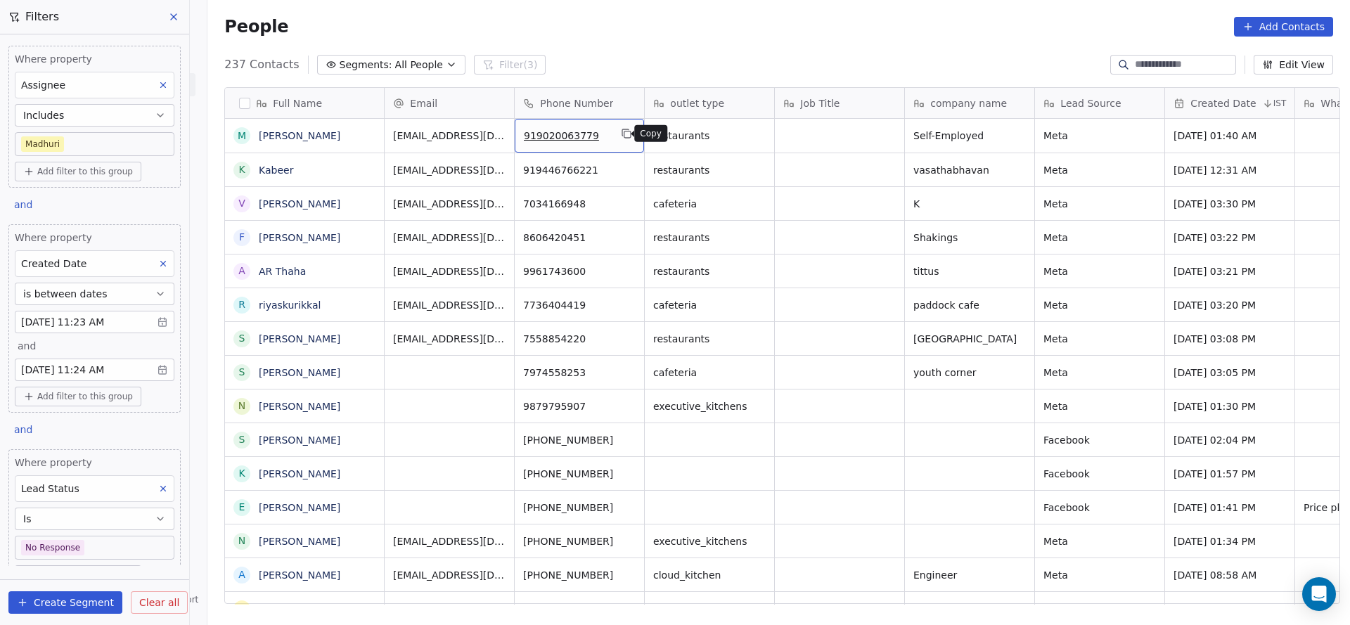
click at [618, 139] on button "grid" at bounding box center [626, 133] width 17 height 17
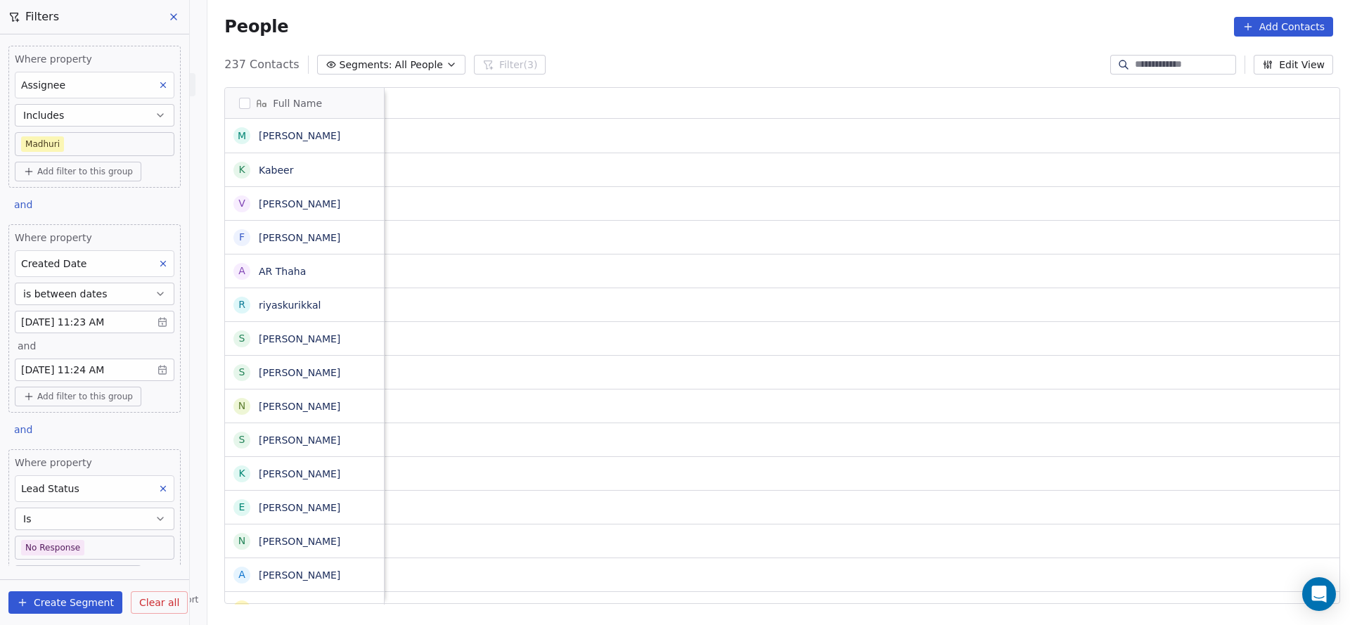
scroll to position [0, 1956]
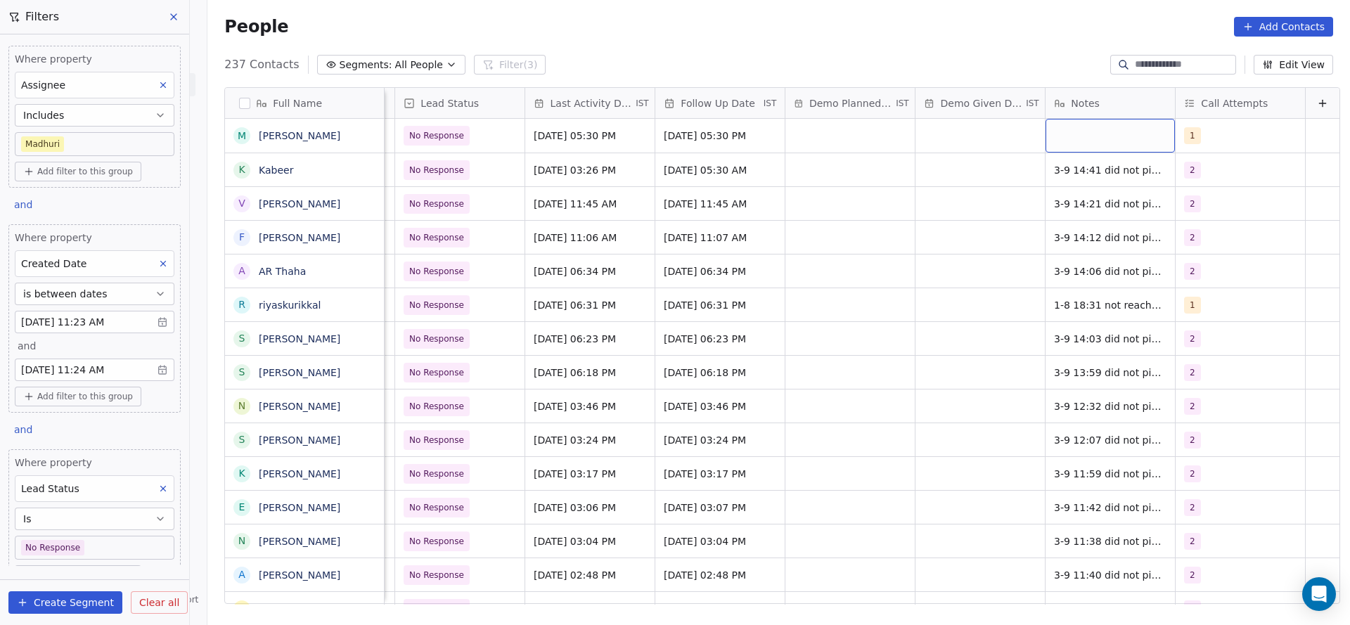
click at [1050, 122] on div "grid" at bounding box center [1110, 136] width 129 height 34
type textarea "**********"
click at [437, 354] on html "On2Cook India Pvt. Ltd. Contacts People Marketing Workflows Campaigns Sales Pip…" at bounding box center [675, 312] width 1350 height 625
click at [447, 131] on span "No Response" at bounding box center [437, 136] width 66 height 20
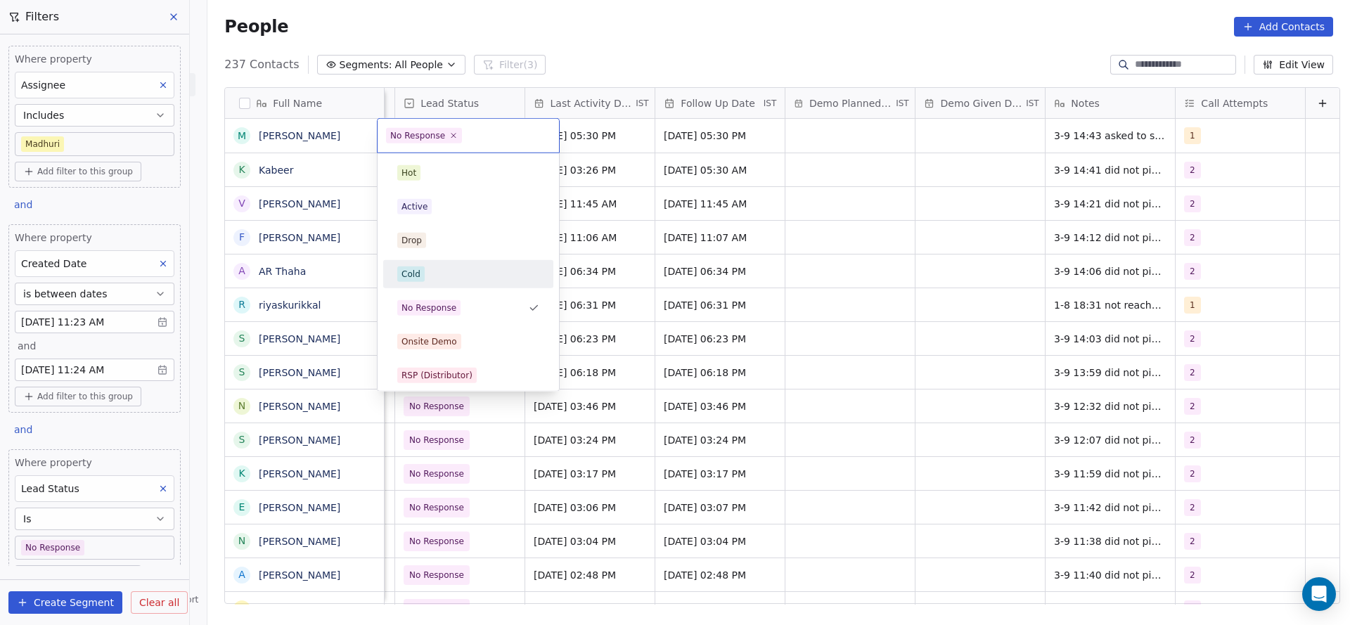
scroll to position [105, 0]
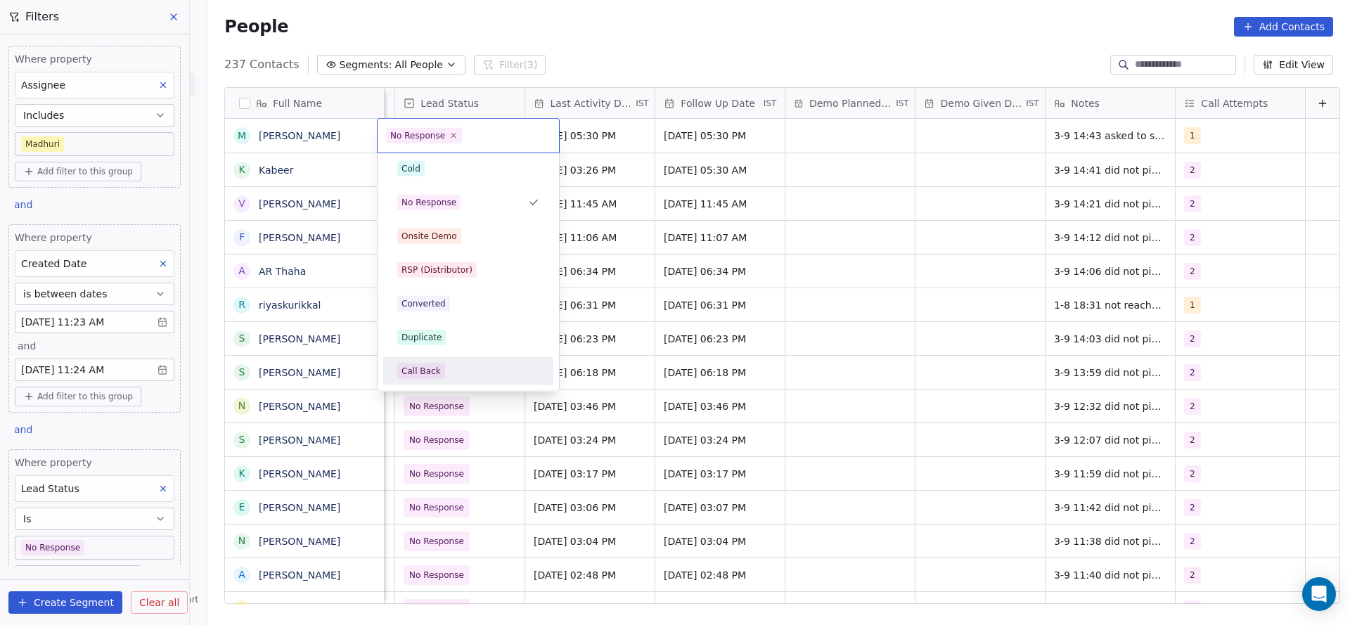
click at [430, 373] on div "Call Back" at bounding box center [420, 371] width 39 height 13
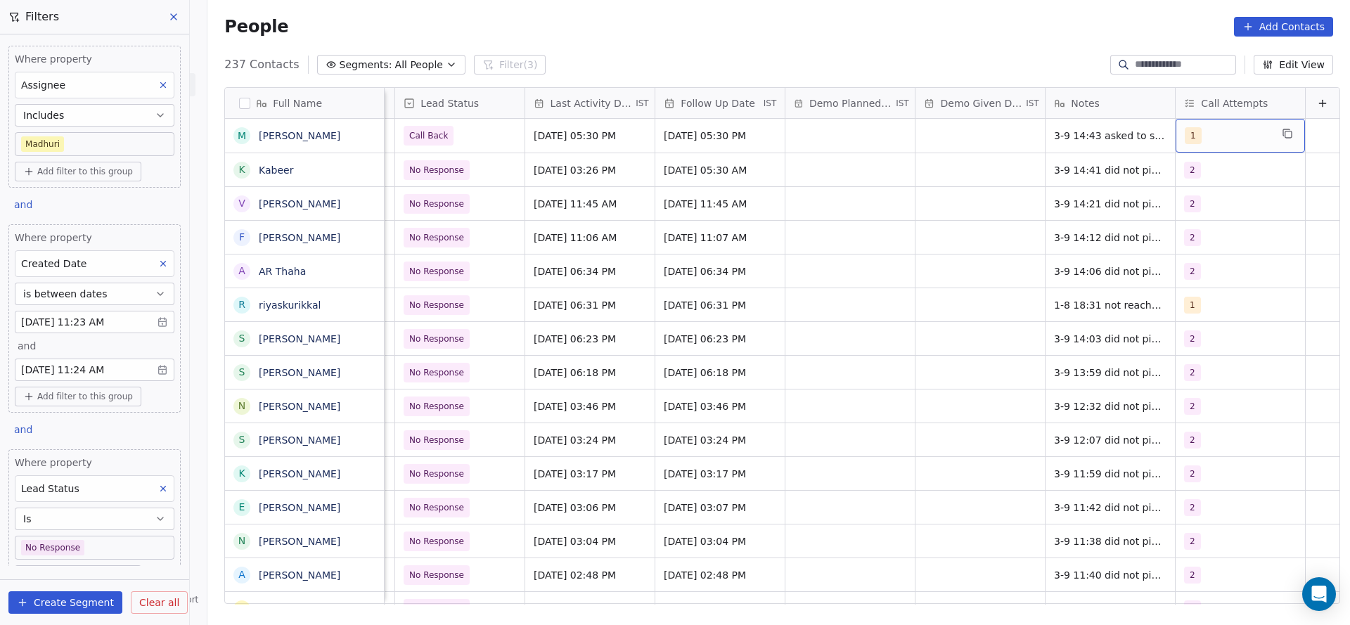
click at [1216, 131] on div "1" at bounding box center [1228, 135] width 86 height 17
click at [1202, 204] on div "2" at bounding box center [1202, 206] width 6 height 13
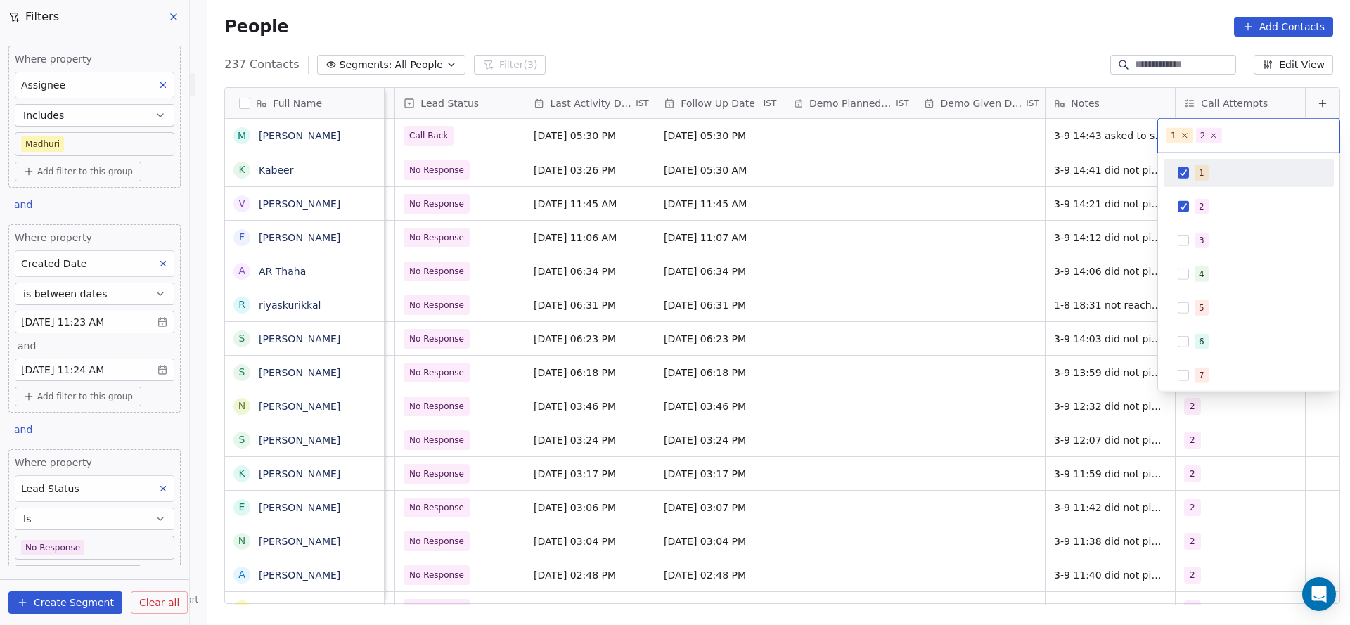
click at [1200, 169] on div "1" at bounding box center [1202, 173] width 6 height 13
click at [855, 232] on html "On2Cook India Pvt. Ltd. Contacts People Marketing Workflows Campaigns Sales Pip…" at bounding box center [675, 312] width 1350 height 625
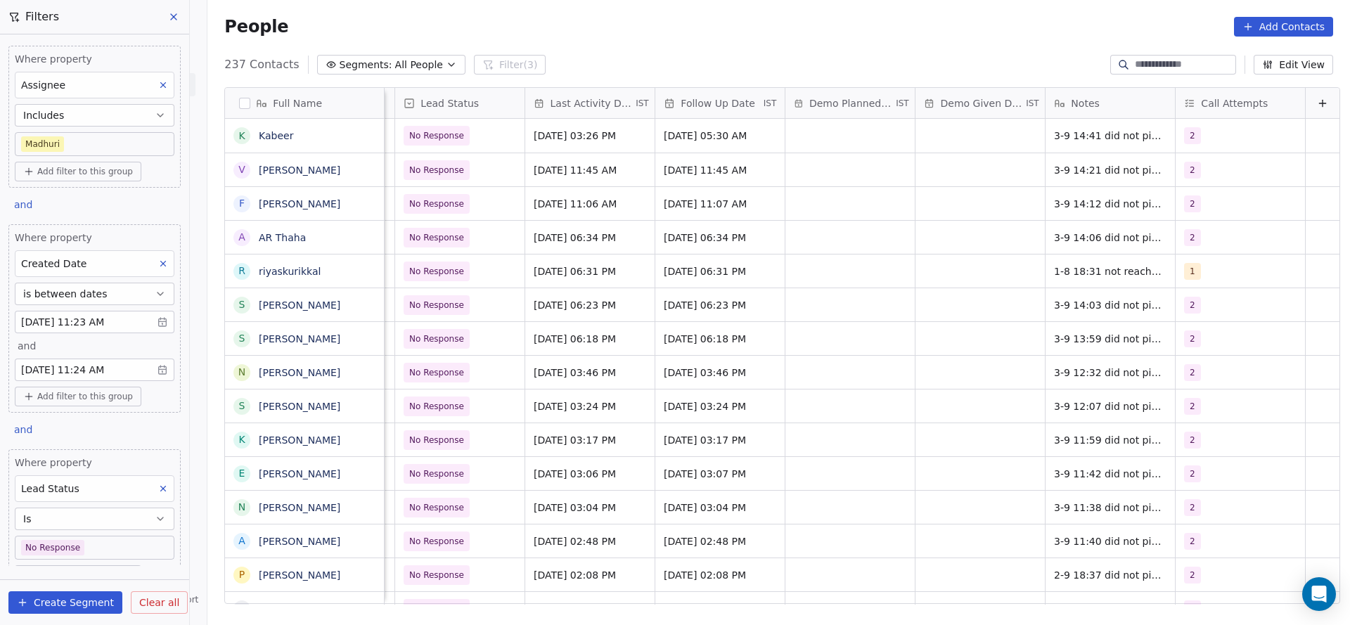
click at [82, 323] on body "On2Cook India Pvt. Ltd. Contacts People Marketing Workflows Campaigns Sales Pip…" at bounding box center [675, 312] width 1350 height 625
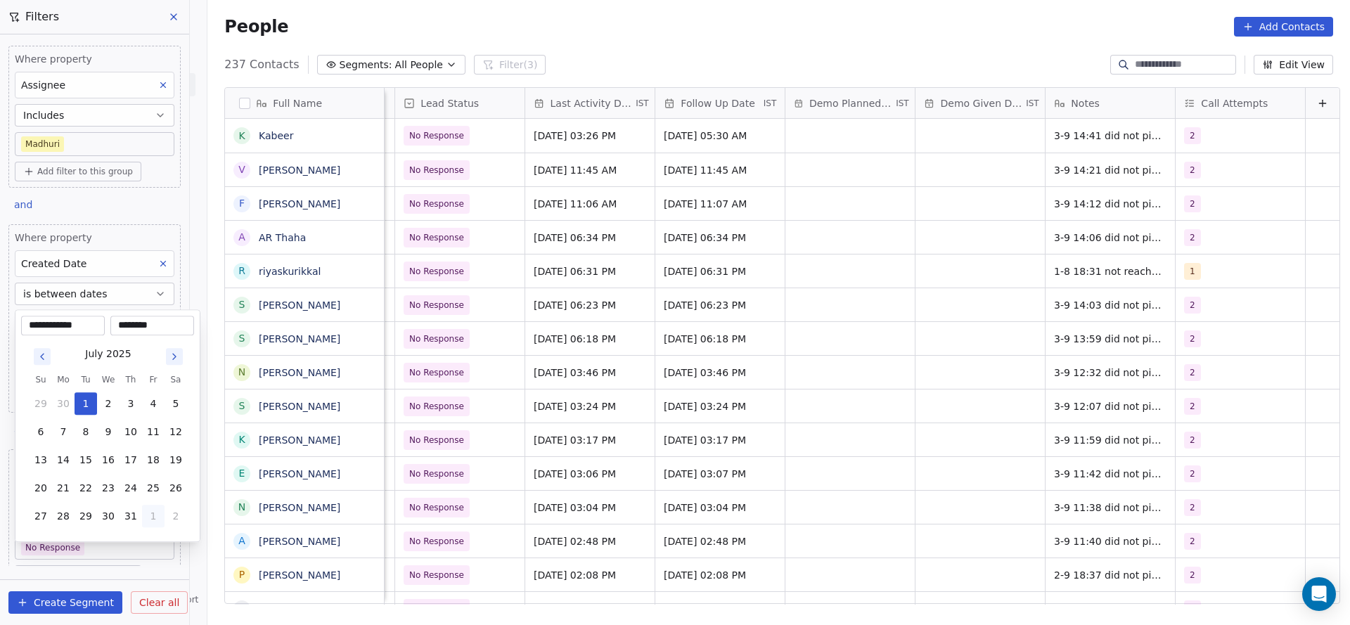
click at [158, 517] on button "1" at bounding box center [153, 516] width 22 height 22
type input "**********"
click at [416, 366] on html "On2Cook India Pvt. Ltd. Contacts People Marketing Workflows Campaigns Sales Pip…" at bounding box center [675, 312] width 1350 height 625
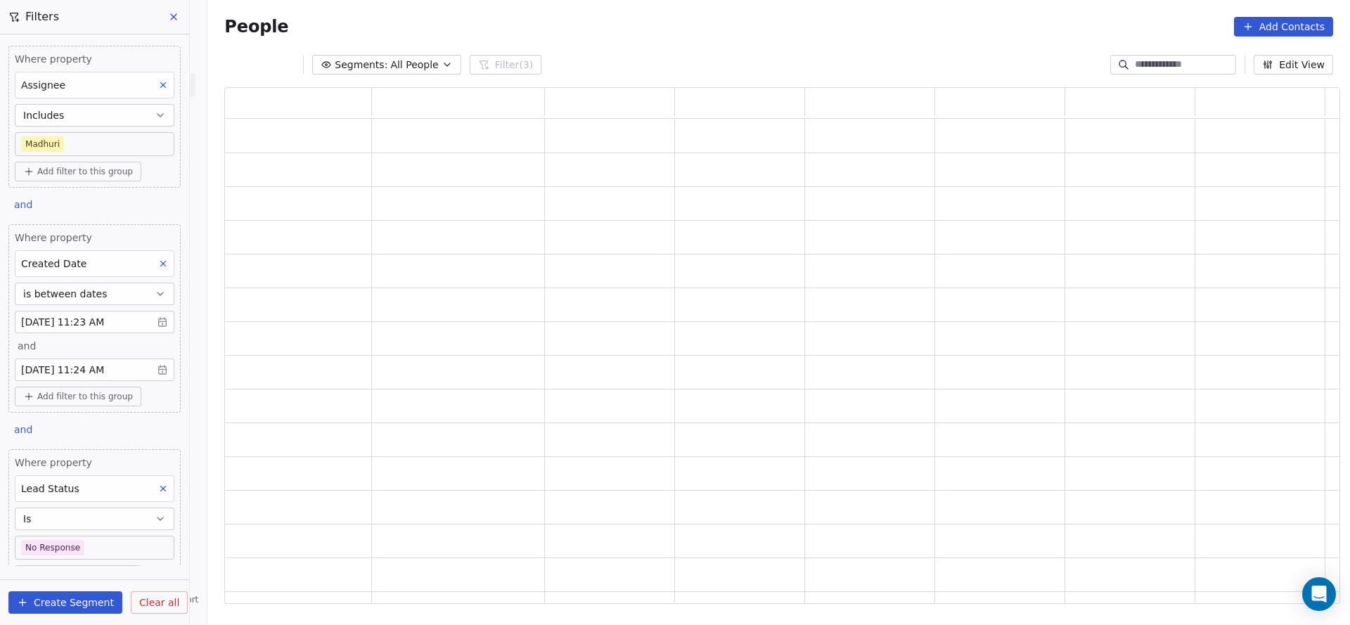
scroll to position [500, 1099]
click at [87, 371] on body "On2Cook India Pvt. Ltd. Contacts People Marketing Workflows Campaigns Sales Pip…" at bounding box center [675, 312] width 1350 height 625
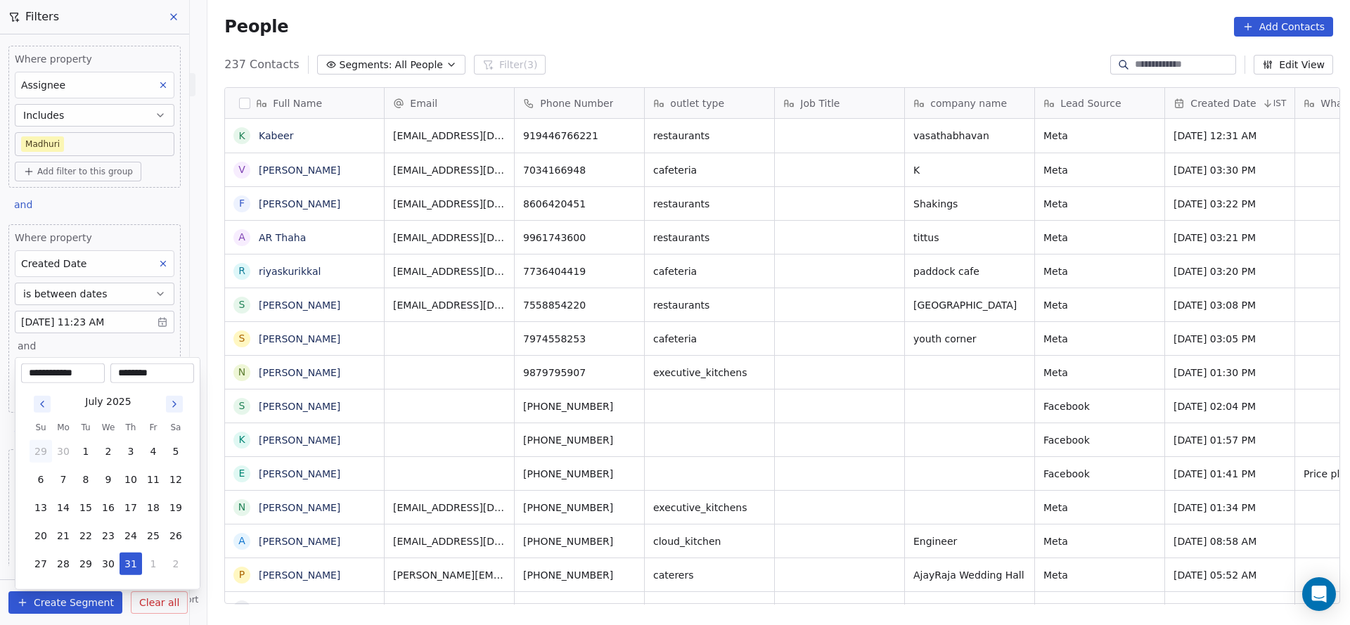
scroll to position [534, 1133]
click at [179, 565] on button "2" at bounding box center [176, 564] width 22 height 22
click at [47, 584] on button "31" at bounding box center [41, 592] width 22 height 22
type input "**********"
click at [667, 423] on html "On2Cook India Pvt. Ltd. Contacts People Marketing Workflows Campaigns Sales Pip…" at bounding box center [675, 312] width 1350 height 625
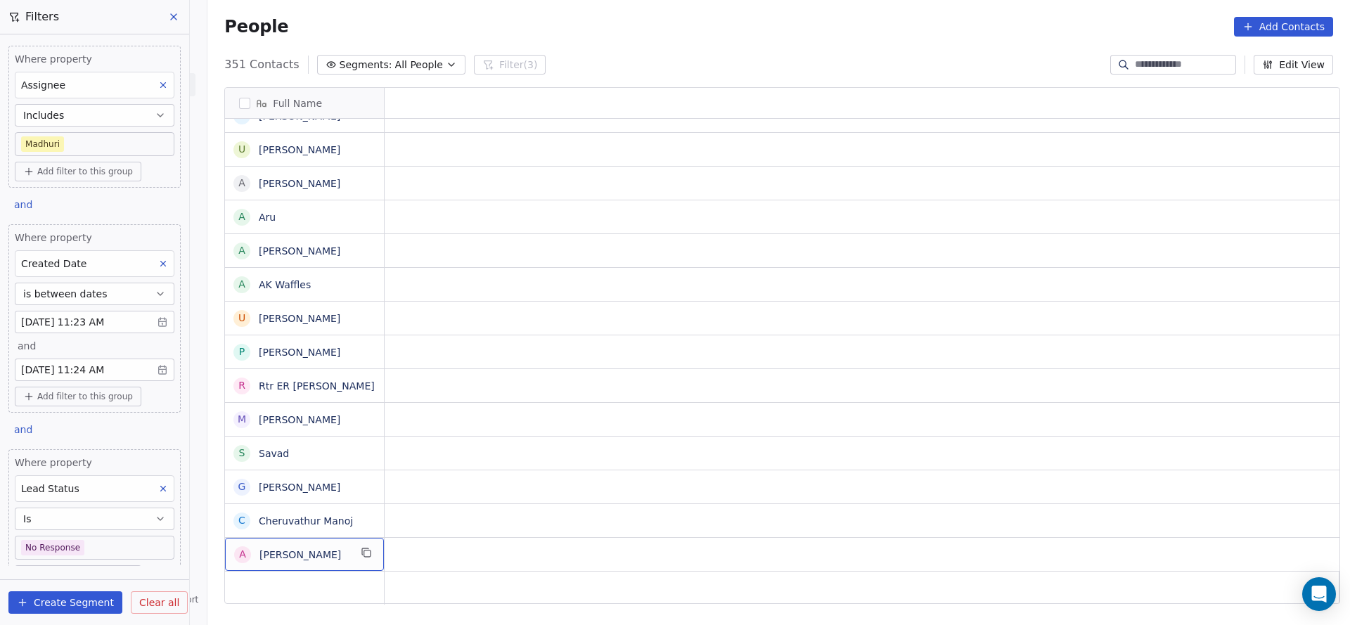
scroll to position [15, 0]
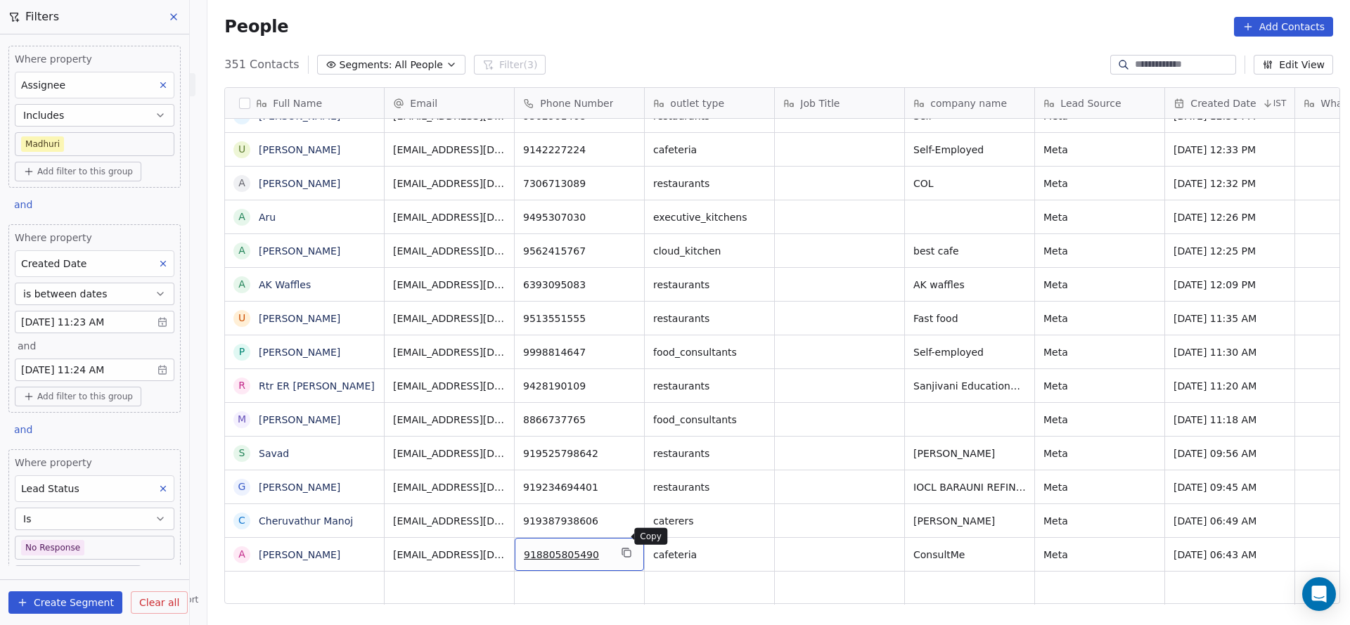
click at [624, 547] on icon "grid" at bounding box center [626, 552] width 11 height 11
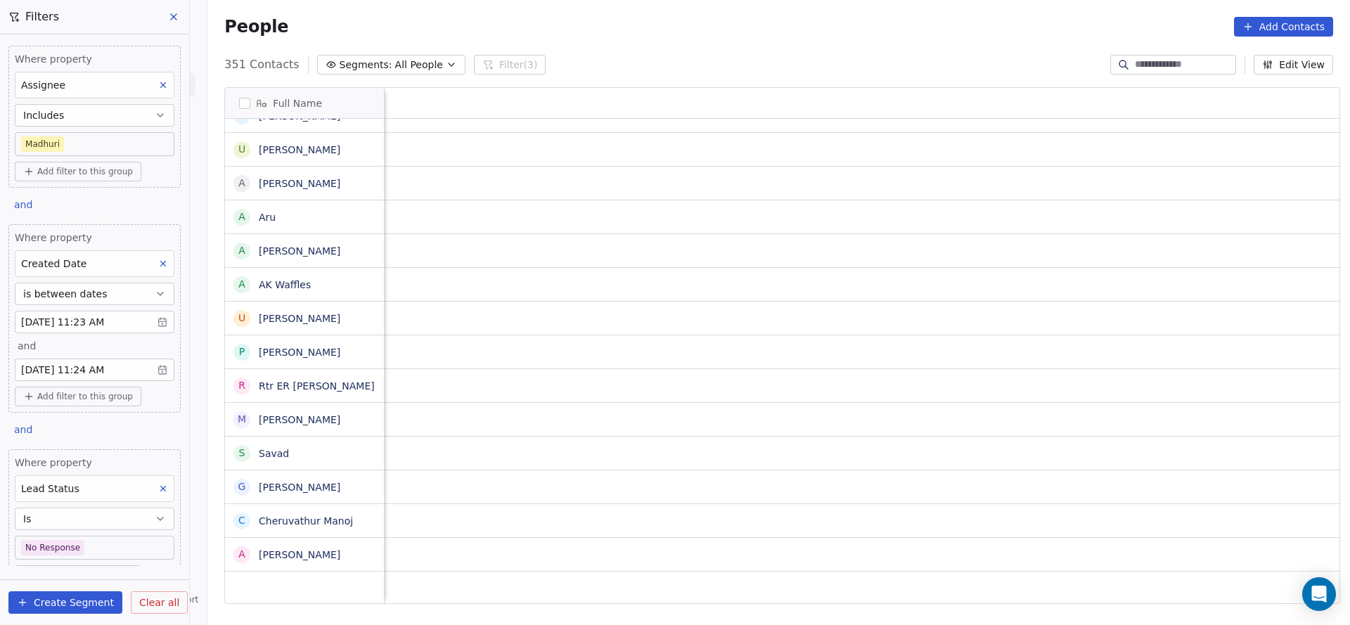
scroll to position [15, 1956]
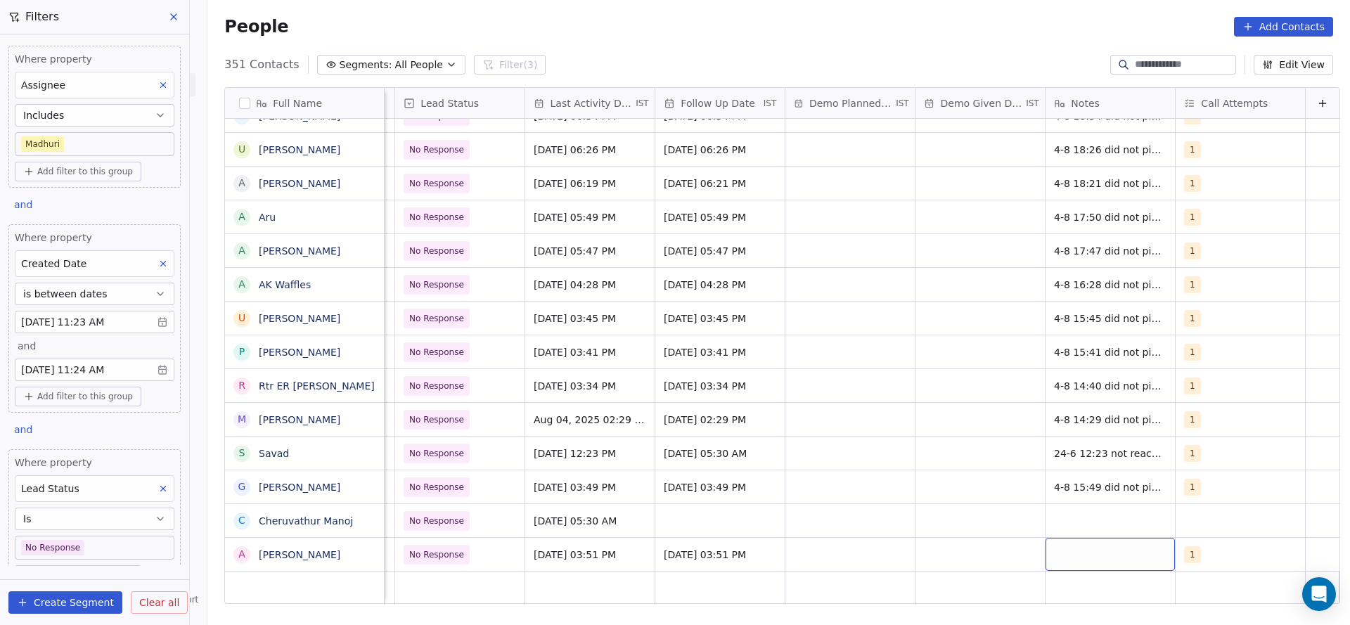
click at [1060, 541] on div "grid" at bounding box center [1110, 554] width 129 height 33
type textarea "**********"
click at [889, 552] on html "On2Cook India Pvt. Ltd. Contacts People Marketing Workflows Campaigns Sales Pip…" at bounding box center [675, 312] width 1350 height 625
click at [557, 548] on span "[DATE] 03:51 PM" at bounding box center [577, 555] width 86 height 14
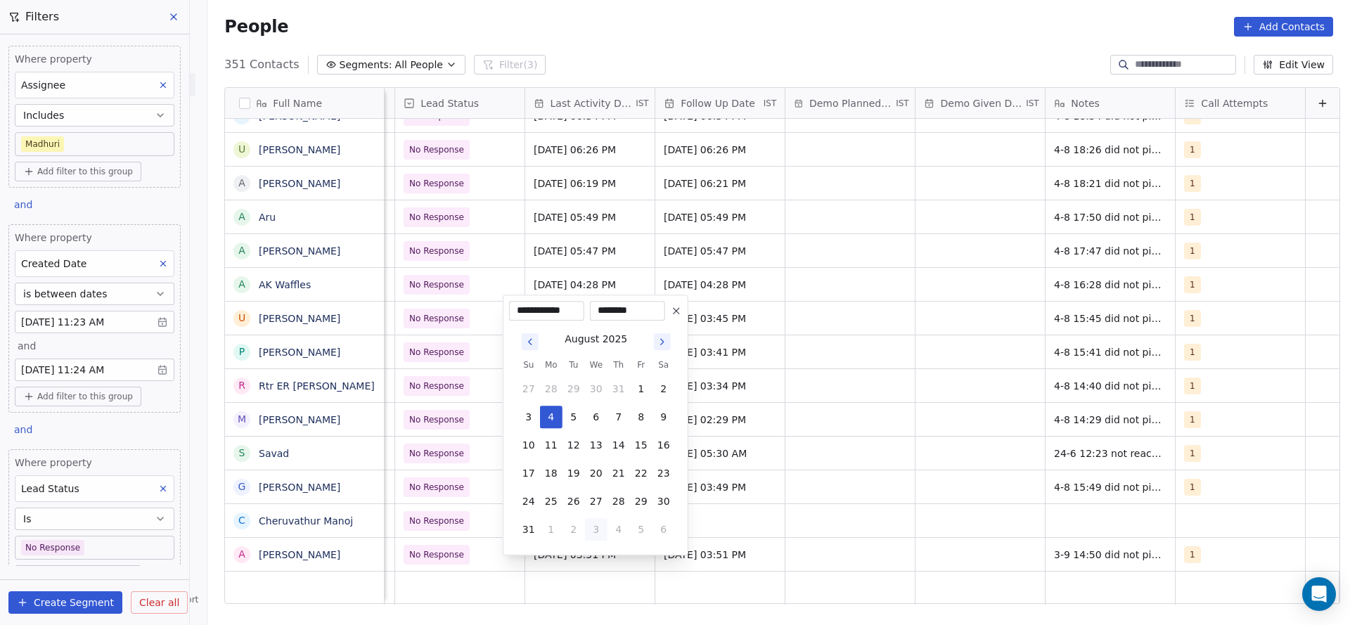
click at [601, 525] on button "3" at bounding box center [596, 529] width 22 height 22
type input "**********"
click at [811, 521] on html "On2Cook India Pvt. Ltd. Contacts People Marketing Workflows Campaigns Sales Pip…" at bounding box center [675, 312] width 1350 height 625
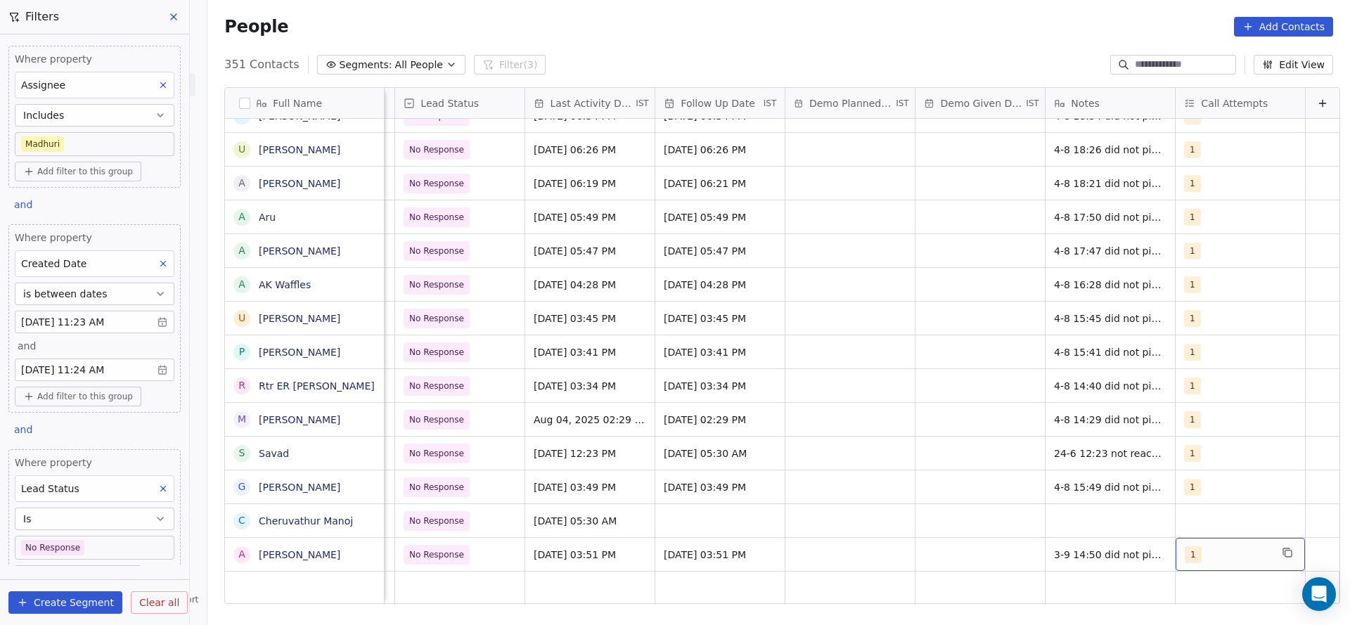
click at [1185, 546] on span "1" at bounding box center [1193, 554] width 17 height 17
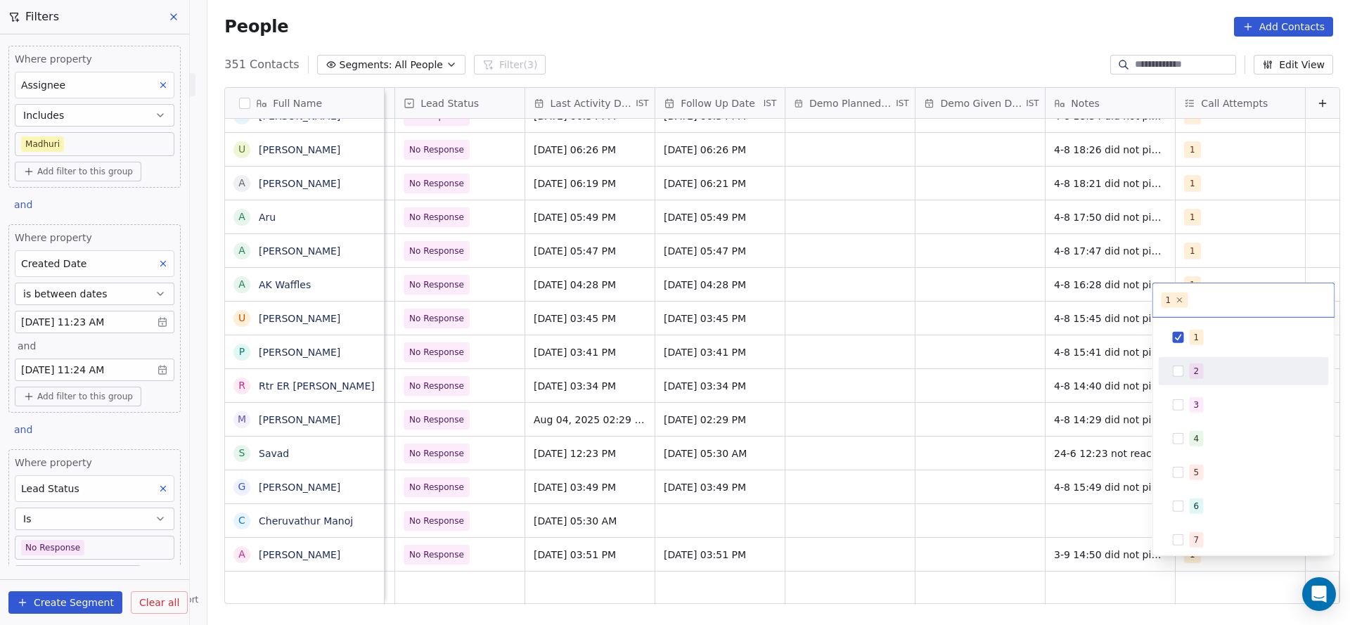
drag, startPoint x: 1187, startPoint y: 360, endPoint x: 1188, endPoint y: 367, distance: 7.1
click at [1188, 367] on div "2" at bounding box center [1243, 371] width 159 height 22
click at [1190, 340] on span "1" at bounding box center [1197, 337] width 14 height 15
click at [1065, 368] on html "On2Cook India Pvt. Ltd. Contacts People Marketing Workflows Campaigns Sales Pip…" at bounding box center [675, 312] width 1350 height 625
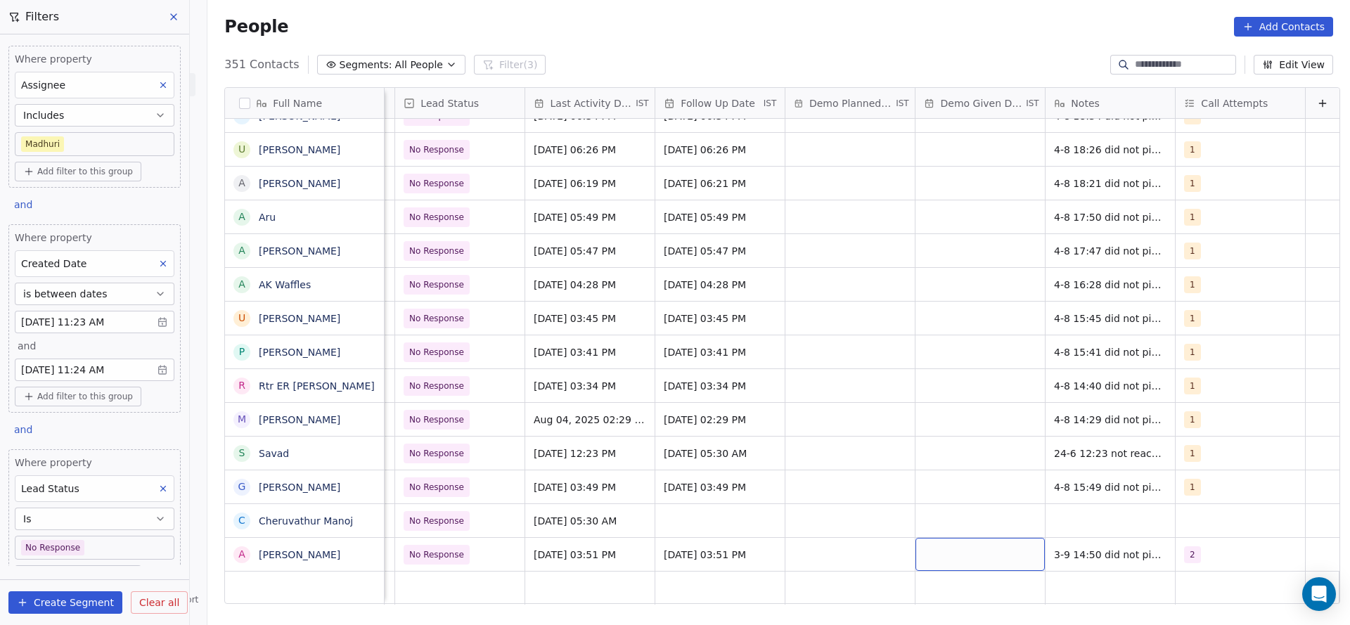
drag, startPoint x: 913, startPoint y: 540, endPoint x: 696, endPoint y: 561, distance: 218.3
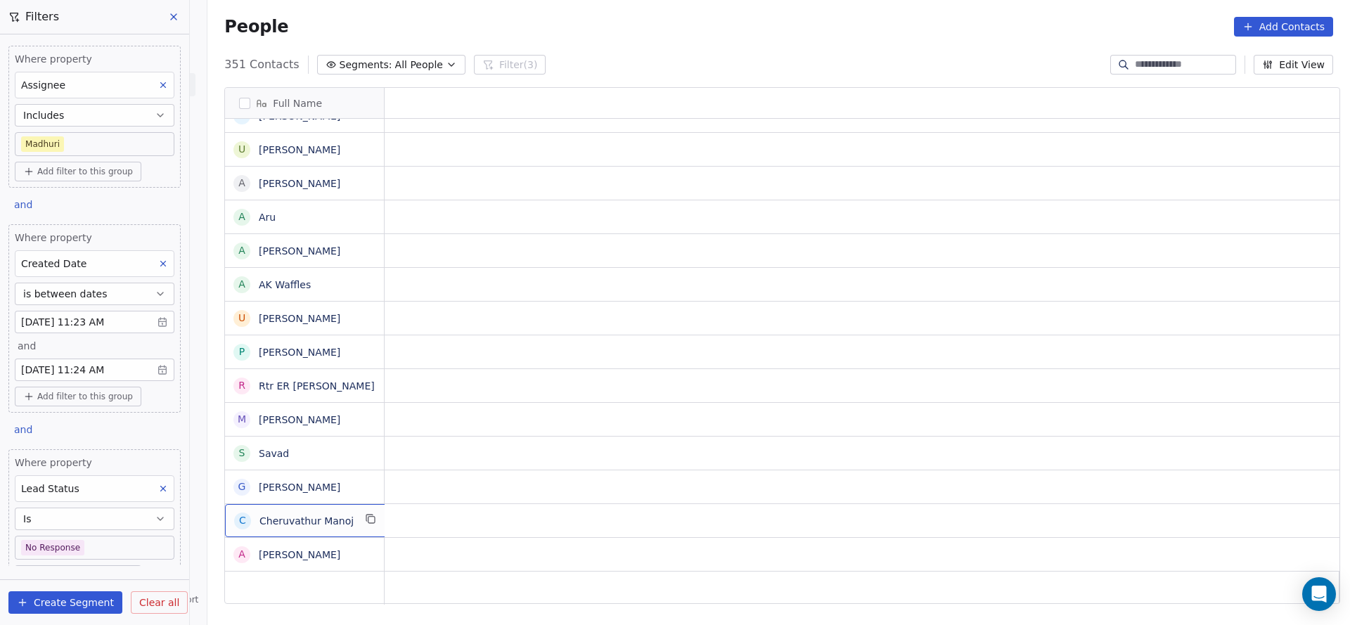
scroll to position [15, 0]
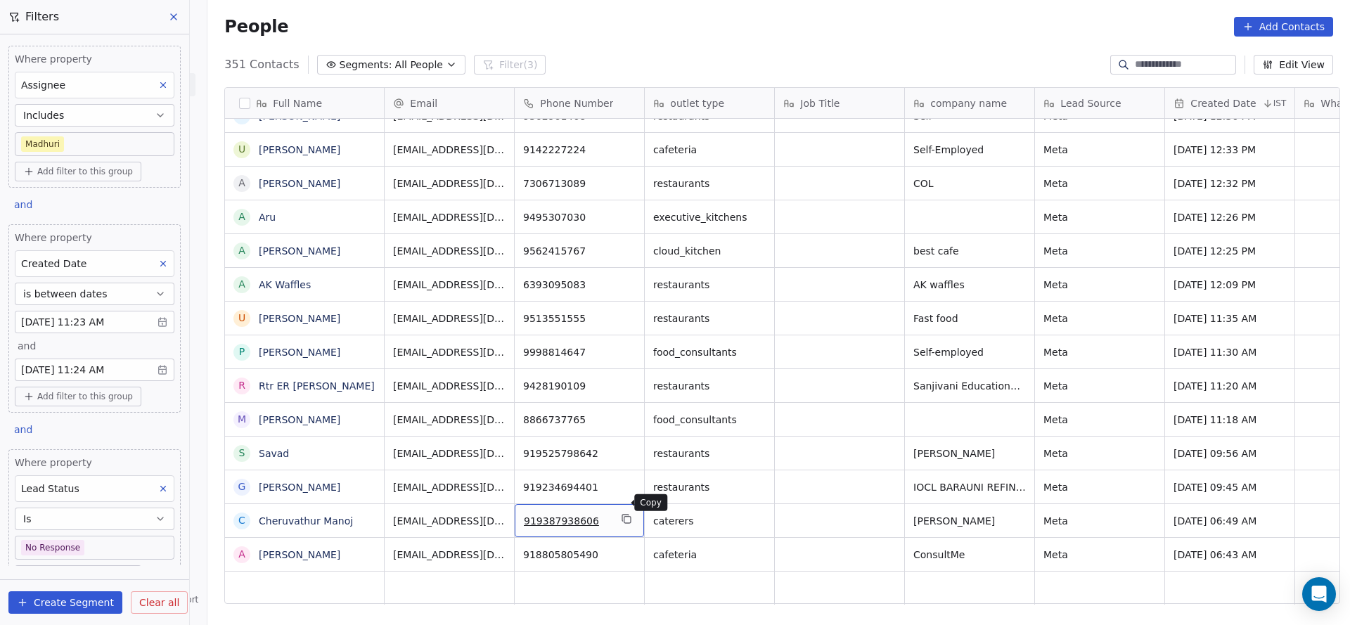
click at [624, 517] on icon "grid" at bounding box center [627, 520] width 6 height 6
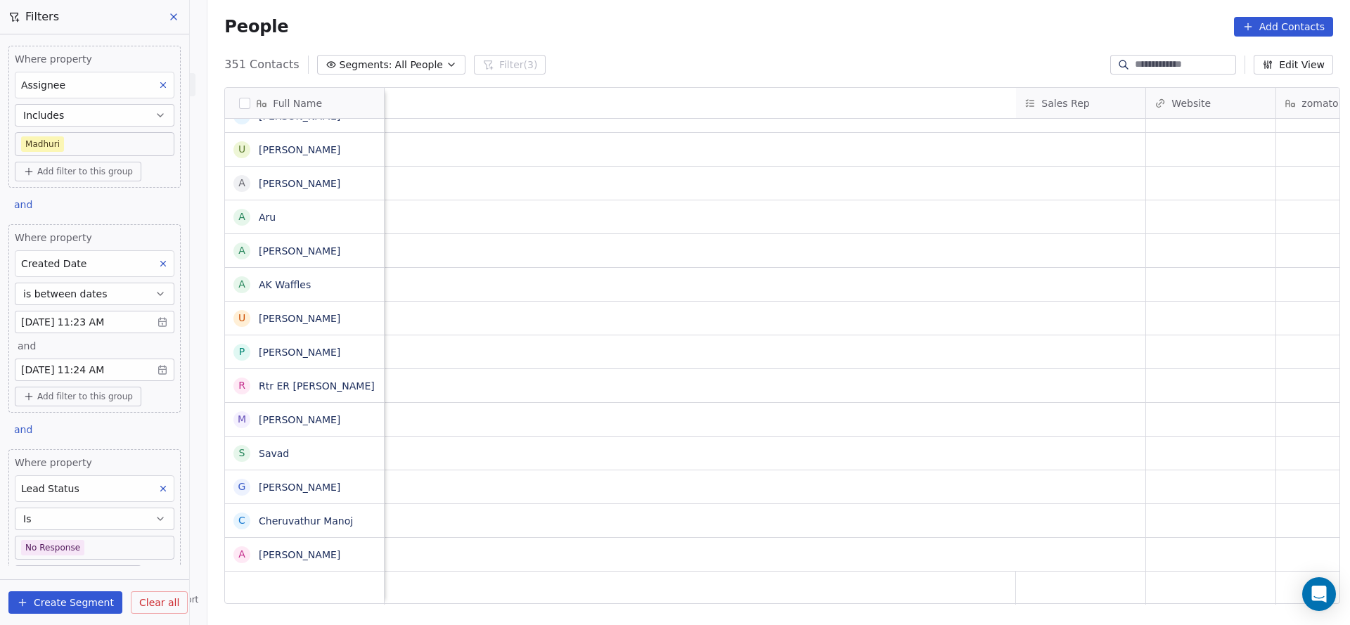
scroll to position [15, 1956]
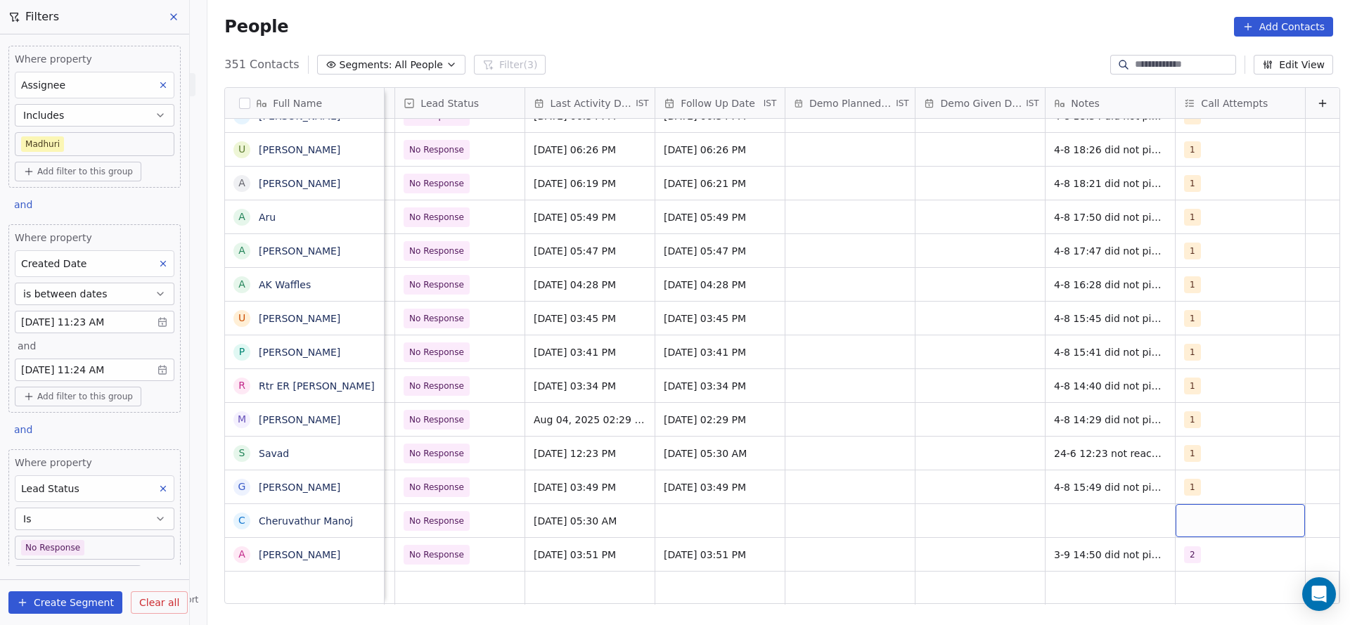
click at [1178, 504] on div "grid" at bounding box center [1240, 520] width 129 height 33
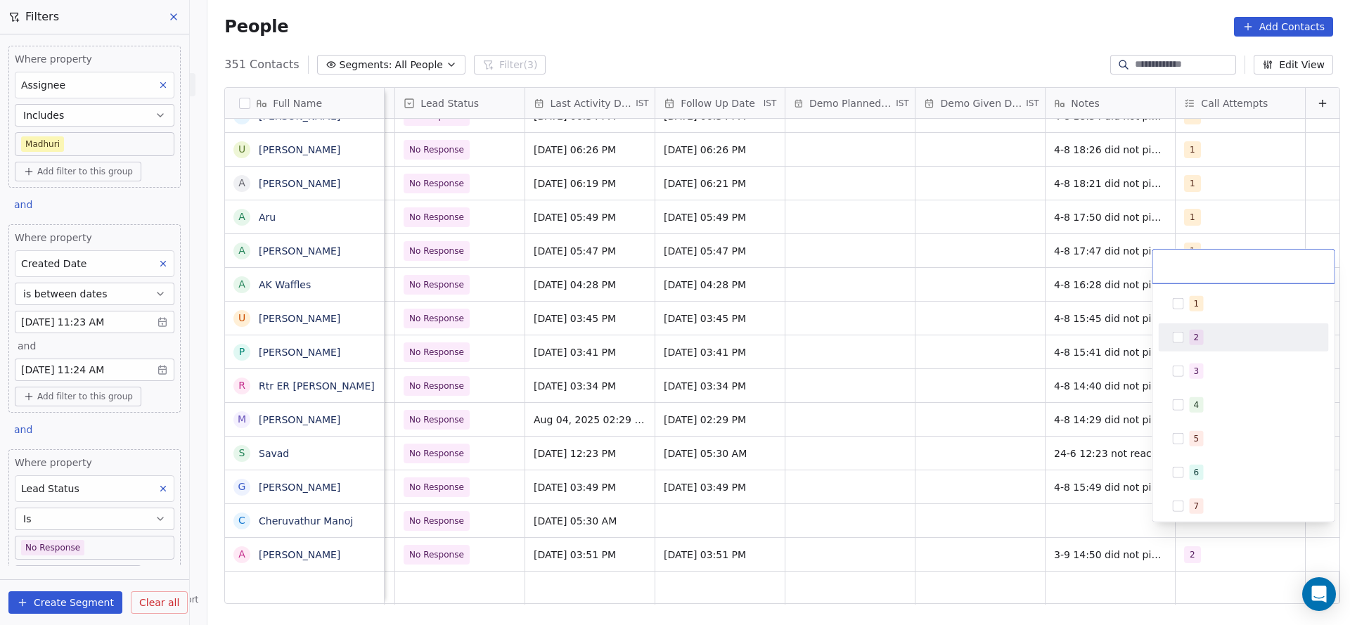
click at [1198, 344] on span "2" at bounding box center [1197, 337] width 14 height 15
click at [1014, 424] on html "On2Cook India Pvt. Ltd. Contacts People Marketing Workflows Campaigns Sales Pip…" at bounding box center [675, 312] width 1350 height 625
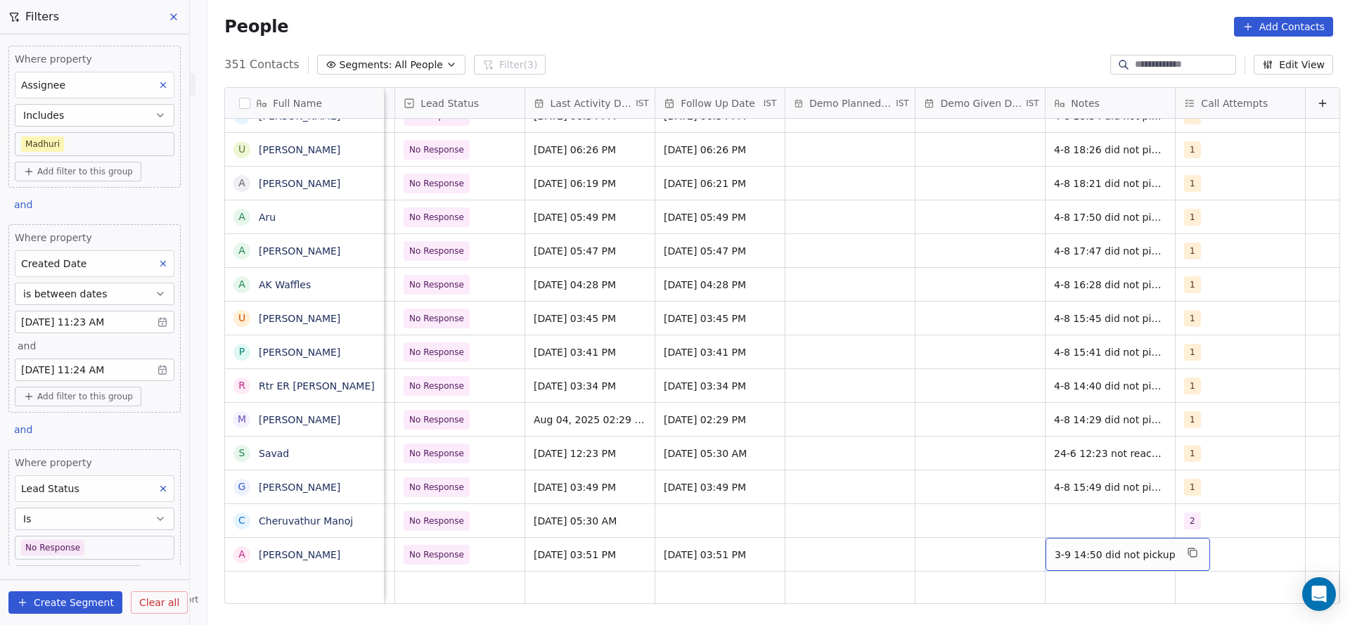
click at [1075, 538] on div "3-9 14:50 did not pickup" at bounding box center [1128, 554] width 165 height 33
click at [1053, 494] on html "On2Cook India Pvt. Ltd. Contacts People Marketing Workflows Campaigns Sales Pip…" at bounding box center [675, 312] width 1350 height 625
click at [1053, 504] on div "grid" at bounding box center [1110, 520] width 129 height 33
type textarea "**********"
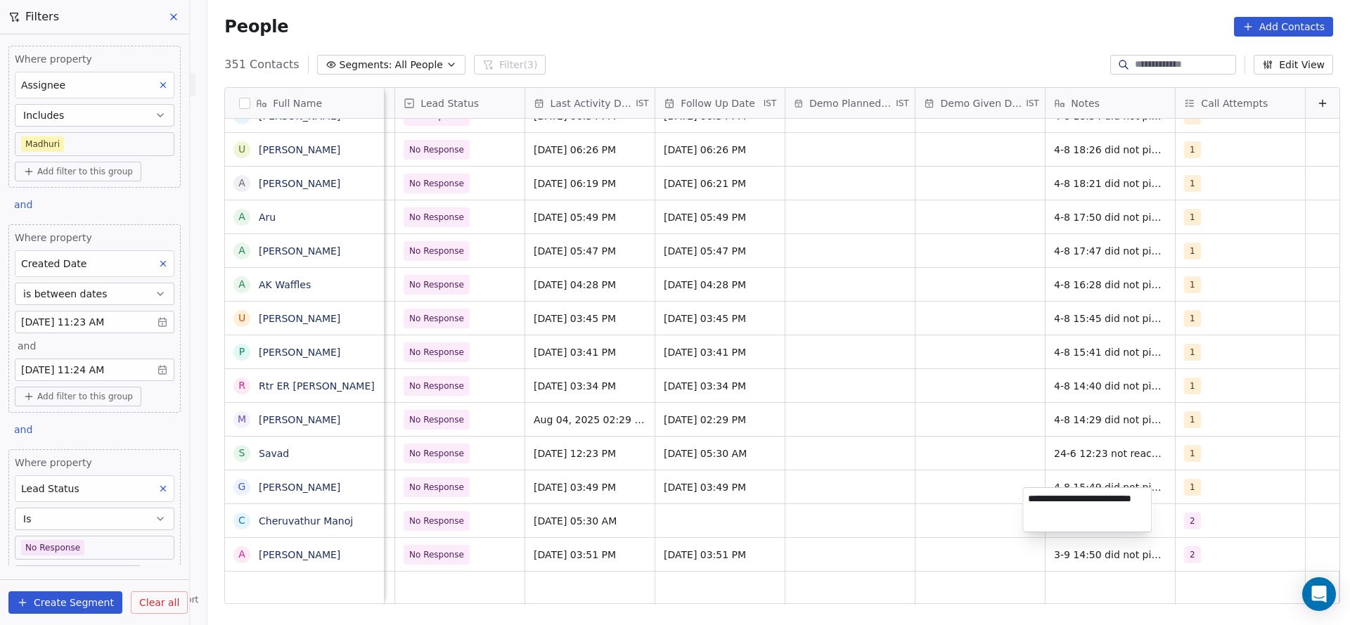
click at [468, 491] on html "On2Cook India Pvt. Ltd. Contacts People Marketing Workflows Campaigns Sales Pip…" at bounding box center [675, 312] width 1350 height 625
click at [543, 514] on span "[DATE] 05:30 AM" at bounding box center [577, 521] width 86 height 14
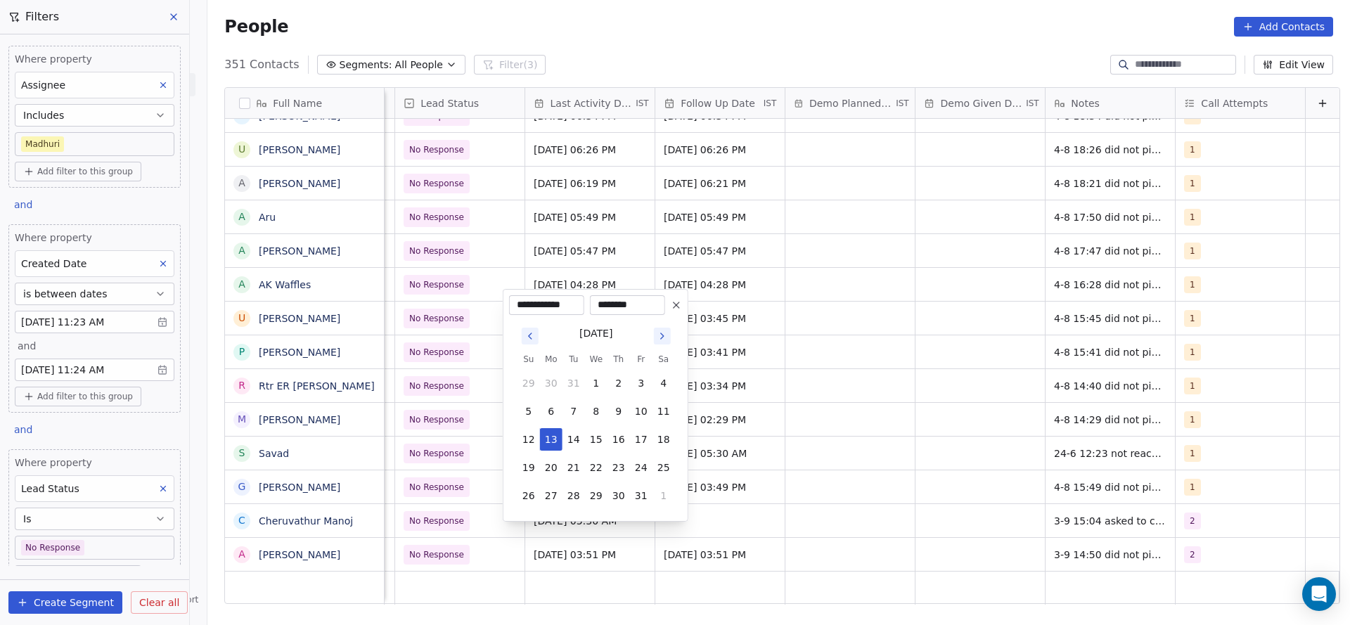
click at [658, 325] on div "[DATE]" at bounding box center [595, 332] width 157 height 18
click at [659, 331] on icon "Go to next month" at bounding box center [662, 335] width 11 height 11
click at [659, 331] on th "Sa" at bounding box center [663, 331] width 22 height 14
click at [662, 312] on icon "Go to next month" at bounding box center [662, 307] width 11 height 11
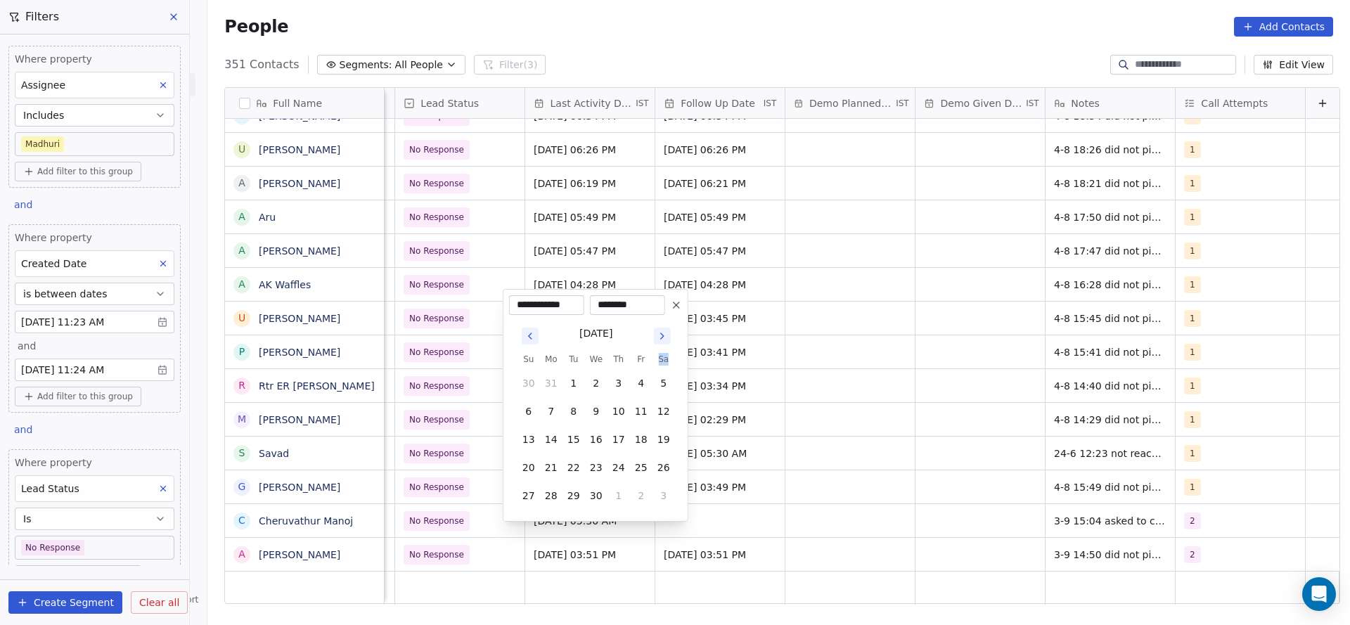
click at [662, 340] on icon "Go to next month" at bounding box center [662, 335] width 11 height 11
click at [662, 340] on tbody "27 28 29 30 31 1 2 3 4 5 6 7 8 9 10 11 12 13 14 15 16 17 18 19 20 21 22 23 24 2…" at bounding box center [595, 422] width 157 height 169
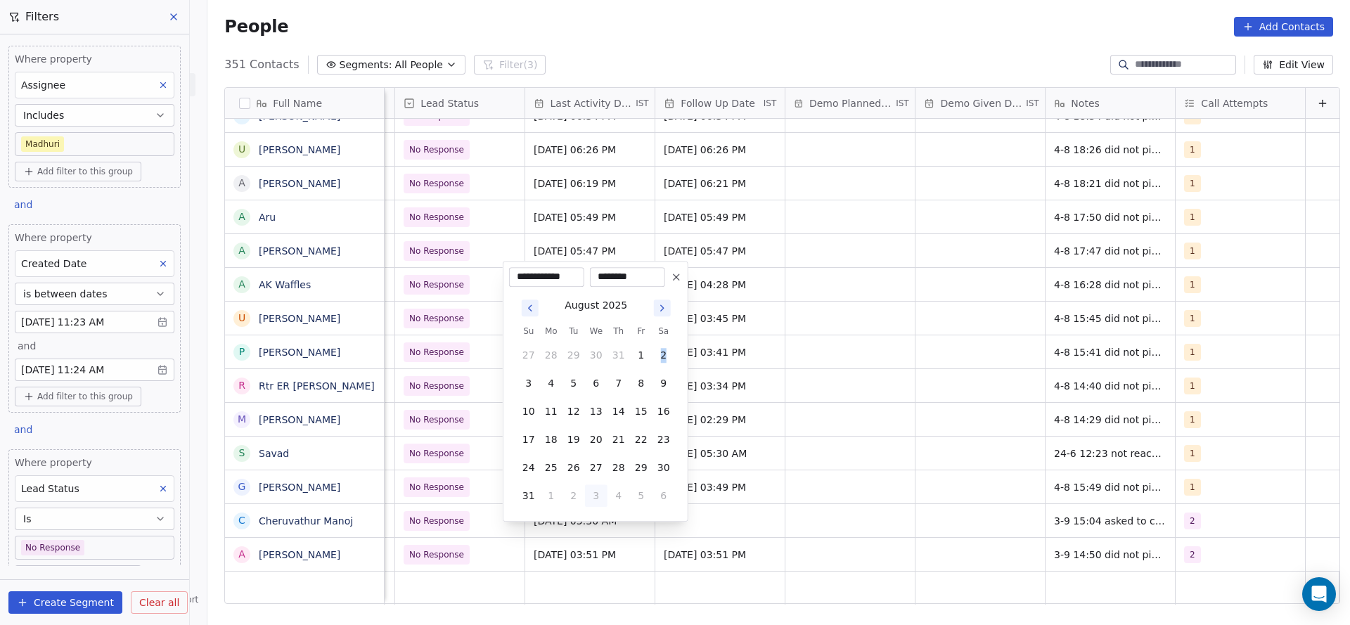
click at [663, 314] on button "Go to next month" at bounding box center [662, 308] width 17 height 17
click at [595, 380] on button "3" at bounding box center [596, 383] width 22 height 22
type input "**********"
click at [859, 466] on html "On2Cook India Pvt. Ltd. Contacts People Marketing Workflows Campaigns Sales Pip…" at bounding box center [675, 312] width 1350 height 625
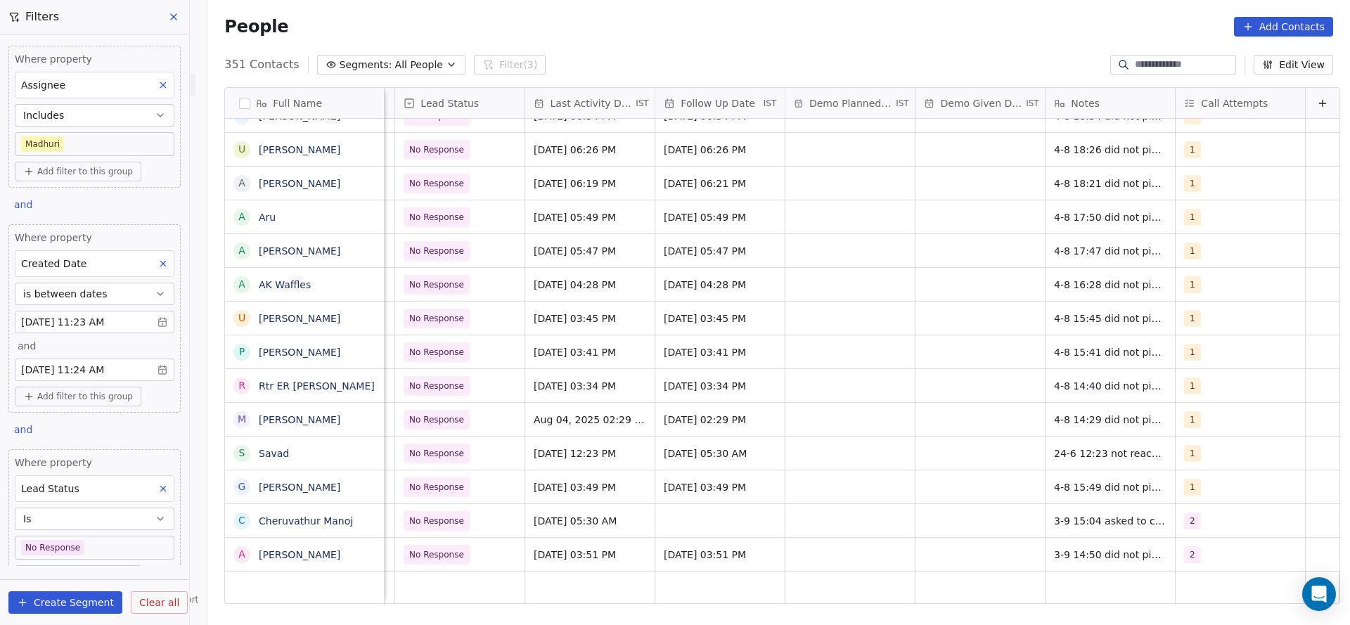
scroll to position [15, 1951]
click at [470, 511] on span "No Response" at bounding box center [447, 521] width 86 height 20
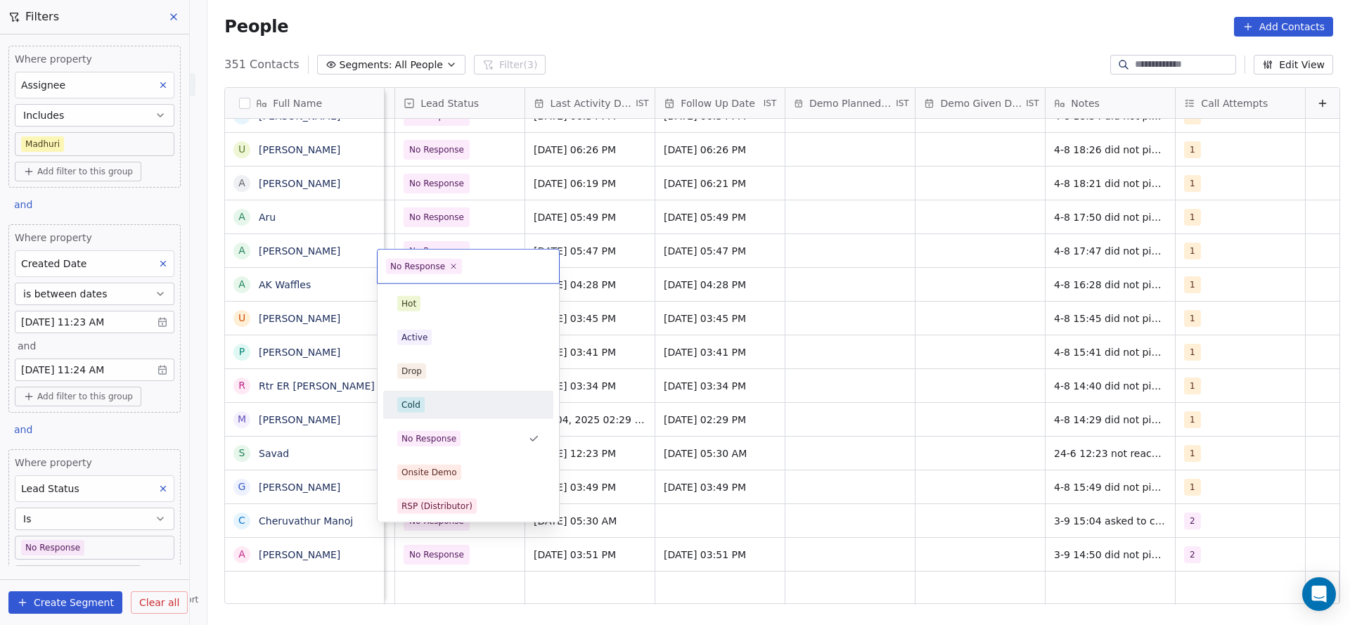
scroll to position [105, 0]
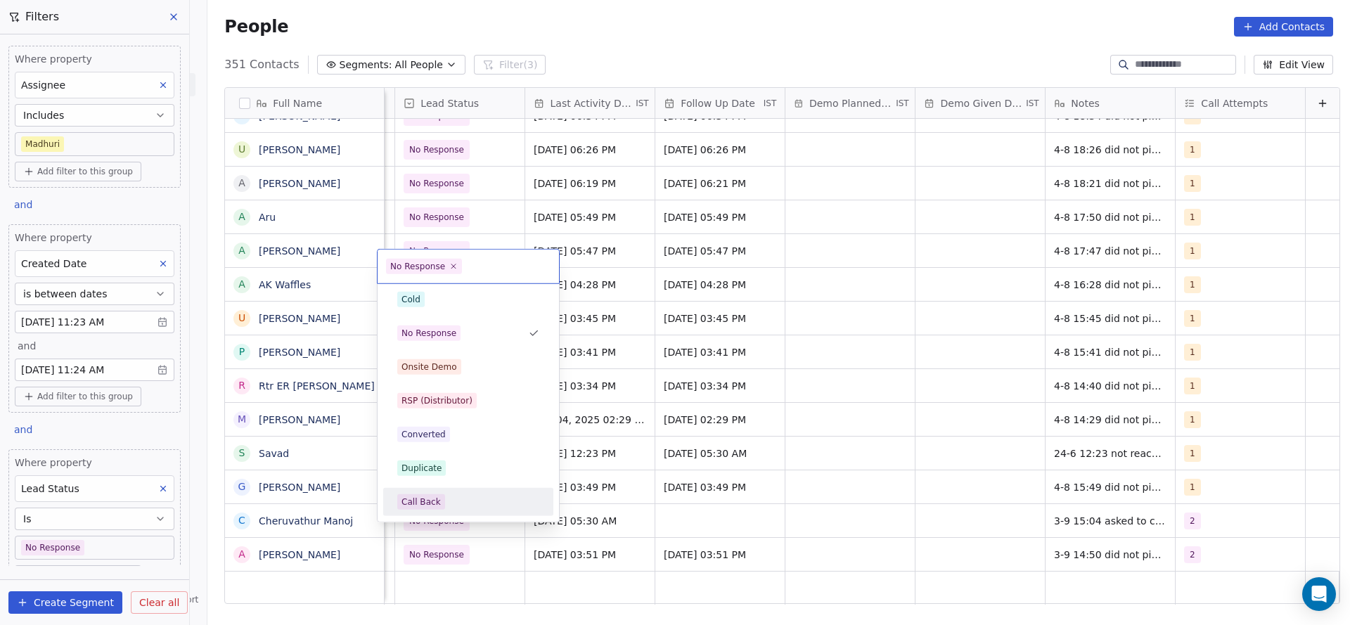
click at [447, 496] on div "Call Back" at bounding box center [468, 501] width 142 height 15
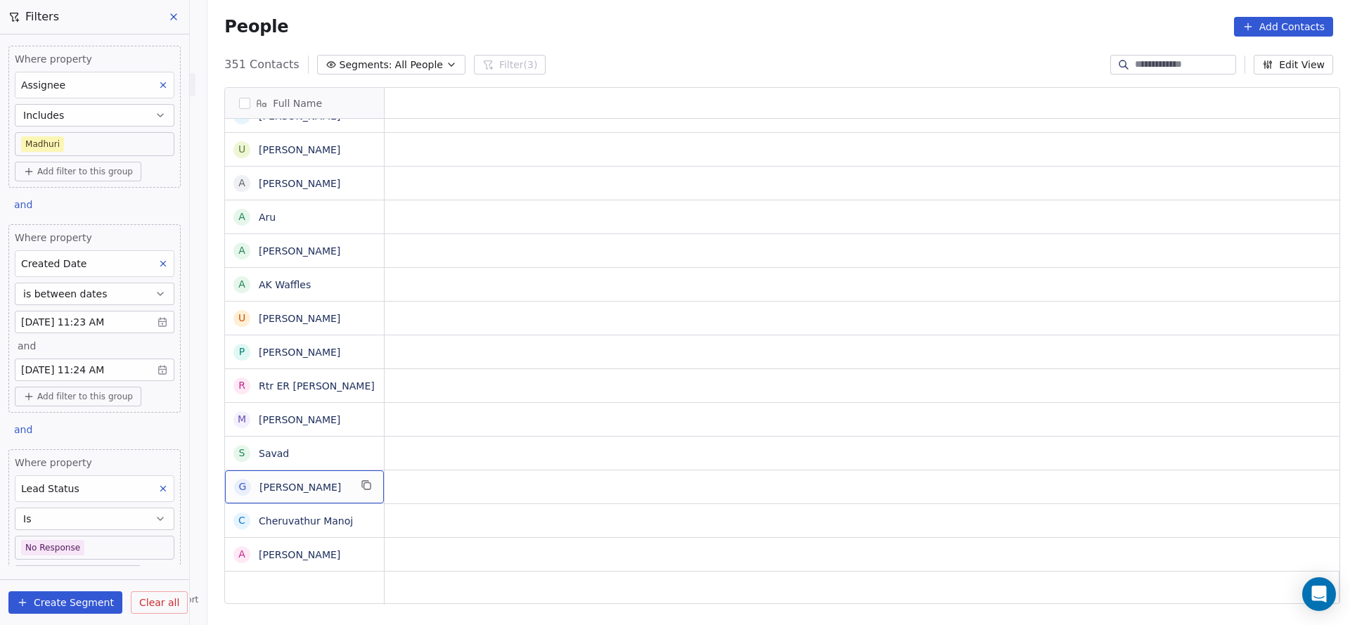
scroll to position [15, 0]
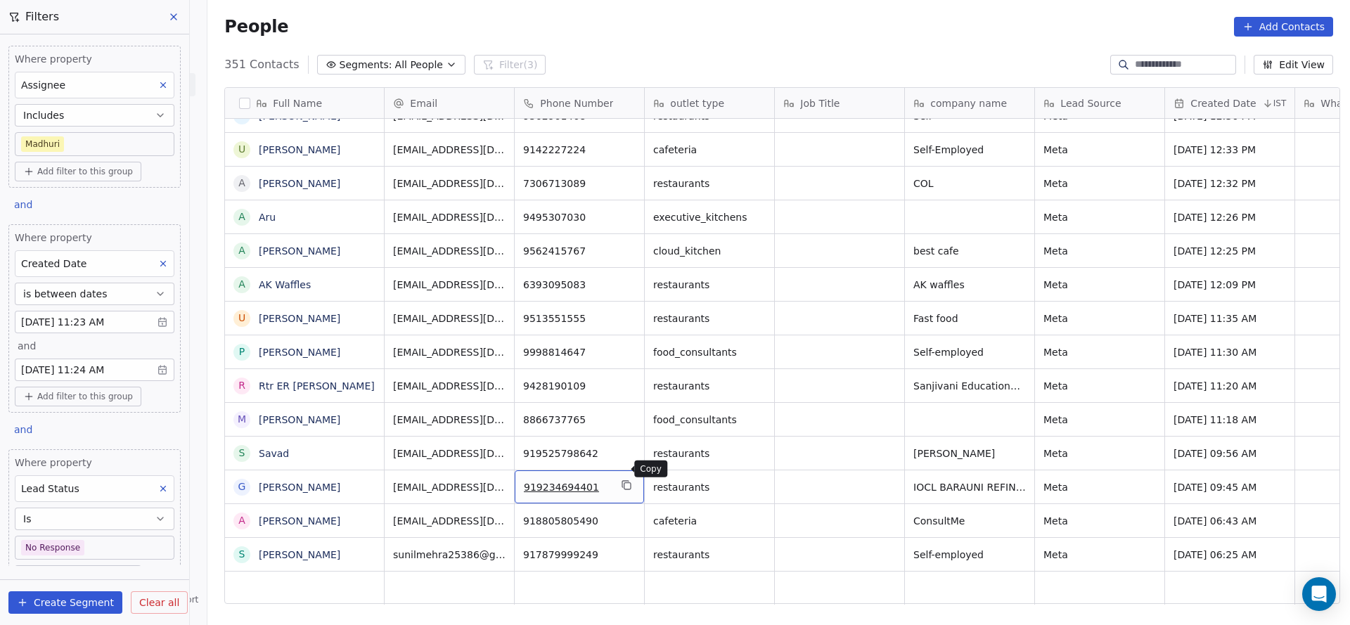
click at [622, 480] on icon "grid" at bounding box center [626, 485] width 11 height 11
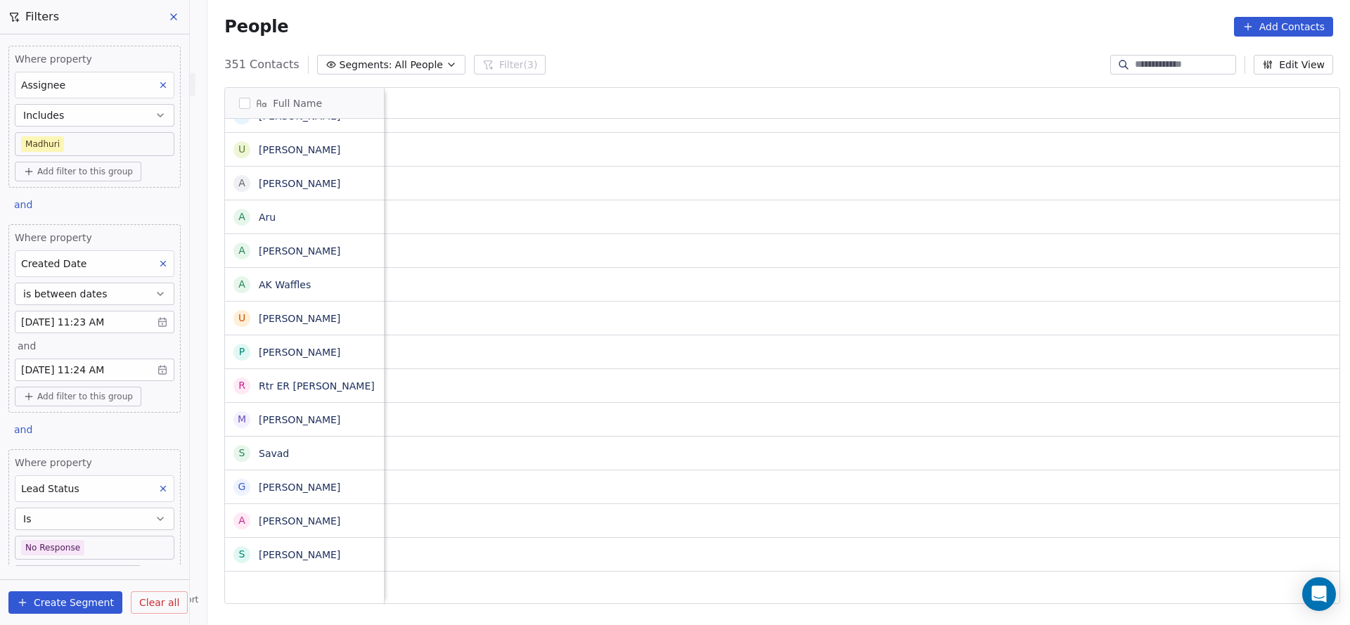
scroll to position [15, 1956]
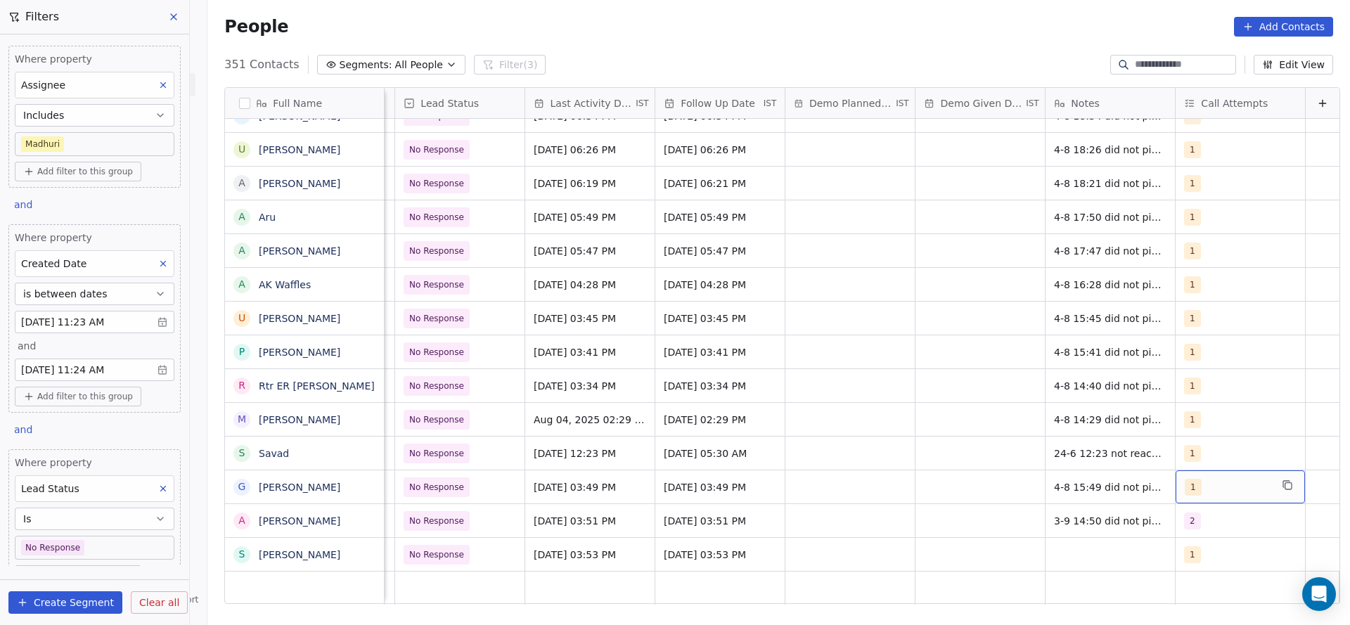
click at [1207, 479] on div "1" at bounding box center [1228, 487] width 86 height 17
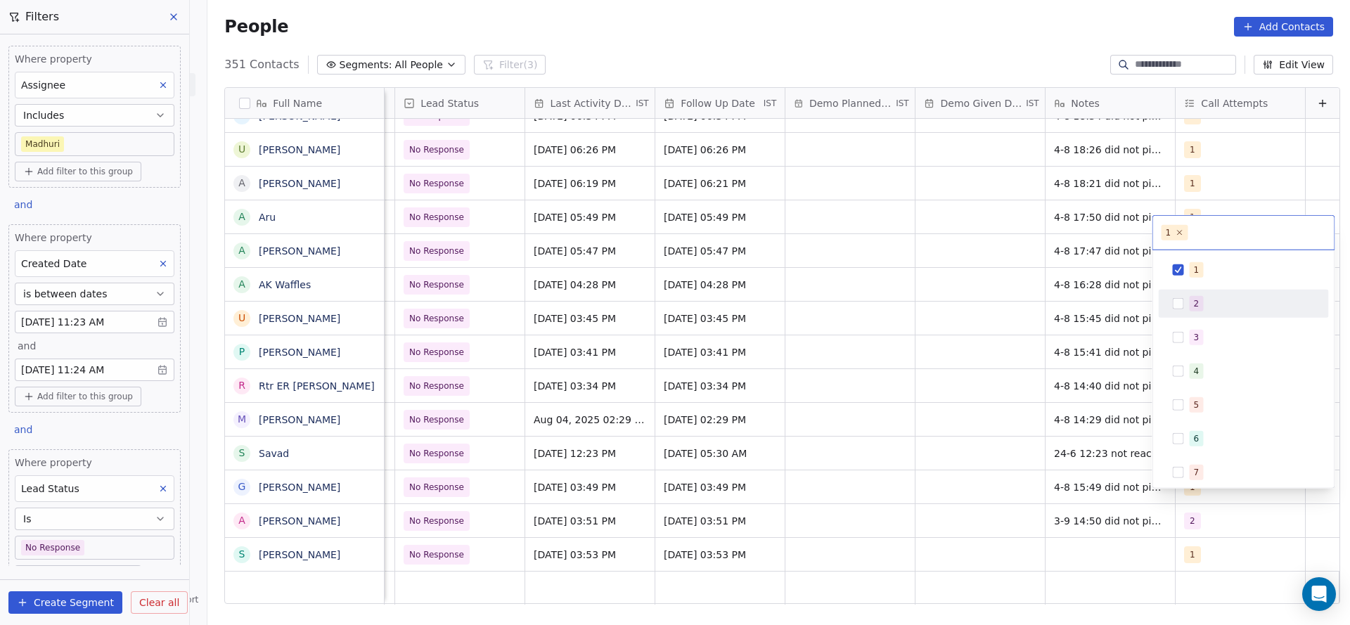
click at [1202, 304] on span "2" at bounding box center [1197, 303] width 14 height 15
click at [1207, 269] on div "1" at bounding box center [1252, 269] width 125 height 15
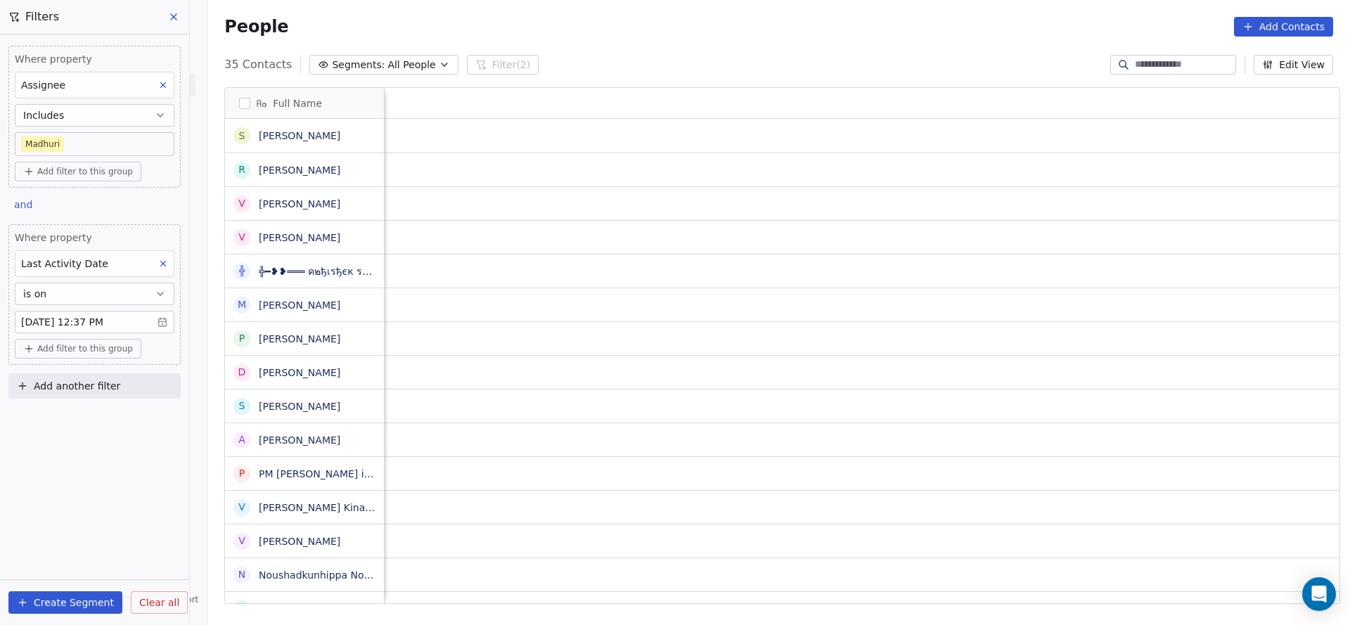
scroll to position [0, 1956]
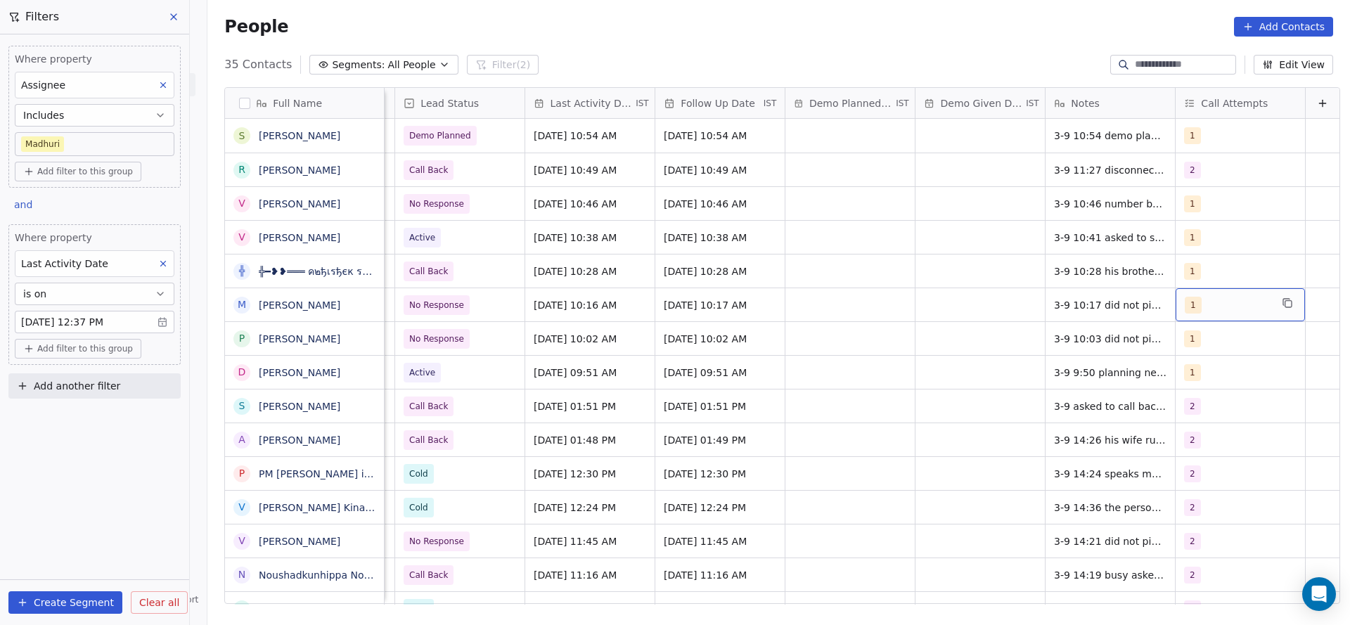
click at [1180, 316] on div "1" at bounding box center [1240, 304] width 129 height 33
click at [1190, 373] on span "2" at bounding box center [1197, 375] width 14 height 15
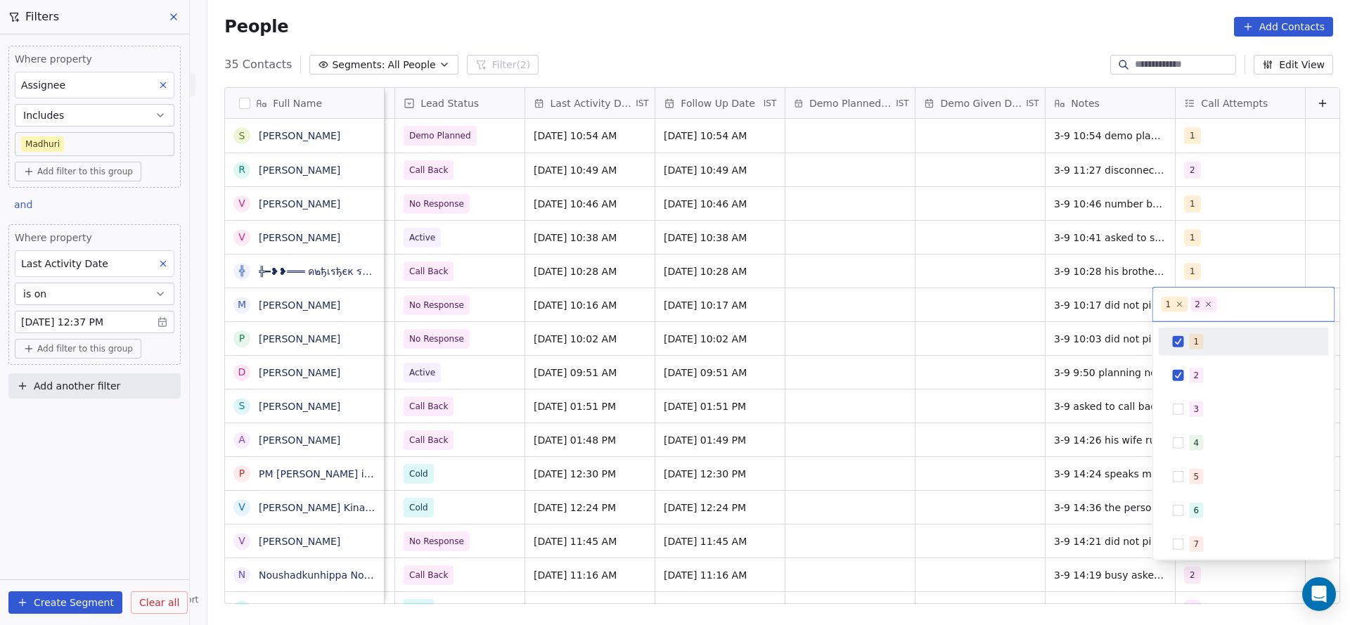
click at [1197, 341] on span "1" at bounding box center [1197, 341] width 14 height 15
click at [1000, 369] on html "On2Cook India Pvt. Ltd. Contacts People Marketing Workflows Campaigns Sales Pip…" at bounding box center [675, 312] width 1350 height 625
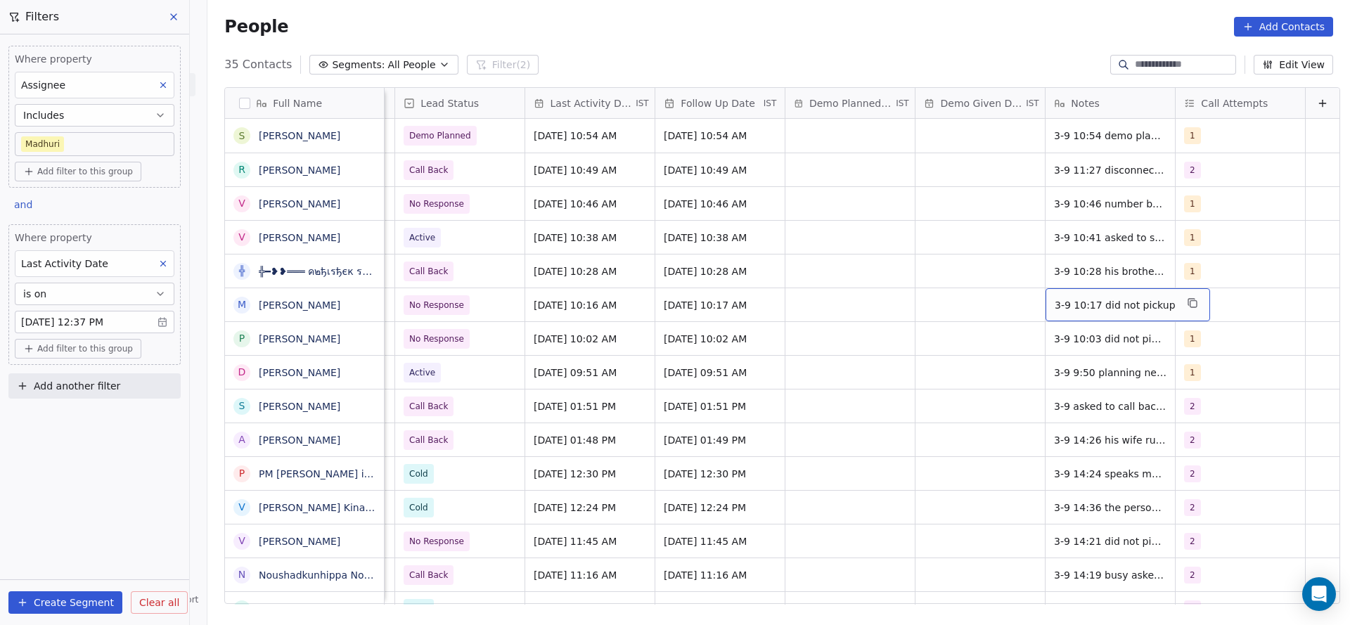
click at [1065, 312] on div "3-9 10:17 did not pickup" at bounding box center [1128, 304] width 165 height 33
click at [1025, 299] on textarea "**********" at bounding box center [1098, 310] width 151 height 44
type textarea "**********"
click at [707, 392] on html "On2Cook India Pvt. Ltd. Contacts People Marketing Workflows Campaigns Sales Pip…" at bounding box center [675, 312] width 1350 height 625
click at [451, 306] on span "No Response" at bounding box center [447, 305] width 86 height 20
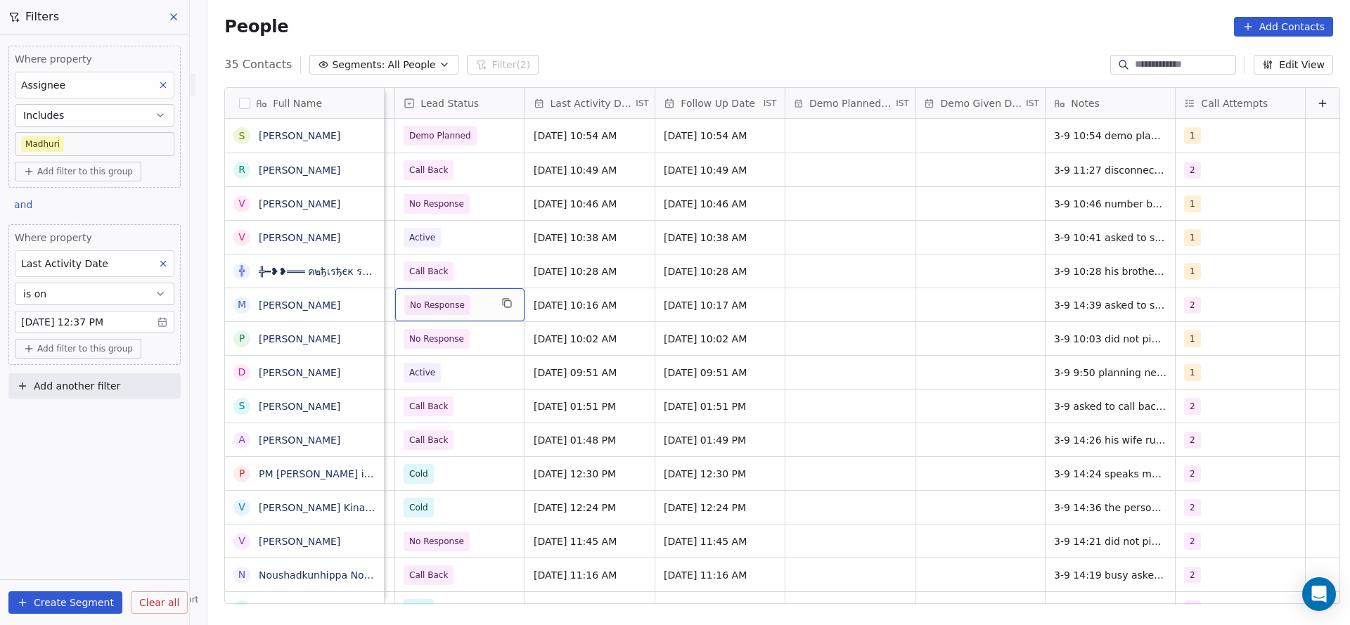
scroll to position [0, 1951]
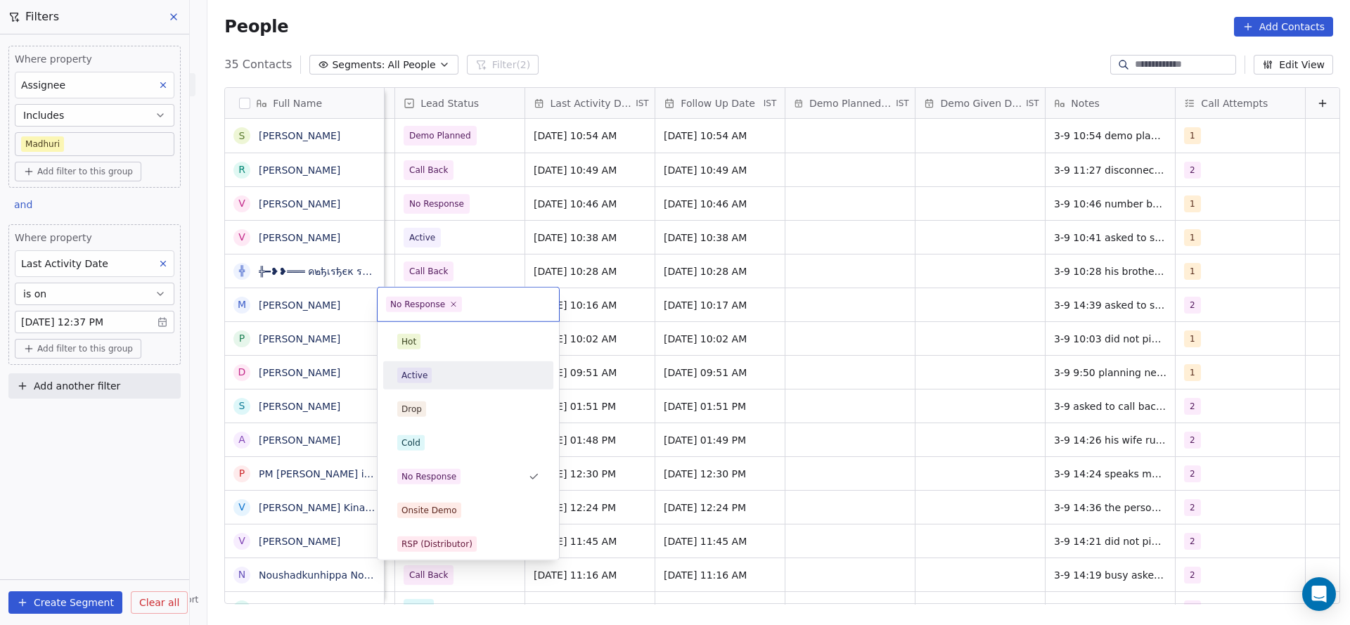
click at [422, 369] on div "Active" at bounding box center [414, 375] width 26 height 13
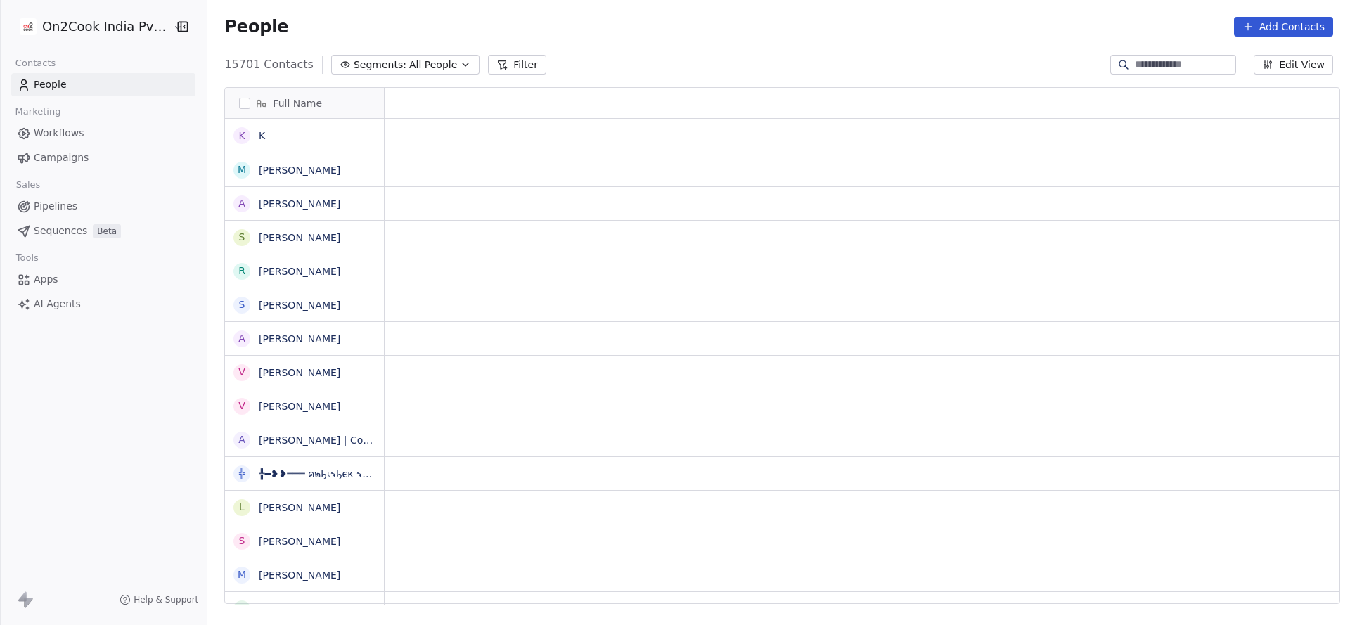
click at [1179, 70] on input at bounding box center [1184, 65] width 98 height 14
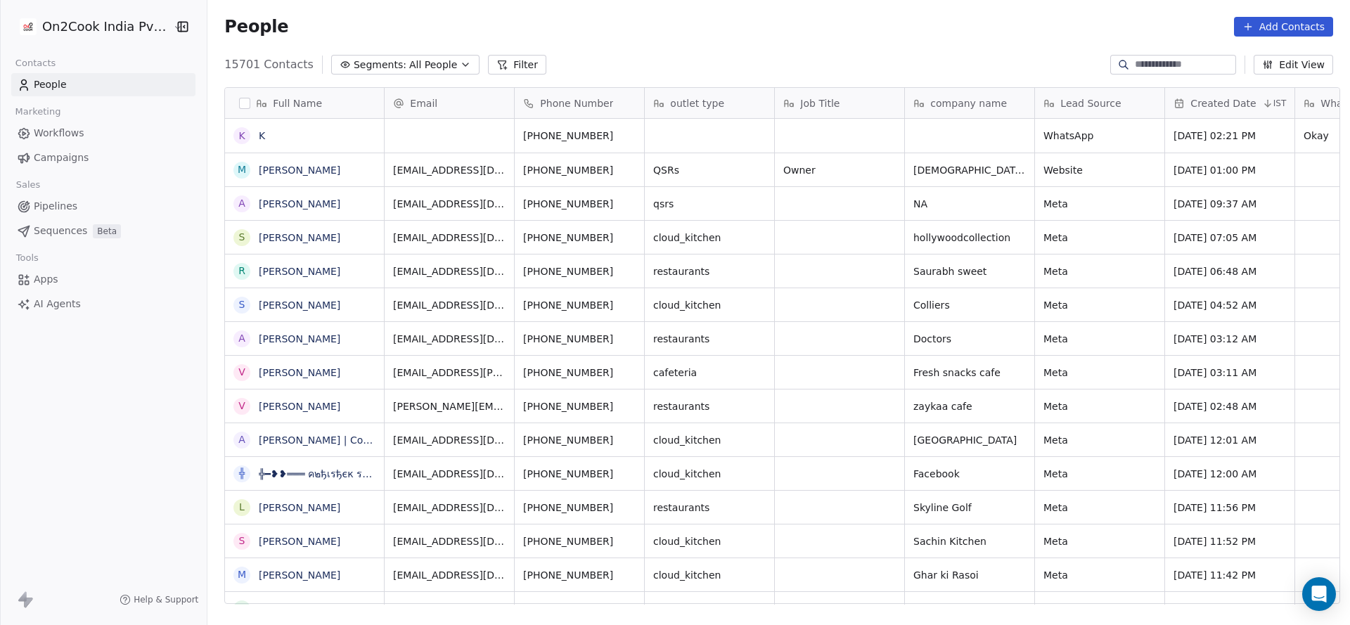
scroll to position [534, 1133]
paste input "**********"
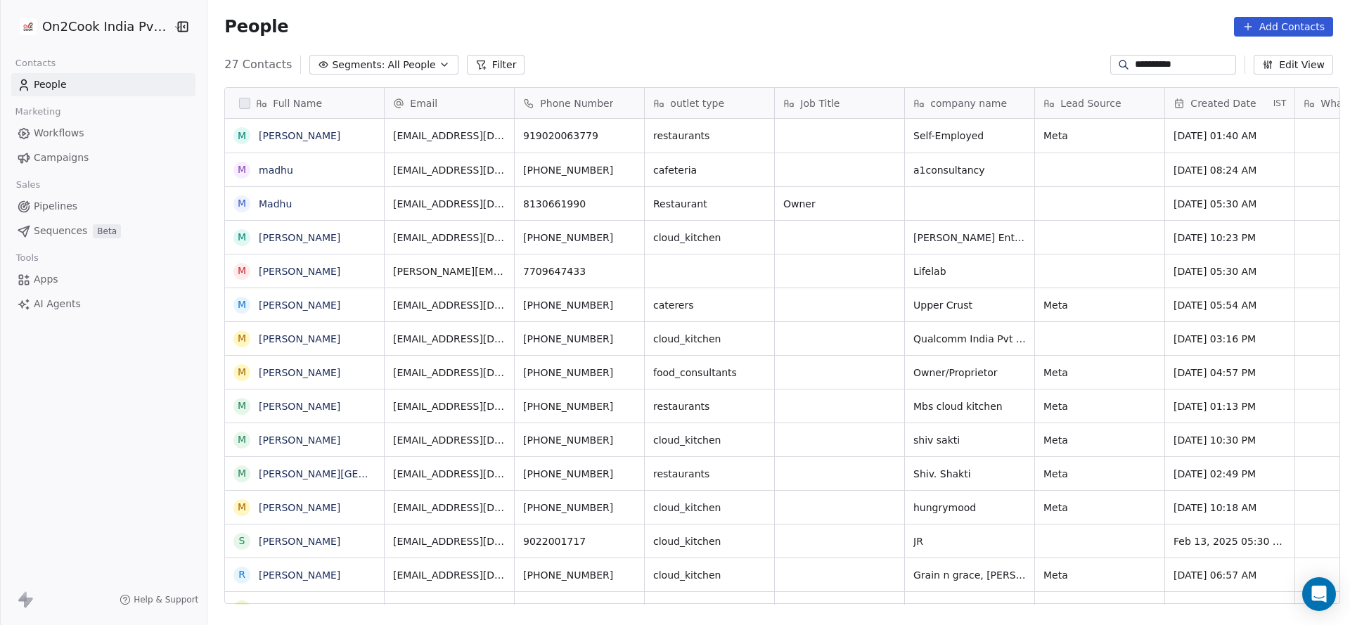
type input "**********"
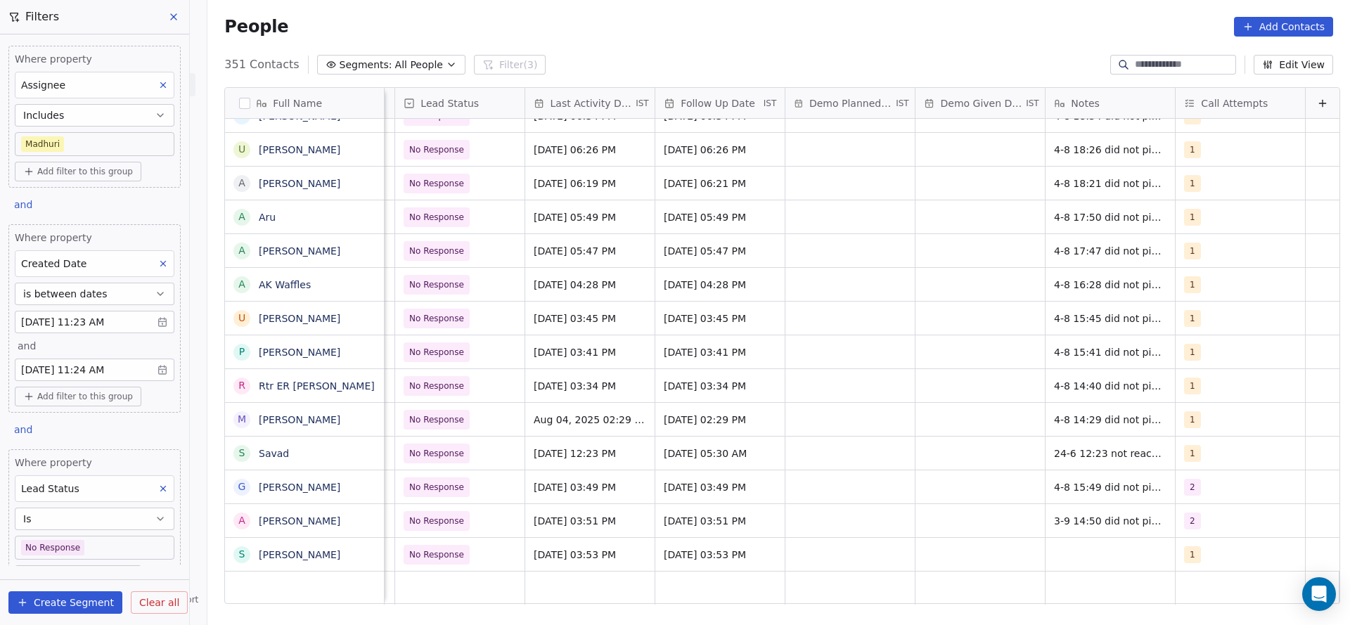
scroll to position [534, 1133]
click at [1055, 480] on span "4-8 15:49 did not pickup wa sen" at bounding box center [1134, 487] width 158 height 14
click at [1029, 461] on textarea "**********" at bounding box center [1115, 476] width 185 height 44
click at [1091, 464] on textarea "**********" at bounding box center [1115, 476] width 185 height 44
type textarea "**********"
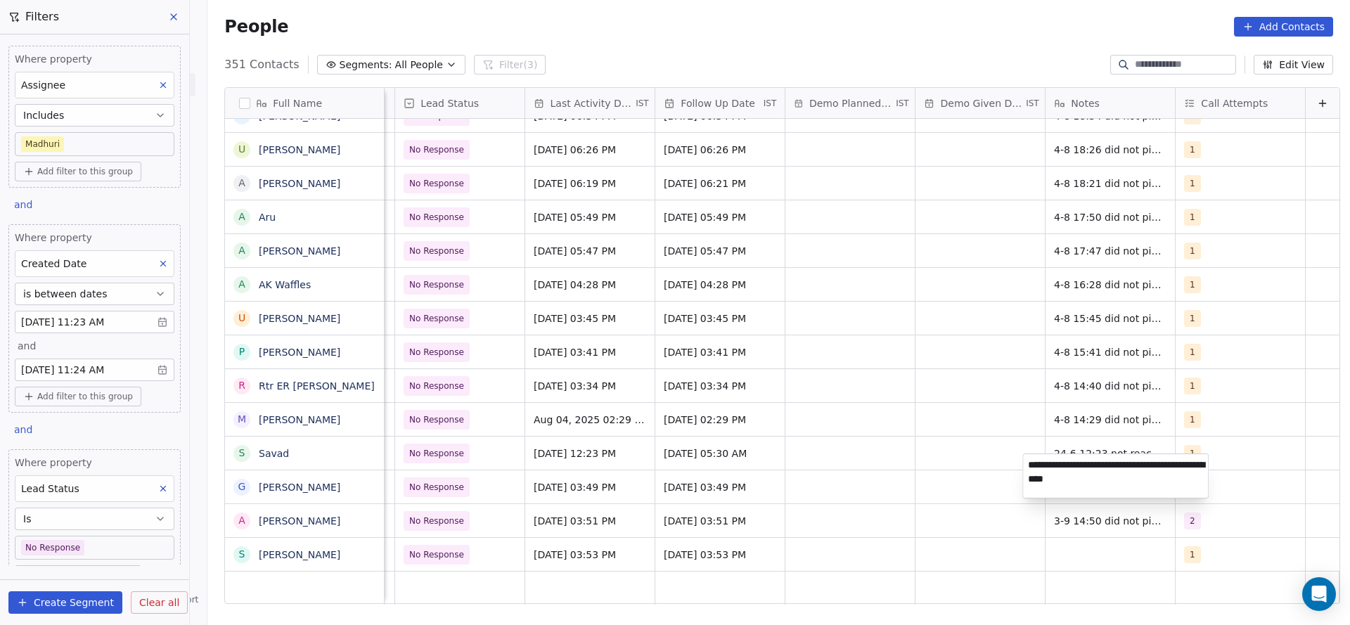
click at [911, 527] on html "On2Cook India Pvt. Ltd. Contacts People Marketing Workflows Campaigns Sales Pip…" at bounding box center [675, 312] width 1350 height 625
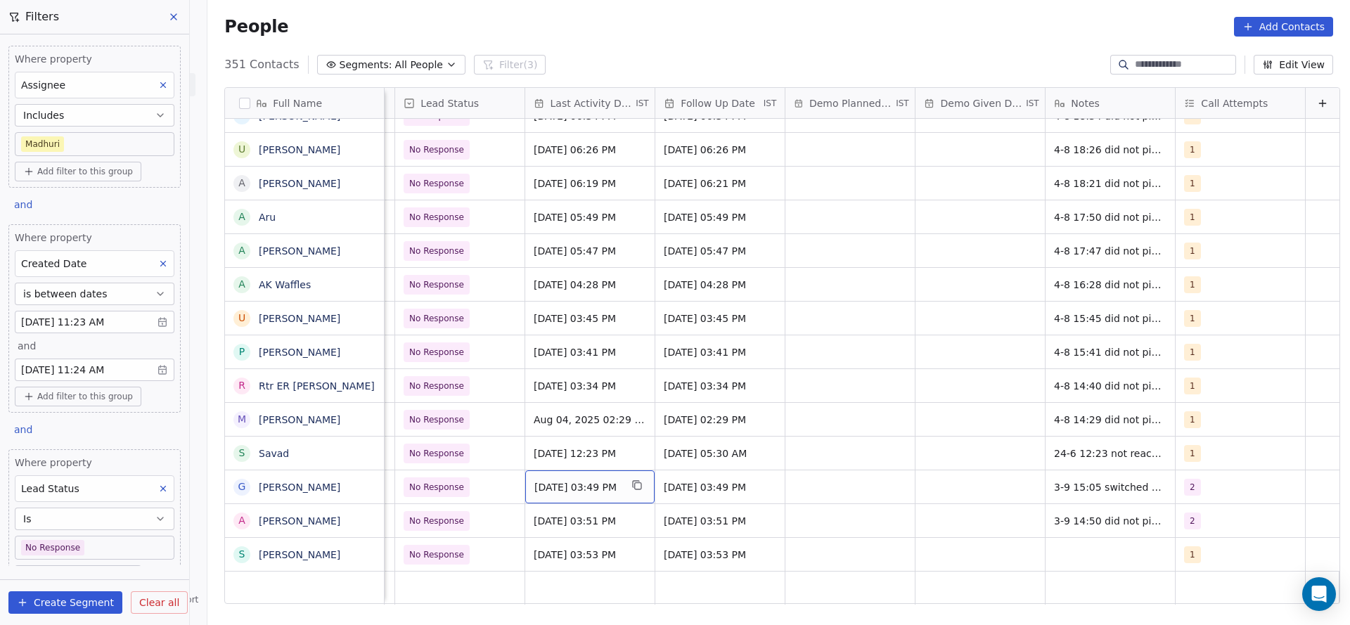
click at [578, 480] on span "[DATE] 03:49 PM" at bounding box center [577, 487] width 86 height 14
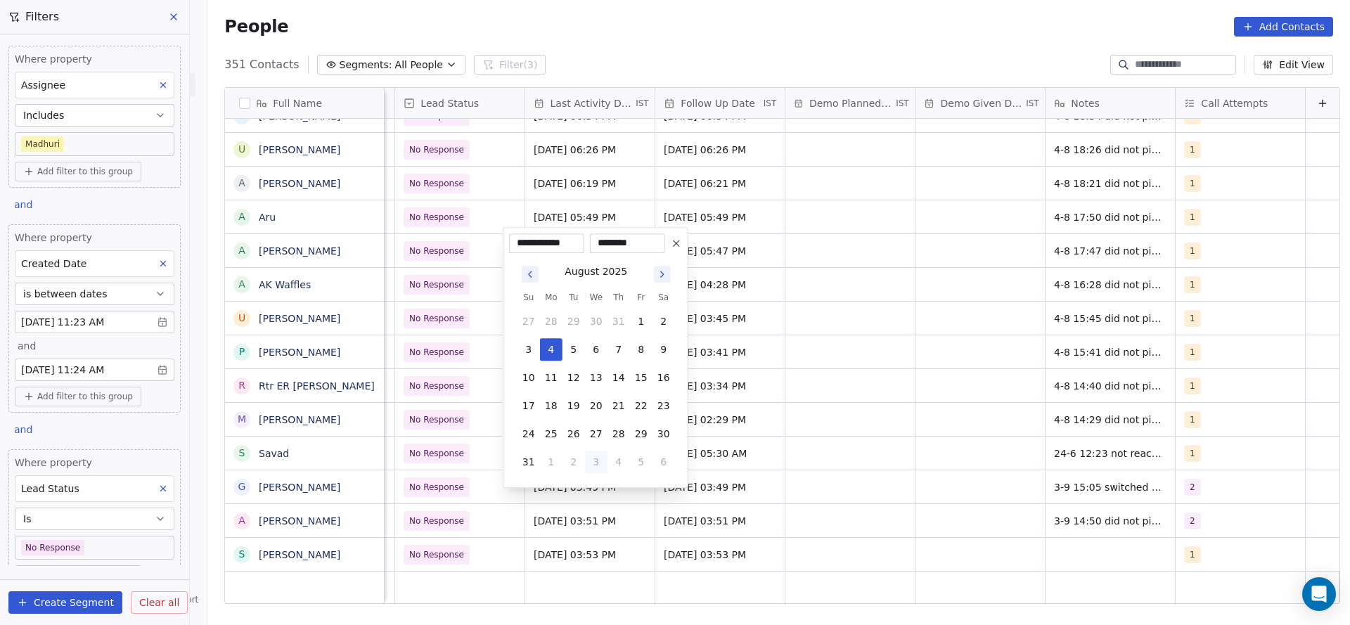
click at [589, 464] on button "3" at bounding box center [596, 462] width 22 height 22
type input "**********"
click at [814, 461] on html "On2Cook India Pvt. Ltd. Contacts People Marketing Workflows Campaigns Sales Pip…" at bounding box center [675, 312] width 1350 height 625
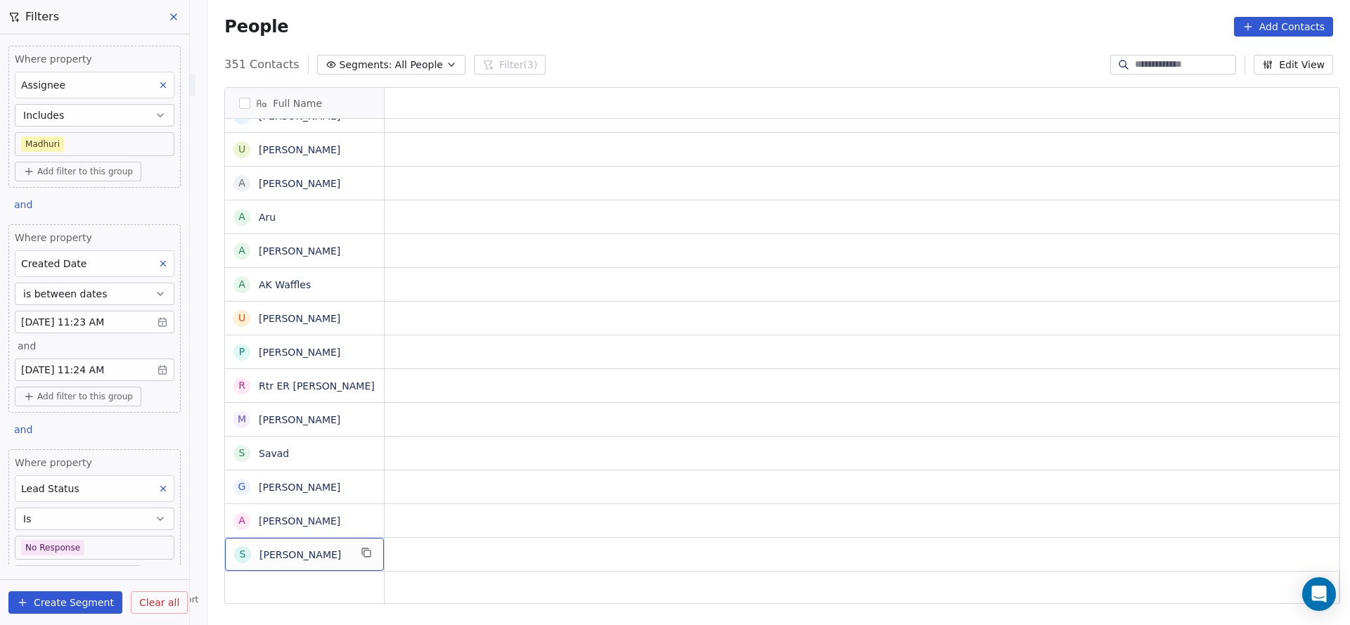
scroll to position [15, 0]
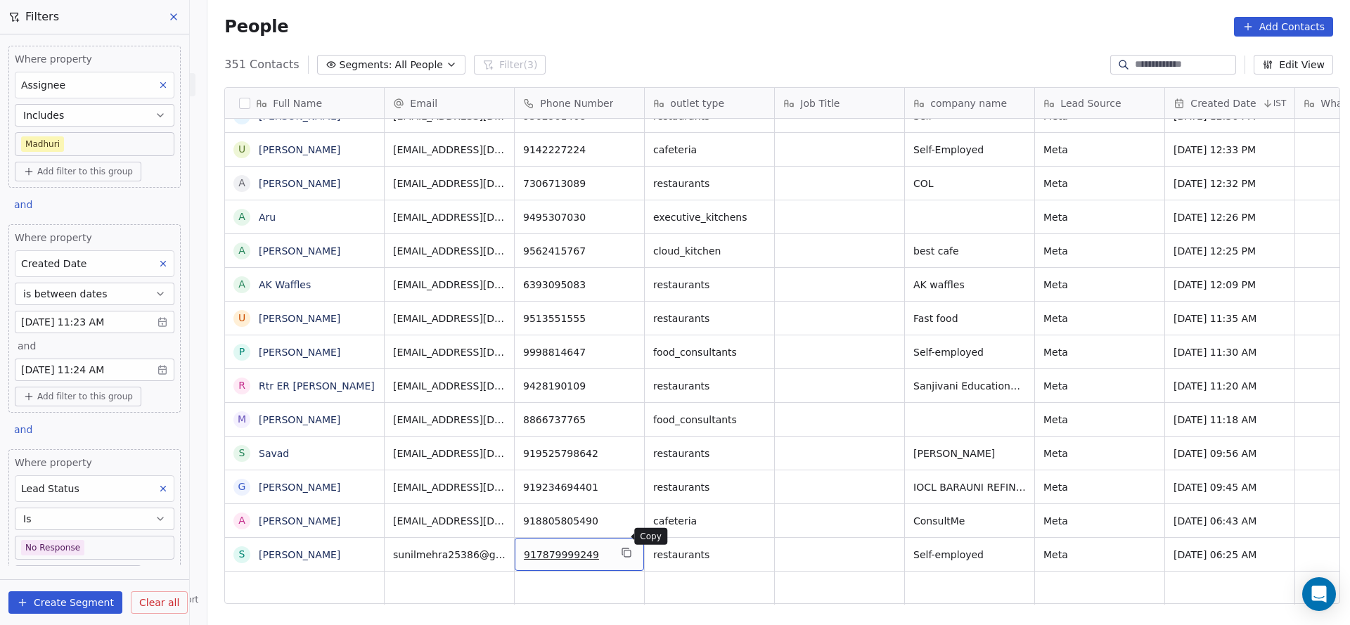
click at [622, 548] on icon "grid" at bounding box center [625, 551] width 6 height 6
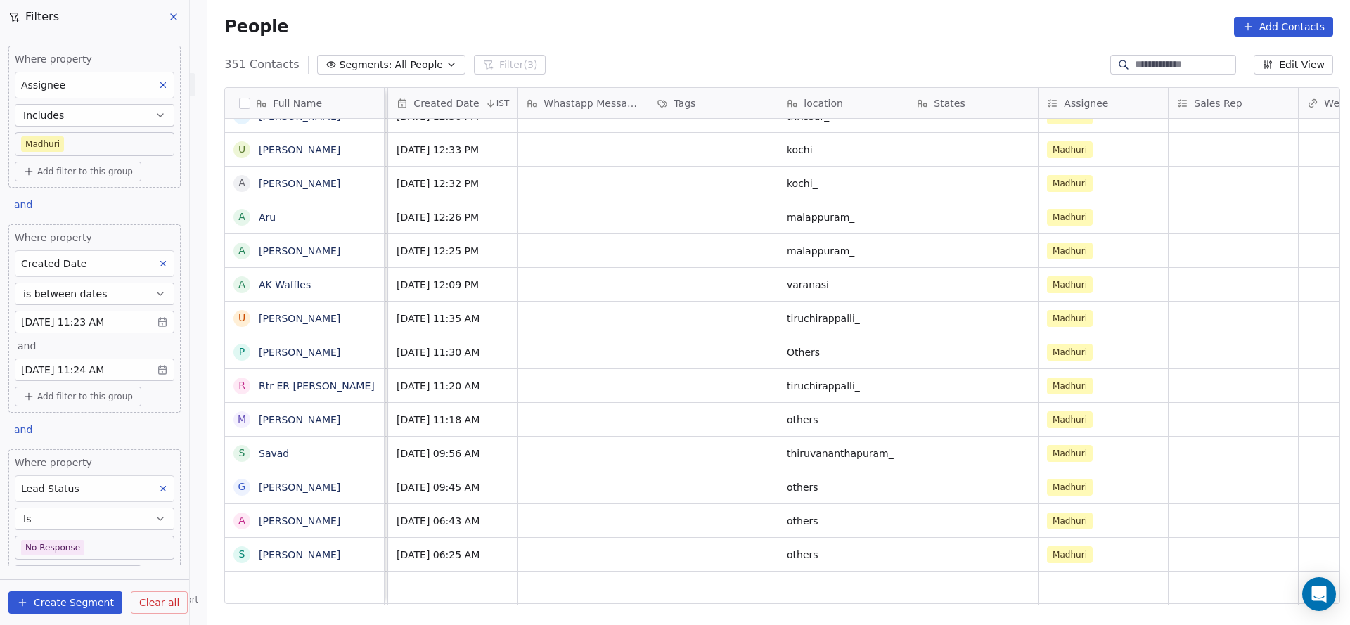
scroll to position [15, 1956]
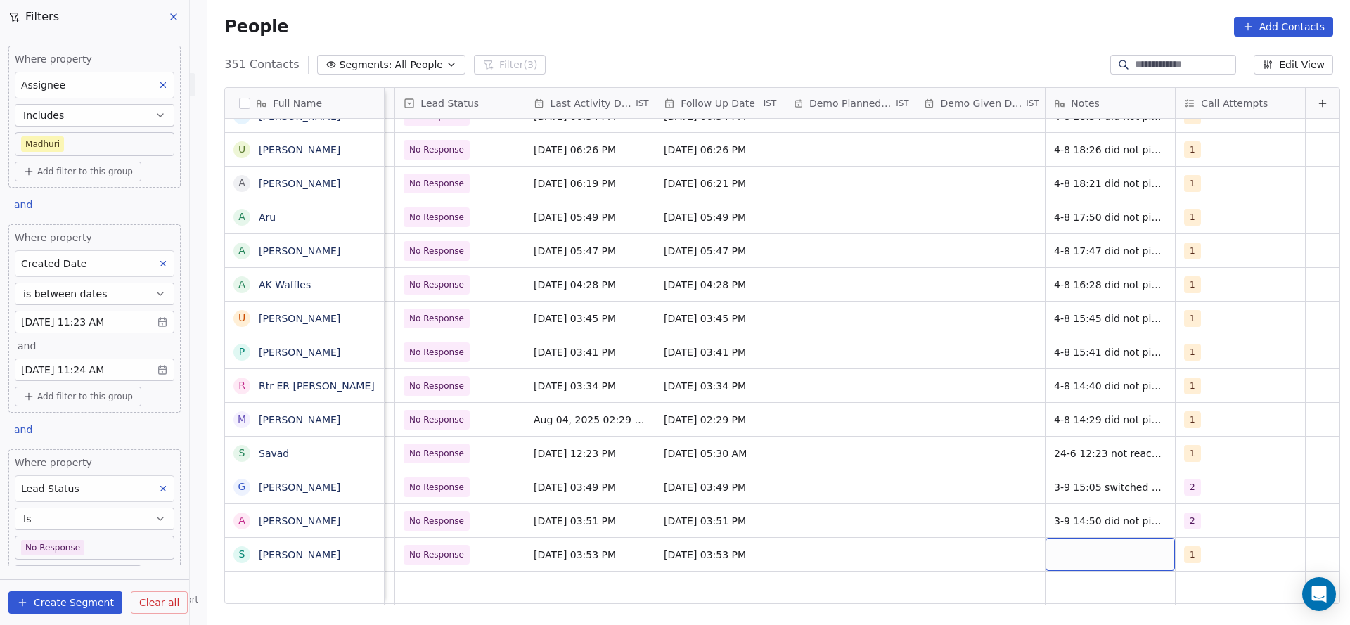
click at [1112, 544] on div "grid" at bounding box center [1110, 554] width 129 height 33
type textarea "**********"
click at [1204, 527] on html "On2Cook India Pvt. Ltd. Contacts People Marketing Workflows Campaigns Sales Pip…" at bounding box center [675, 312] width 1350 height 625
click at [1185, 546] on span "1" at bounding box center [1193, 554] width 17 height 17
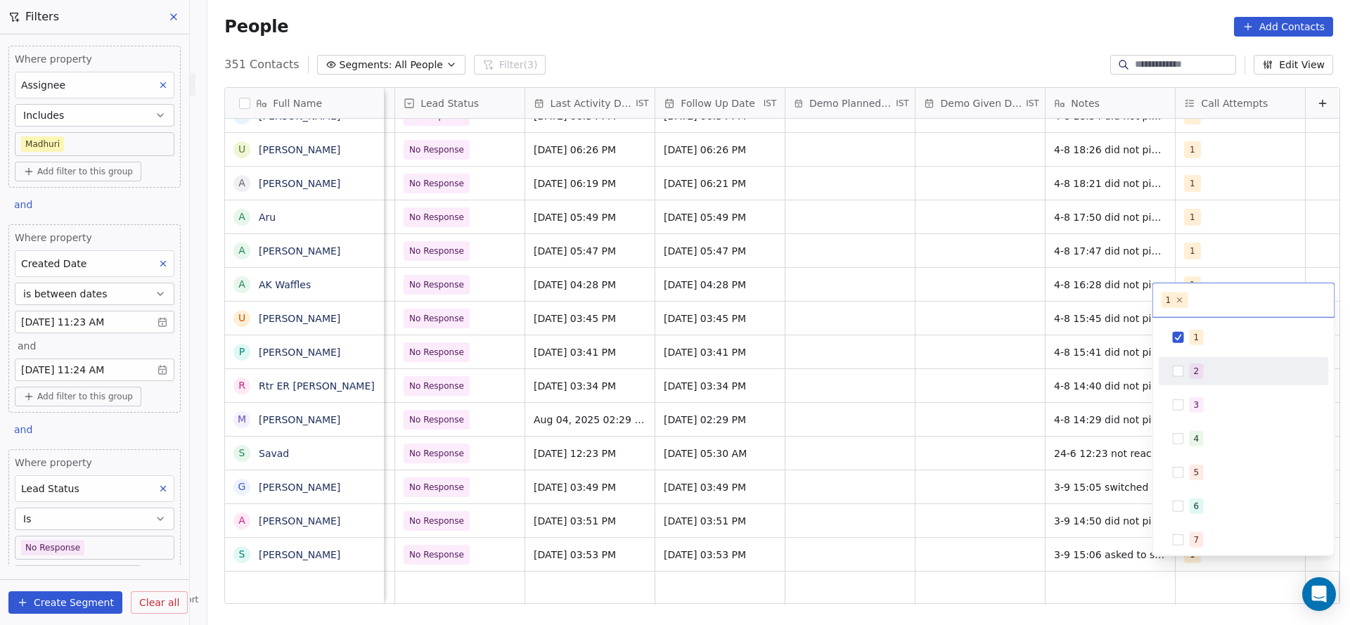
click at [1211, 375] on div "2" at bounding box center [1252, 371] width 125 height 15
click at [1205, 337] on div "1" at bounding box center [1252, 337] width 125 height 15
click at [1050, 425] on html "On2Cook India Pvt. Ltd. Contacts People Marketing Workflows Campaigns Sales Pip…" at bounding box center [675, 312] width 1350 height 625
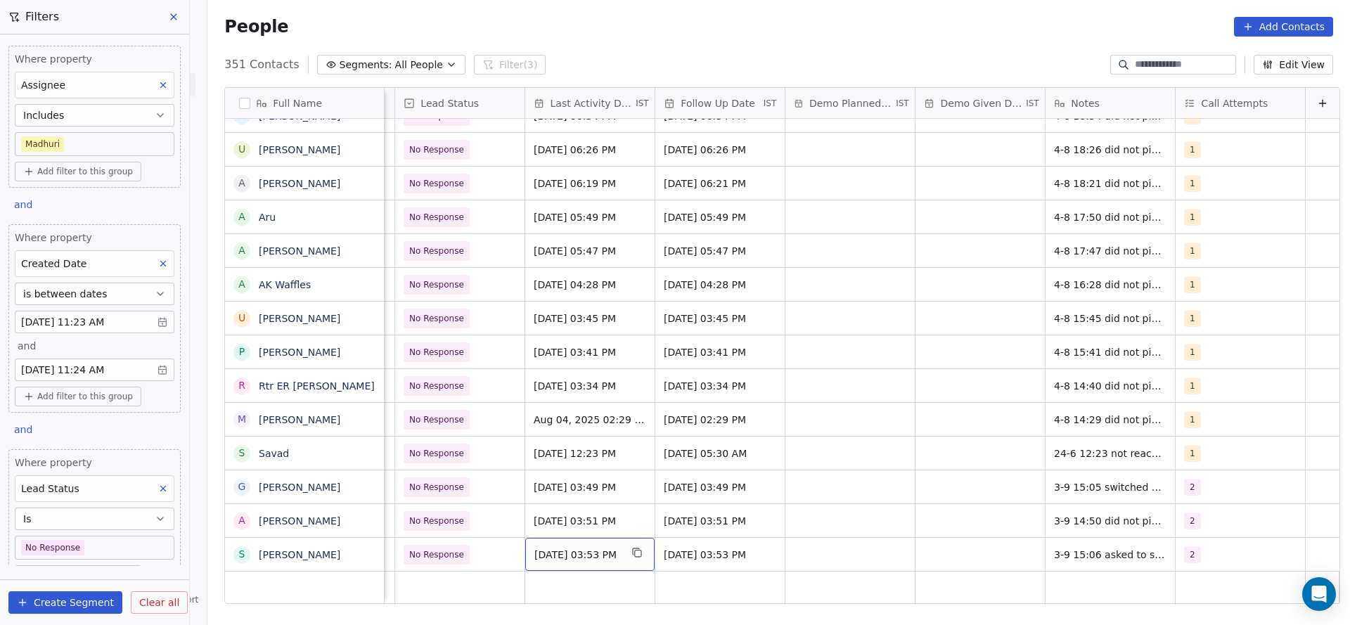
click at [609, 548] on span "[DATE] 03:53 PM" at bounding box center [577, 555] width 86 height 14
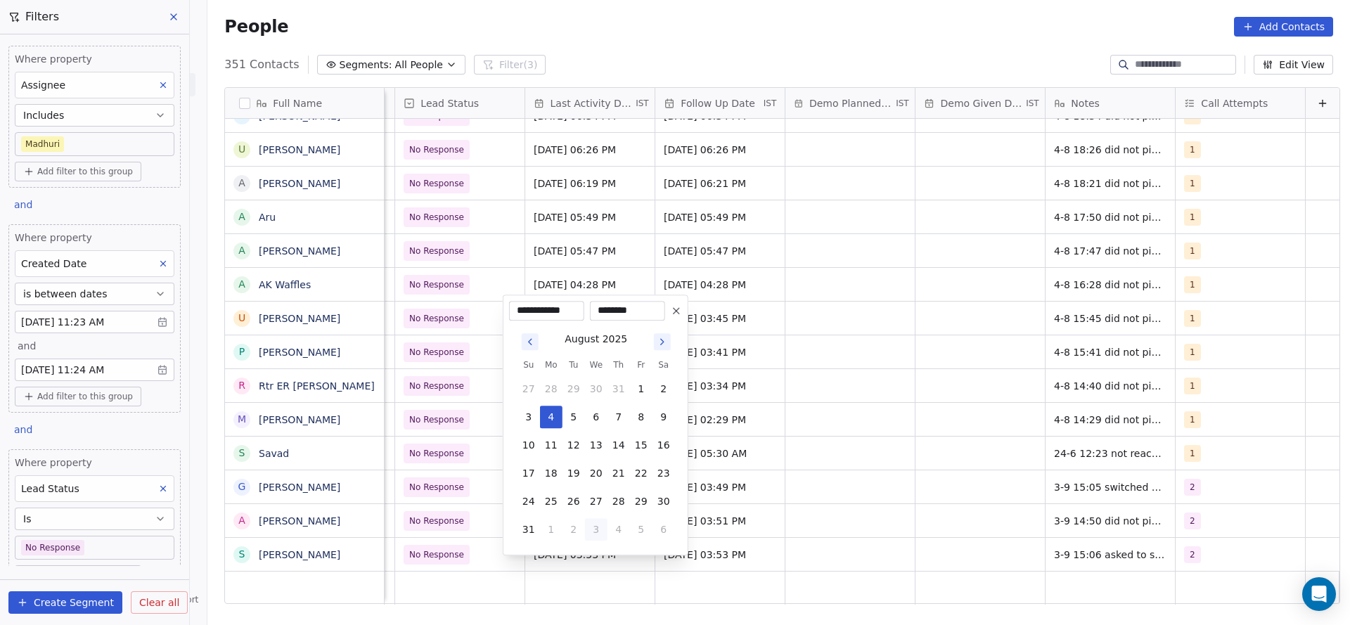
click at [589, 532] on button "3" at bounding box center [596, 529] width 22 height 22
type input "**********"
click at [787, 510] on html "On2Cook India Pvt. Ltd. Contacts People Marketing Workflows Campaigns Sales Pip…" at bounding box center [675, 312] width 1350 height 625
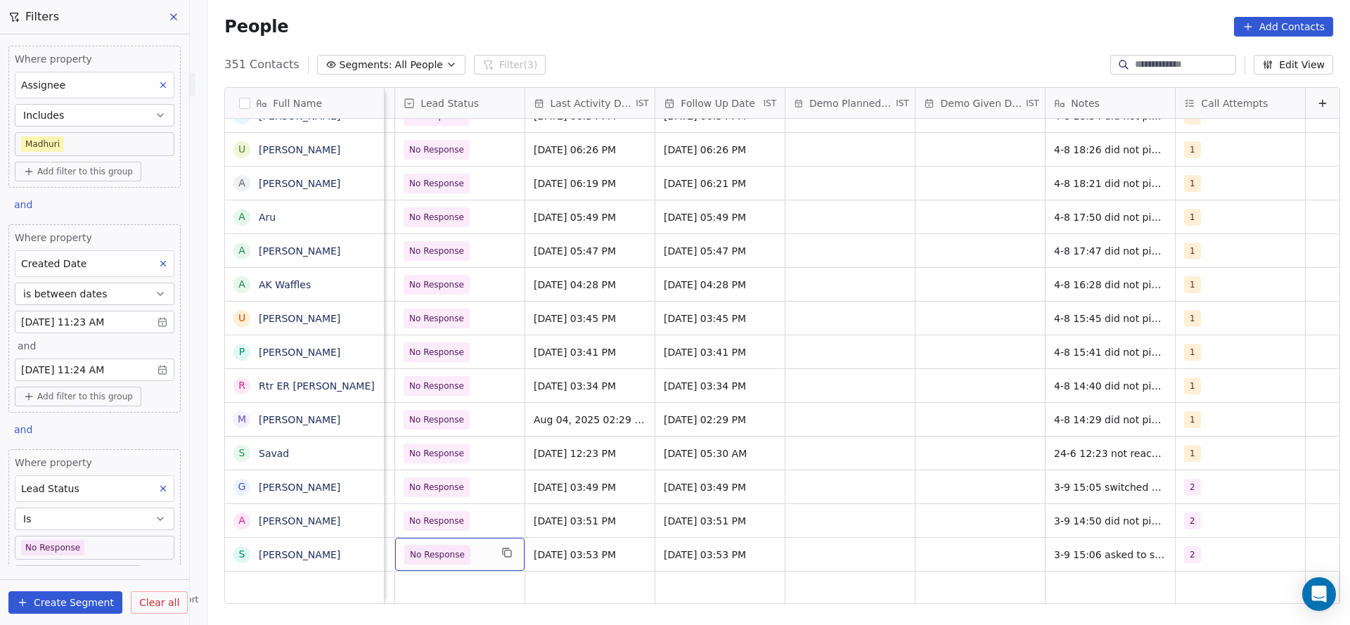
scroll to position [15, 1951]
click at [463, 545] on span "No Response" at bounding box center [447, 555] width 86 height 20
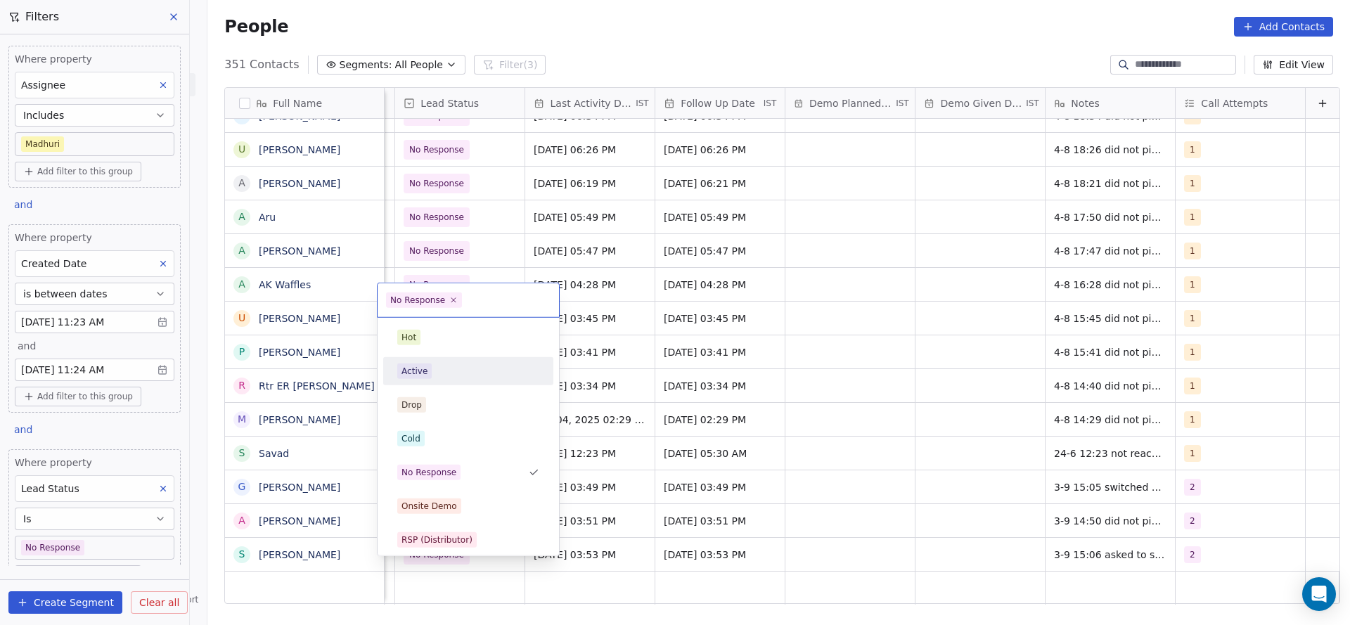
click at [450, 375] on div "Active" at bounding box center [468, 371] width 142 height 15
